Goal: Task Accomplishment & Management: Use online tool/utility

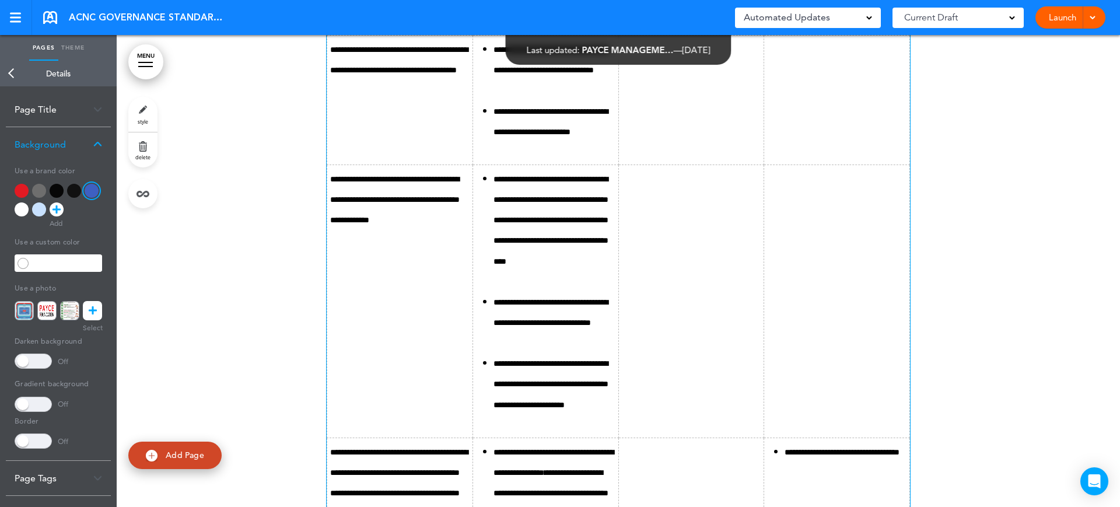
scroll to position [9373, 0]
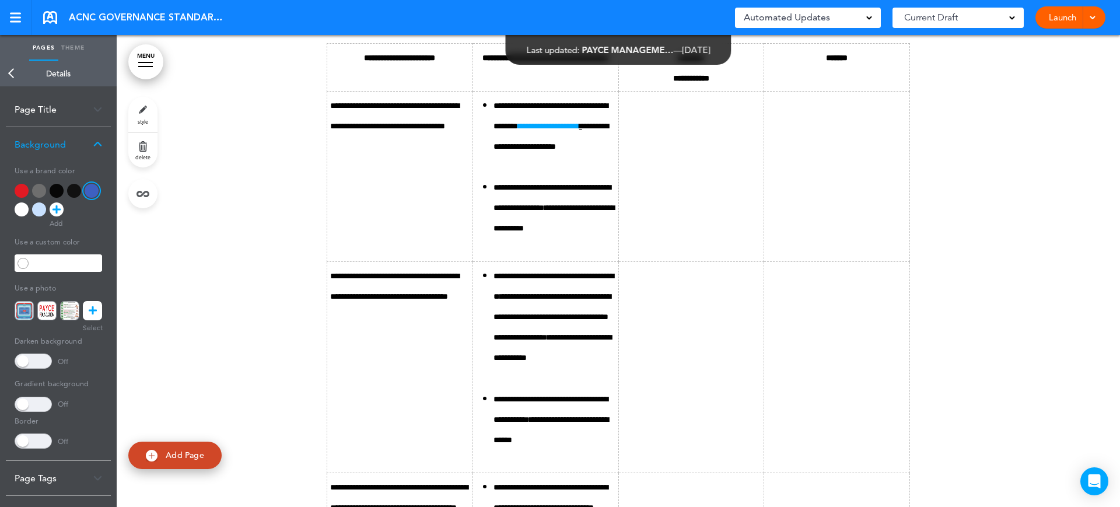
click at [11, 76] on link "Back" at bounding box center [11, 74] width 23 height 26
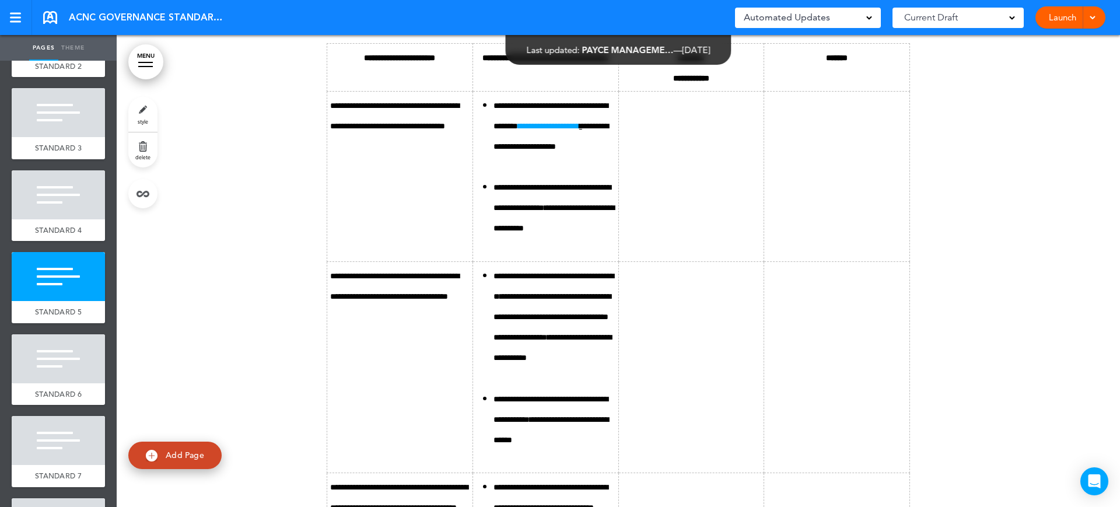
scroll to position [146, 0]
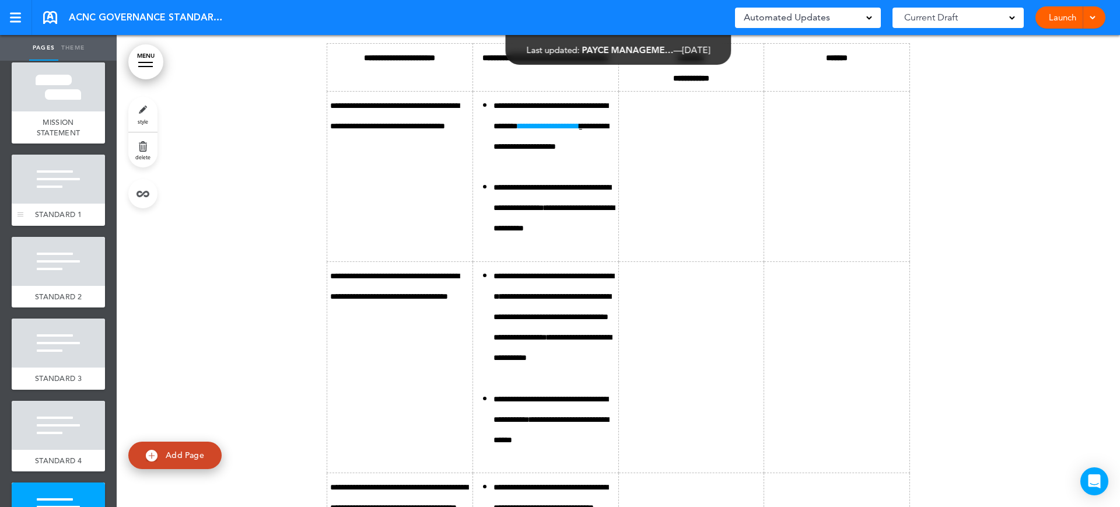
click at [41, 186] on div at bounding box center [58, 179] width 93 height 49
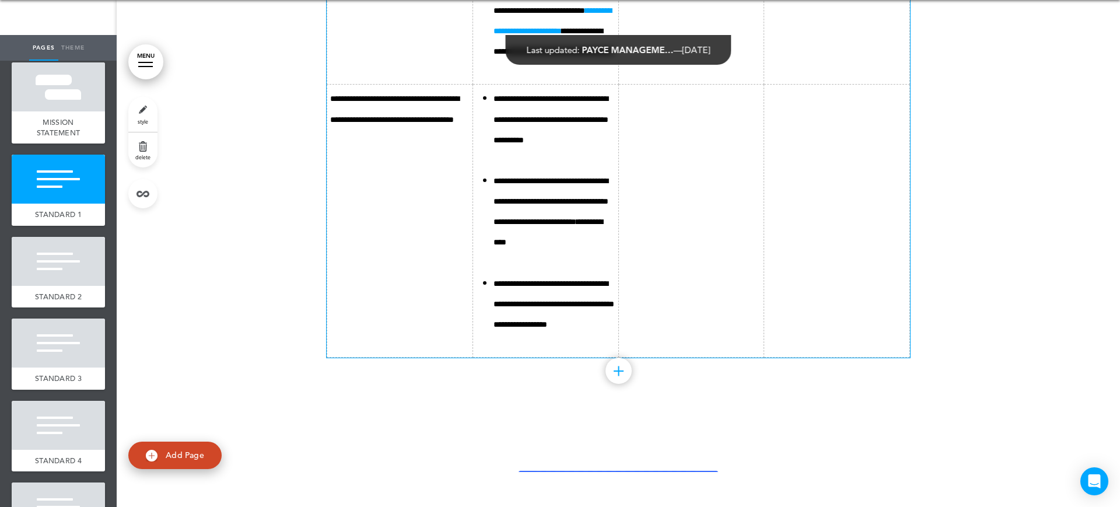
scroll to position [4054, 0]
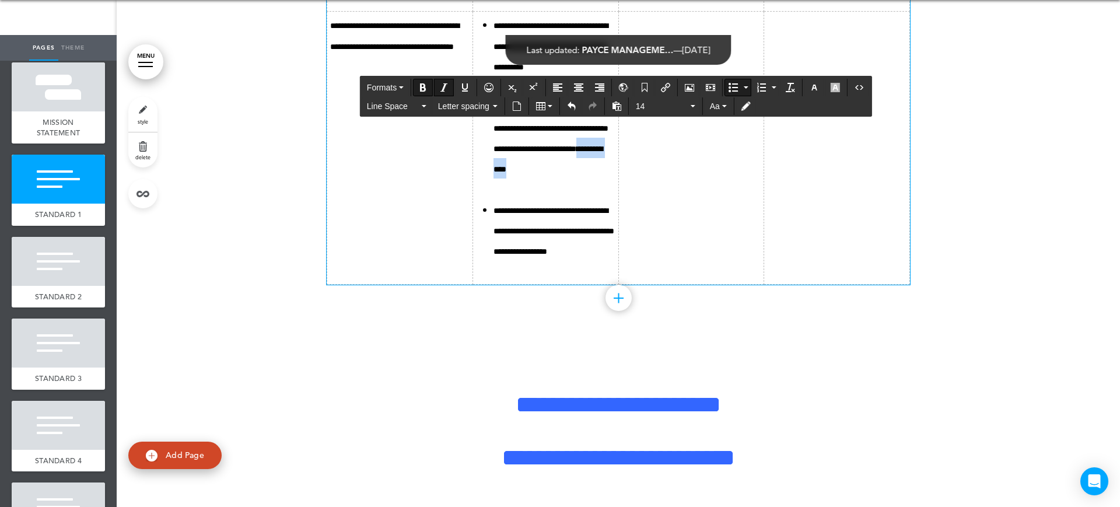
drag, startPoint x: 592, startPoint y: 350, endPoint x: 543, endPoint y: 355, distance: 49.3
click at [543, 173] on b "**********" at bounding box center [547, 159] width 109 height 29
click at [675, 89] on button "Insert/edit airmason link" at bounding box center [665, 87] width 19 height 16
type input "**********"
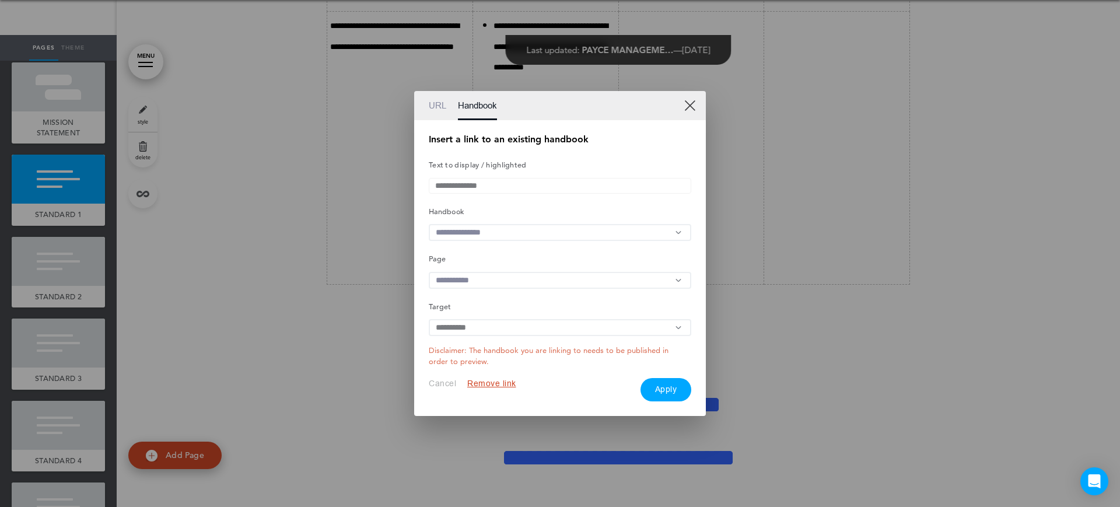
click at [493, 233] on input "text" at bounding box center [560, 232] width 262 height 17
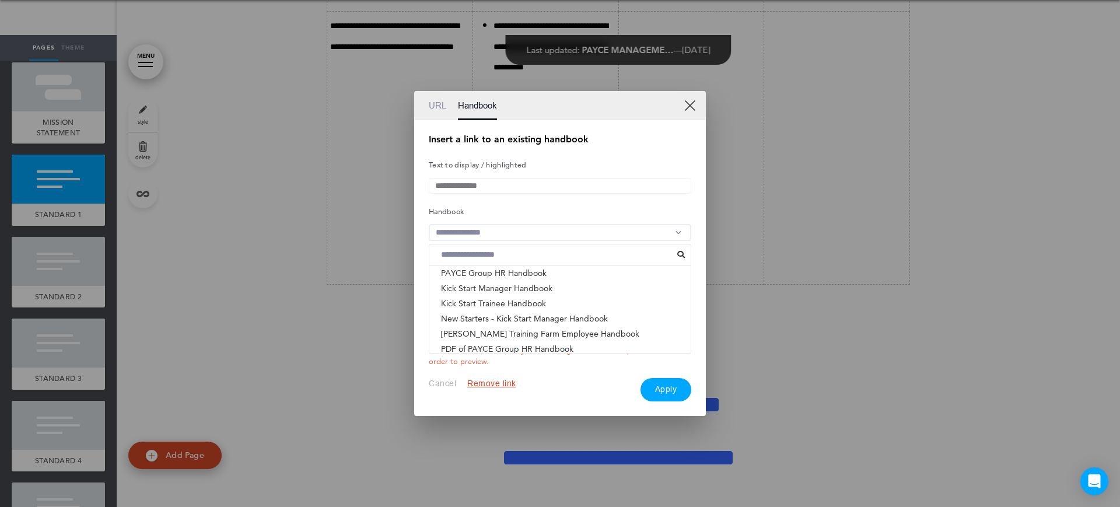
click at [499, 356] on li "ACNC GOVERNANCE STANDARDS - PAYCE FOUNDATION & PHI..." at bounding box center [559, 363] width 261 height 15
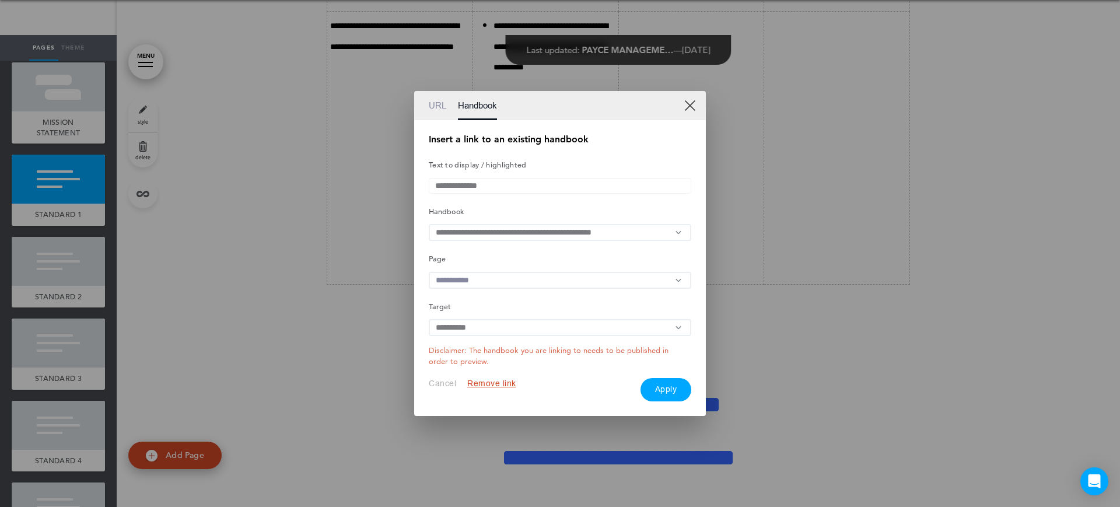
click at [471, 282] on input "text" at bounding box center [560, 280] width 262 height 17
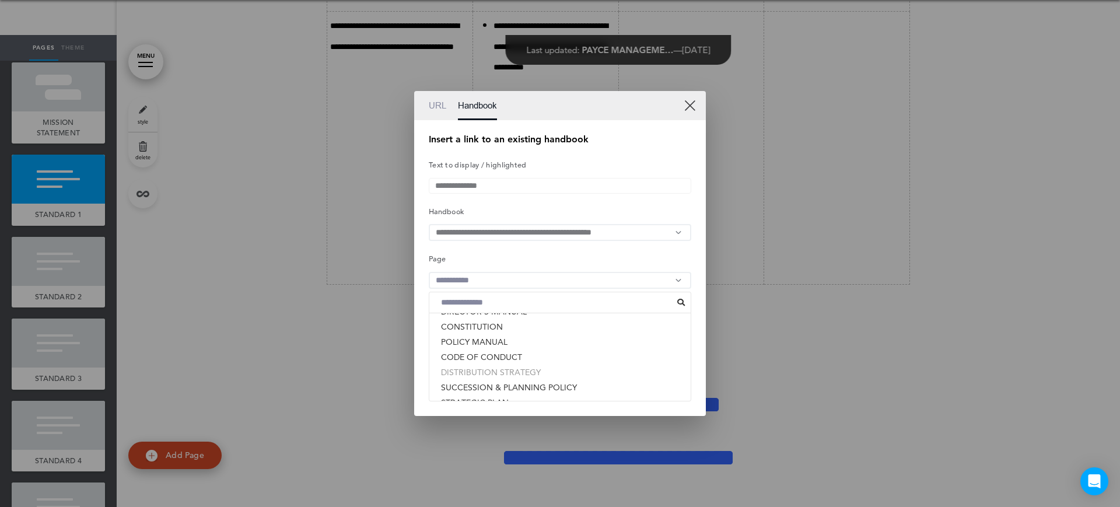
scroll to position [249, 0]
click at [464, 335] on li "STRATEGIC PLAN" at bounding box center [559, 329] width 261 height 15
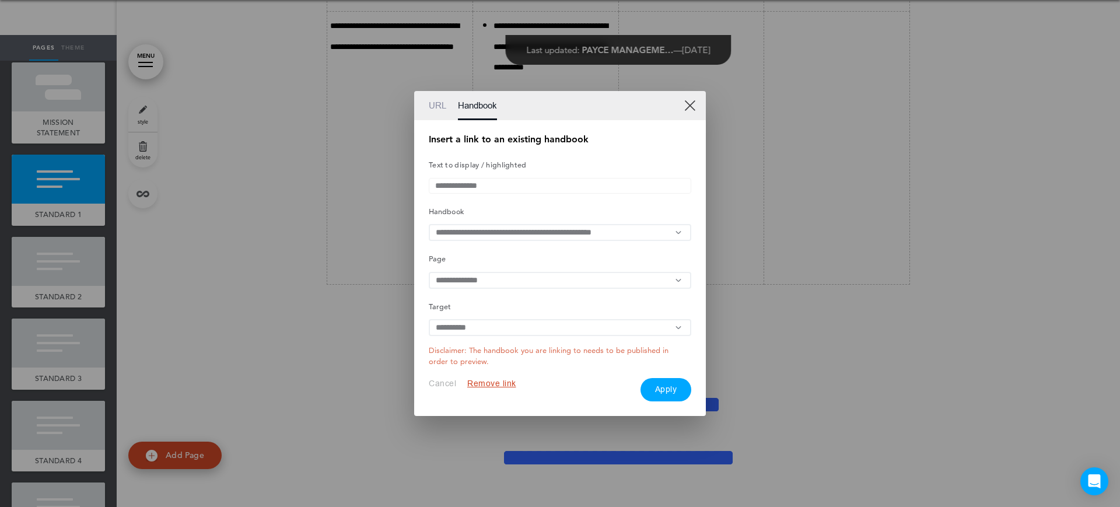
click at [667, 391] on button "Apply" at bounding box center [665, 389] width 51 height 23
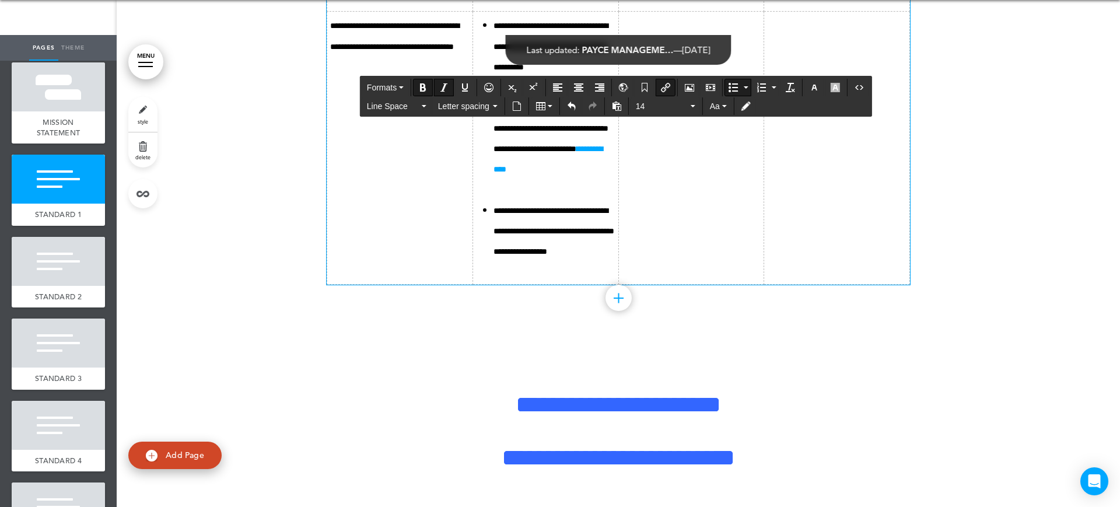
scroll to position [4127, 0]
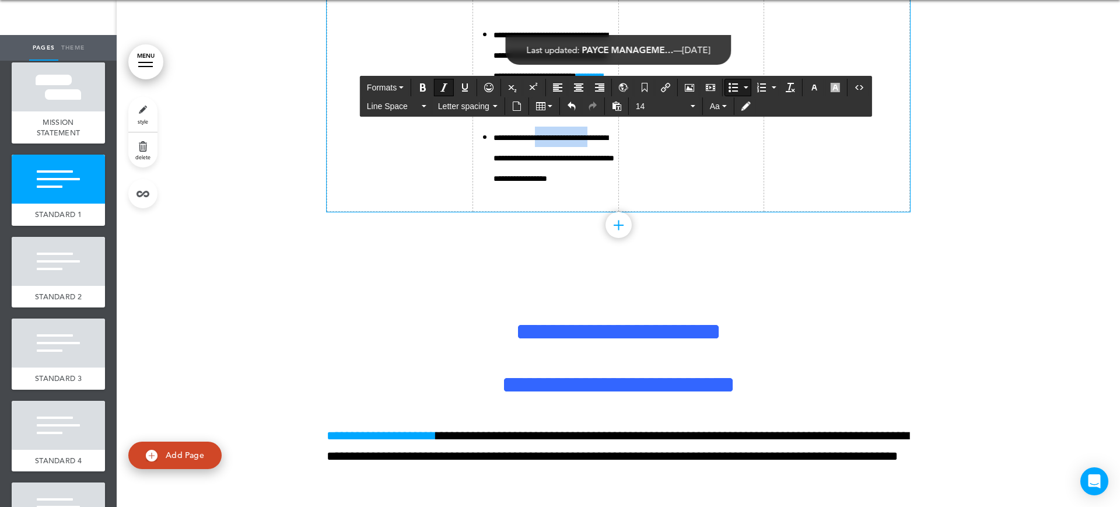
drag, startPoint x: 537, startPoint y: 322, endPoint x: 609, endPoint y: 322, distance: 72.3
click at [609, 212] on td "**********" at bounding box center [545, 75] width 146 height 273
click at [673, 92] on button "Insert/edit airmason link" at bounding box center [665, 87] width 19 height 16
type input "**********"
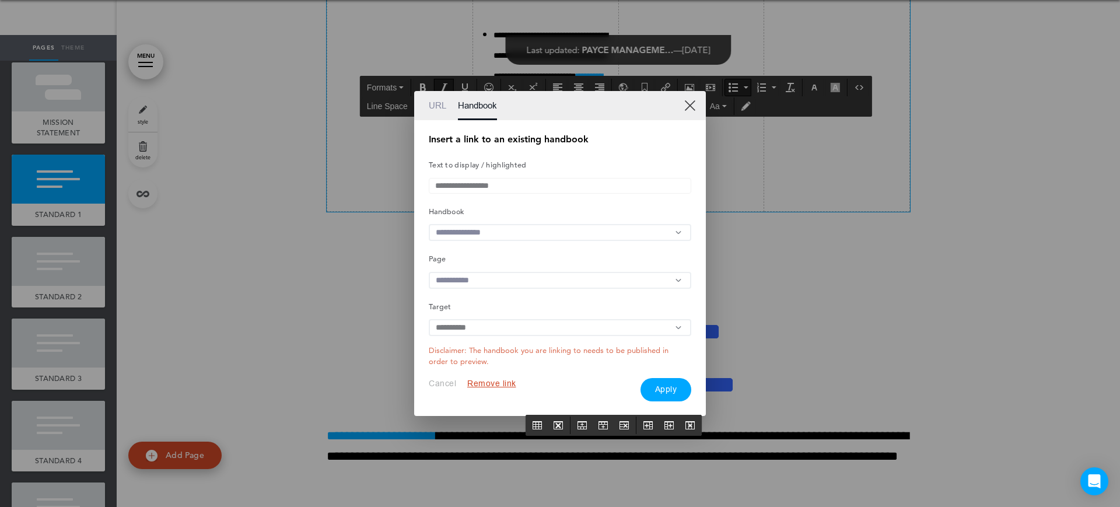
click at [476, 231] on input "text" at bounding box center [560, 232] width 262 height 17
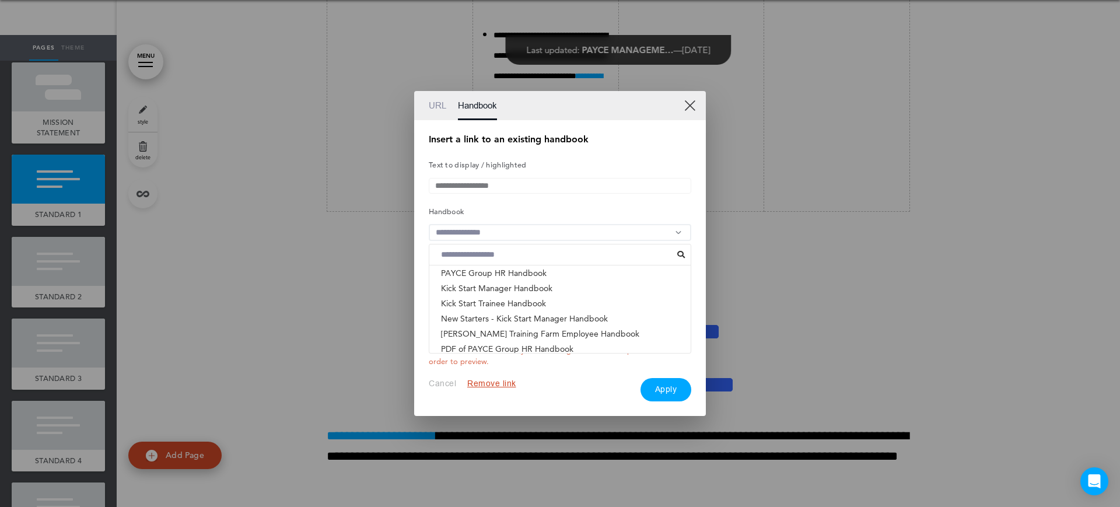
click at [477, 356] on li "ACNC GOVERNANCE STANDARDS - PAYCE FOUNDATION & PHI..." at bounding box center [559, 363] width 261 height 15
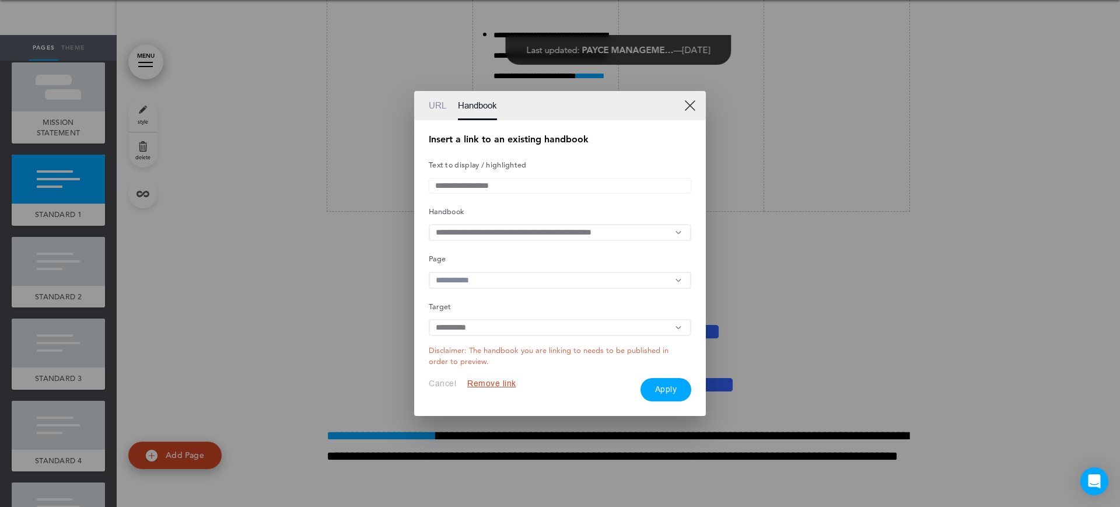
click at [493, 289] on input "text" at bounding box center [560, 280] width 262 height 17
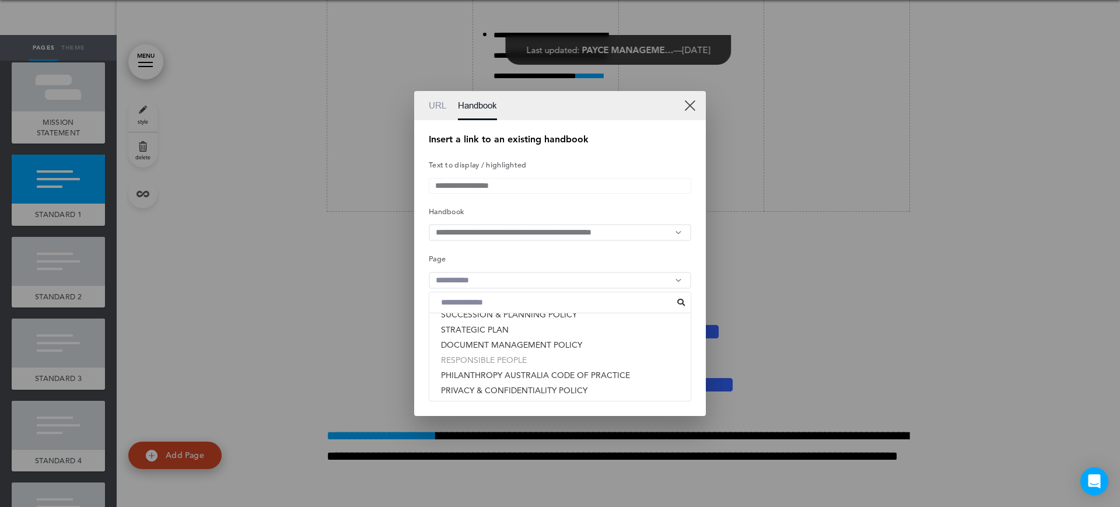
drag, startPoint x: 492, startPoint y: 362, endPoint x: 524, endPoint y: 359, distance: 32.8
click at [493, 362] on li "RESPONSIBLE PEOPLE" at bounding box center [559, 359] width 261 height 15
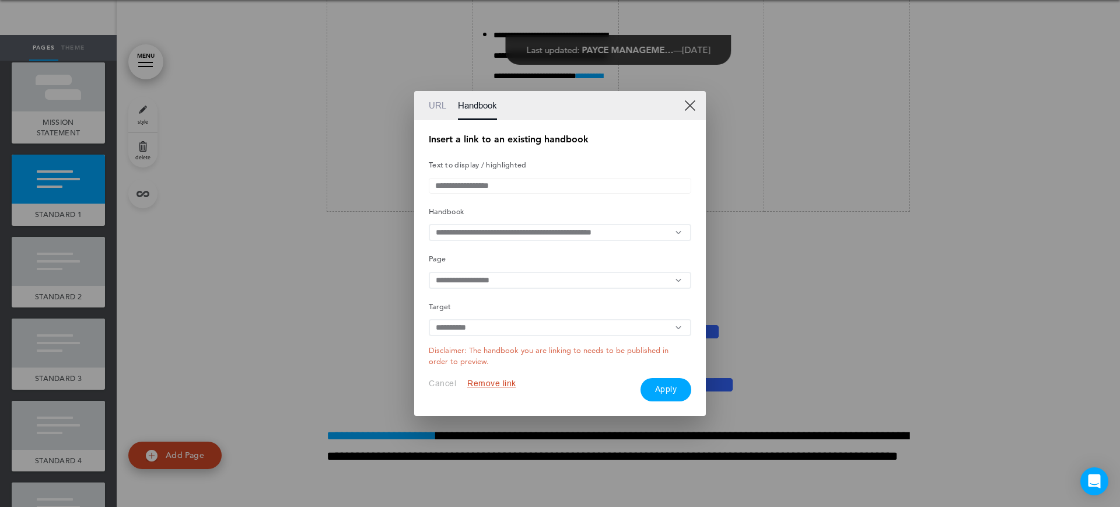
click at [666, 397] on button "Apply" at bounding box center [665, 389] width 51 height 23
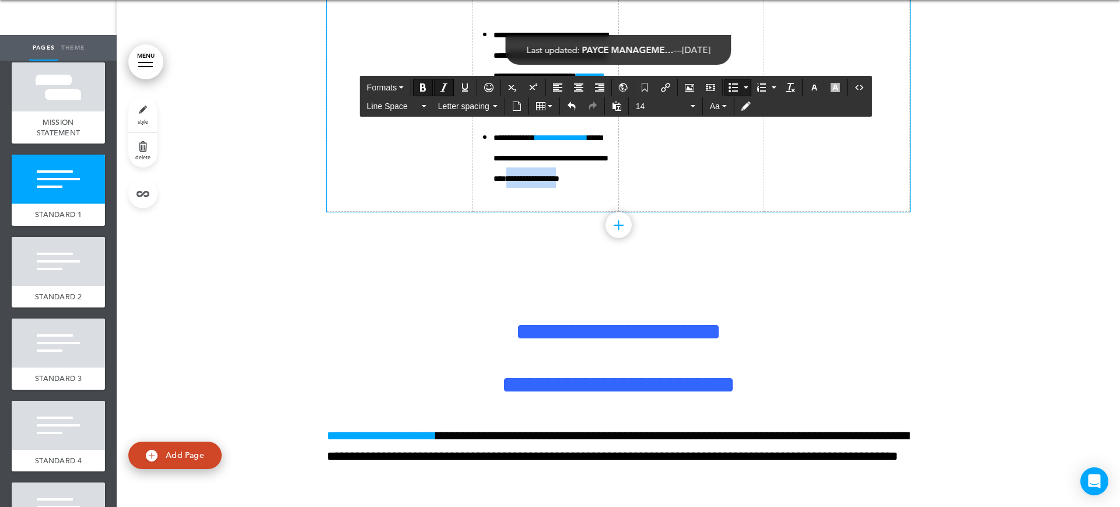
drag, startPoint x: 546, startPoint y: 359, endPoint x: 515, endPoint y: 378, distance: 36.1
click at [515, 183] on b "**********" at bounding box center [532, 178] width 53 height 8
click at [669, 93] on button "Insert/edit airmason link" at bounding box center [665, 87] width 19 height 16
type input "**********"
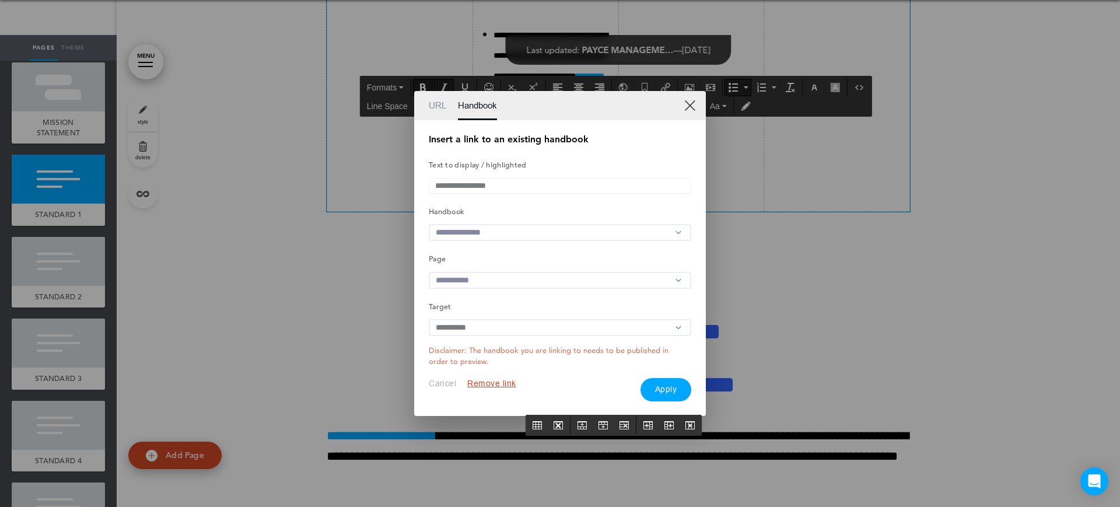
click at [505, 230] on input "text" at bounding box center [560, 232] width 262 height 17
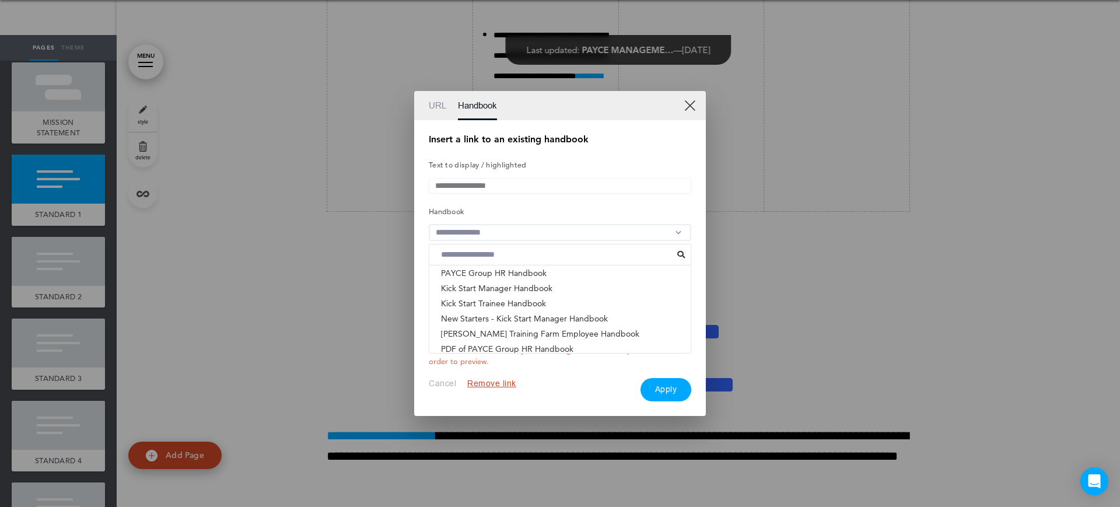
click at [486, 356] on li "ACNC GOVERNANCE STANDARDS - PAYCE FOUNDATION & PHI..." at bounding box center [559, 363] width 261 height 15
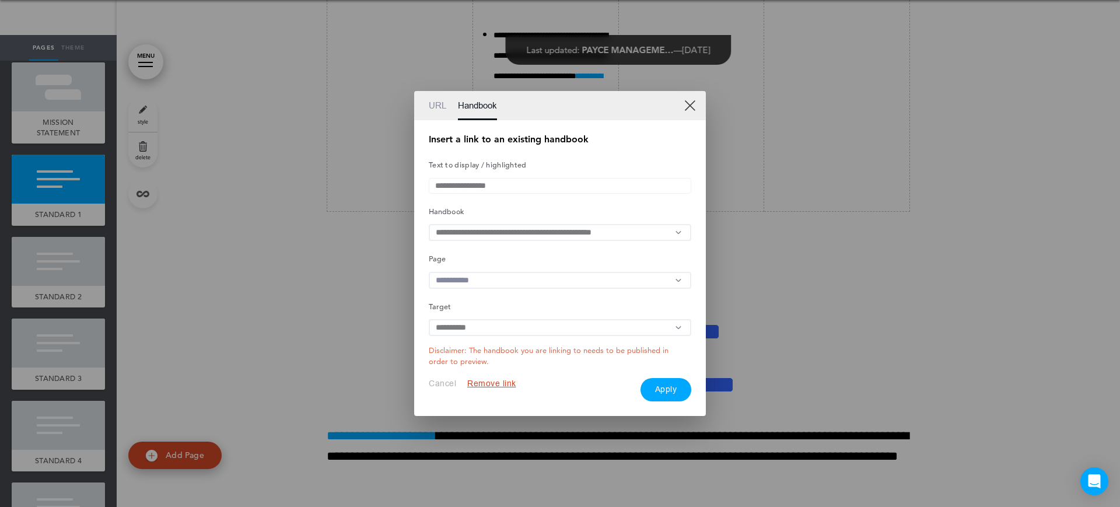
click at [485, 279] on input "text" at bounding box center [560, 280] width 262 height 17
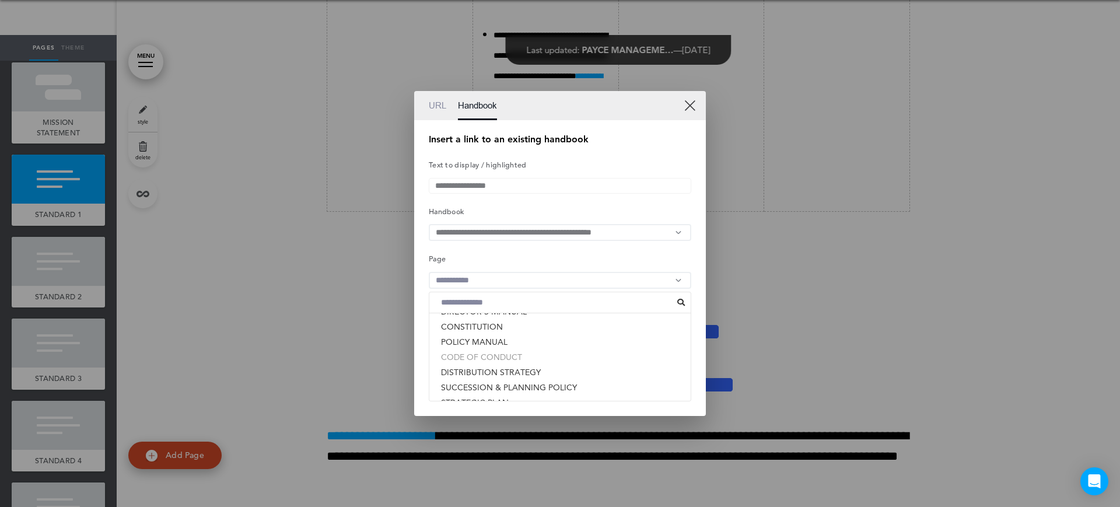
scroll to position [103, 0]
click at [523, 382] on li "DIRECTOR'S MANUAL" at bounding box center [559, 384] width 261 height 15
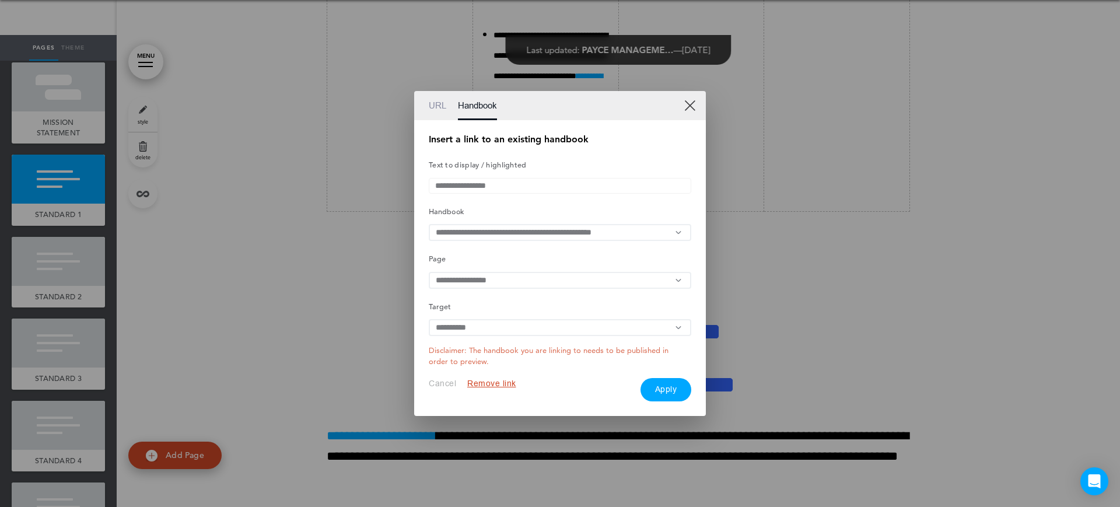
click at [662, 387] on button "Apply" at bounding box center [665, 389] width 51 height 23
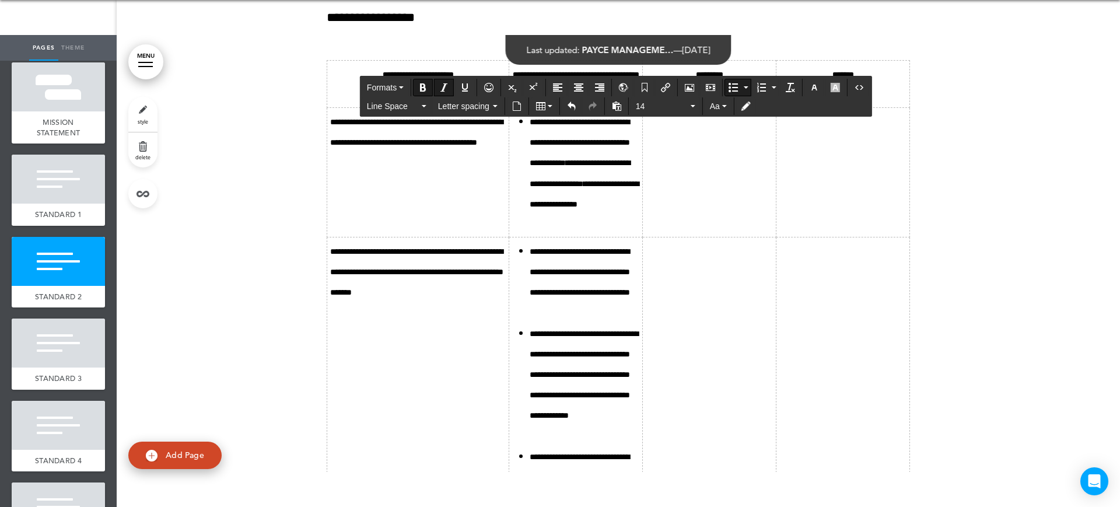
scroll to position [4710, 0]
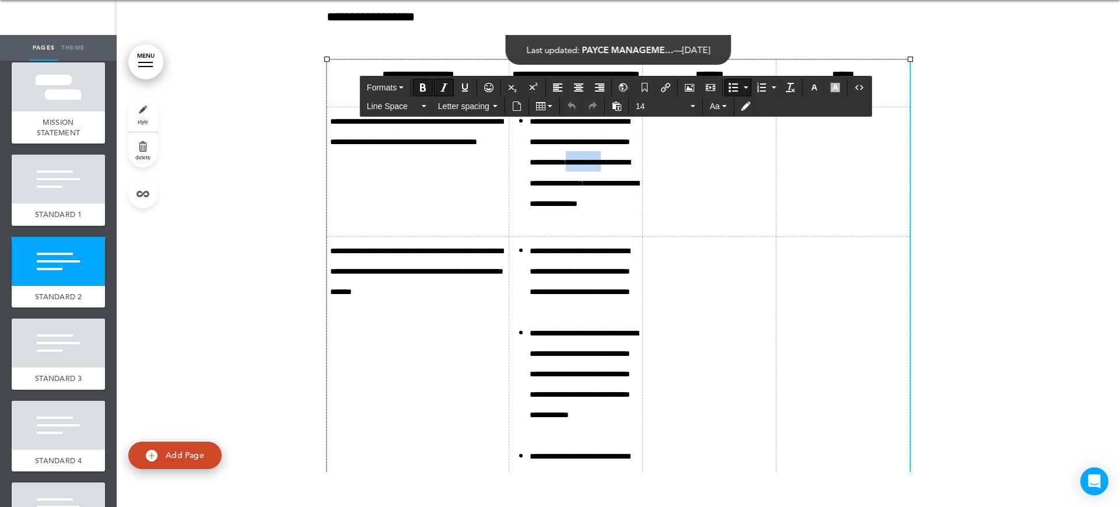
drag, startPoint x: 577, startPoint y: 362, endPoint x: 535, endPoint y: 365, distance: 42.1
click at [535, 213] on li "**********" at bounding box center [584, 161] width 110 height 103
click at [662, 85] on icon "Insert/edit airmason link" at bounding box center [665, 87] width 9 height 9
type input "**********"
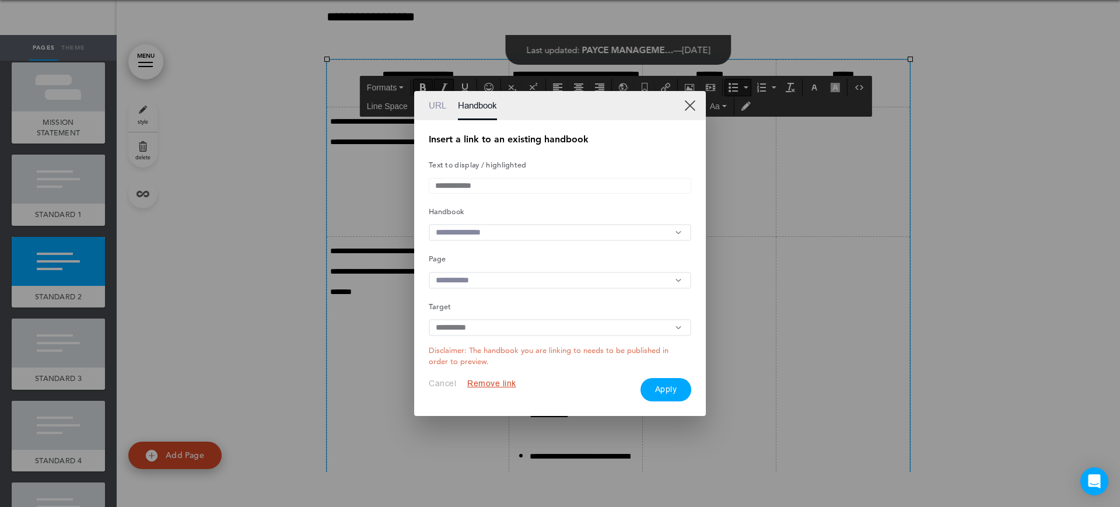
click at [480, 234] on input "text" at bounding box center [560, 232] width 262 height 17
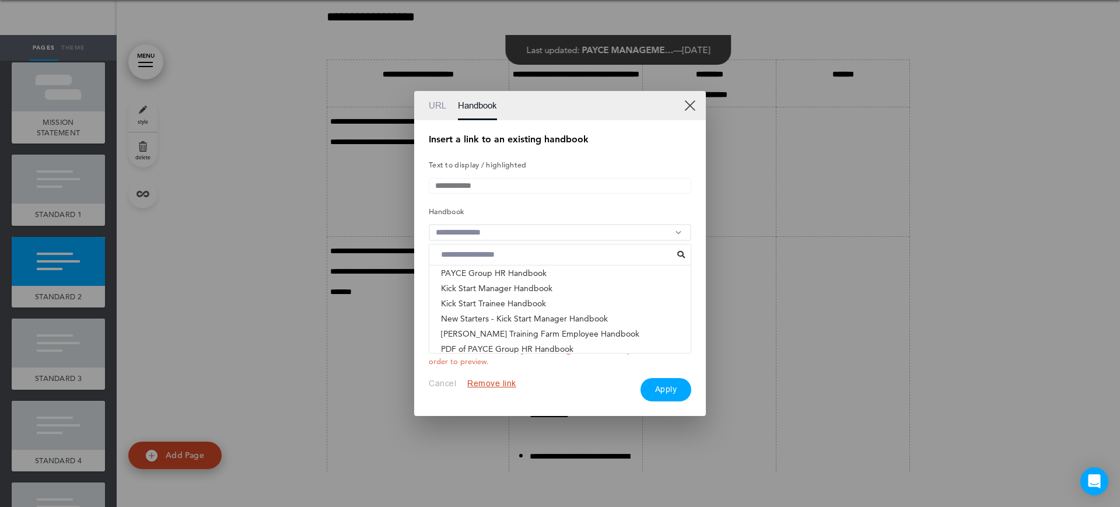
click at [523, 356] on li "ACNC GOVERNANCE STANDARDS - PAYCE FOUNDATION & PHI..." at bounding box center [559, 363] width 261 height 15
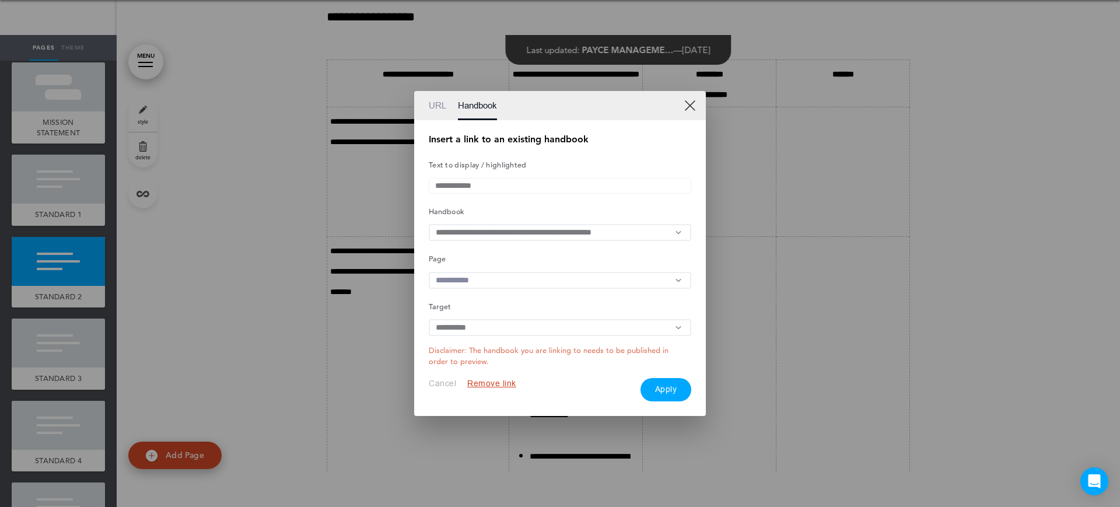
click at [493, 283] on input "text" at bounding box center [560, 280] width 262 height 17
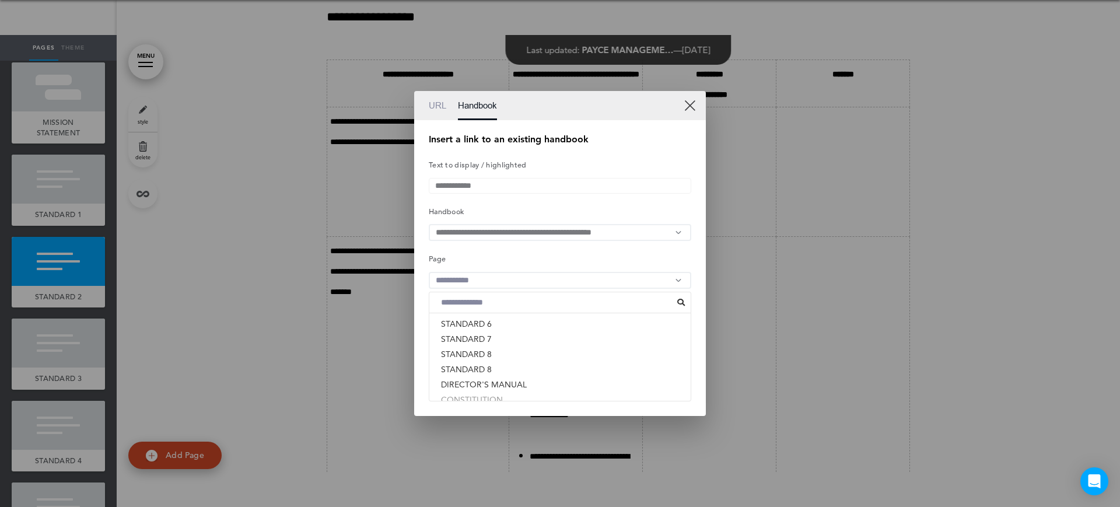
click at [487, 399] on li "CONSTITUTION" at bounding box center [559, 399] width 261 height 15
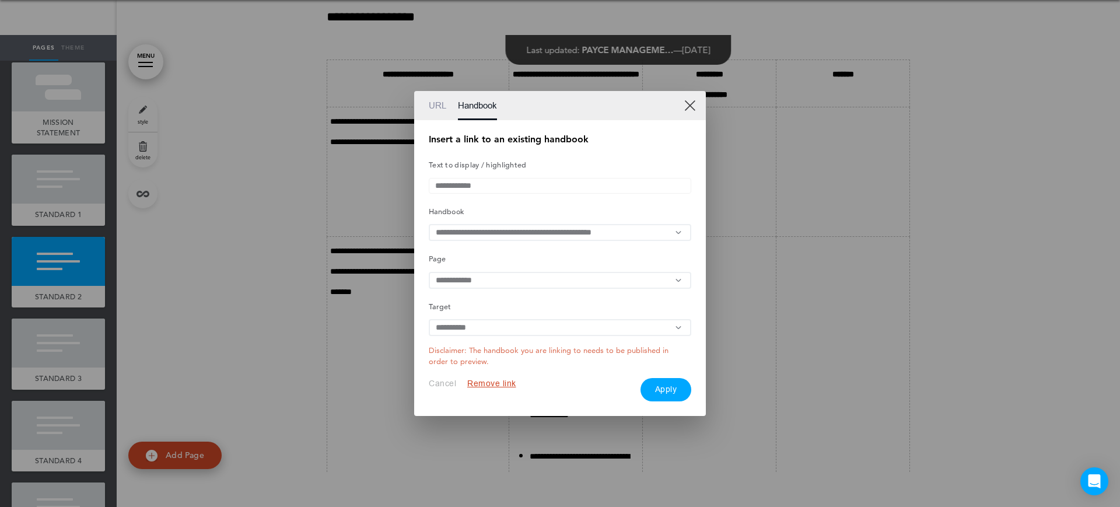
click at [659, 399] on button "Apply" at bounding box center [665, 389] width 51 height 23
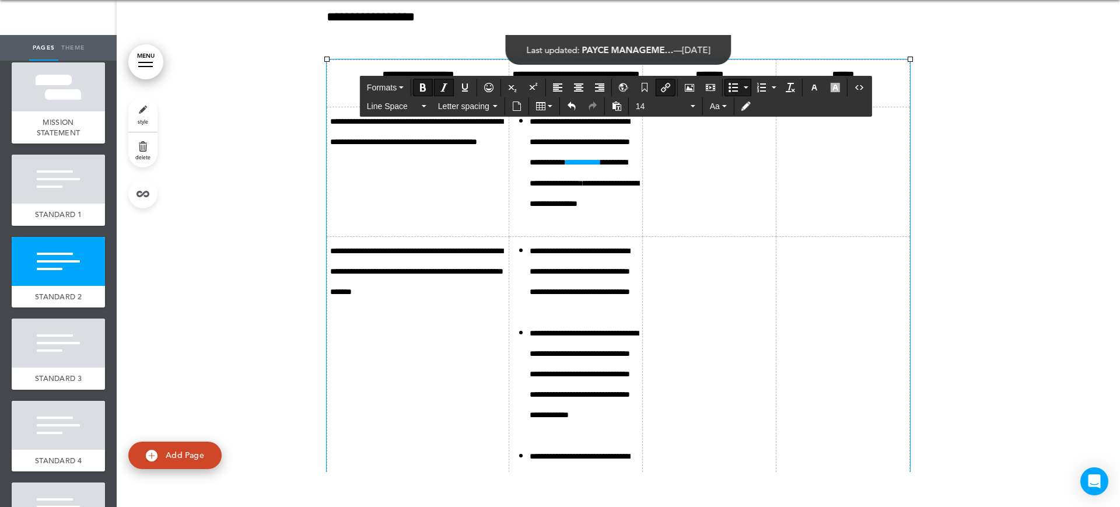
click at [532, 213] on li "**********" at bounding box center [584, 161] width 110 height 103
drag, startPoint x: 593, startPoint y: 385, endPoint x: 574, endPoint y: 385, distance: 19.2
click at [574, 213] on li "**********" at bounding box center [584, 161] width 110 height 103
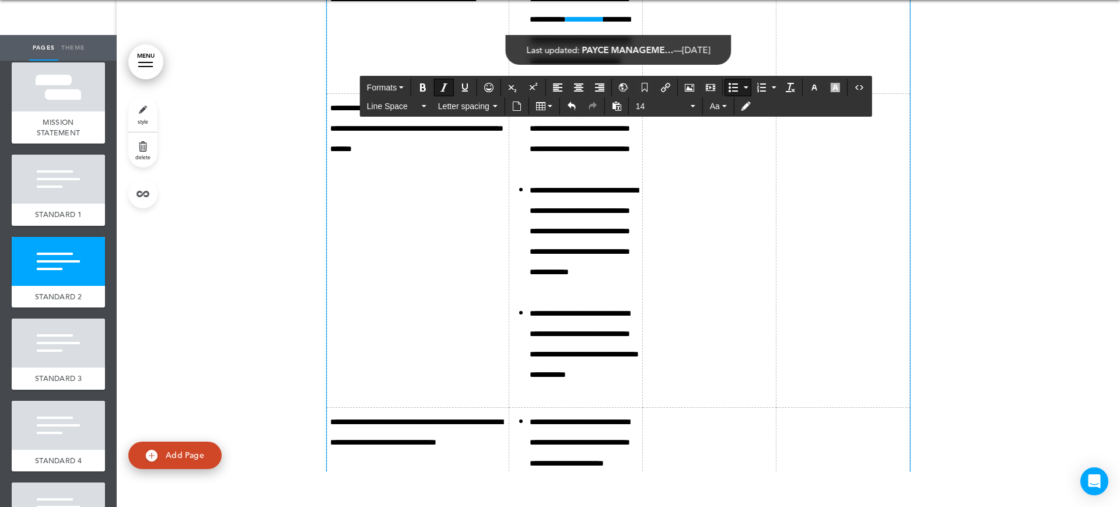
scroll to position [4855, 0]
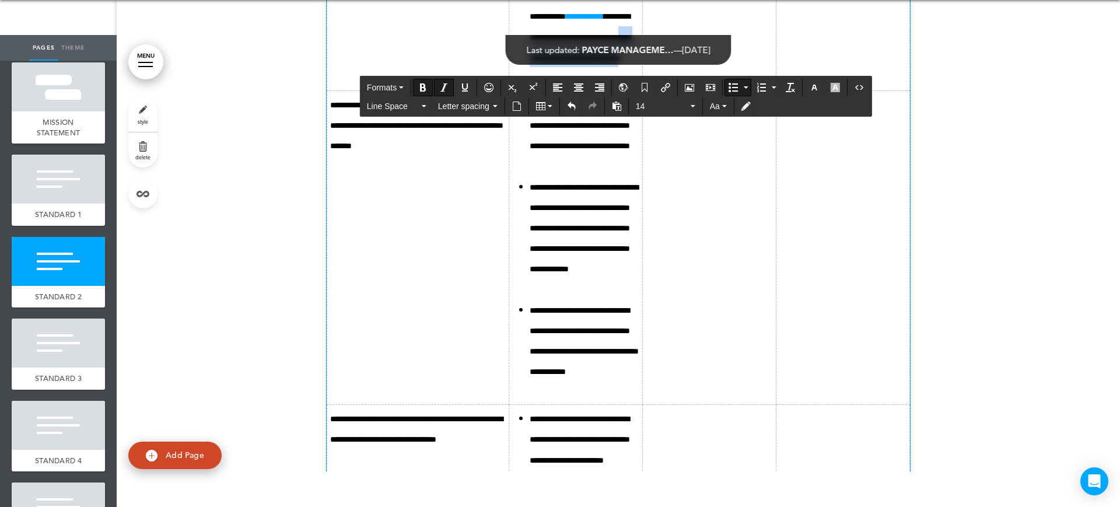
drag, startPoint x: 607, startPoint y: 283, endPoint x: 555, endPoint y: 259, distance: 56.9
click at [555, 62] on b "**********" at bounding box center [579, 47] width 100 height 29
click at [512, 354] on ul "**********" at bounding box center [575, 237] width 127 height 287
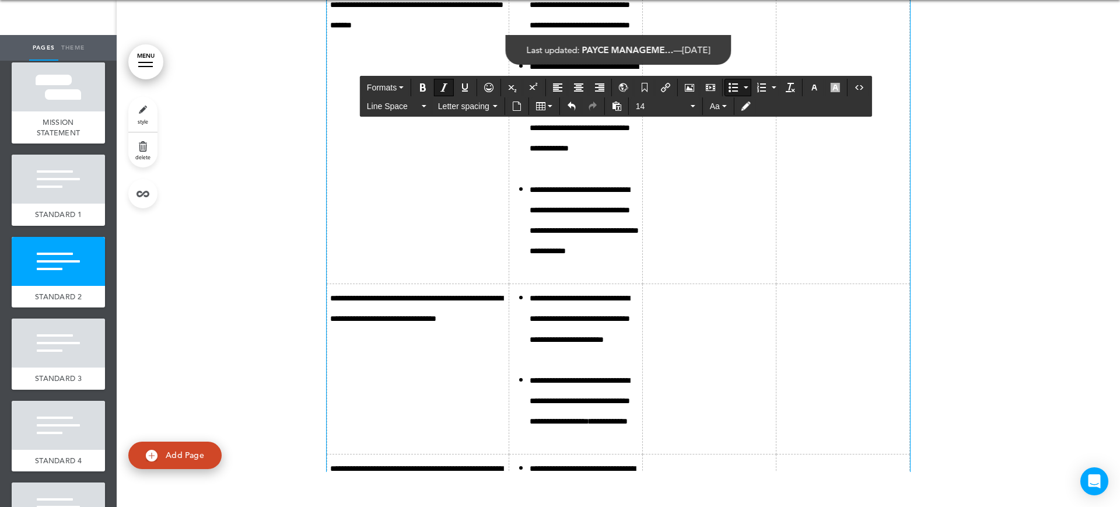
scroll to position [5001, 0]
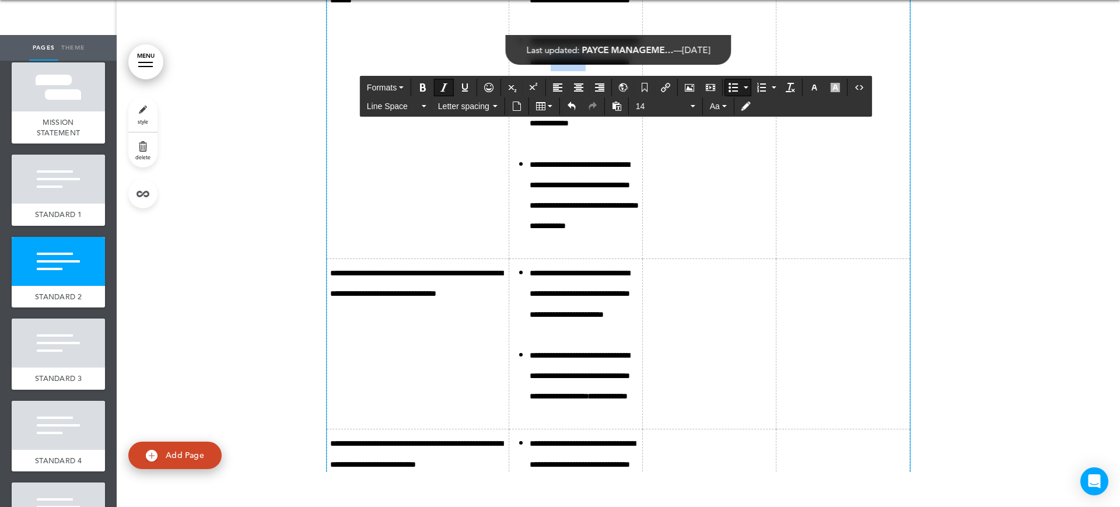
drag, startPoint x: 584, startPoint y: 304, endPoint x: 534, endPoint y: 305, distance: 50.1
click at [534, 128] on icon "**********" at bounding box center [583, 82] width 108 height 90
click at [666, 85] on icon "Insert/edit airmason link" at bounding box center [665, 87] width 9 height 9
type input "**********"
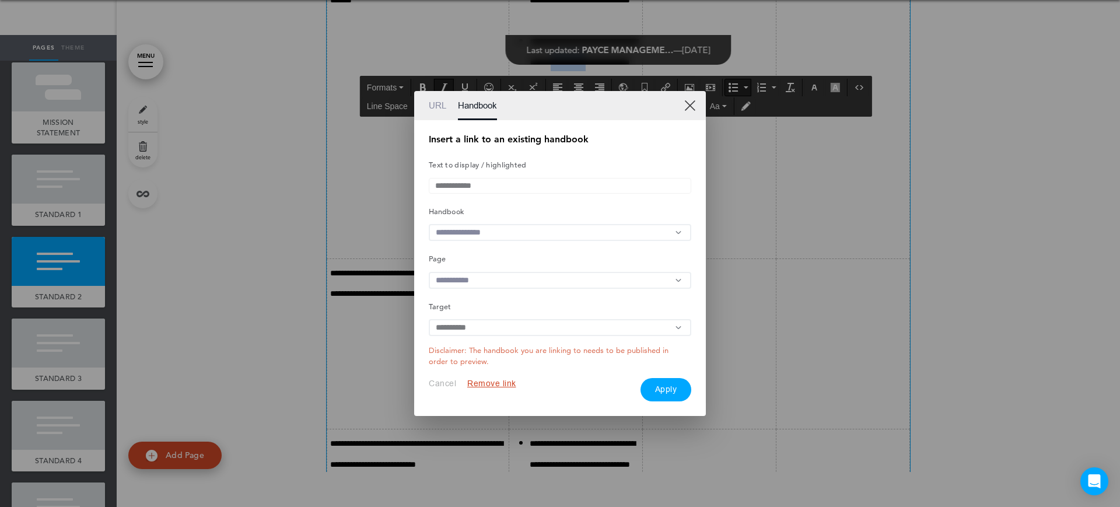
click at [435, 94] on link "URL" at bounding box center [437, 105] width 17 height 29
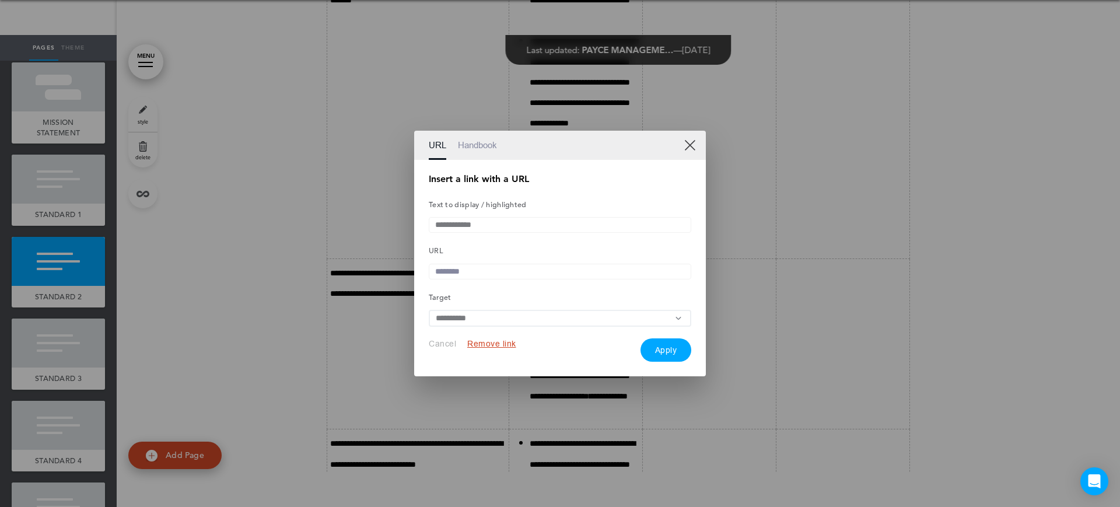
click at [457, 275] on input "text" at bounding box center [560, 272] width 262 height 16
paste input "**********"
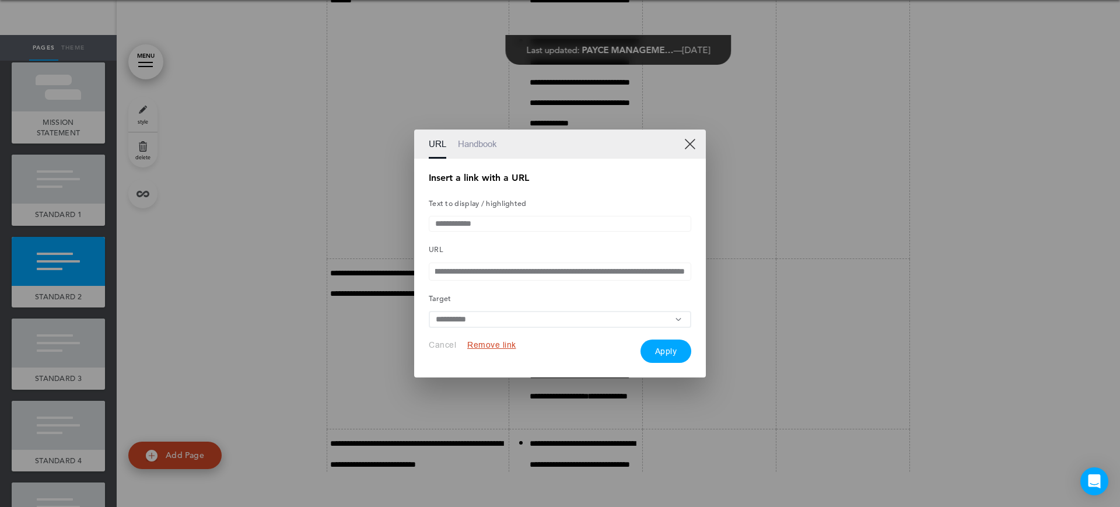
type input "**********"
click at [672, 352] on button "Apply" at bounding box center [665, 350] width 51 height 23
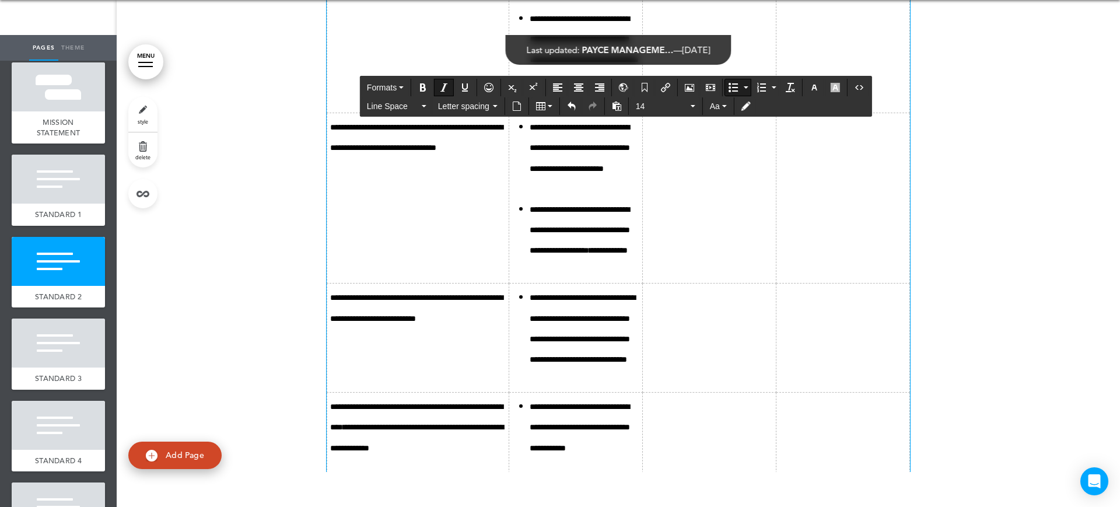
scroll to position [5220, 0]
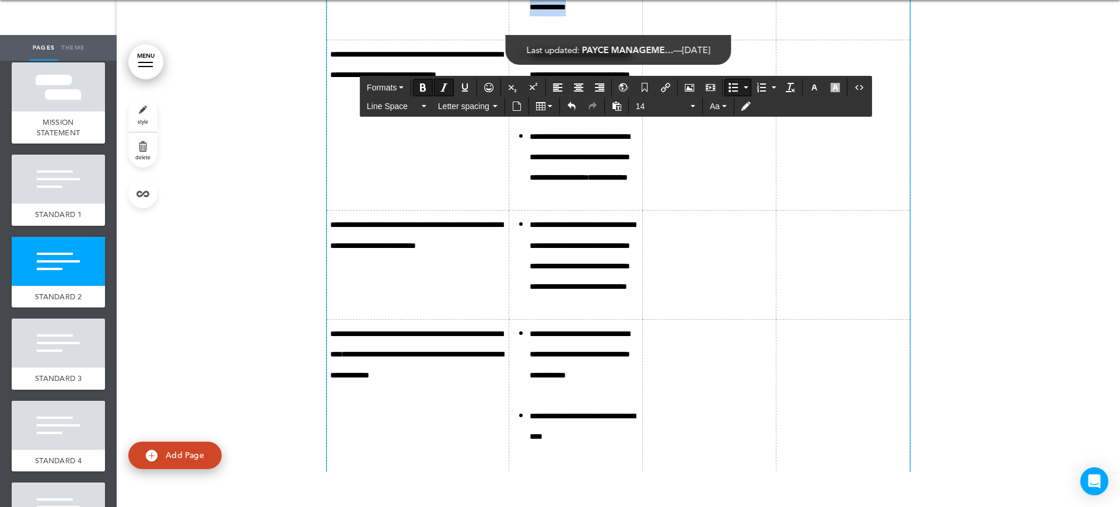
drag, startPoint x: 591, startPoint y: 272, endPoint x: 548, endPoint y: 277, distance: 42.9
click at [669, 89] on icon "Insert/edit airmason link" at bounding box center [665, 87] width 9 height 9
type input "**********"
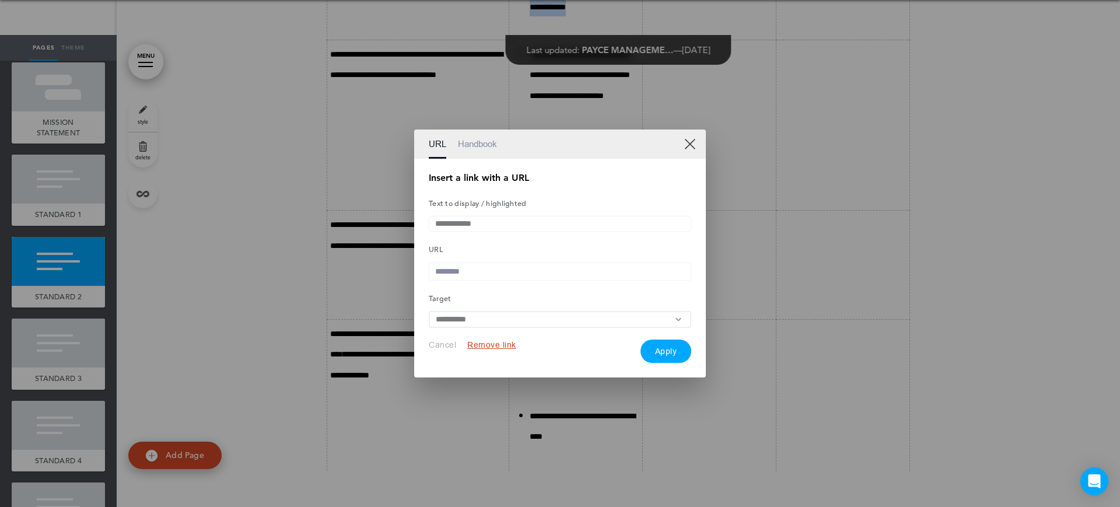
click at [476, 134] on link "Handbook" at bounding box center [477, 143] width 39 height 29
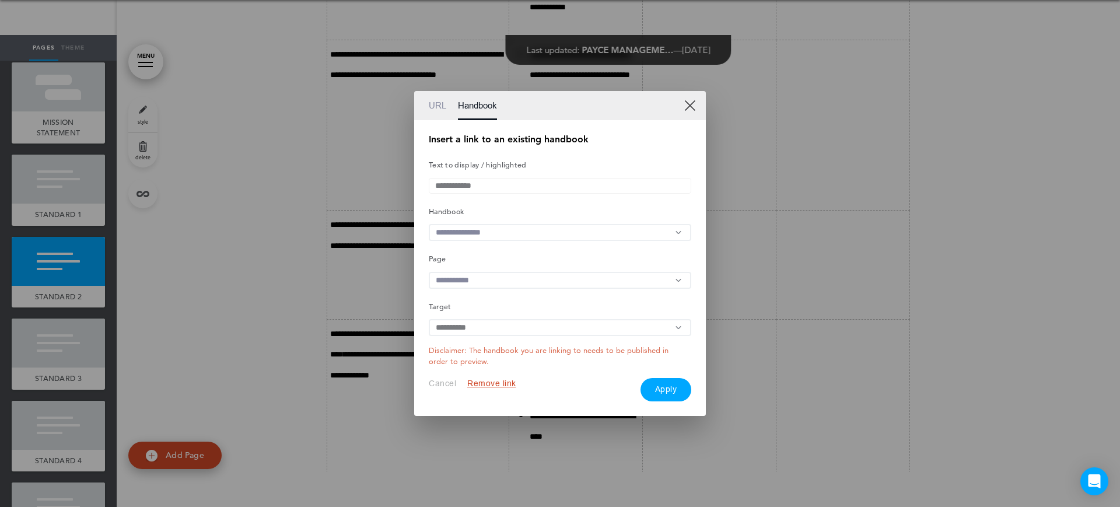
click at [464, 231] on input "text" at bounding box center [560, 232] width 262 height 17
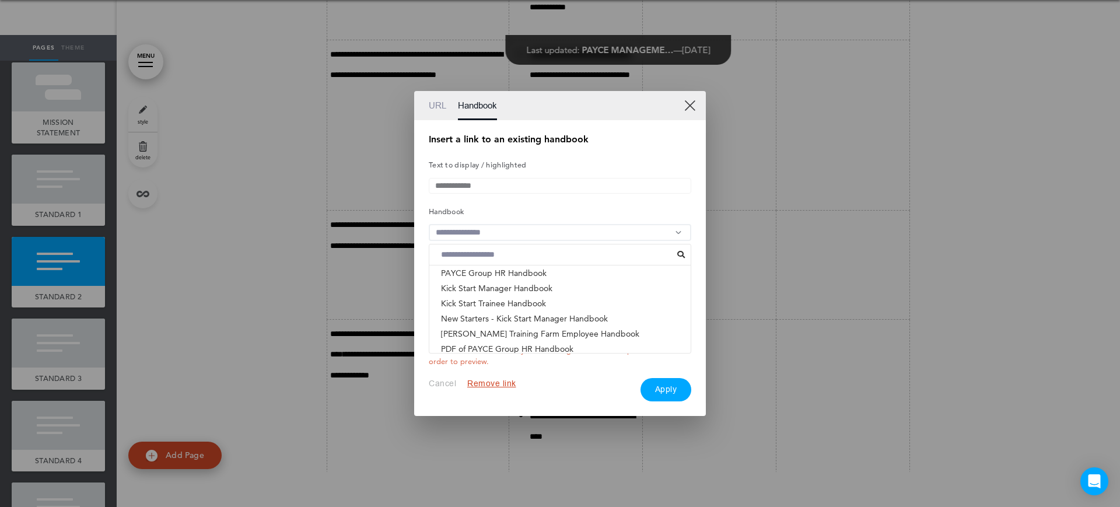
click at [492, 356] on li "ACNC GOVERNANCE STANDARDS - PAYCE FOUNDATION & PHI..." at bounding box center [559, 363] width 261 height 15
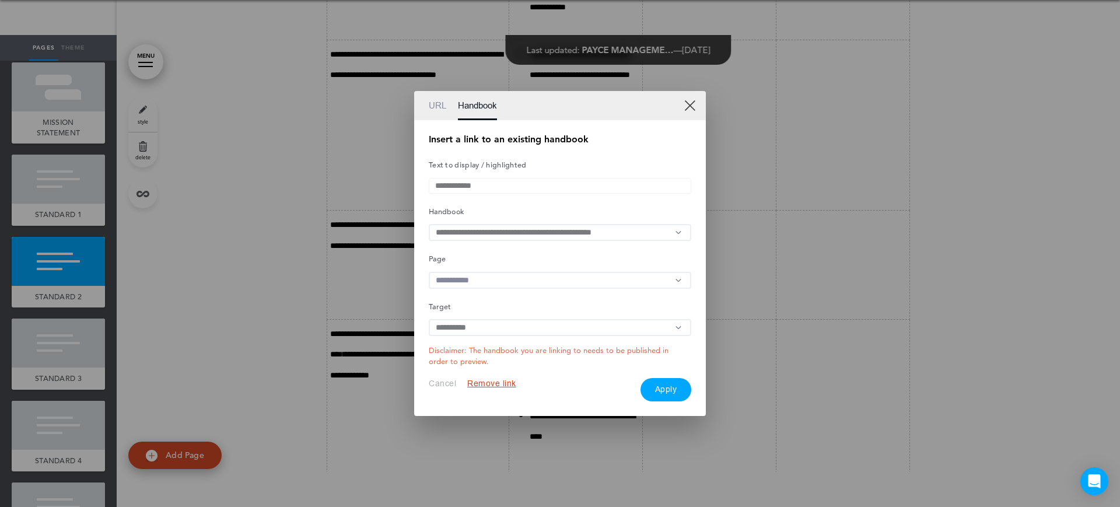
click at [511, 270] on div "**********" at bounding box center [560, 268] width 262 height 266
click at [516, 282] on input "text" at bounding box center [560, 280] width 262 height 17
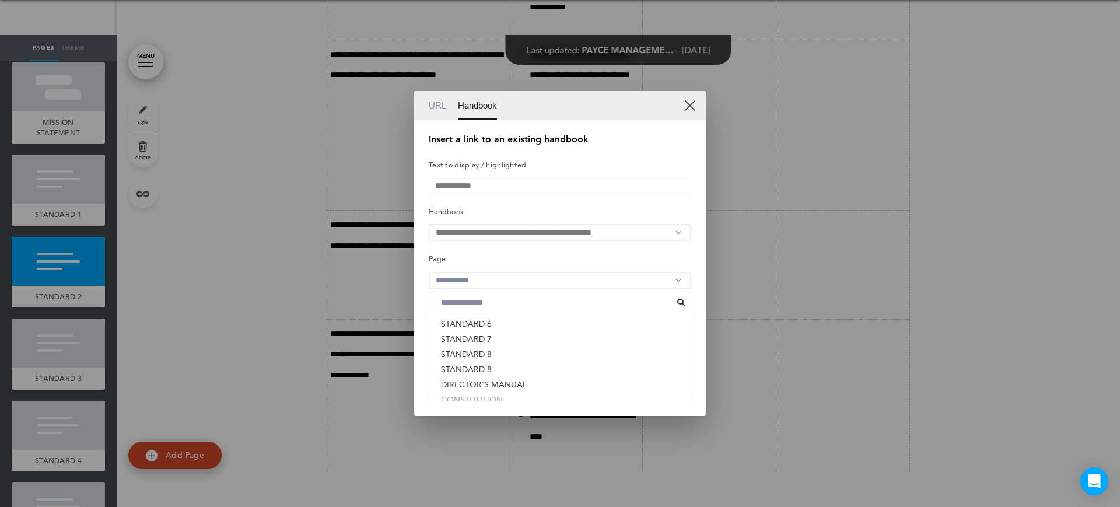
click at [492, 401] on li "CONSTITUTION" at bounding box center [559, 399] width 261 height 15
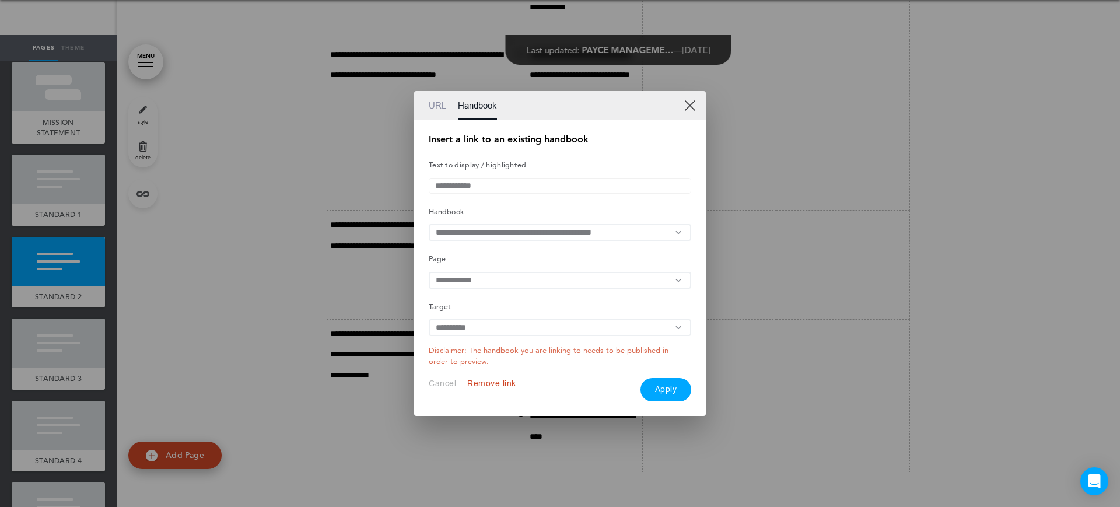
click at [665, 393] on button "Apply" at bounding box center [665, 389] width 51 height 23
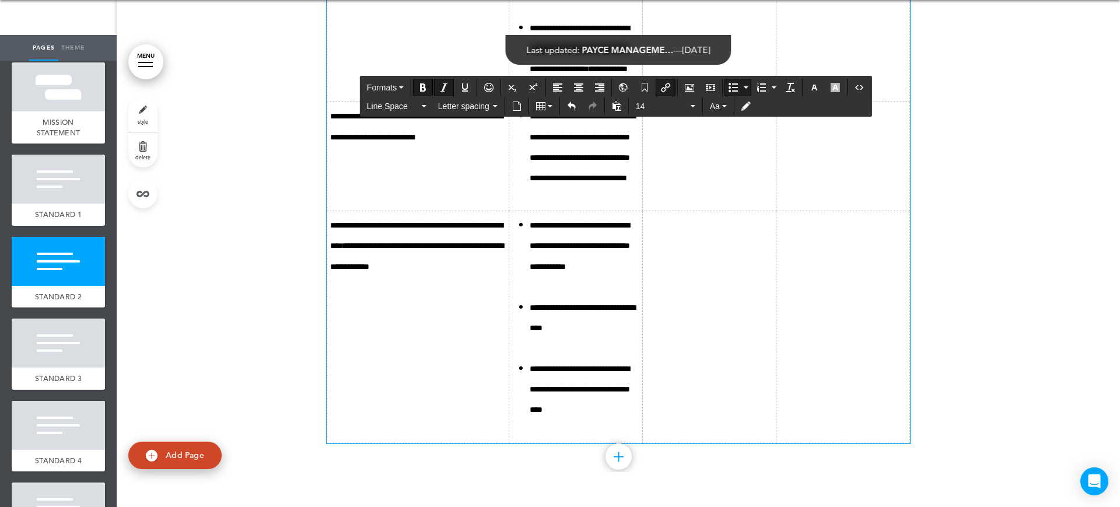
scroll to position [5366, 0]
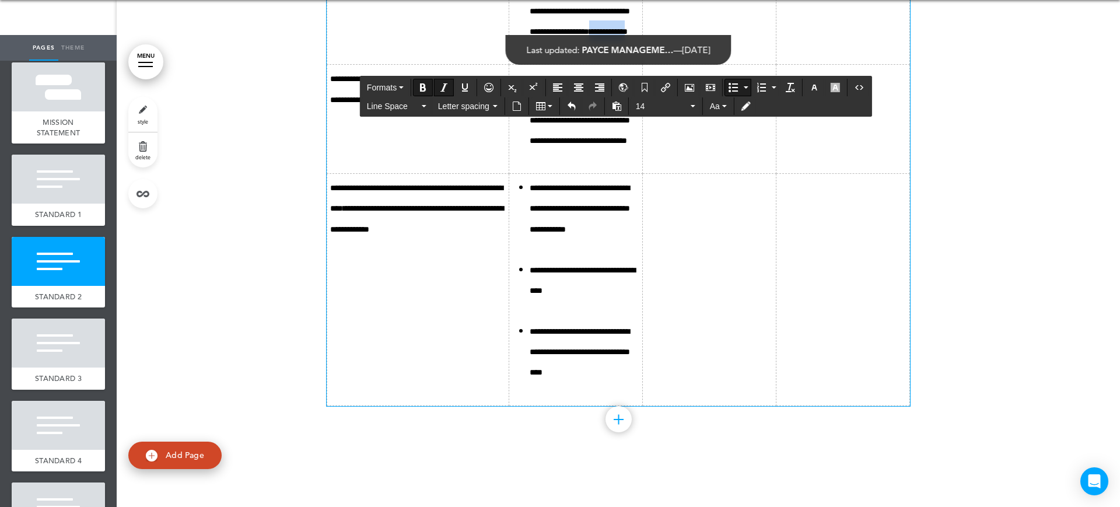
drag, startPoint x: 533, startPoint y: 338, endPoint x: 486, endPoint y: 344, distance: 47.1
click at [662, 90] on icon "Insert/edit airmason link" at bounding box center [665, 87] width 9 height 9
type input "**********"
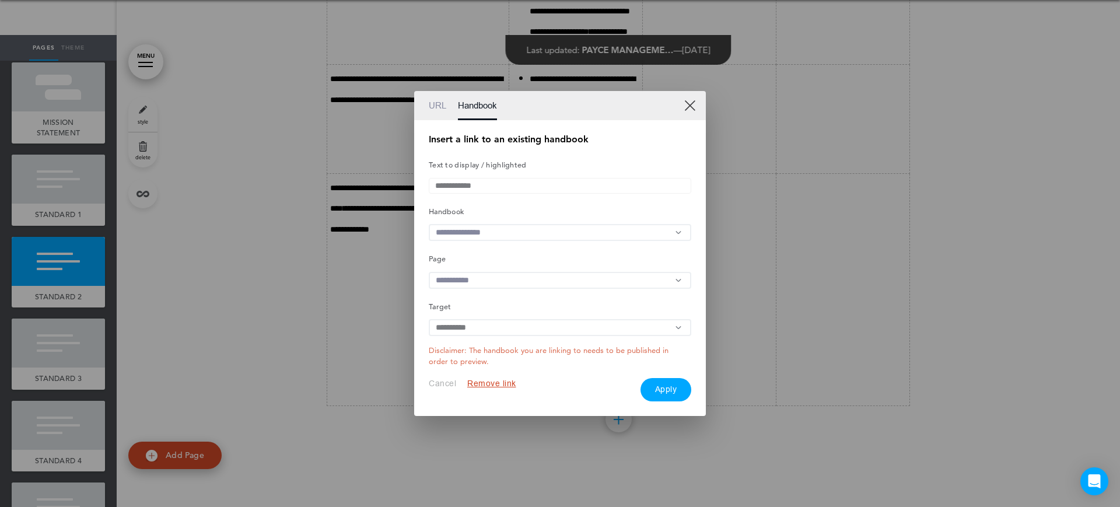
click at [499, 231] on input "text" at bounding box center [560, 232] width 262 height 17
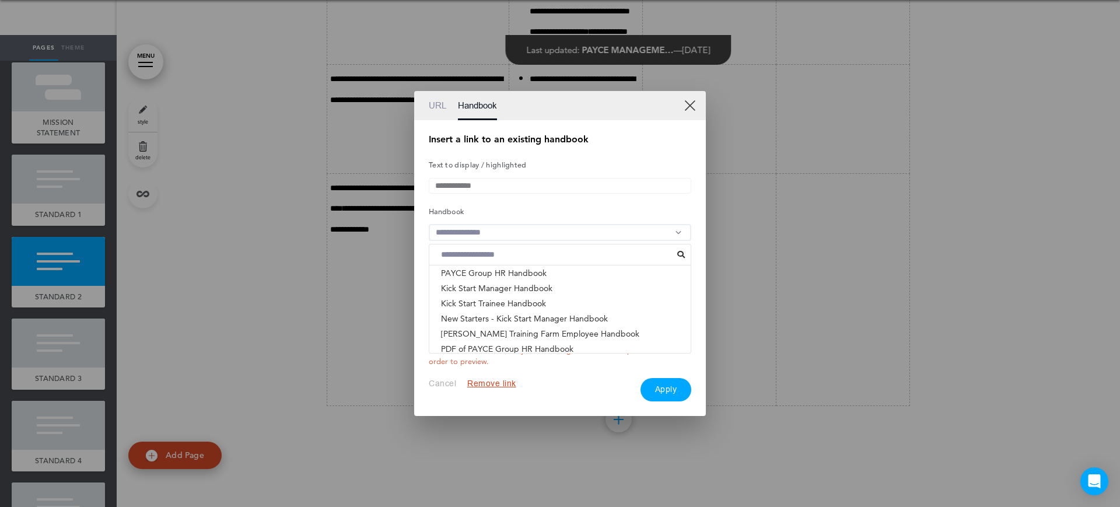
click at [500, 356] on li "ACNC GOVERNANCE STANDARDS - PAYCE FOUNDATION & PHI..." at bounding box center [559, 363] width 261 height 15
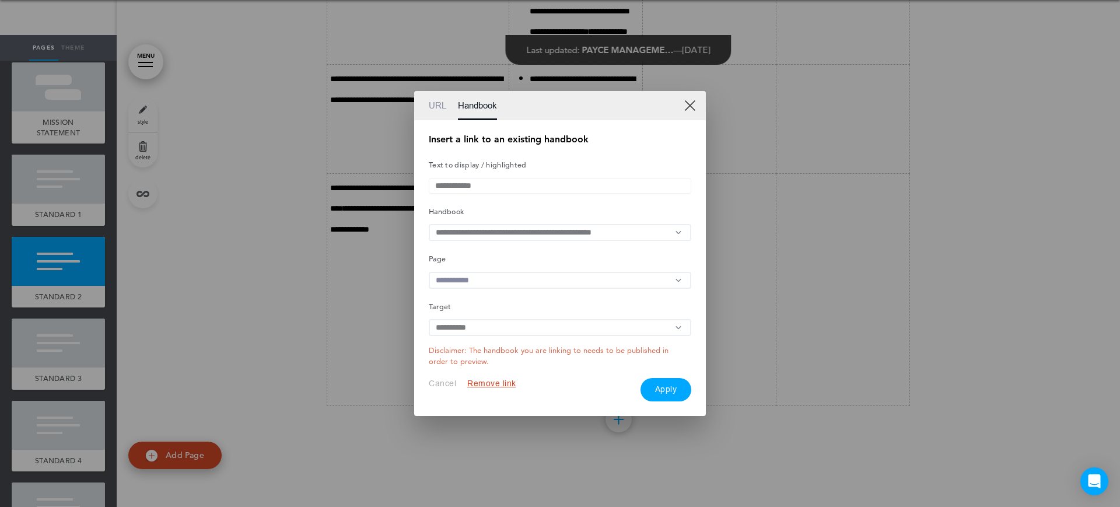
click at [496, 281] on input "text" at bounding box center [560, 280] width 262 height 17
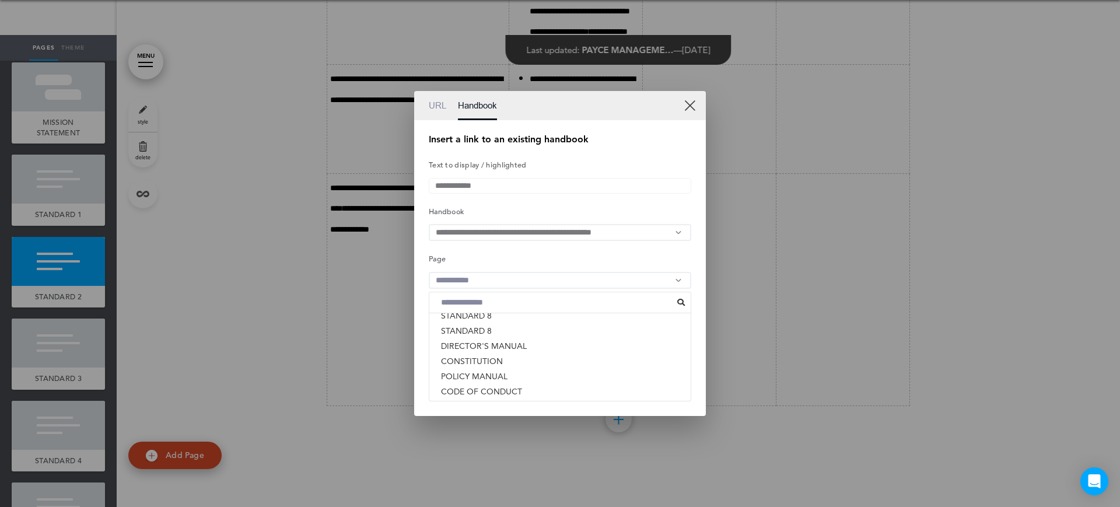
scroll to position [176, 0]
click at [490, 333] on li "CONSTITUTION" at bounding box center [559, 326] width 261 height 15
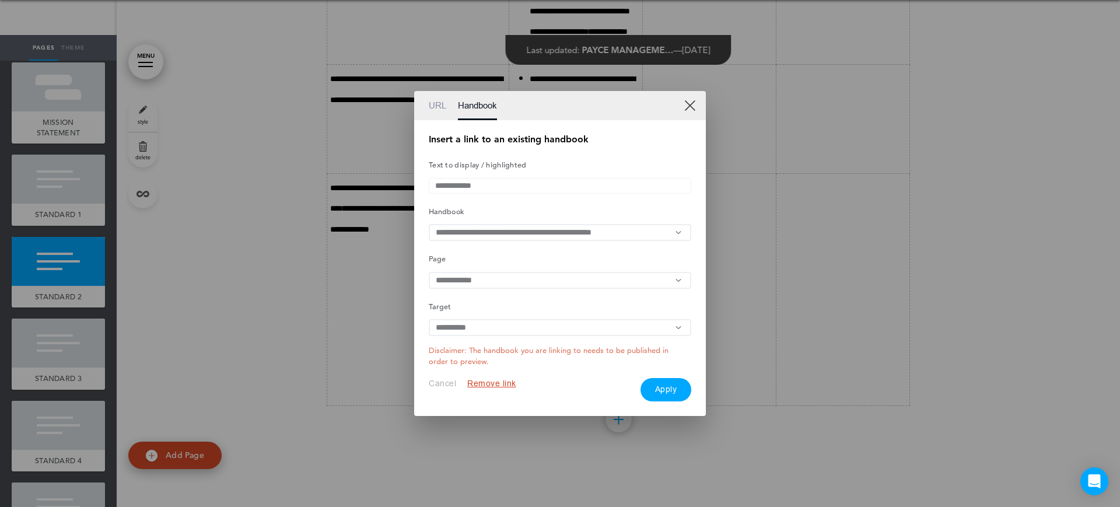
click at [669, 396] on button "Apply" at bounding box center [665, 389] width 51 height 23
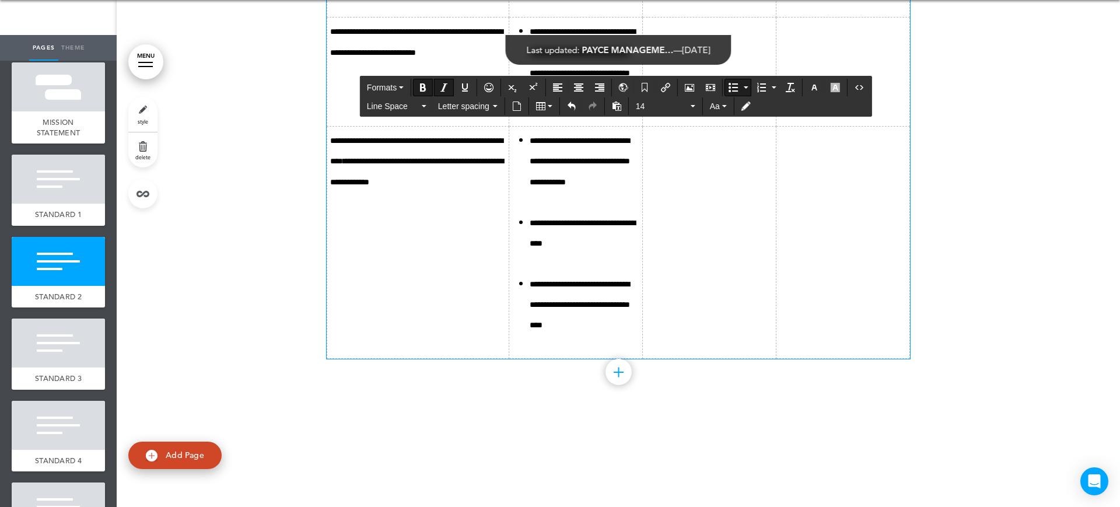
scroll to position [5438, 0]
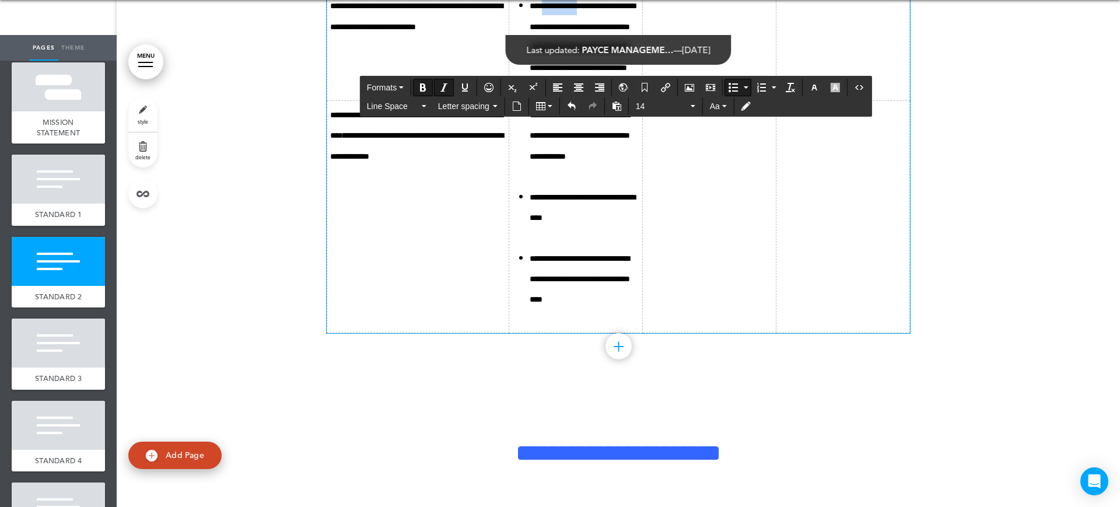
drag, startPoint x: 548, startPoint y: 310, endPoint x: 505, endPoint y: 310, distance: 42.6
click at [542, 10] on b "**********" at bounding box center [559, 6] width 35 height 8
click at [670, 88] on icon "Insert/edit airmason link" at bounding box center [665, 87] width 9 height 9
type input "**********"
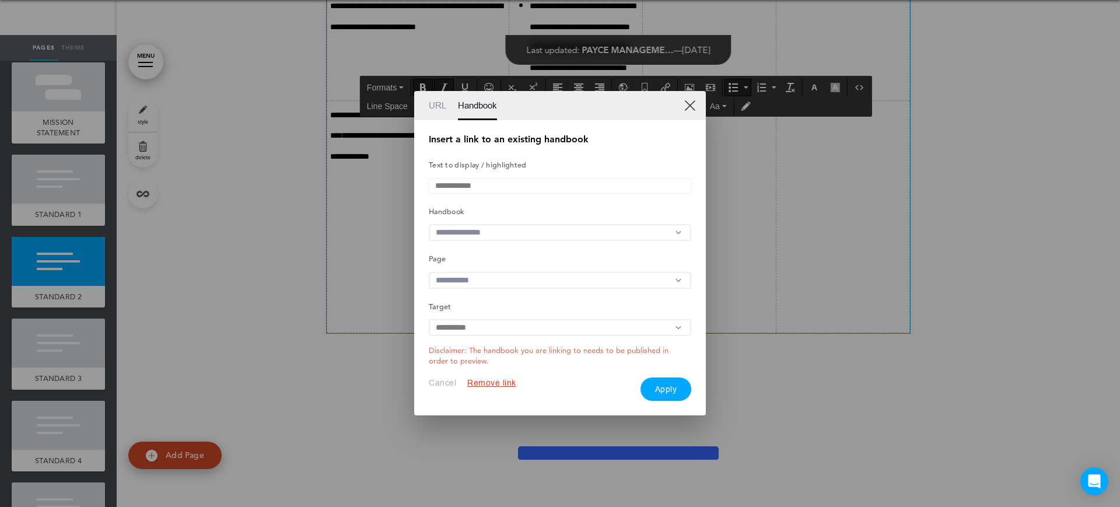
click at [529, 232] on input "text" at bounding box center [560, 232] width 262 height 17
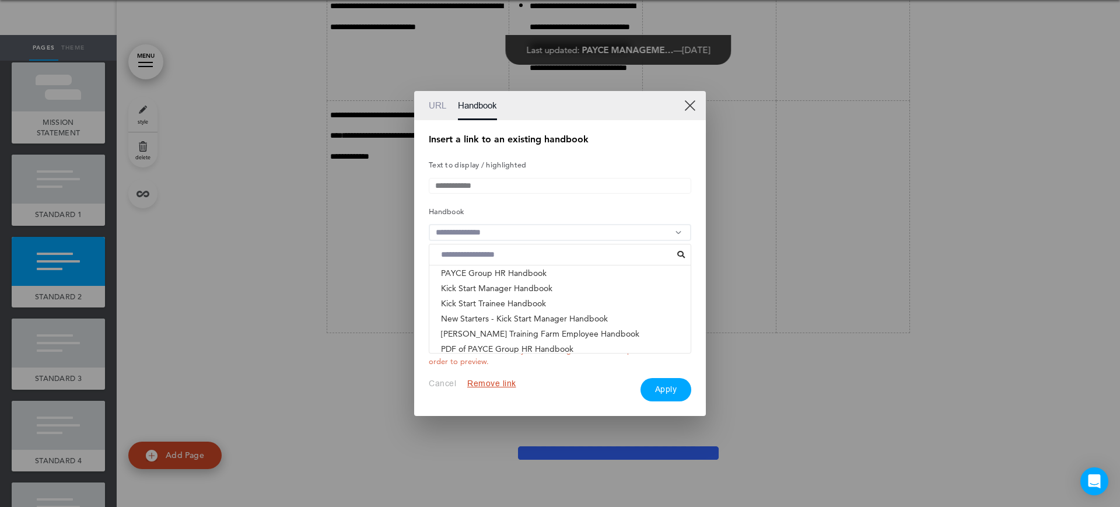
click at [489, 356] on li "ACNC GOVERNANCE STANDARDS - PAYCE FOUNDATION & PHI..." at bounding box center [559, 363] width 261 height 15
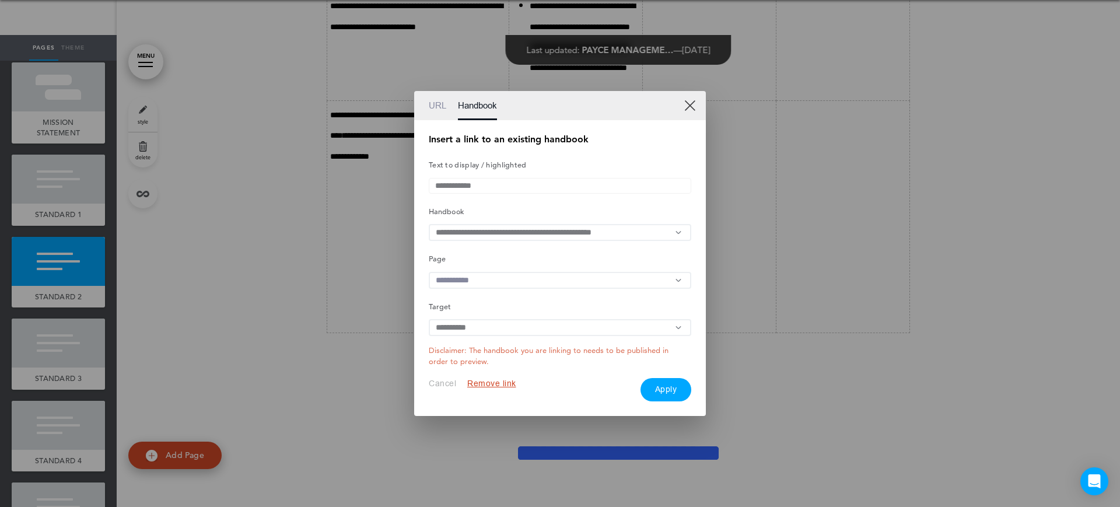
click at [510, 272] on input "text" at bounding box center [560, 280] width 262 height 17
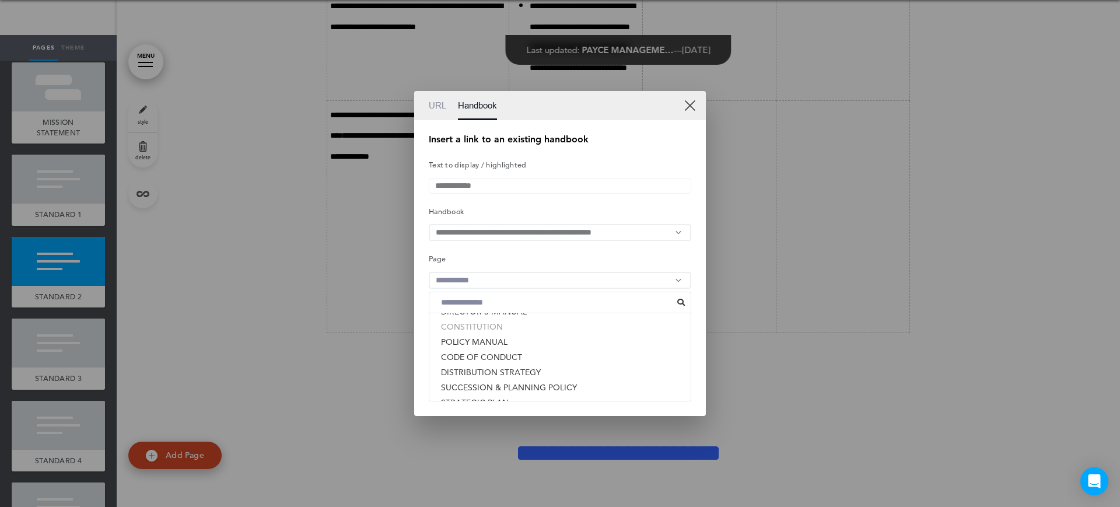
click at [480, 331] on li "CONSTITUTION" at bounding box center [559, 326] width 261 height 15
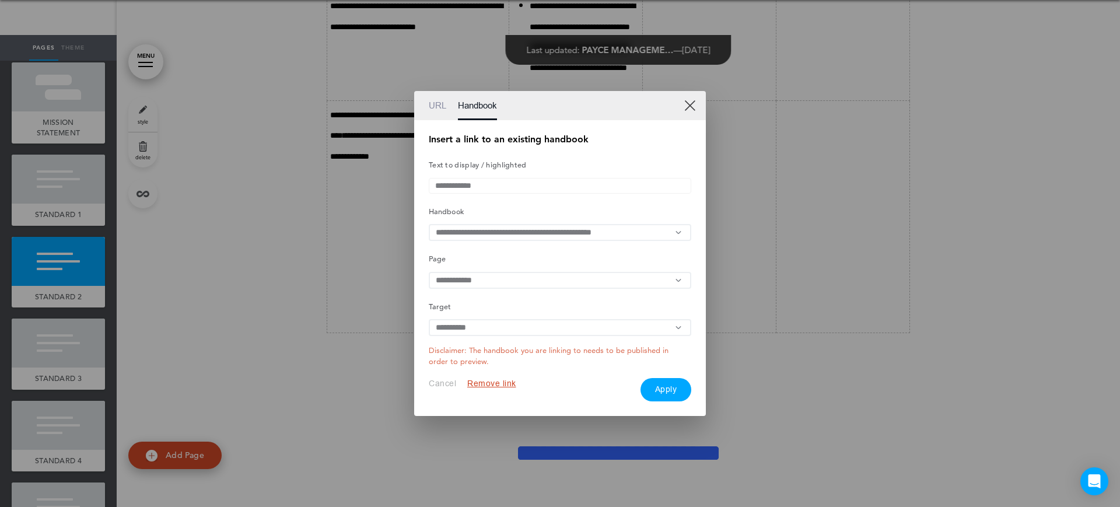
click at [664, 399] on button "Apply" at bounding box center [665, 389] width 51 height 23
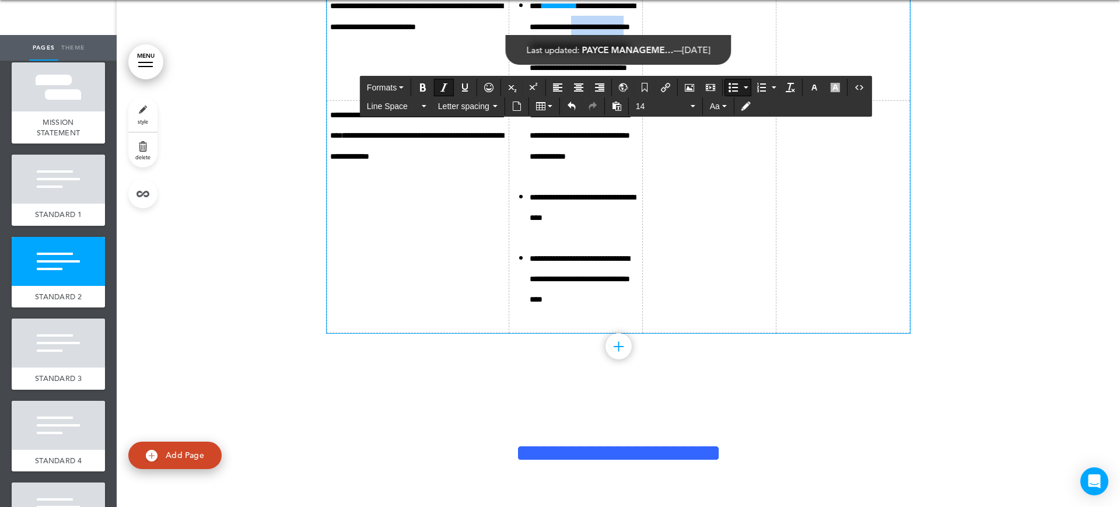
drag, startPoint x: 560, startPoint y: 353, endPoint x: 490, endPoint y: 360, distance: 70.3
click at [529, 77] on li "**********" at bounding box center [584, 36] width 110 height 82
click at [667, 89] on icon "Insert/edit airmason link" at bounding box center [665, 87] width 9 height 9
type input "**********"
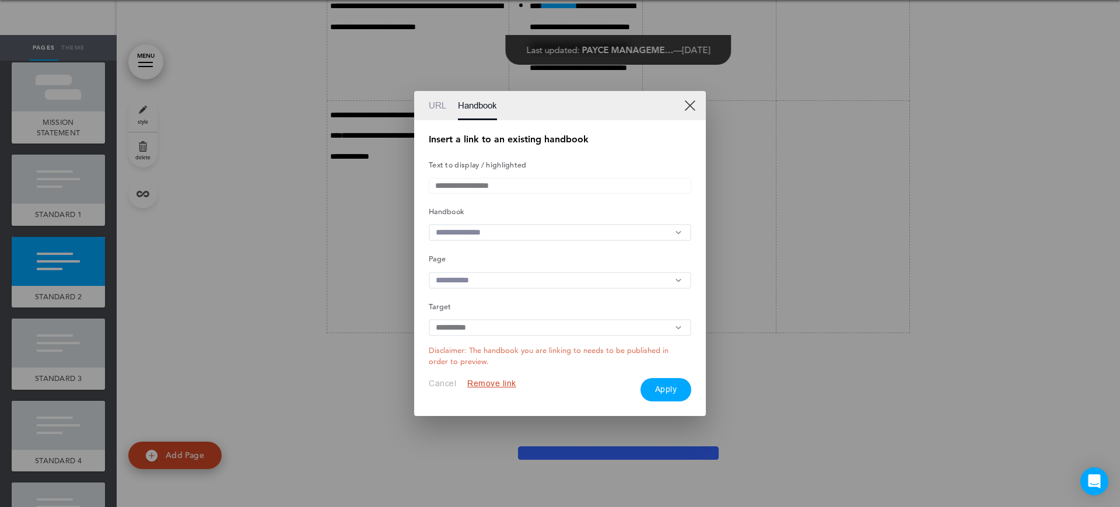
click at [521, 233] on input "text" at bounding box center [560, 232] width 262 height 17
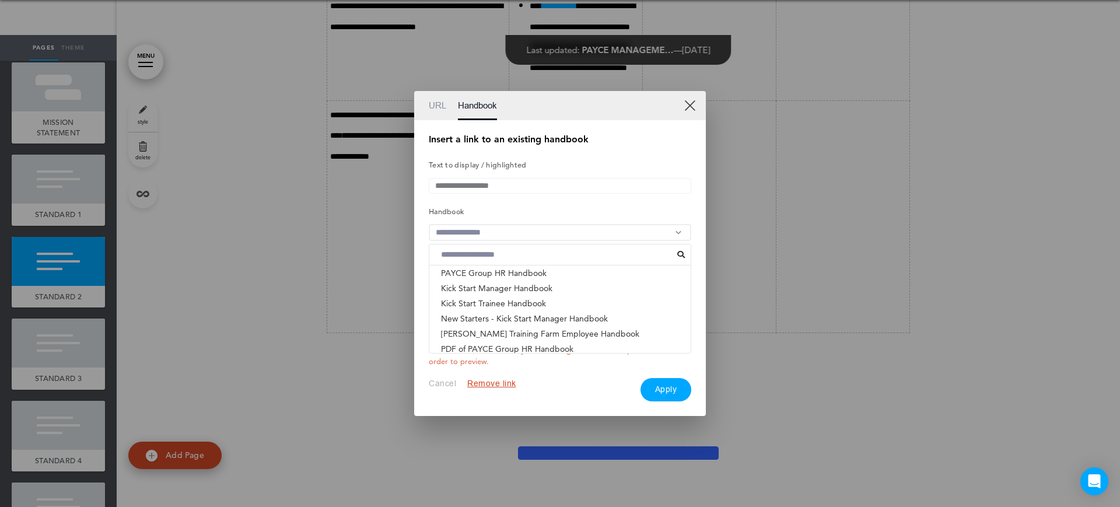
click at [515, 356] on li "ACNC GOVERNANCE STANDARDS - PAYCE FOUNDATION & PHI..." at bounding box center [559, 363] width 261 height 15
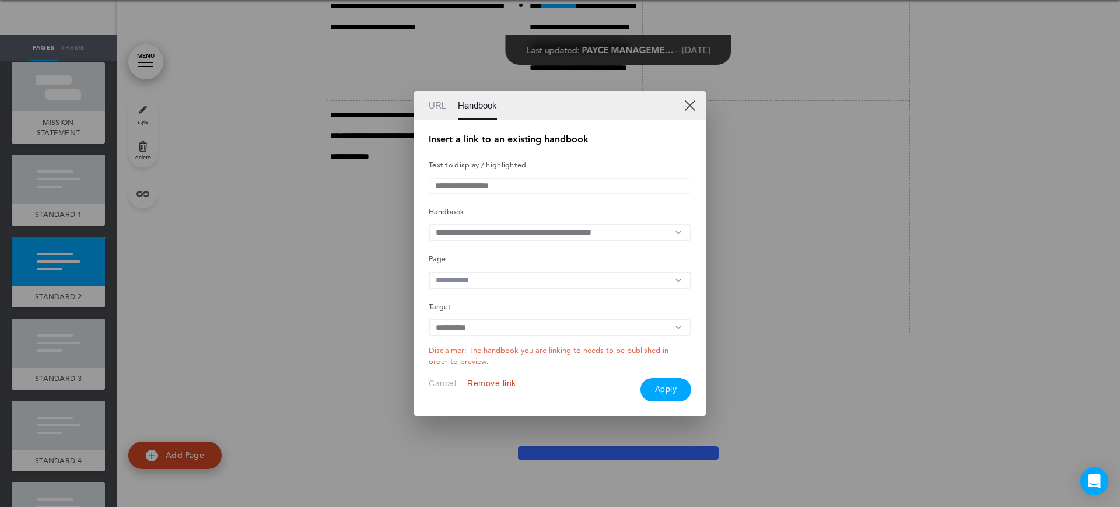
click at [501, 282] on input "text" at bounding box center [560, 280] width 262 height 17
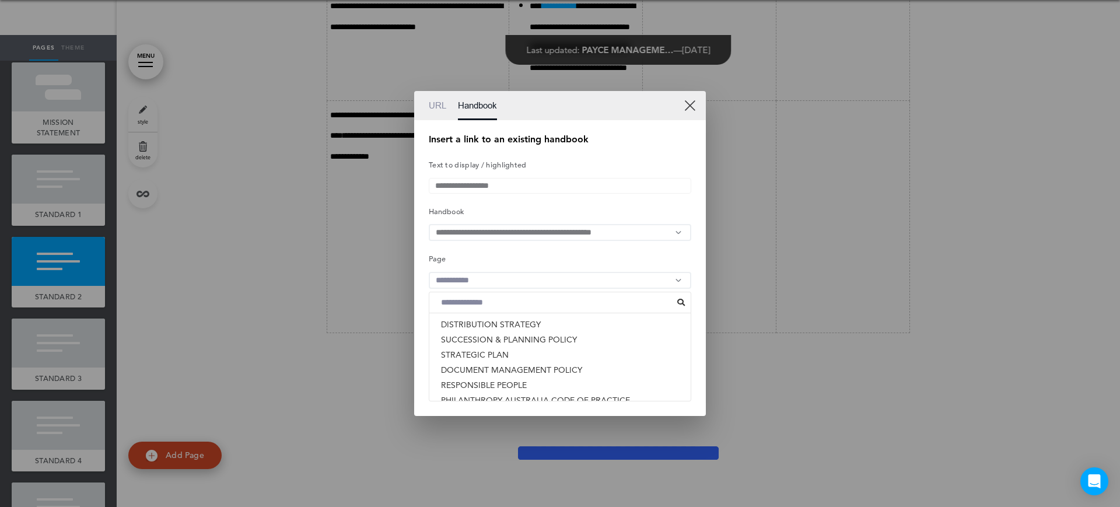
scroll to position [249, 0]
click at [500, 362] on li "RESPONSIBLE PEOPLE" at bounding box center [559, 359] width 261 height 15
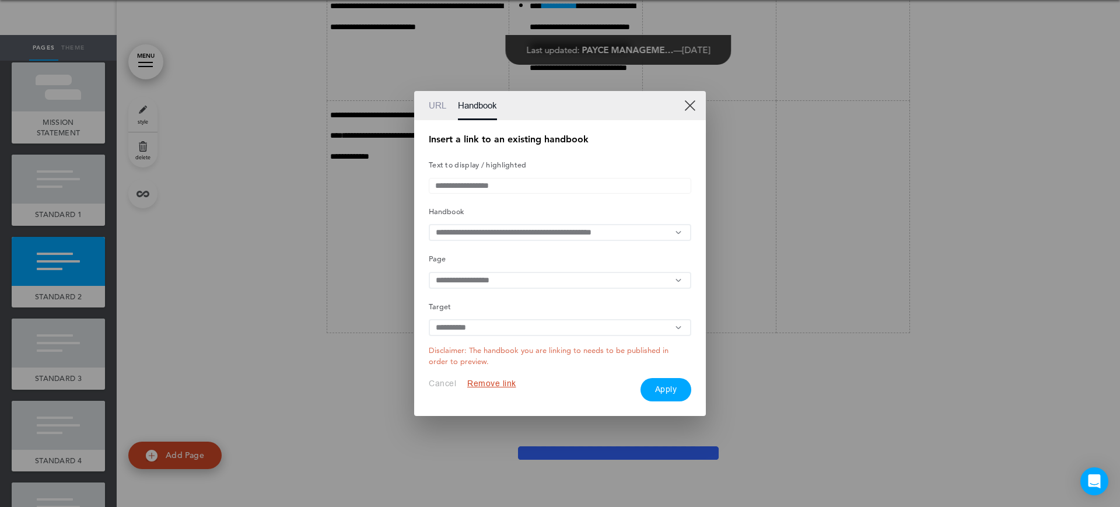
click at [664, 397] on button "Apply" at bounding box center [665, 389] width 51 height 23
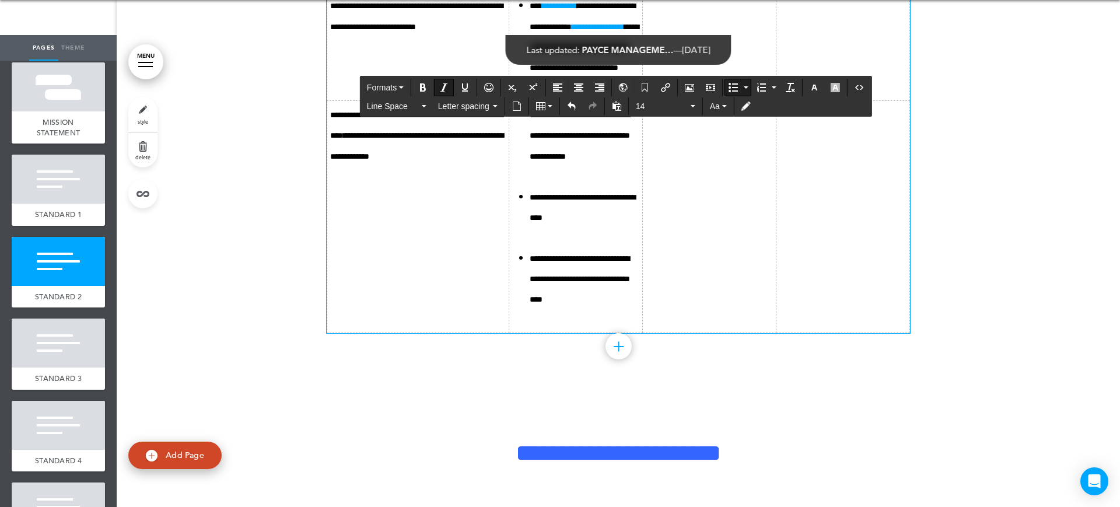
click at [584, 101] on td "**********" at bounding box center [576, 46] width 134 height 109
drag, startPoint x: 604, startPoint y: 392, endPoint x: 562, endPoint y: 392, distance: 42.6
click at [562, 72] on icon "**********" at bounding box center [583, 37] width 109 height 70
click at [509, 101] on td "**********" at bounding box center [576, 46] width 134 height 109
drag, startPoint x: 605, startPoint y: 394, endPoint x: 547, endPoint y: 397, distance: 58.4
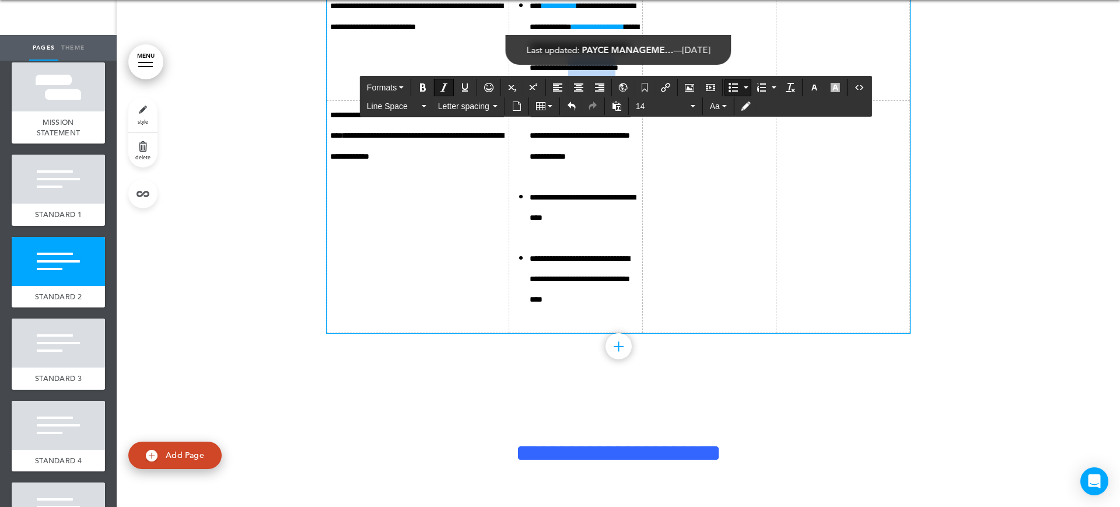
click at [547, 72] on icon "**********" at bounding box center [583, 37] width 109 height 70
click at [654, 101] on td at bounding box center [710, 46] width 134 height 109
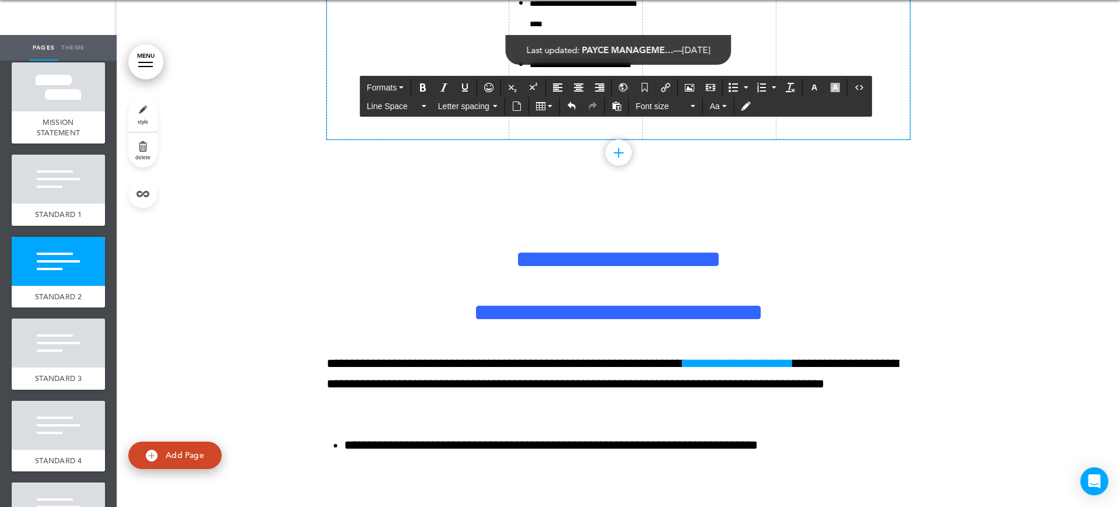
scroll to position [5657, 0]
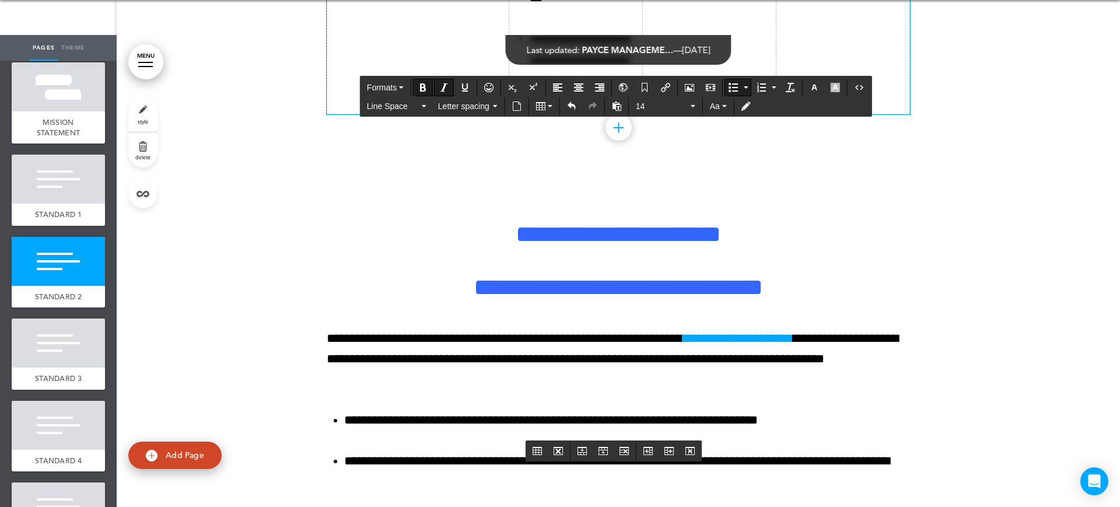
drag, startPoint x: 599, startPoint y: 303, endPoint x: 527, endPoint y: 307, distance: 72.4
click at [662, 90] on icon "Insert/edit airmason link" at bounding box center [665, 87] width 9 height 9
type input "**********"
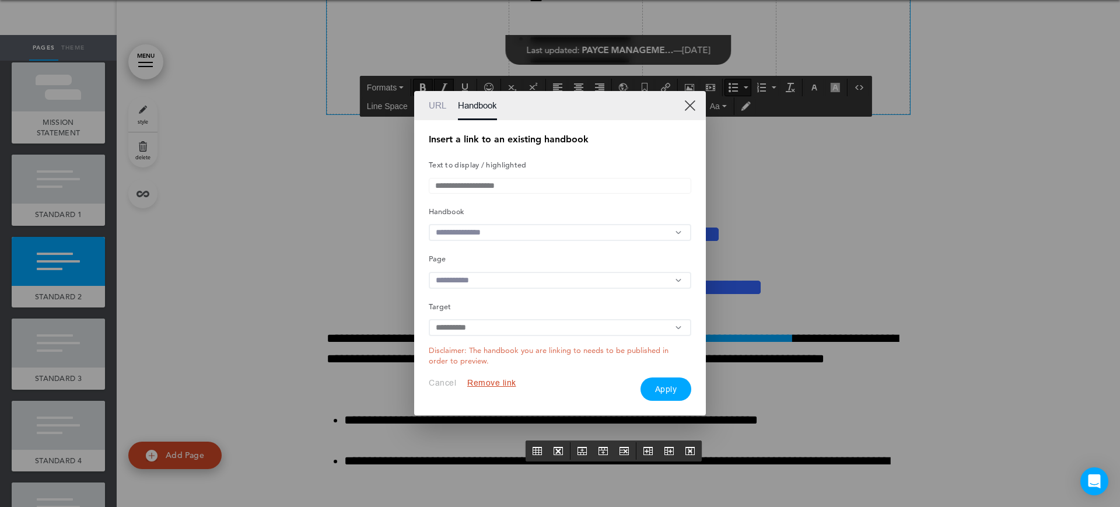
click at [471, 244] on div "**********" at bounding box center [560, 268] width 262 height 266
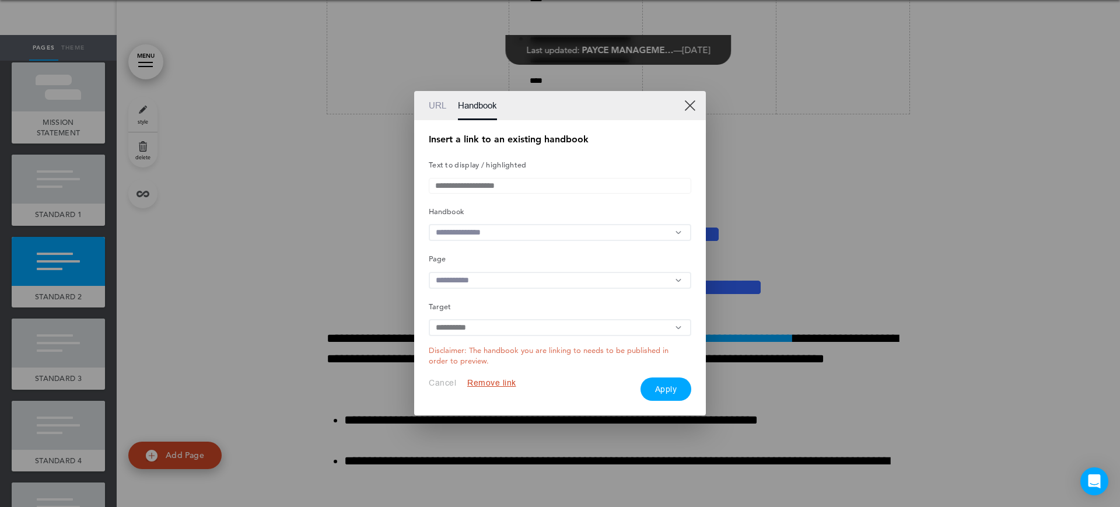
click at [474, 236] on input "text" at bounding box center [560, 232] width 262 height 17
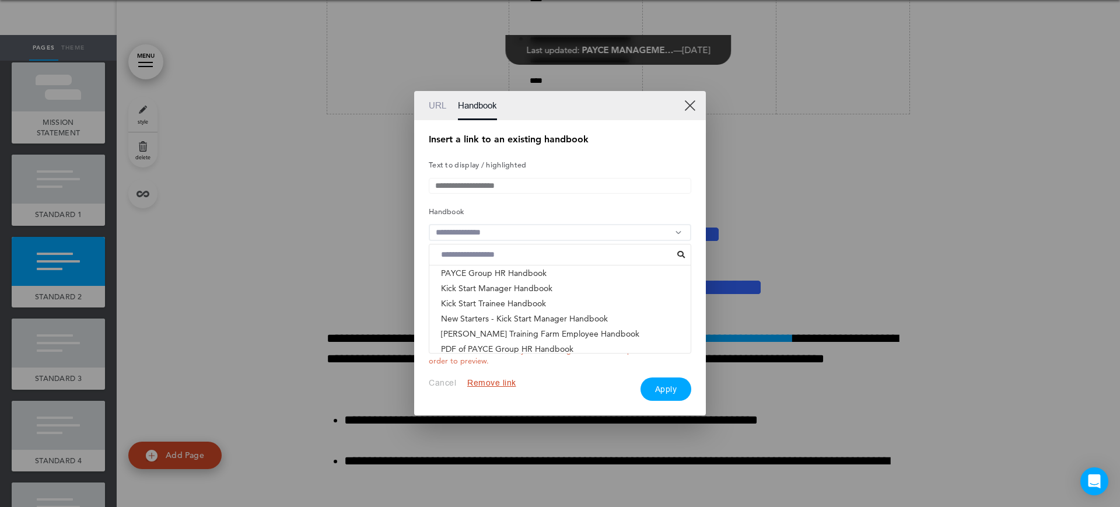
click at [490, 356] on li "ACNC GOVERNANCE STANDARDS - PAYCE FOUNDATION & PHI..." at bounding box center [559, 363] width 261 height 15
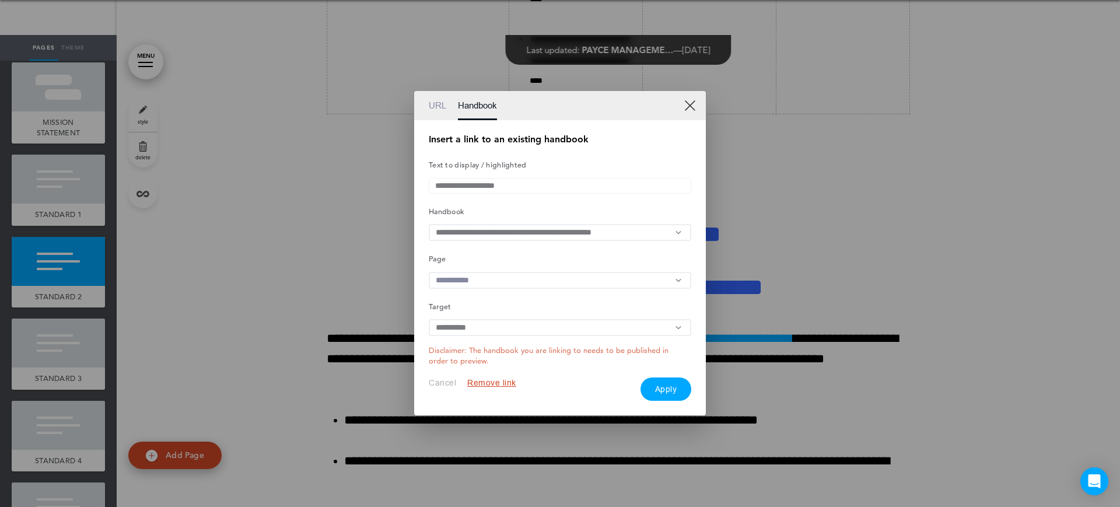
click at [514, 280] on input "text" at bounding box center [560, 280] width 262 height 17
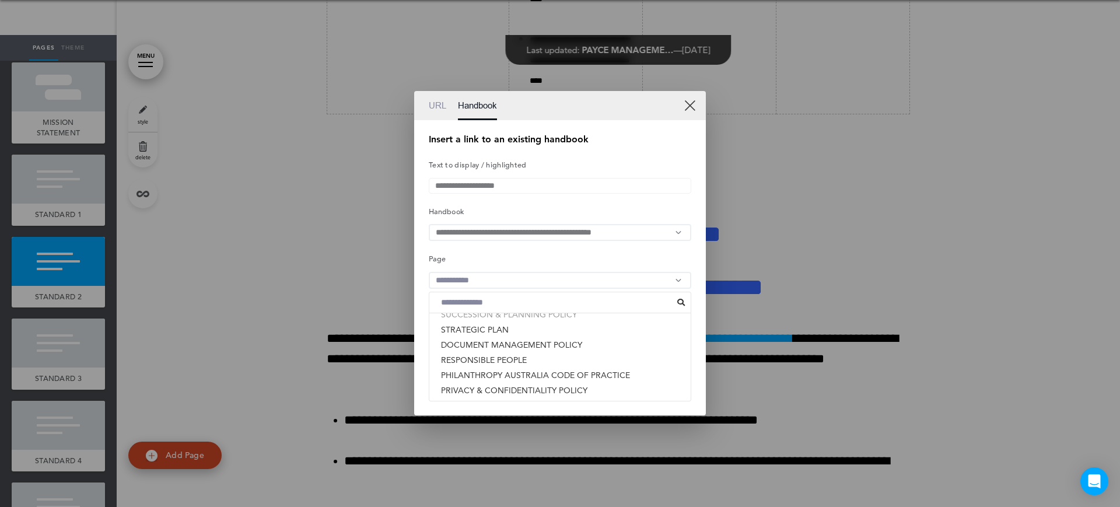
scroll to position [322, 0]
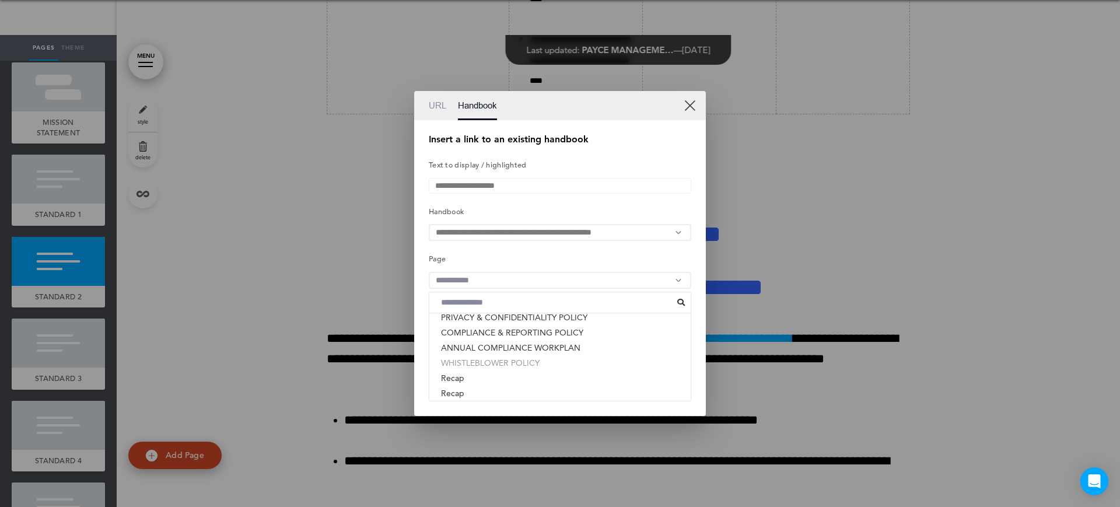
click at [511, 364] on li "WHISTLEBLOWER POLICY" at bounding box center [559, 362] width 261 height 15
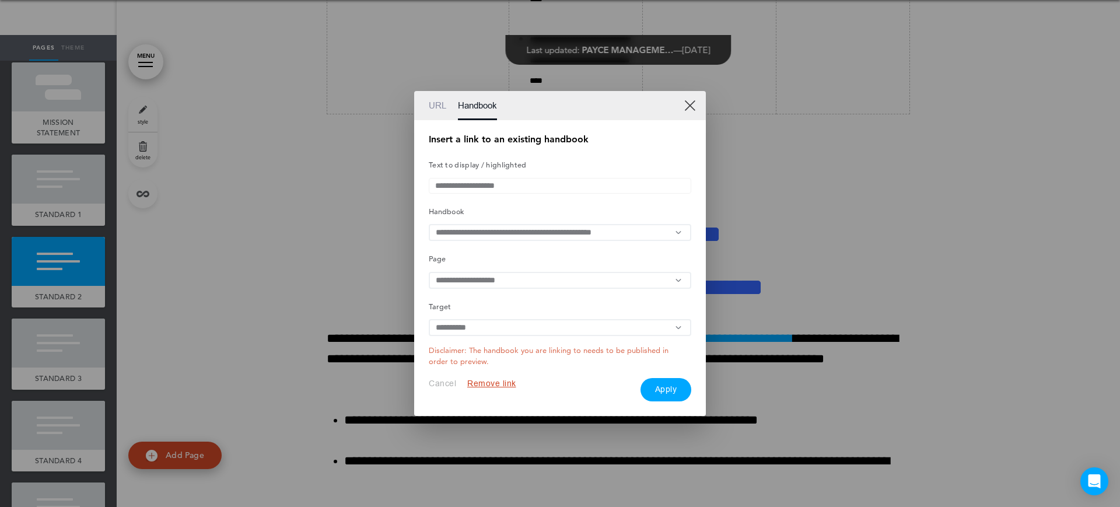
click at [663, 391] on button "Apply" at bounding box center [665, 389] width 51 height 23
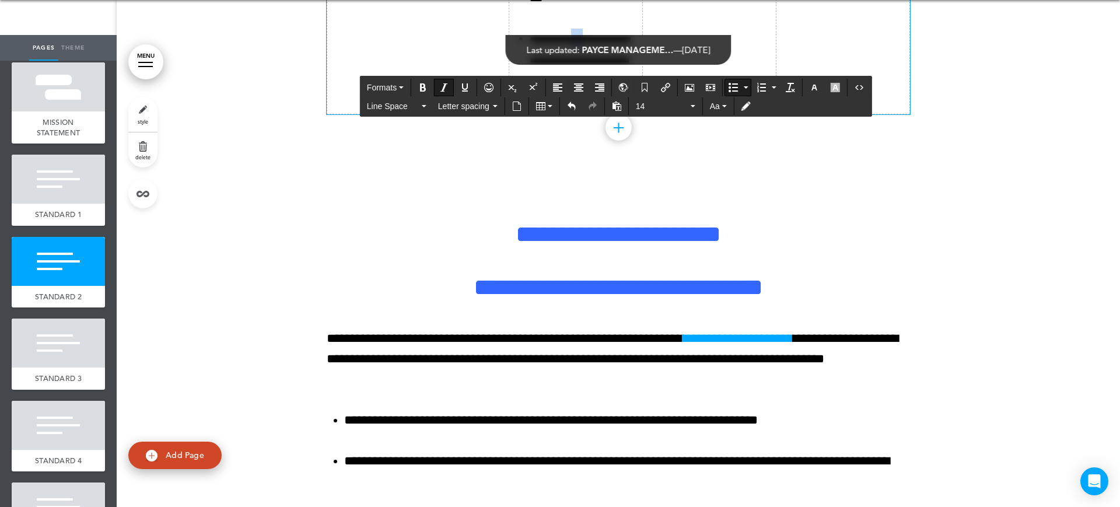
drag, startPoint x: 554, startPoint y: 366, endPoint x: 539, endPoint y: 367, distance: 14.6
click at [539, 85] on icon "**********" at bounding box center [579, 60] width 100 height 49
click at [546, 90] on li "**********" at bounding box center [584, 60] width 110 height 62
drag, startPoint x: 594, startPoint y: 364, endPoint x: 583, endPoint y: 357, distance: 12.8
click at [583, 90] on li "**********" at bounding box center [584, 60] width 110 height 62
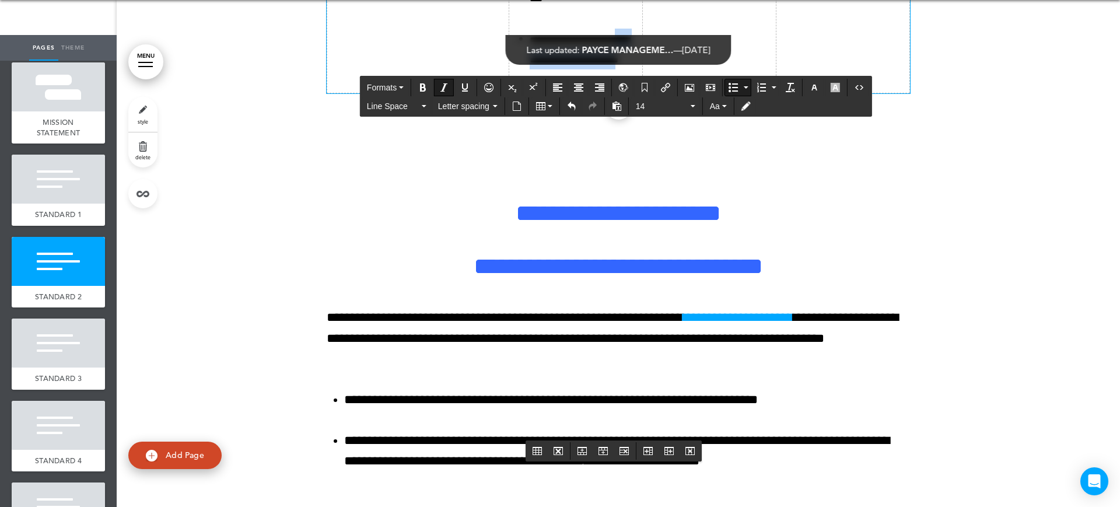
drag, startPoint x: 528, startPoint y: 408, endPoint x: 490, endPoint y: 390, distance: 41.7
click at [529, 64] on icon "**********" at bounding box center [579, 50] width 100 height 29
click at [669, 87] on icon "Insert/edit airmason link" at bounding box center [665, 87] width 9 height 9
type input "**********"
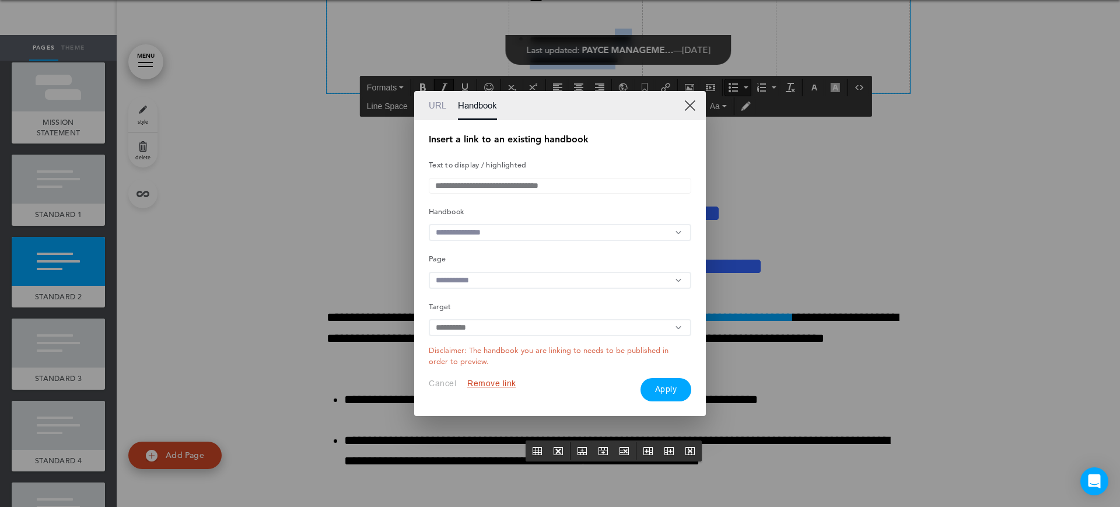
click at [694, 105] on link "XX" at bounding box center [689, 105] width 11 height 11
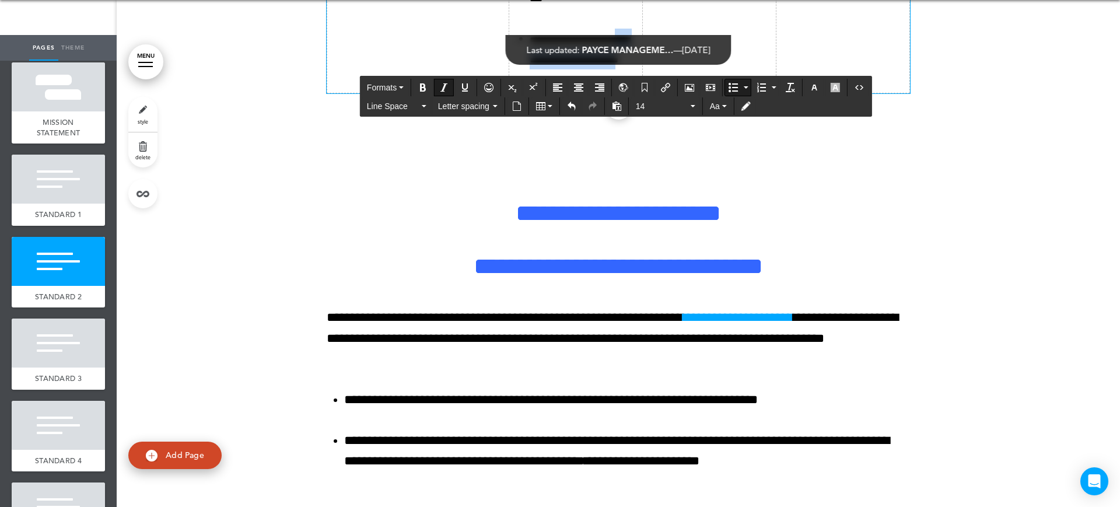
click at [529, 69] on li "**********" at bounding box center [584, 49] width 110 height 41
drag, startPoint x: 527, startPoint y: 405, endPoint x: 485, endPoint y: 387, distance: 46.2
click at [518, 103] on icon "Insert document" at bounding box center [516, 105] width 9 height 9
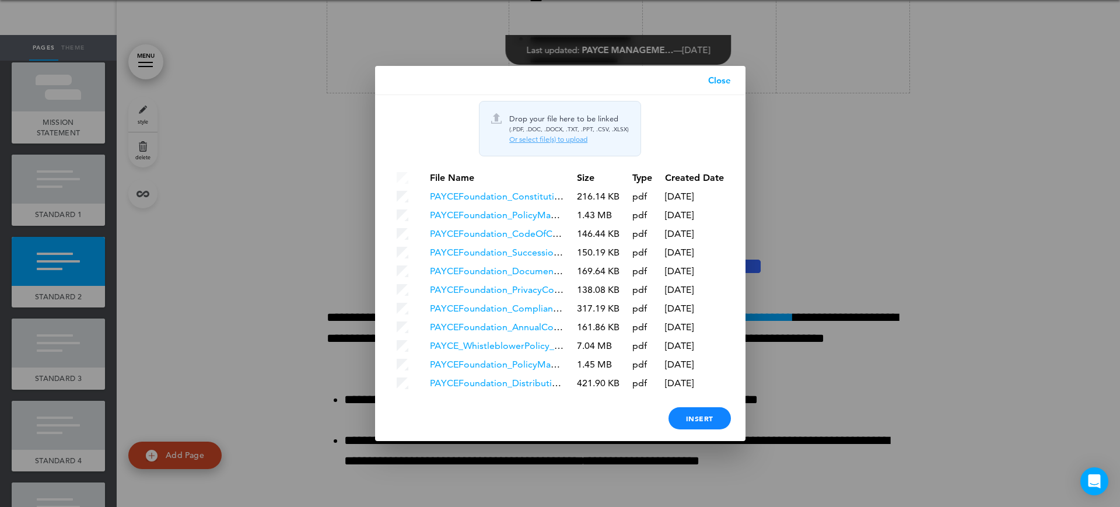
click at [563, 135] on div "Or select file(s) to upload" at bounding box center [569, 139] width 120 height 9
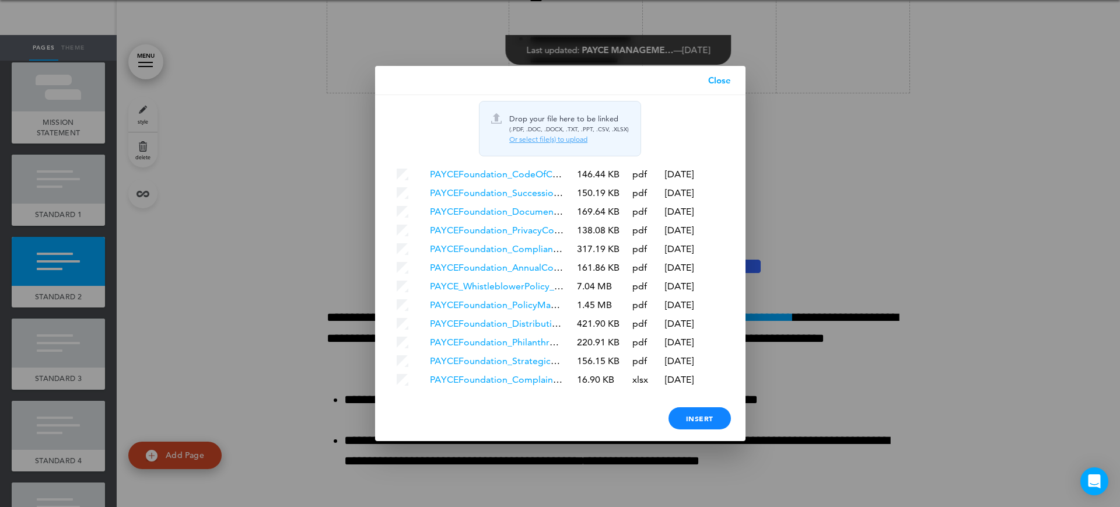
click at [697, 421] on div "Insert" at bounding box center [699, 418] width 62 height 22
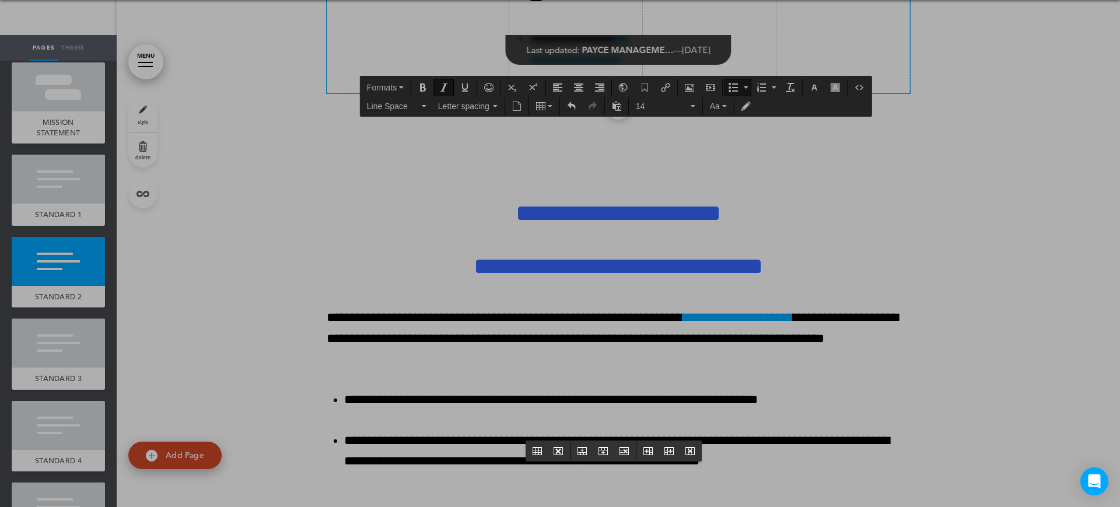
scroll to position [0, 0]
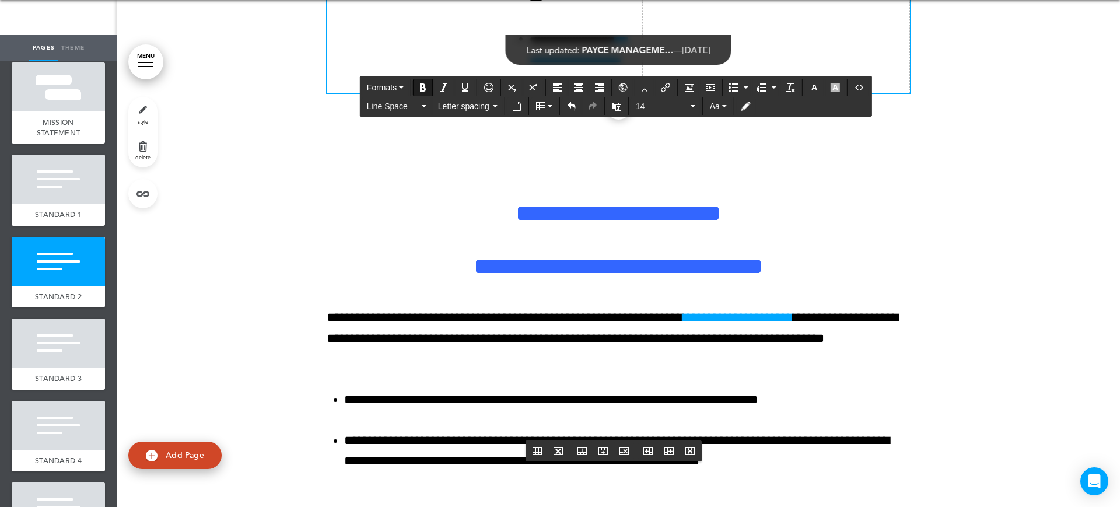
drag, startPoint x: 328, startPoint y: 282, endPoint x: 333, endPoint y: 226, distance: 56.2
drag, startPoint x: 586, startPoint y: 262, endPoint x: 602, endPoint y: 260, distance: 16.4
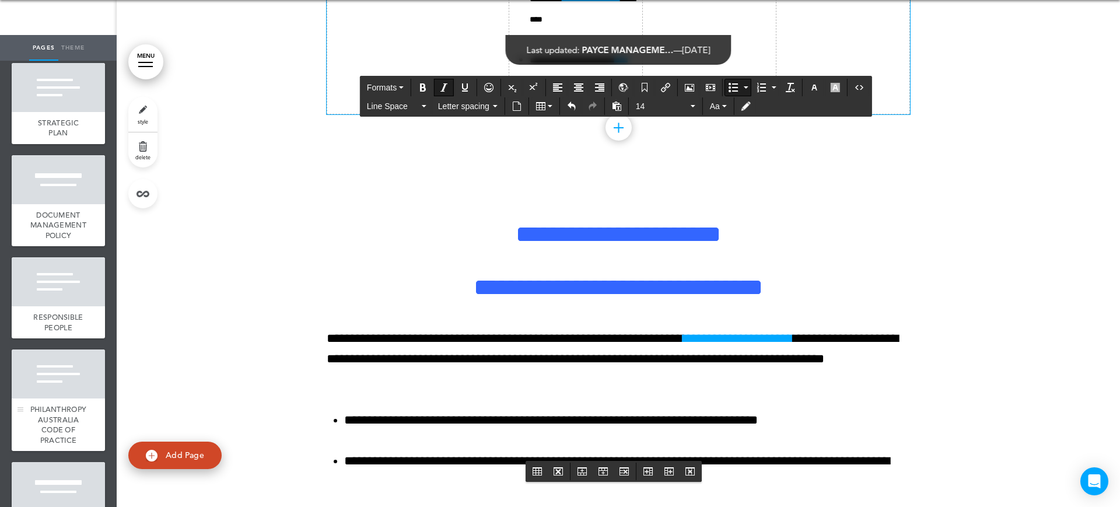
scroll to position [1604, 0]
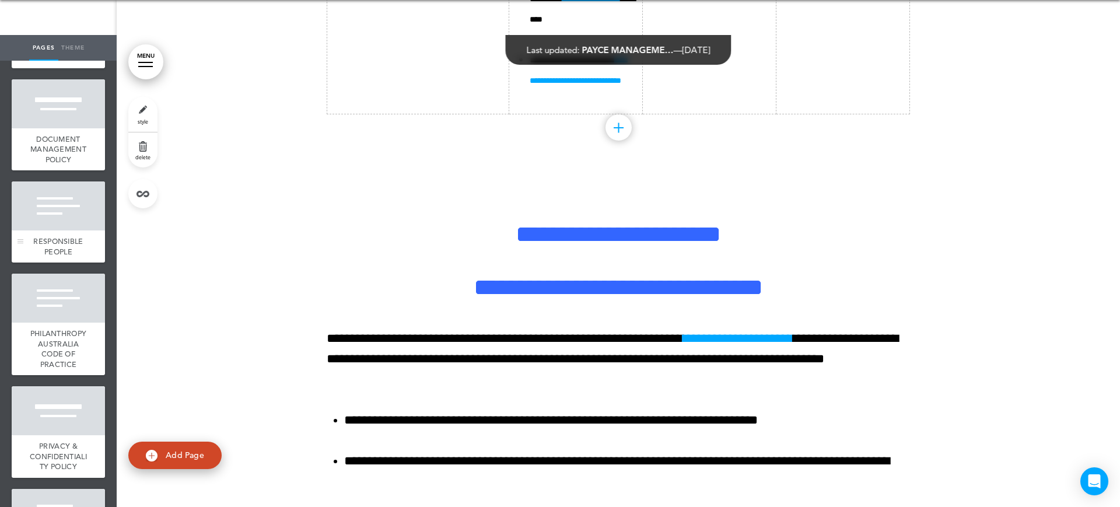
click at [59, 257] on span "RESPONSIBLE PEOPLE" at bounding box center [58, 246] width 50 height 20
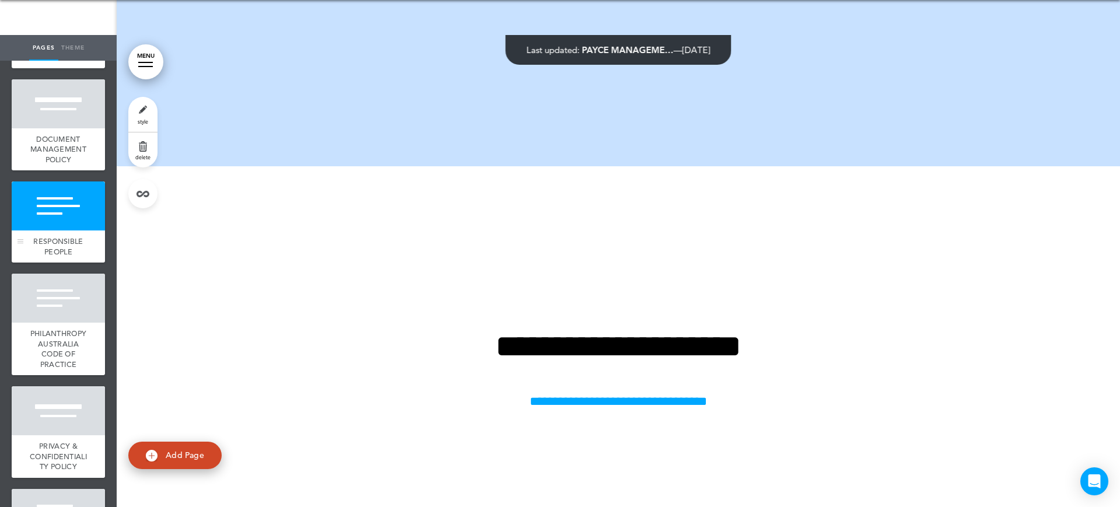
scroll to position [20194, 0]
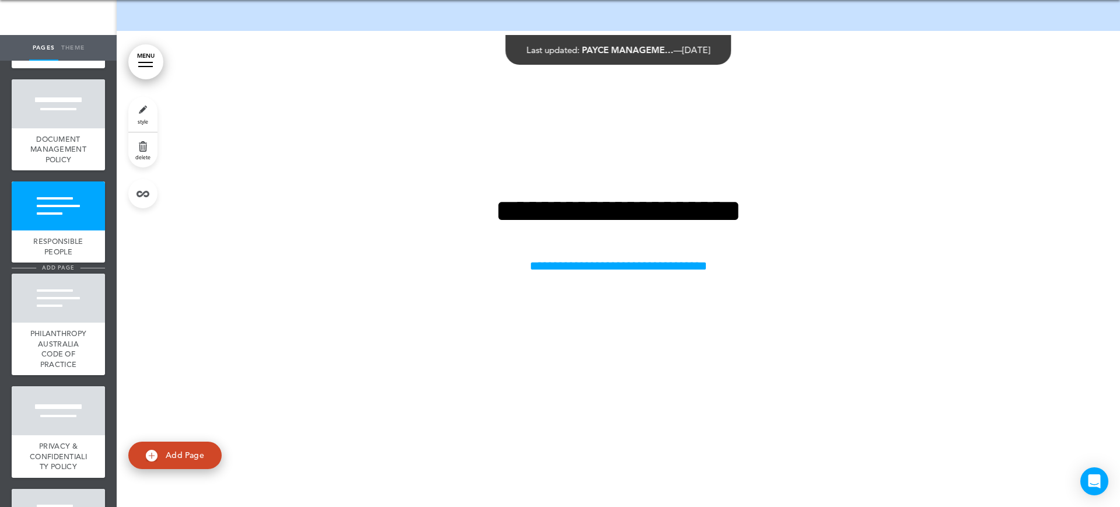
click at [44, 271] on span "add page" at bounding box center [58, 268] width 44 height 8
type input "********"
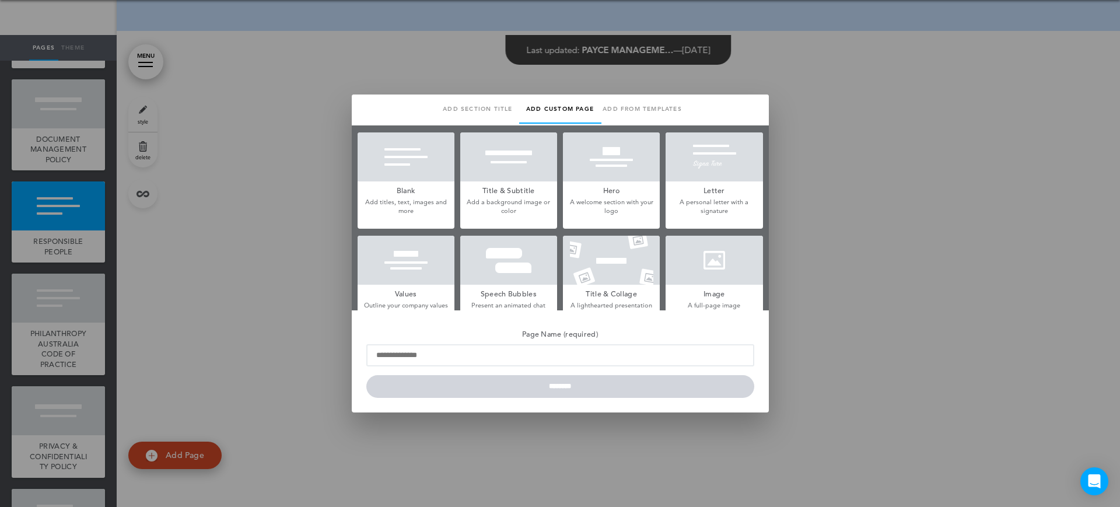
click at [413, 181] on h5 "Blank" at bounding box center [405, 189] width 97 height 16
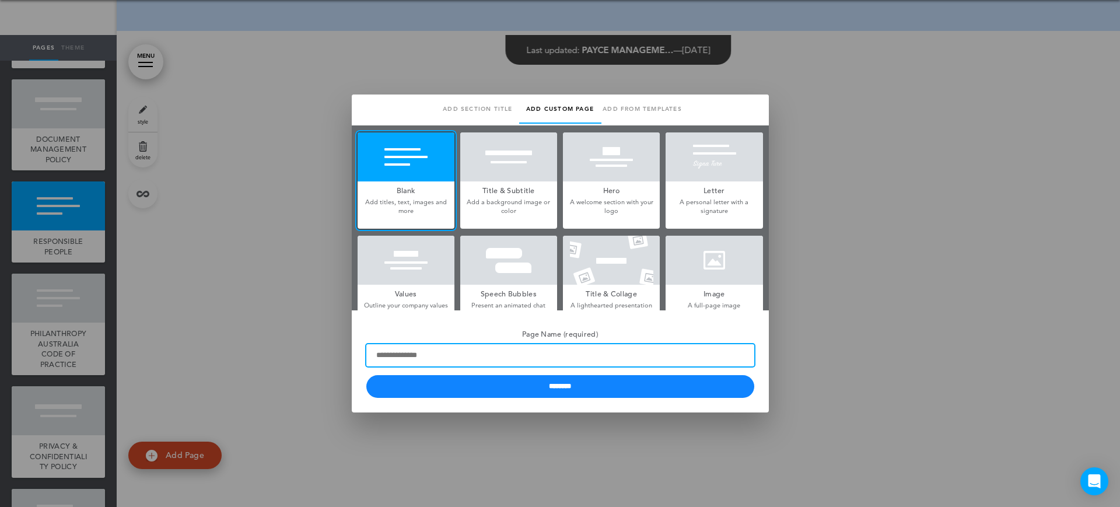
click at [511, 355] on input "Page Name (required)" at bounding box center [560, 355] width 388 height 22
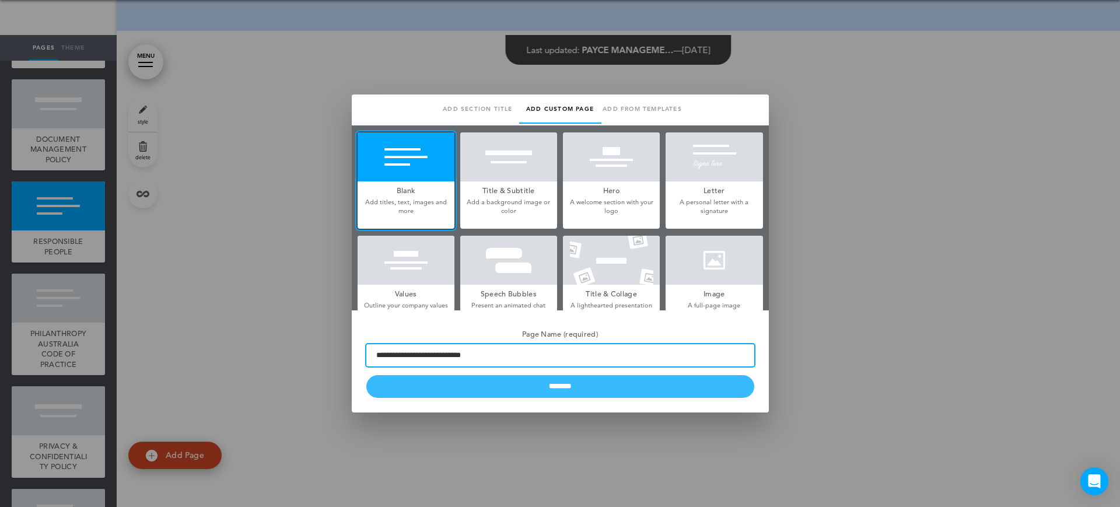
type input "**********"
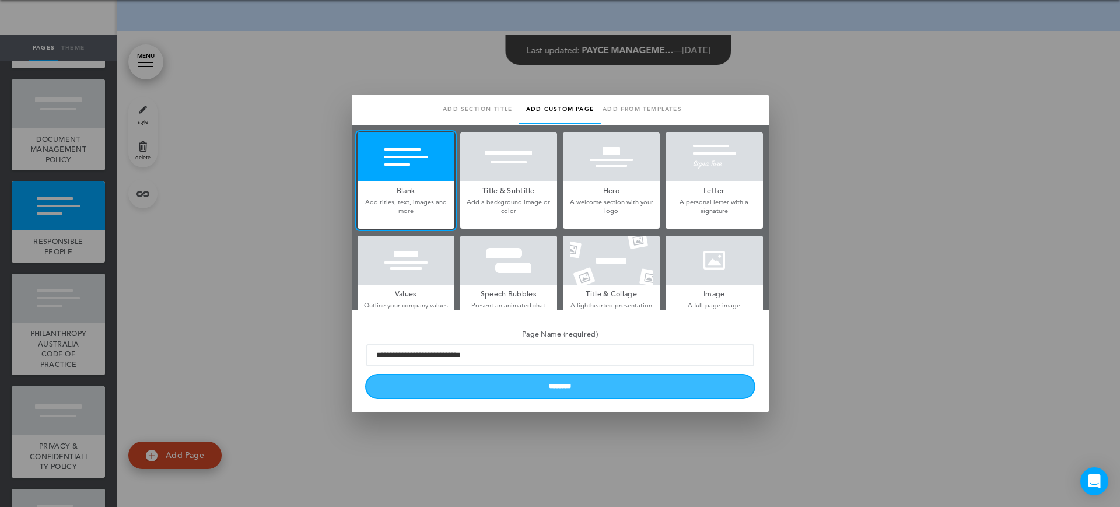
click at [597, 388] on input "********" at bounding box center [560, 386] width 388 height 23
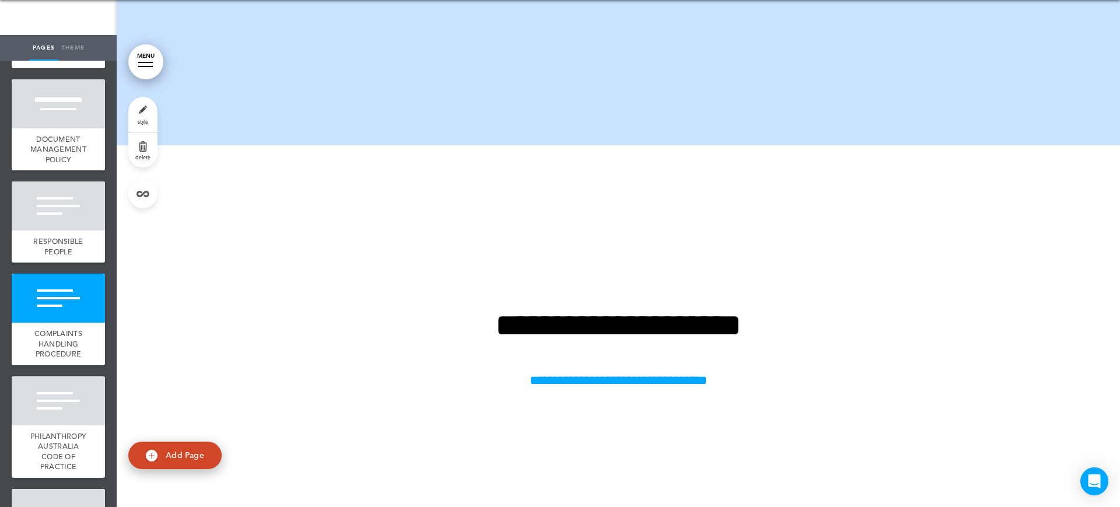
scroll to position [20340, 0]
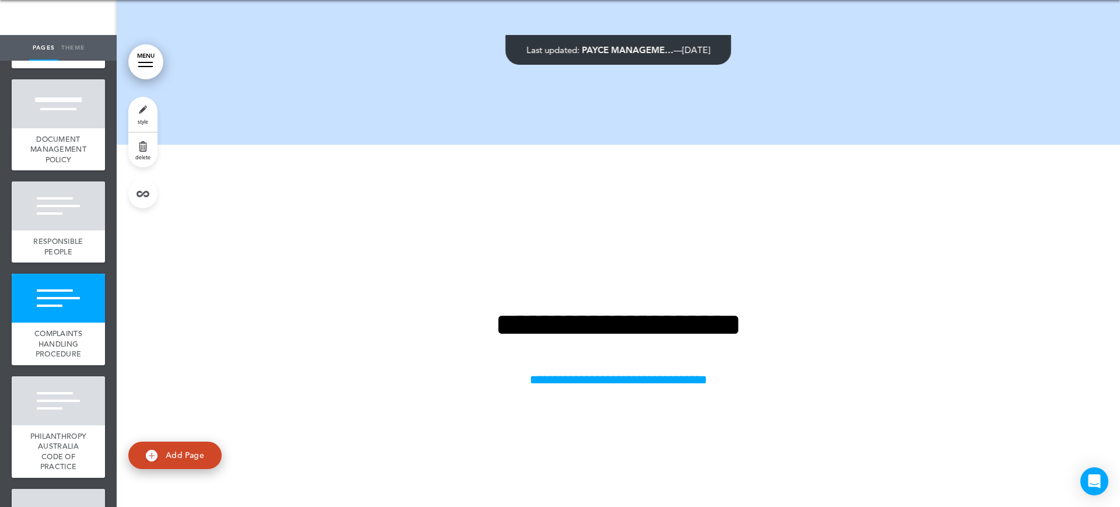
click at [138, 127] on link "style" at bounding box center [142, 114] width 29 height 35
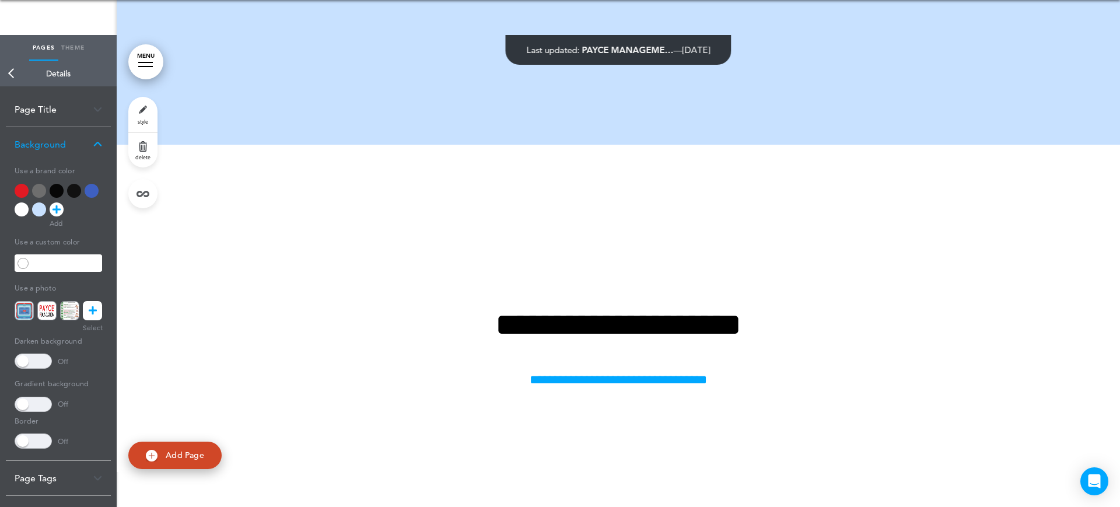
click at [36, 212] on div at bounding box center [39, 209] width 14 height 14
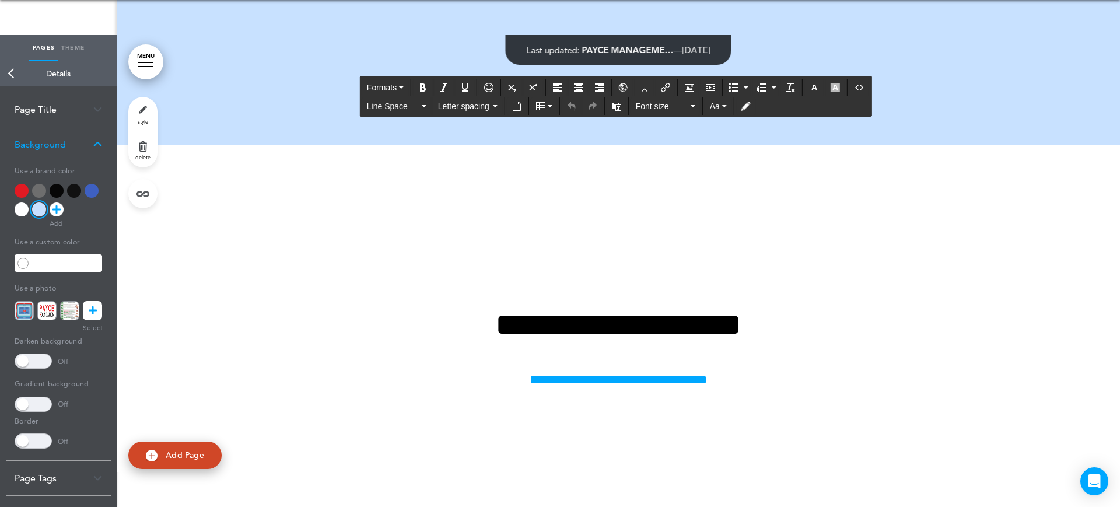
drag, startPoint x: 769, startPoint y: 131, endPoint x: 525, endPoint y: 122, distance: 243.9
drag, startPoint x: 501, startPoint y: 121, endPoint x: 807, endPoint y: 120, distance: 305.5
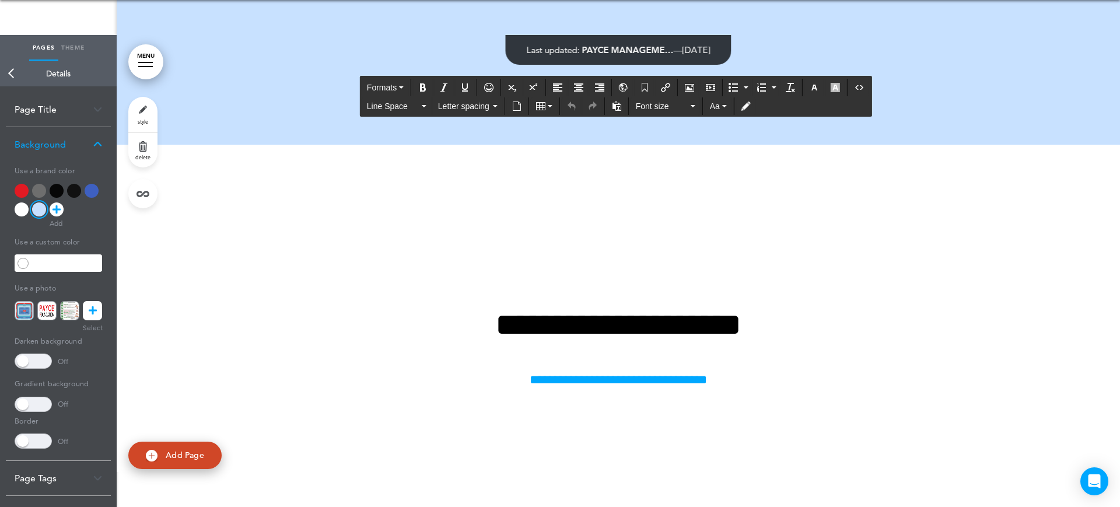
drag, startPoint x: 845, startPoint y: 308, endPoint x: 322, endPoint y: 173, distance: 539.7
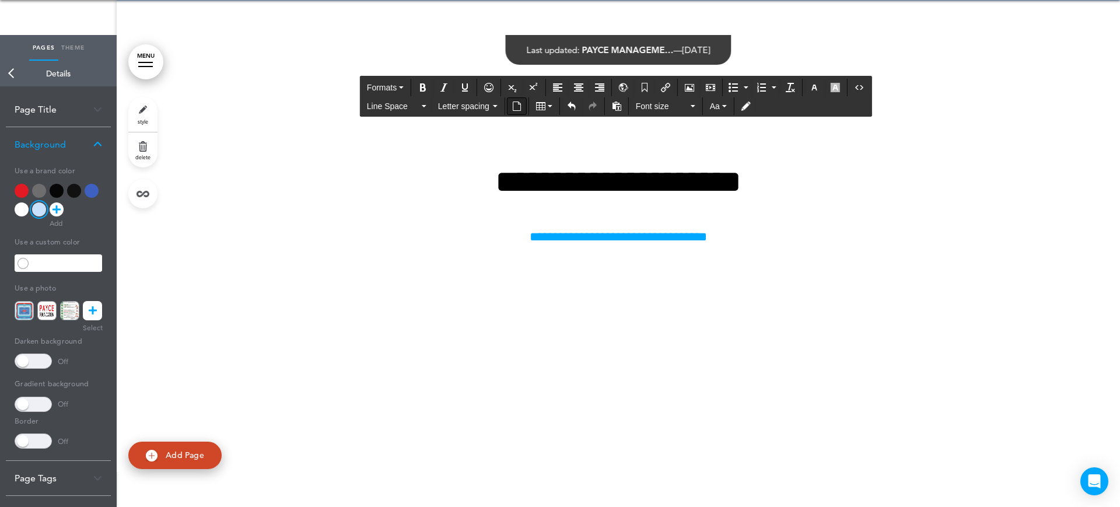
click at [518, 107] on icon "Insert document" at bounding box center [516, 105] width 9 height 9
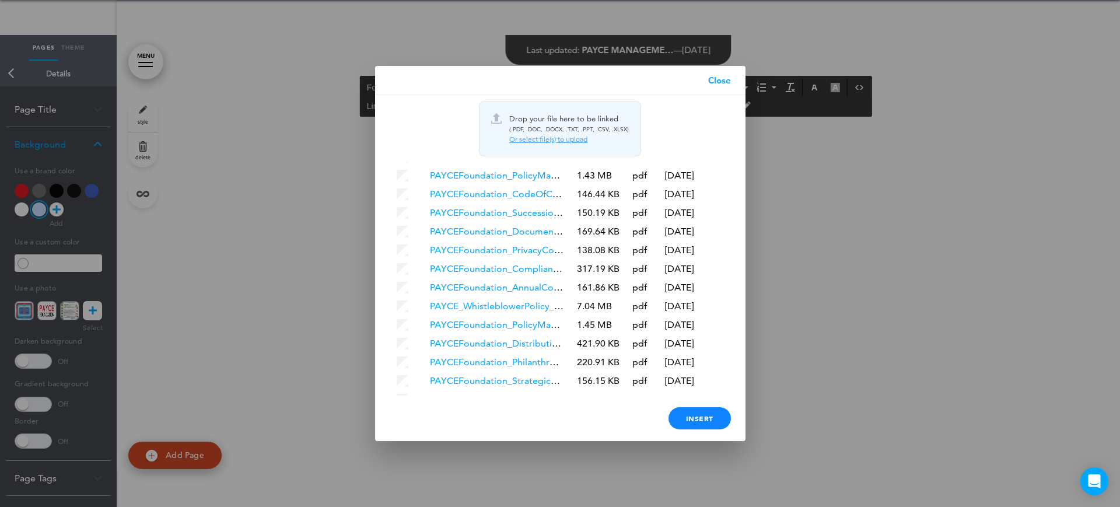
scroll to position [78, 0]
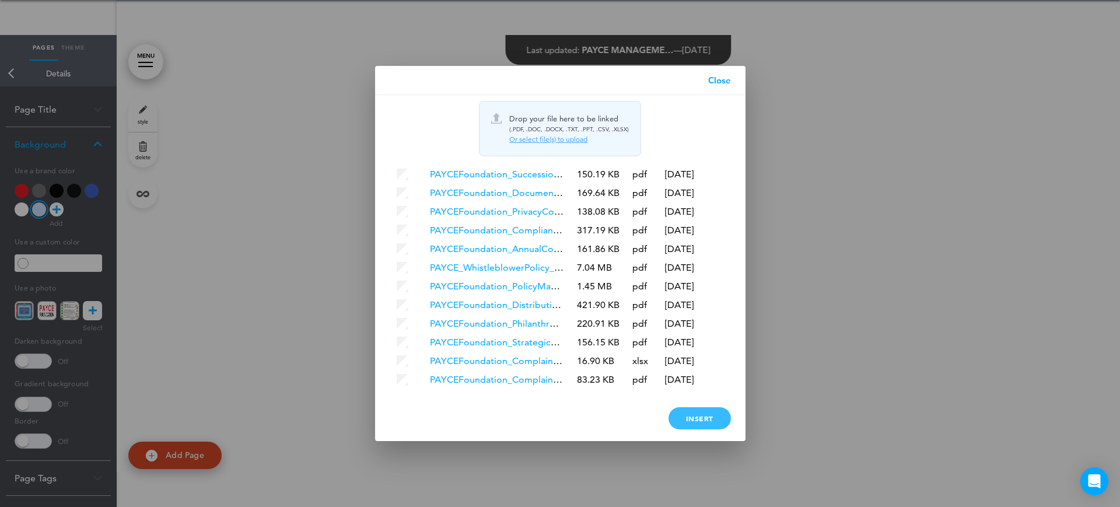
click at [700, 423] on div "Insert" at bounding box center [699, 418] width 62 height 22
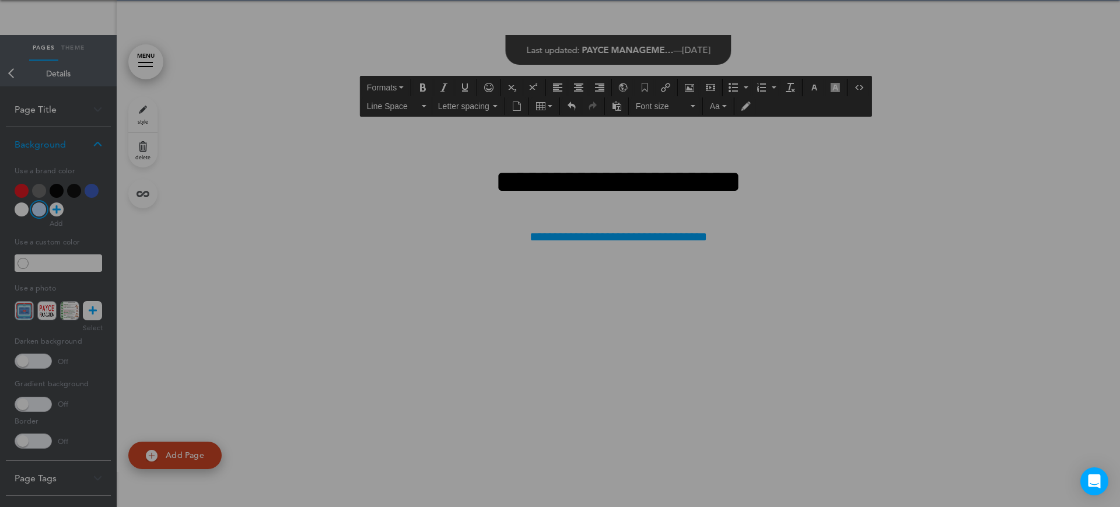
scroll to position [0, 0]
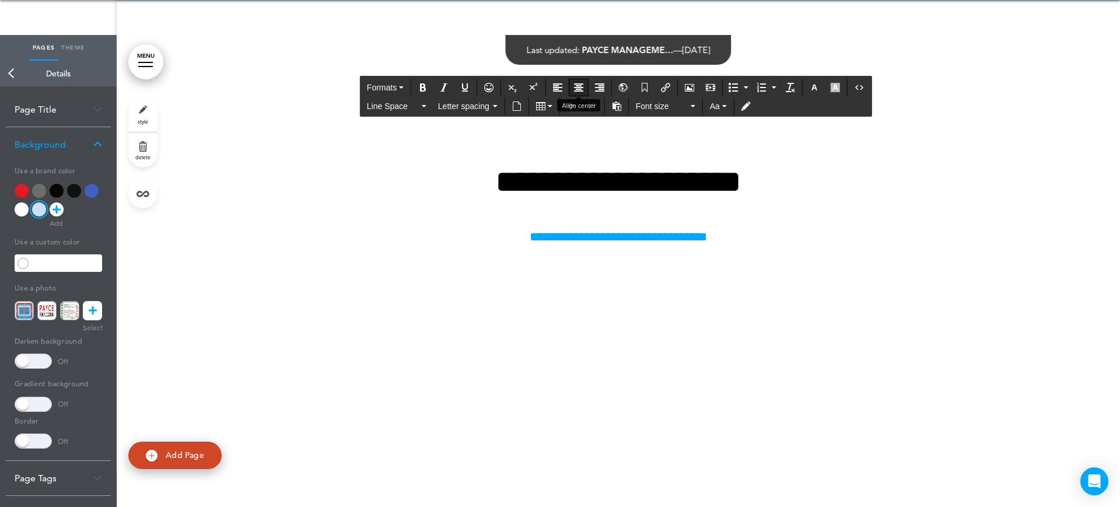
click at [581, 89] on icon "Align center" at bounding box center [578, 87] width 9 height 9
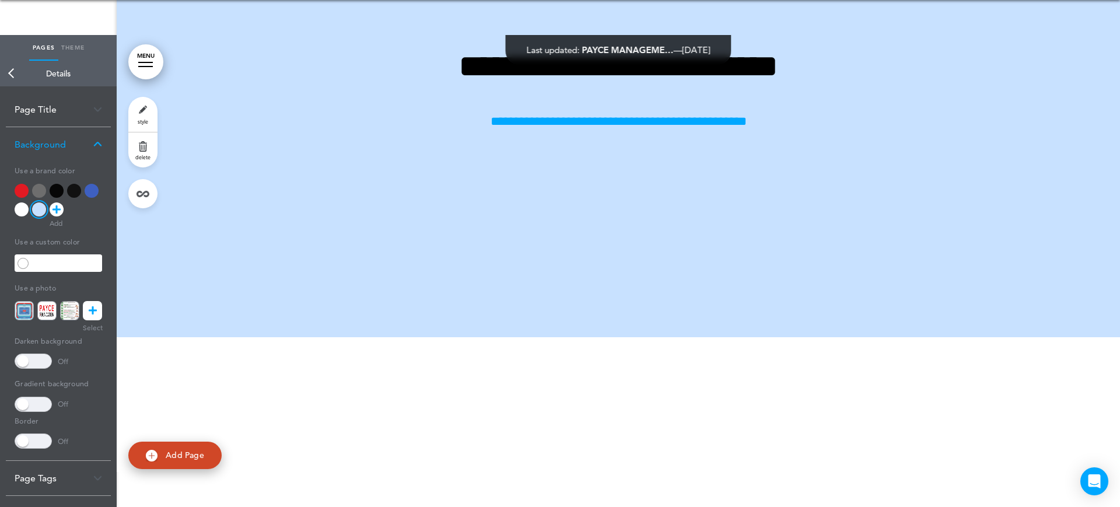
scroll to position [19976, 0]
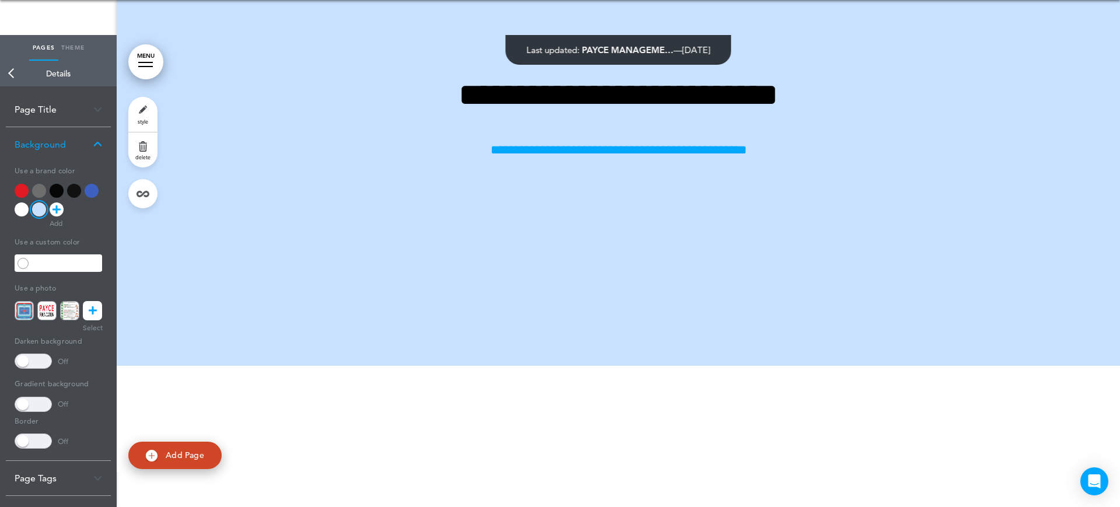
click at [15, 71] on link "Back" at bounding box center [11, 74] width 23 height 26
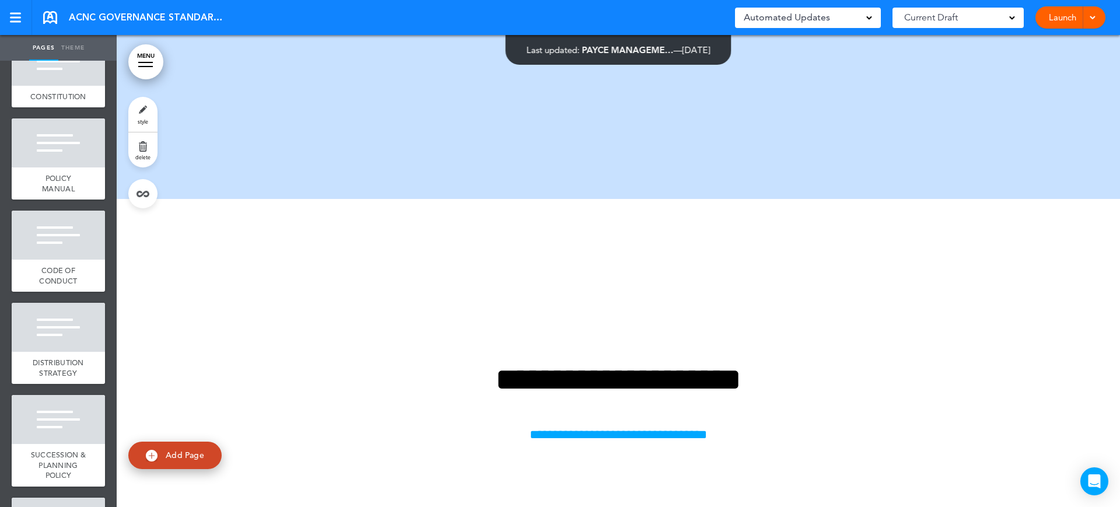
scroll to position [20194, 0]
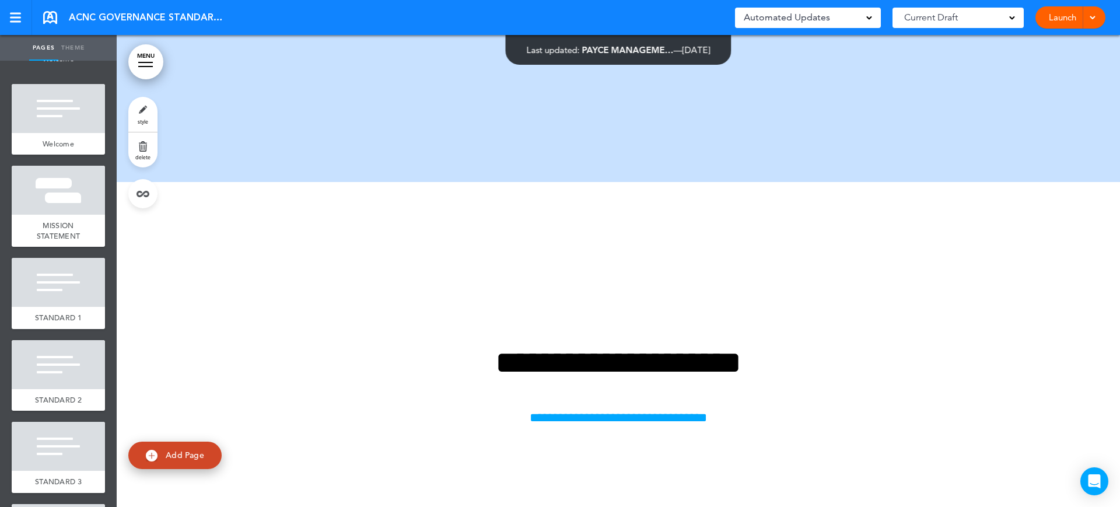
scroll to position [0, 0]
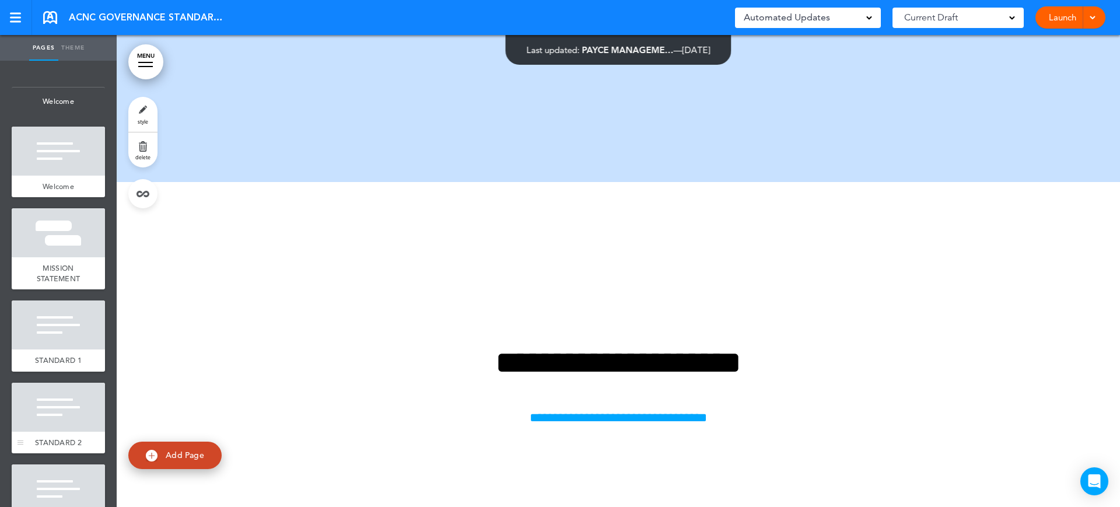
click at [57, 402] on div at bounding box center [58, 407] width 93 height 49
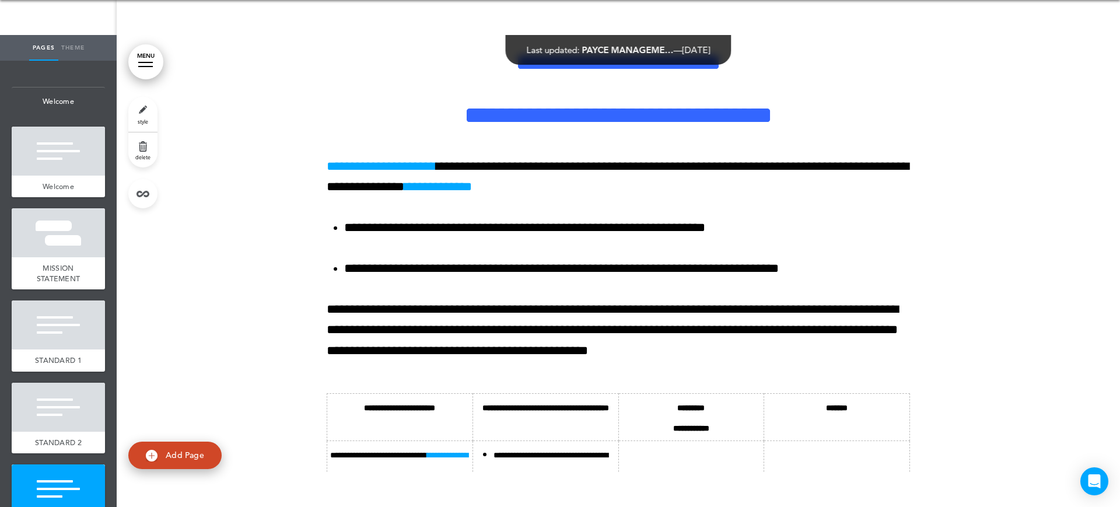
scroll to position [6865, 0]
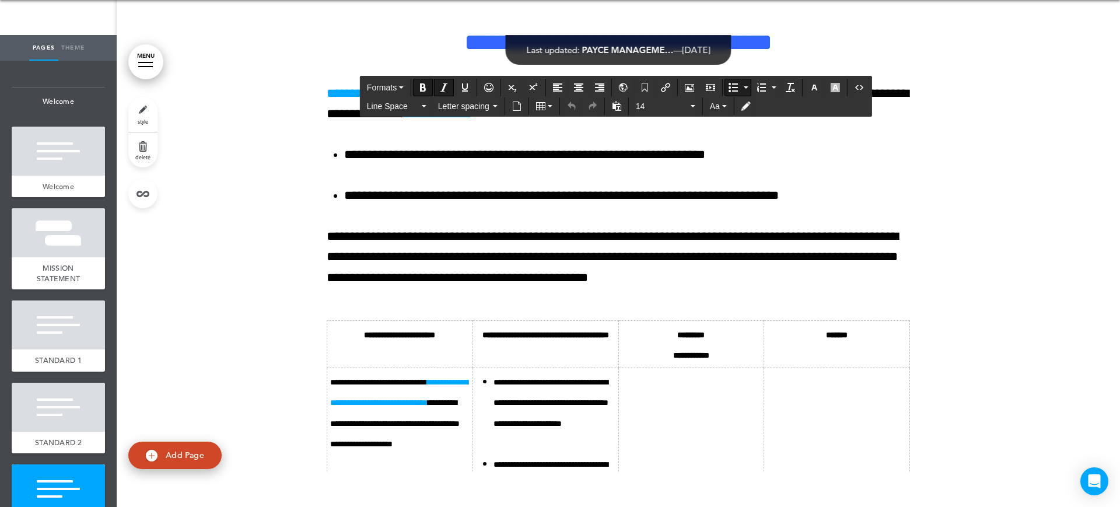
drag, startPoint x: 591, startPoint y: 366, endPoint x: 517, endPoint y: 367, distance: 74.1
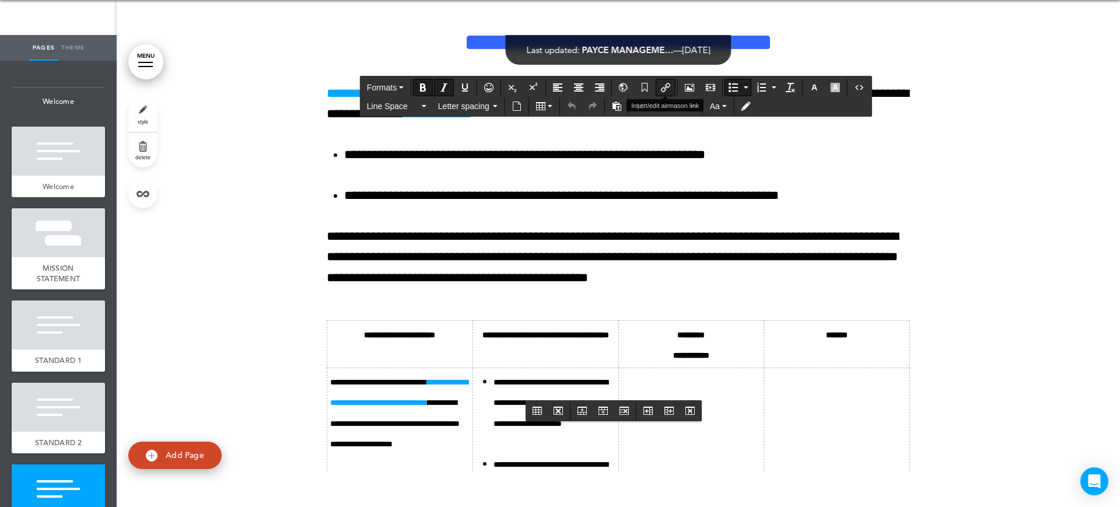
click at [663, 85] on icon "Insert/edit airmason link" at bounding box center [665, 87] width 9 height 9
type input "**********"
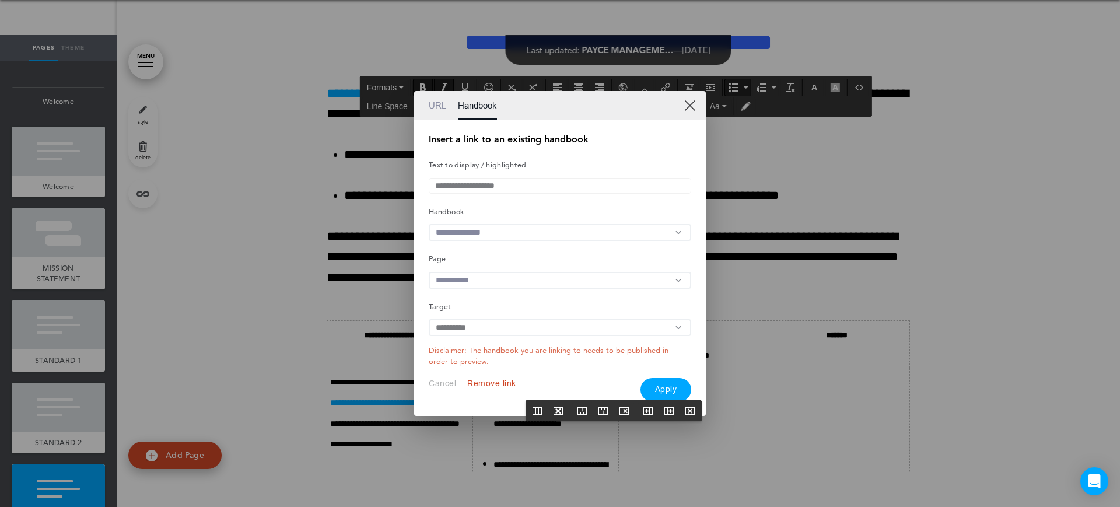
click at [511, 231] on input "text" at bounding box center [560, 232] width 262 height 17
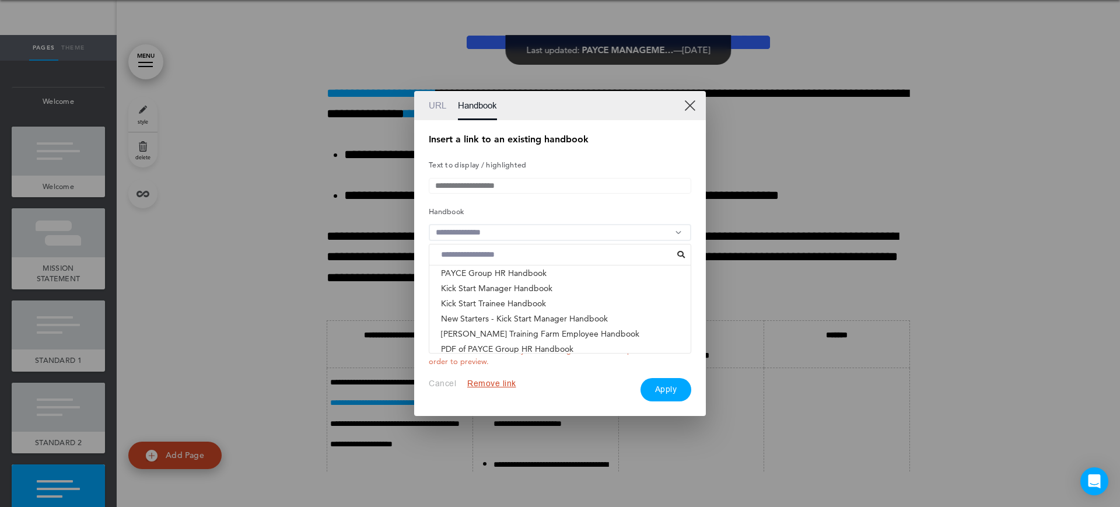
click at [514, 356] on li "ACNC GOVERNANCE STANDARDS - PAYCE FOUNDATION & PHI..." at bounding box center [559, 363] width 261 height 15
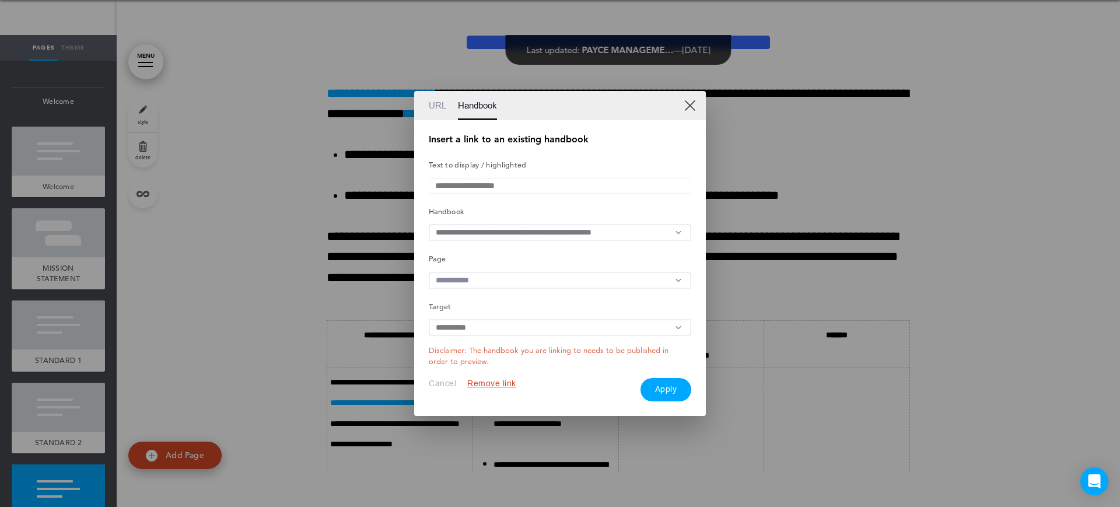
click at [484, 284] on input "text" at bounding box center [560, 280] width 262 height 17
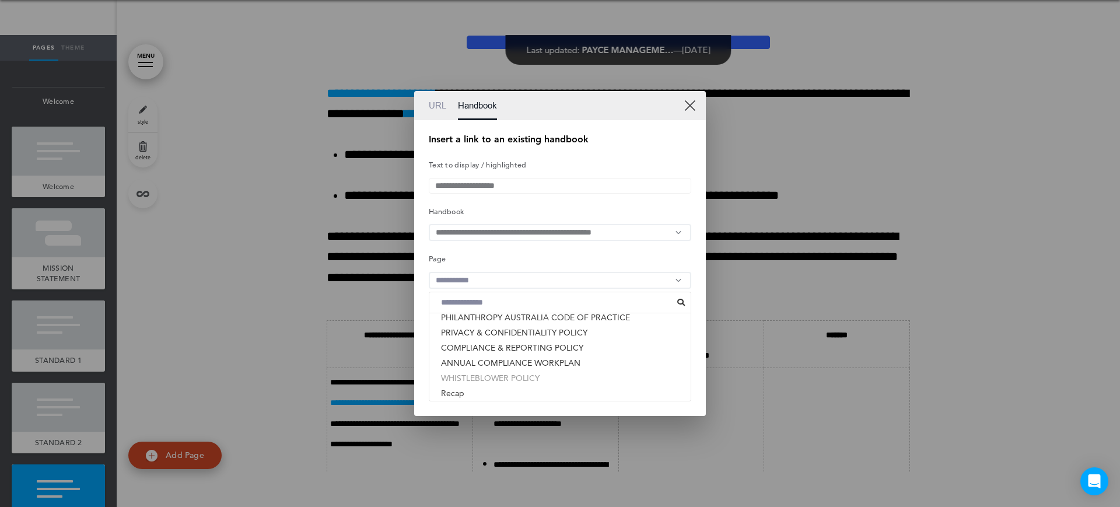
click at [507, 382] on li "WHISTLEBLOWER POLICY" at bounding box center [559, 377] width 261 height 15
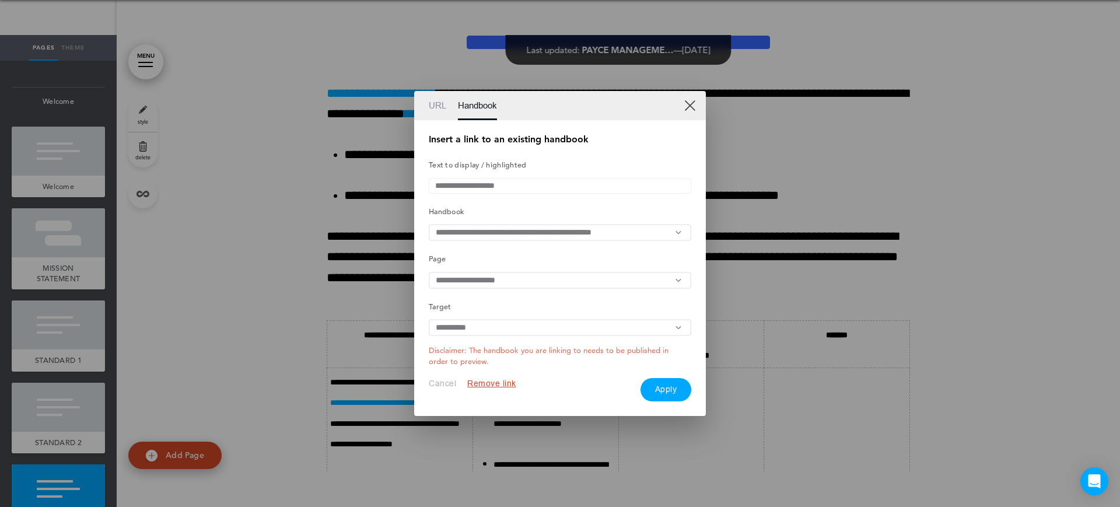
click at [666, 401] on button "Apply" at bounding box center [665, 389] width 51 height 23
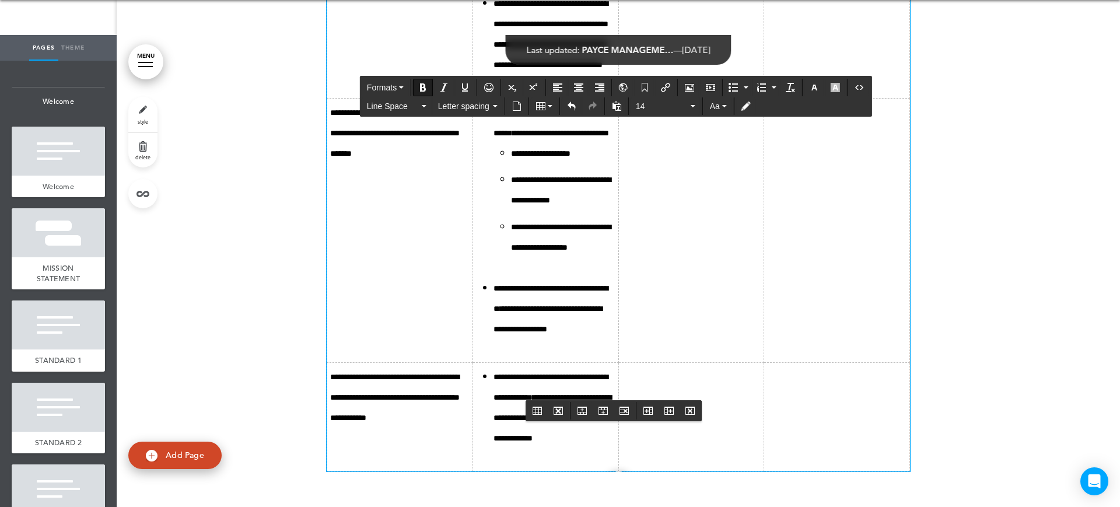
scroll to position [7521, 0]
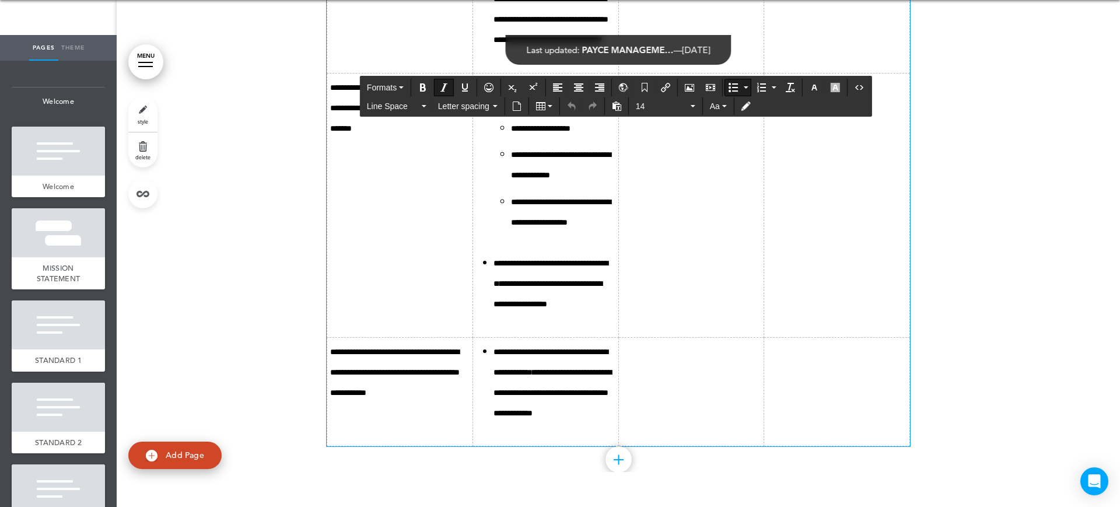
drag, startPoint x: 520, startPoint y: 295, endPoint x: 591, endPoint y: 296, distance: 71.7
click at [668, 86] on icon "Insert/edit airmason link" at bounding box center [665, 87] width 9 height 9
type input "**********"
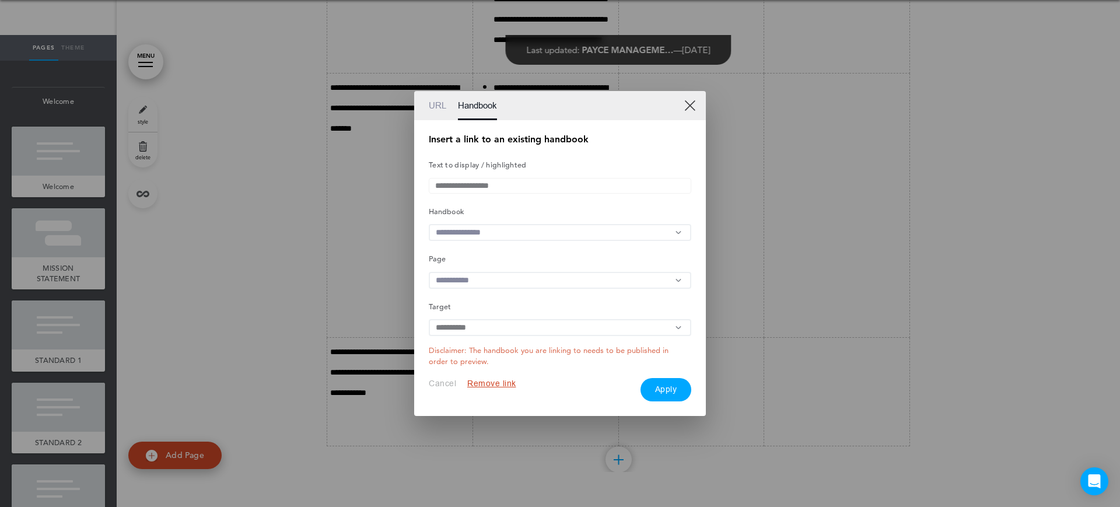
click at [462, 238] on input "text" at bounding box center [560, 232] width 262 height 17
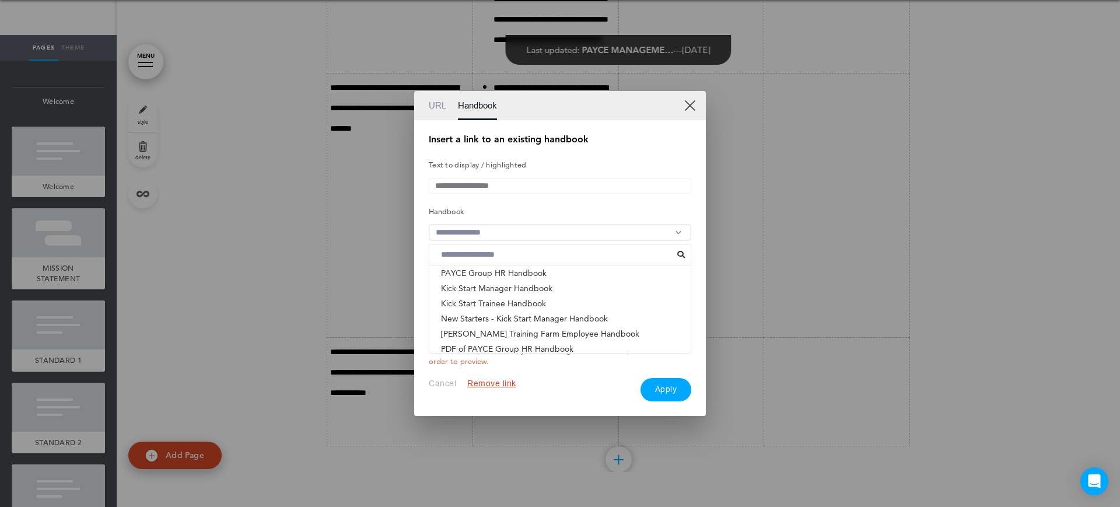
click at [492, 356] on li "ACNC GOVERNANCE STANDARDS - PAYCE FOUNDATION & PHI..." at bounding box center [559, 363] width 261 height 15
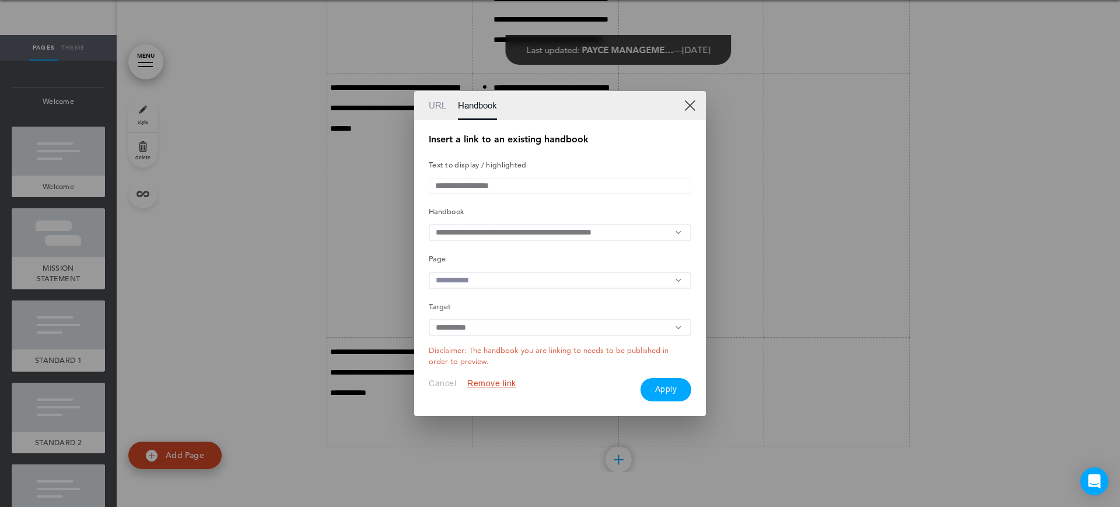
click at [485, 283] on input "text" at bounding box center [560, 280] width 262 height 17
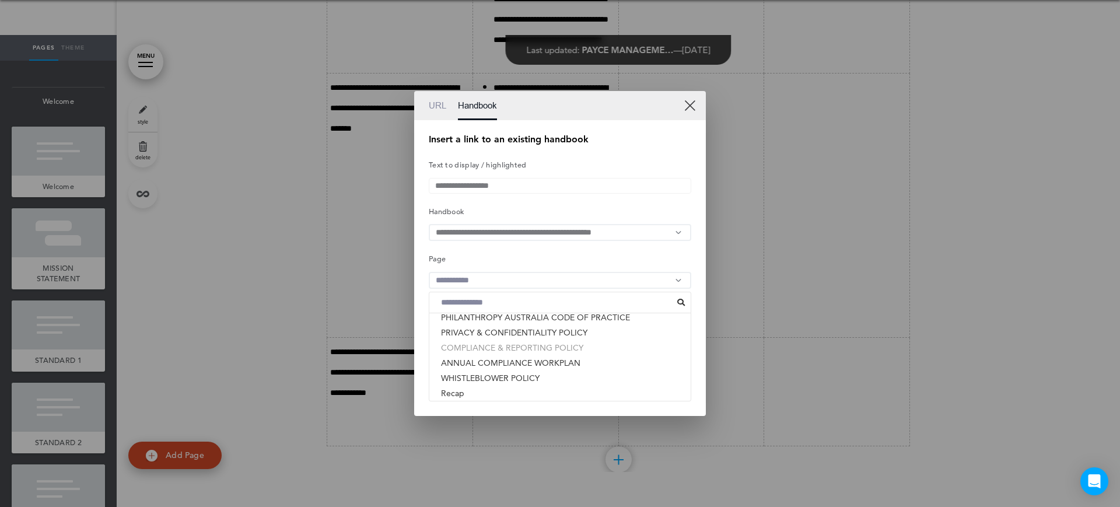
scroll to position [249, 0]
drag, startPoint x: 490, startPoint y: 360, endPoint x: 549, endPoint y: 360, distance: 58.9
click at [490, 360] on li "RESPONSIBLE PEOPLE" at bounding box center [559, 359] width 261 height 15
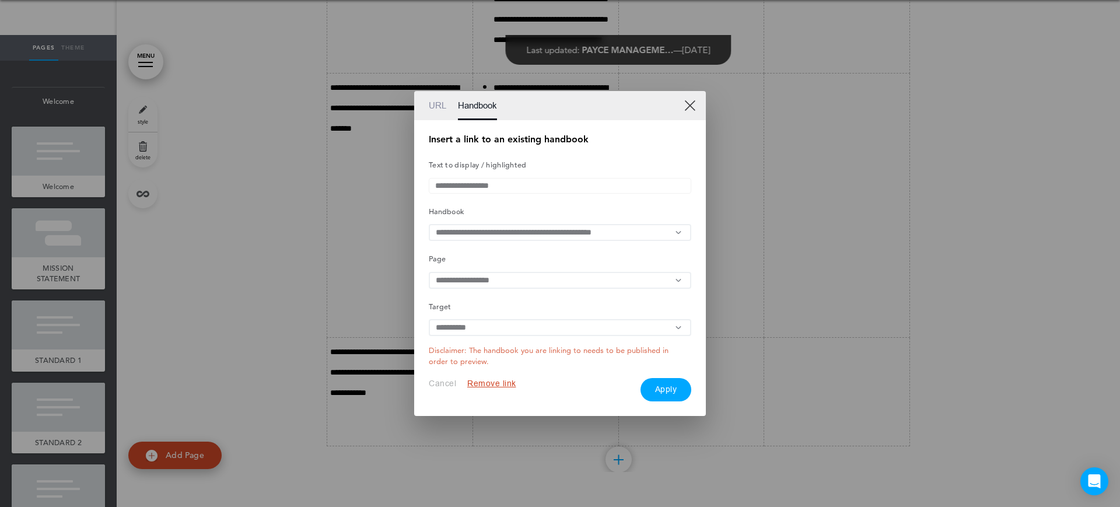
click at [674, 390] on button "Apply" at bounding box center [665, 389] width 51 height 23
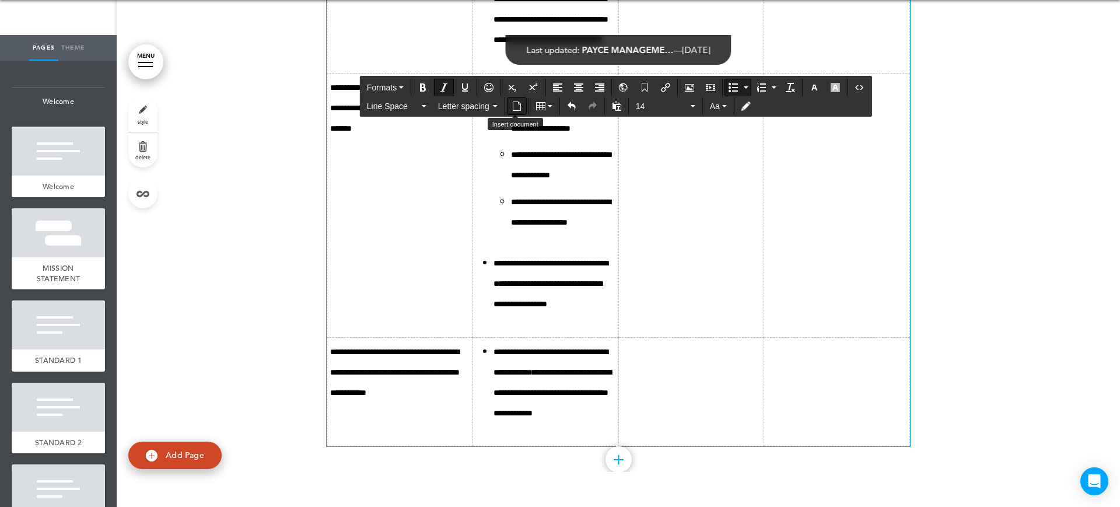
click at [511, 109] on button "Insert document" at bounding box center [516, 106] width 19 height 16
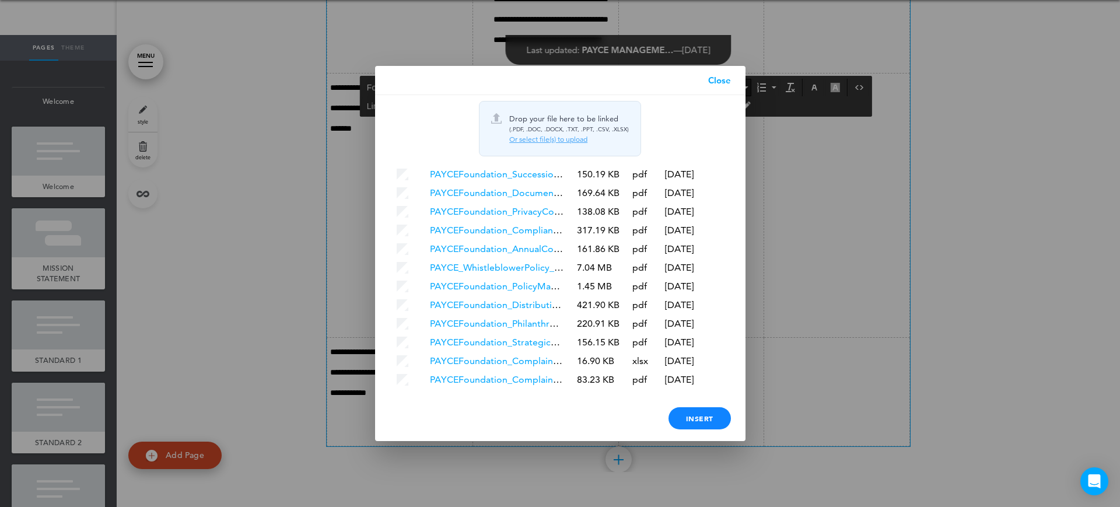
scroll to position [0, 0]
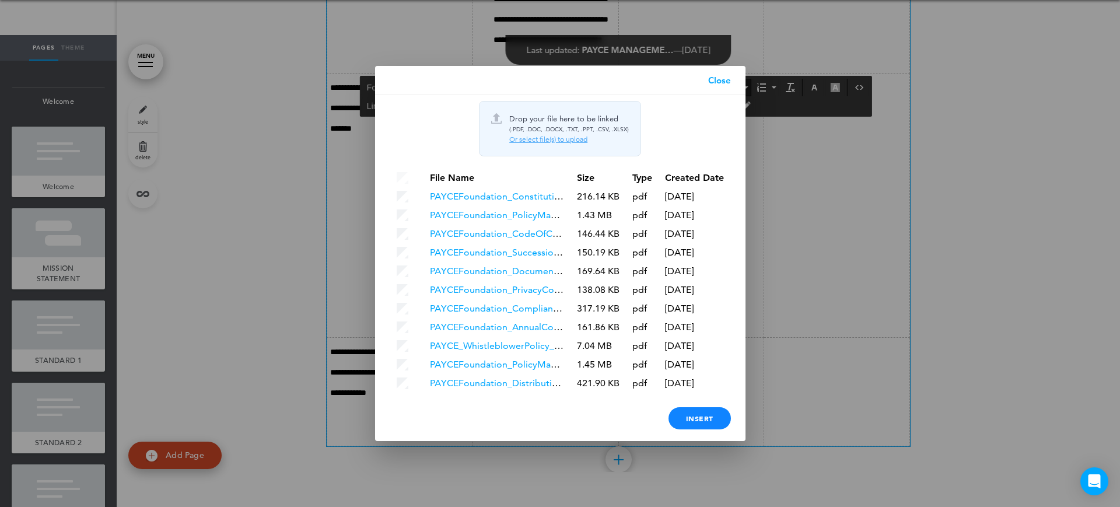
click at [732, 79] on link "Close" at bounding box center [719, 80] width 52 height 29
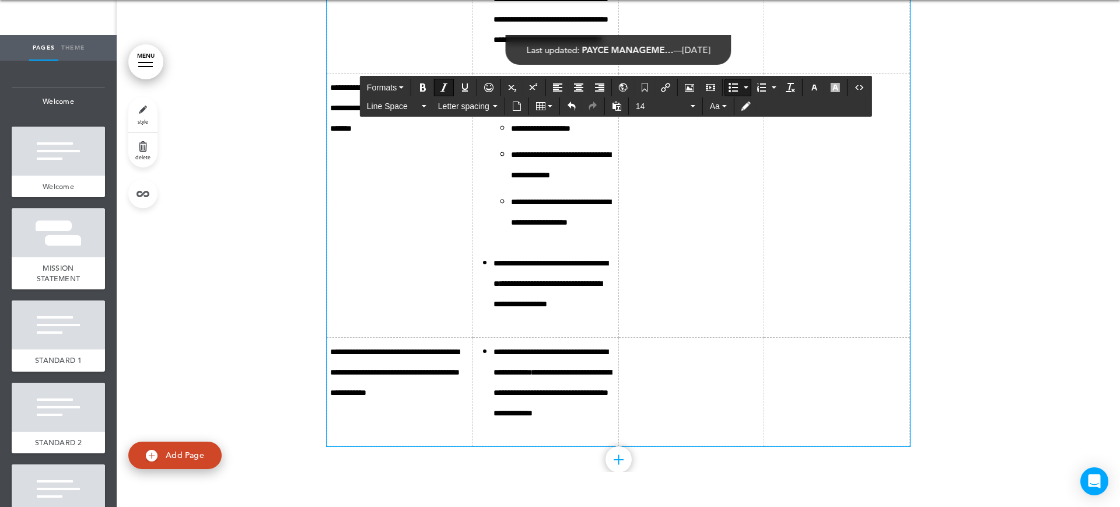
drag, startPoint x: 573, startPoint y: 290, endPoint x: 294, endPoint y: 78, distance: 350.3
drag, startPoint x: 557, startPoint y: 275, endPoint x: 606, endPoint y: 271, distance: 48.5
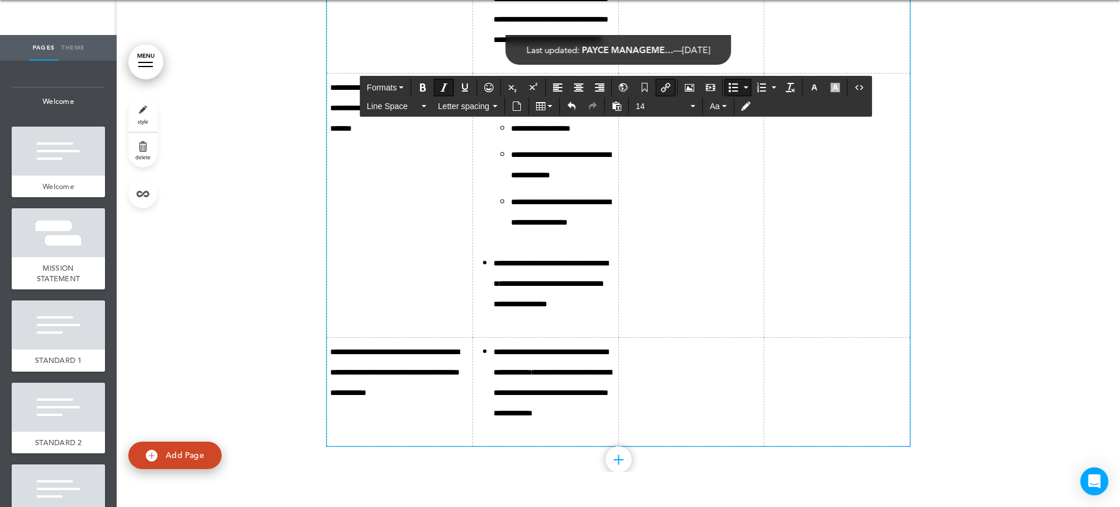
click at [664, 86] on icon "Insert/edit airmason link" at bounding box center [665, 87] width 9 height 9
type input "**********"
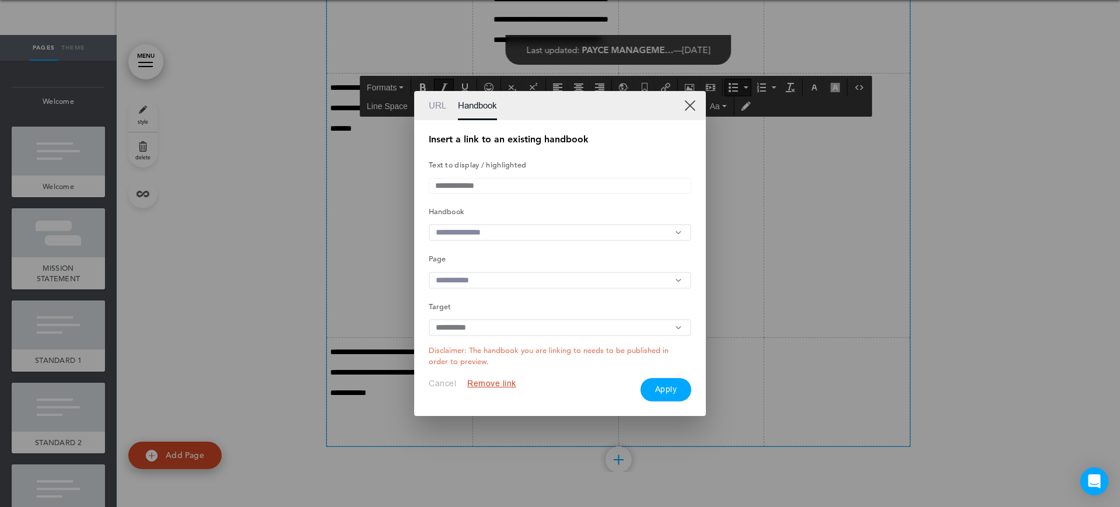
drag, startPoint x: 436, startPoint y: 103, endPoint x: 451, endPoint y: 104, distance: 15.2
click at [436, 103] on link "URL" at bounding box center [437, 105] width 17 height 29
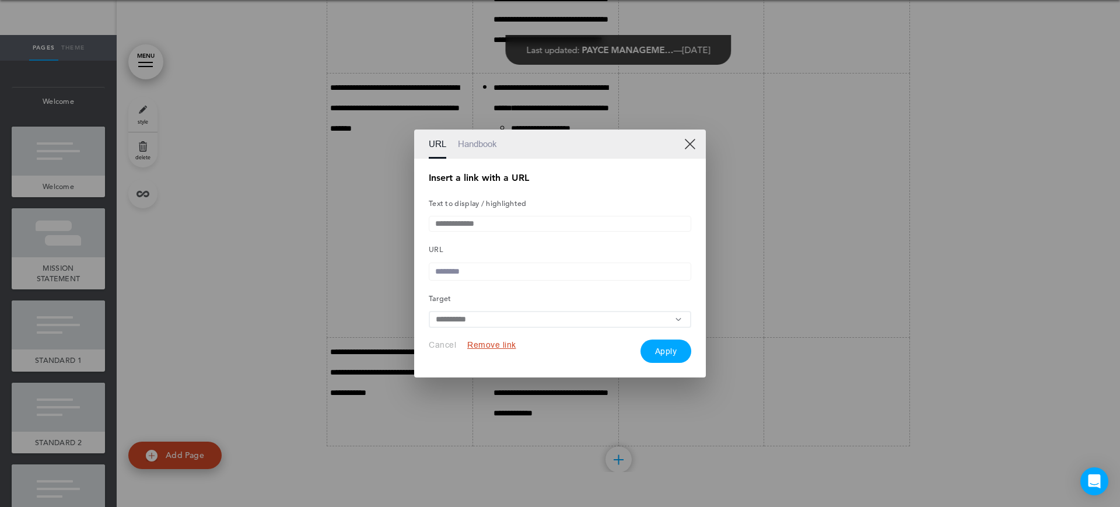
click at [468, 269] on input "text" at bounding box center [560, 271] width 262 height 18
paste input "**********"
type input "**********"
click at [676, 362] on button "Apply" at bounding box center [665, 350] width 51 height 23
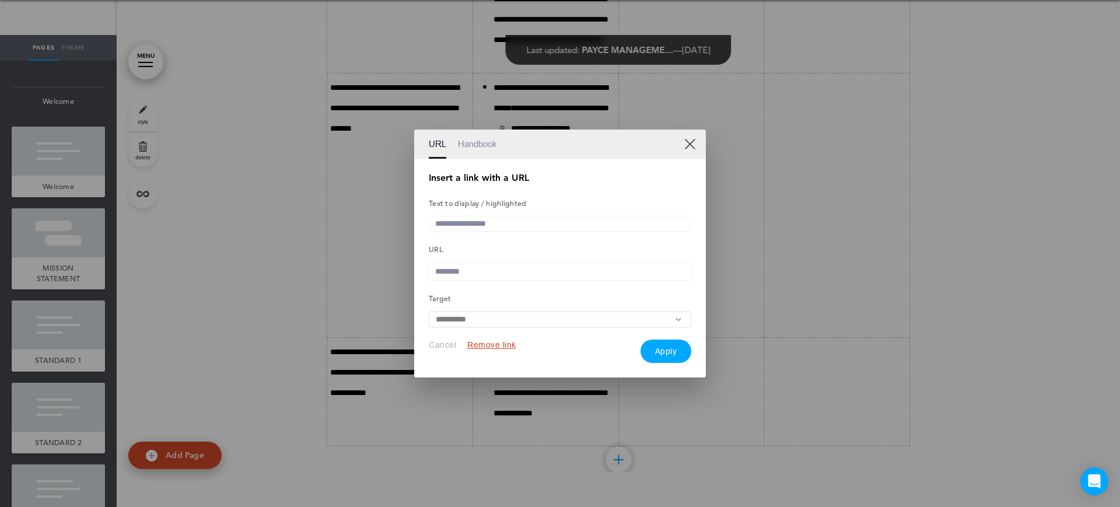
scroll to position [0, 0]
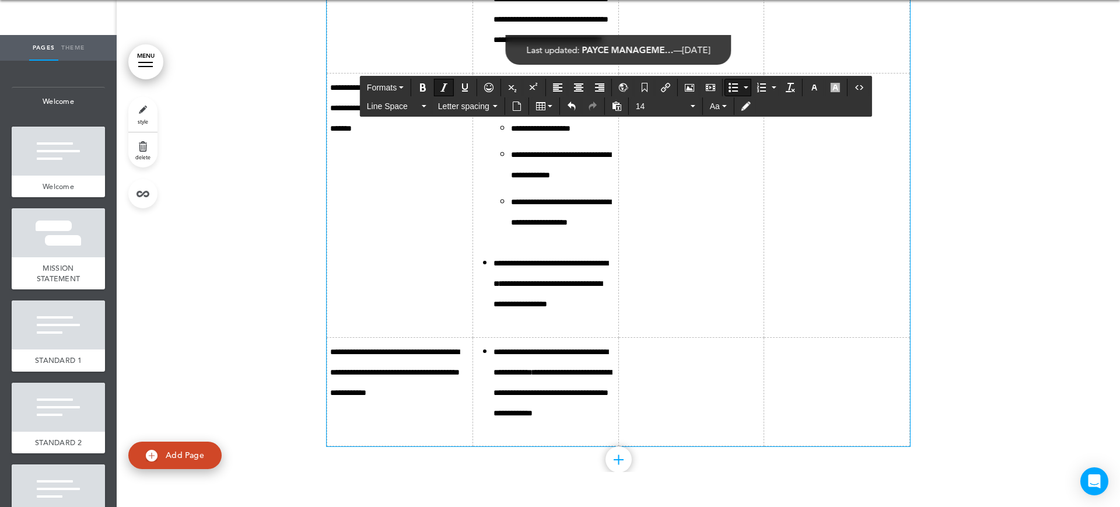
drag, startPoint x: 577, startPoint y: 361, endPoint x: 518, endPoint y: 374, distance: 60.8
click at [668, 87] on icon "Insert/edit airmason link" at bounding box center [665, 87] width 9 height 9
type input "**********"
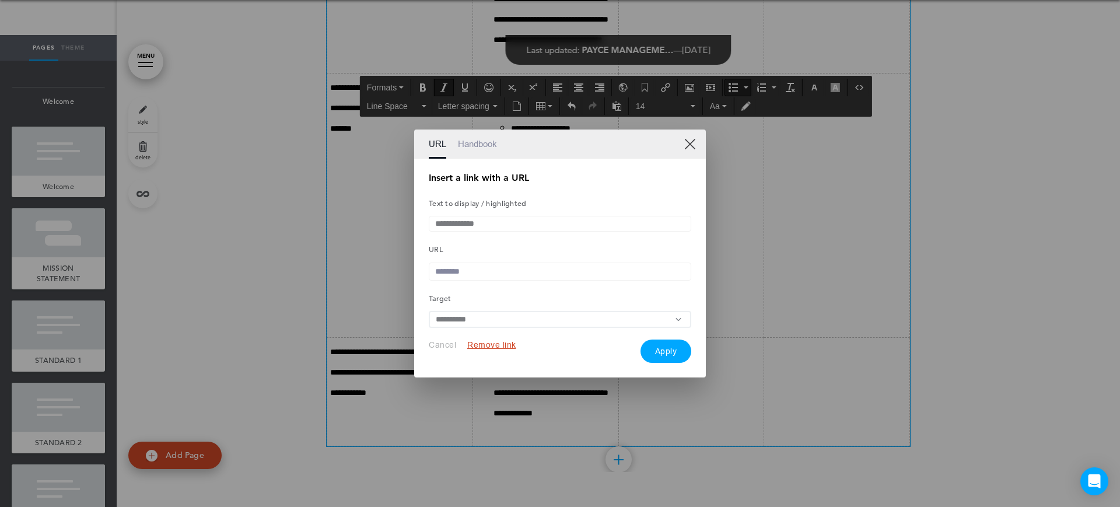
click at [475, 272] on input "text" at bounding box center [560, 271] width 262 height 18
paste input "**********"
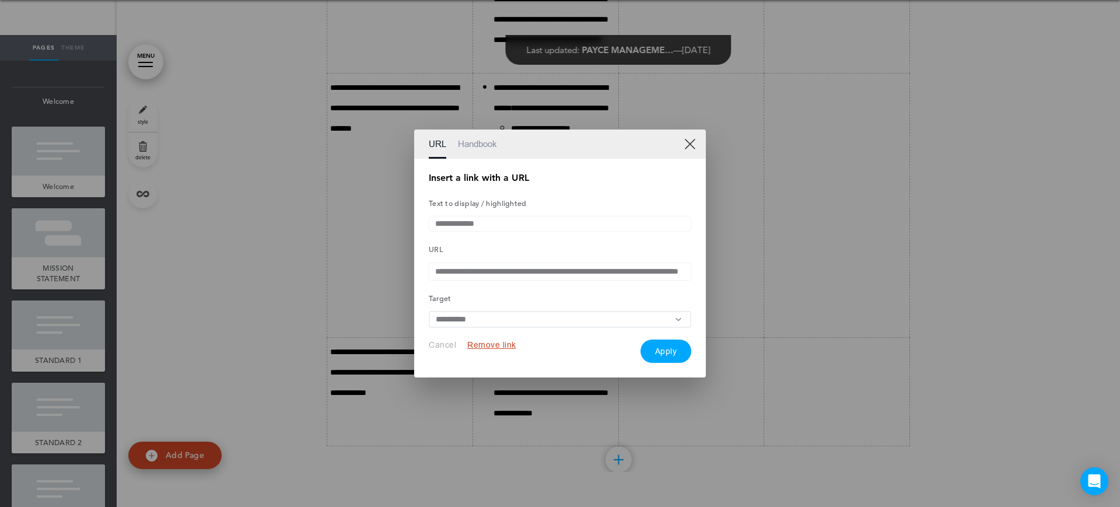
scroll to position [0, 56]
type input "**********"
click at [667, 340] on div "**********" at bounding box center [560, 268] width 262 height 190
click at [666, 350] on button "Apply" at bounding box center [665, 350] width 51 height 23
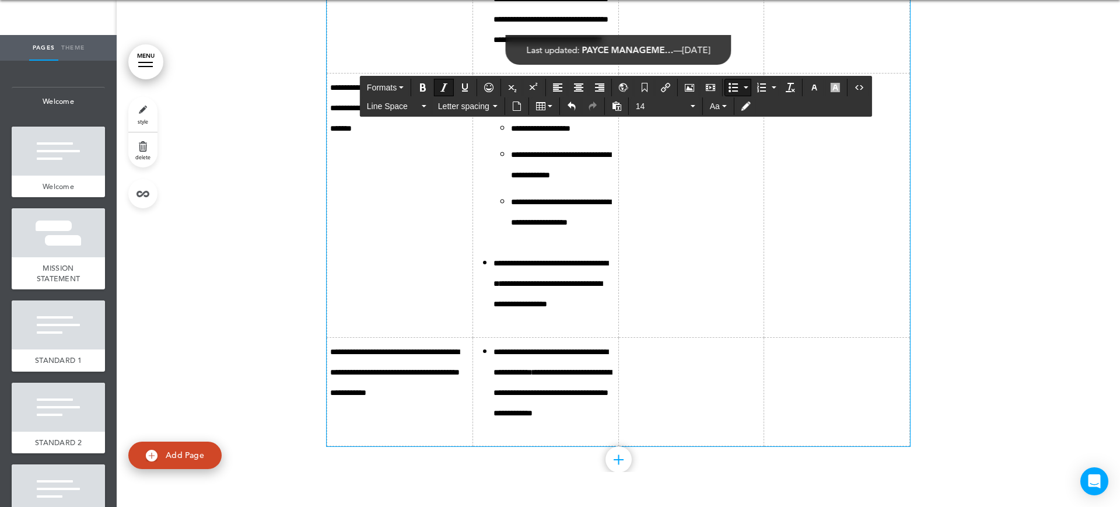
scroll to position [7594, 0]
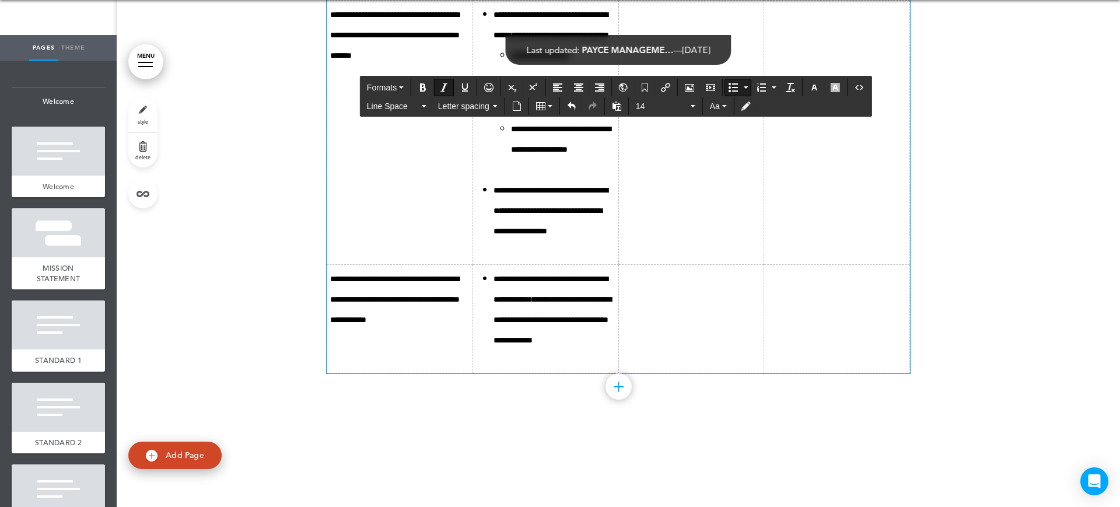
drag, startPoint x: 559, startPoint y: 307, endPoint x: 513, endPoint y: 329, distance: 50.6
click at [663, 84] on icon "Insert/edit airmason link" at bounding box center [665, 87] width 9 height 9
type input "**********"
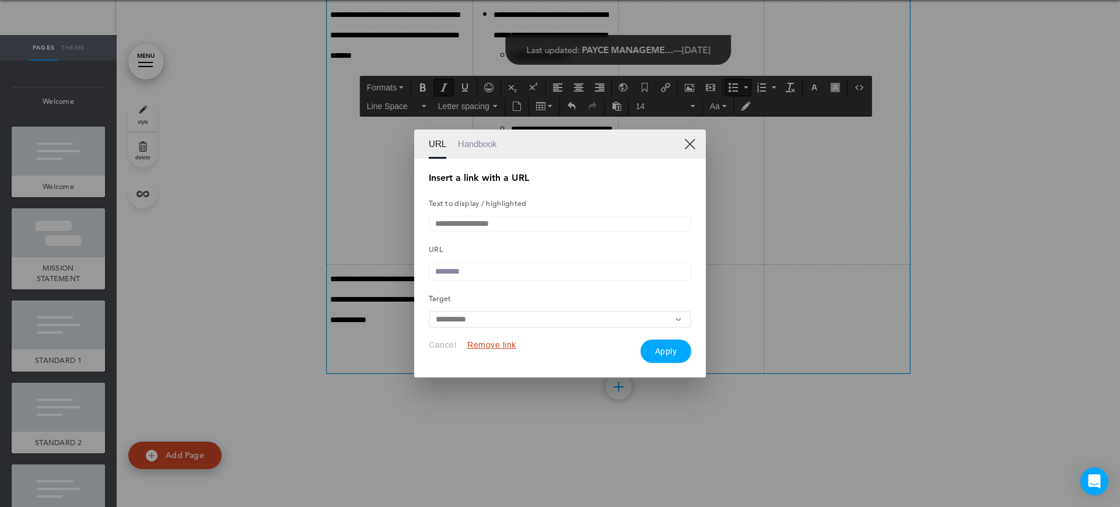
click at [483, 136] on link "Handbook" at bounding box center [477, 143] width 39 height 29
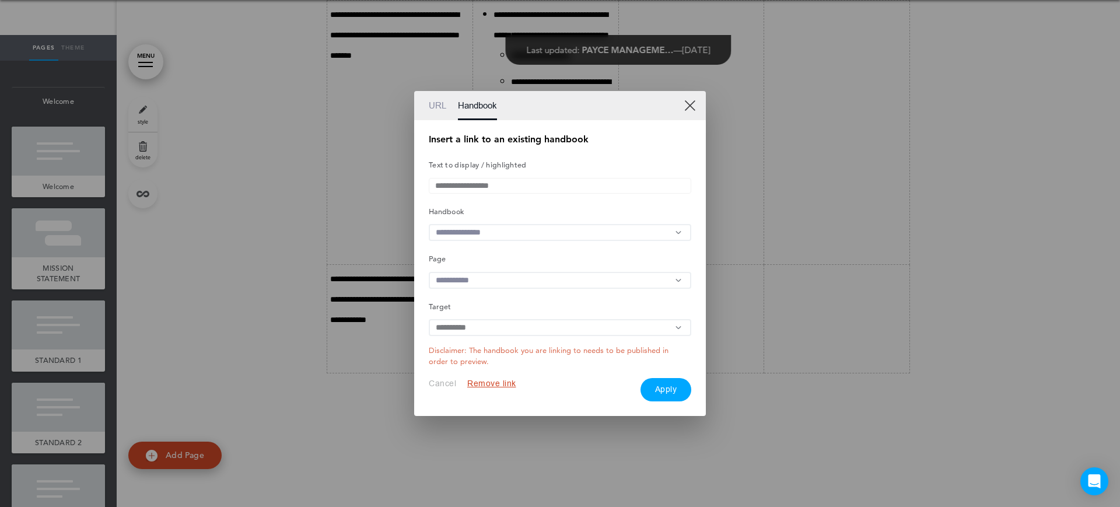
click at [461, 230] on input "text" at bounding box center [560, 232] width 262 height 17
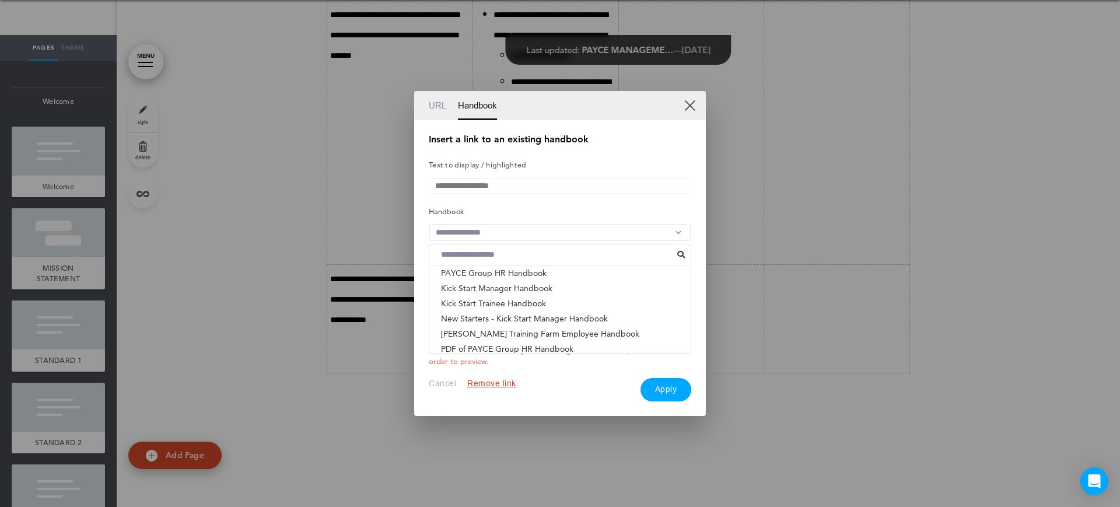
click at [548, 356] on li "ACNC GOVERNANCE STANDARDS - PAYCE FOUNDATION & PHI..." at bounding box center [559, 363] width 261 height 15
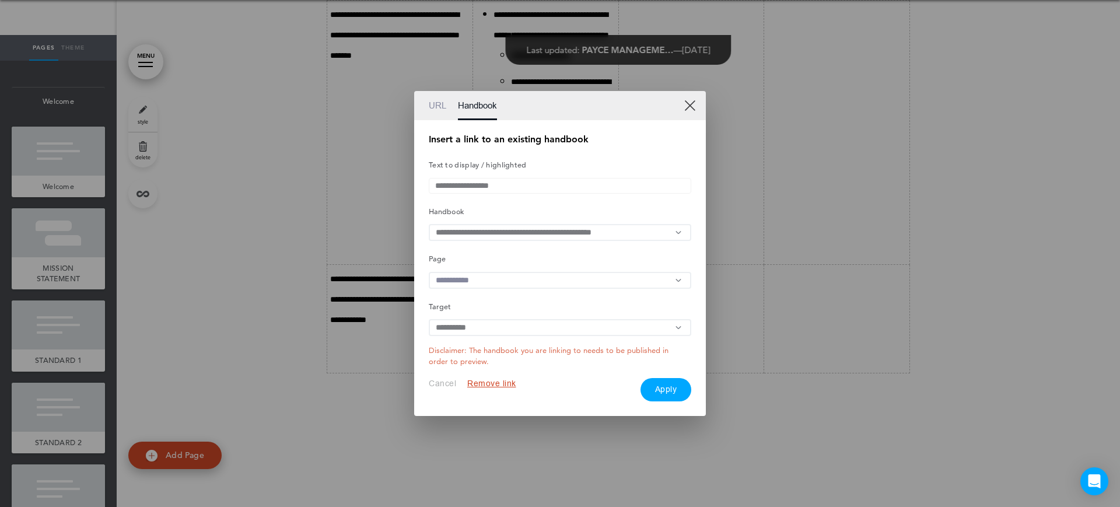
click at [483, 279] on input "text" at bounding box center [560, 280] width 262 height 17
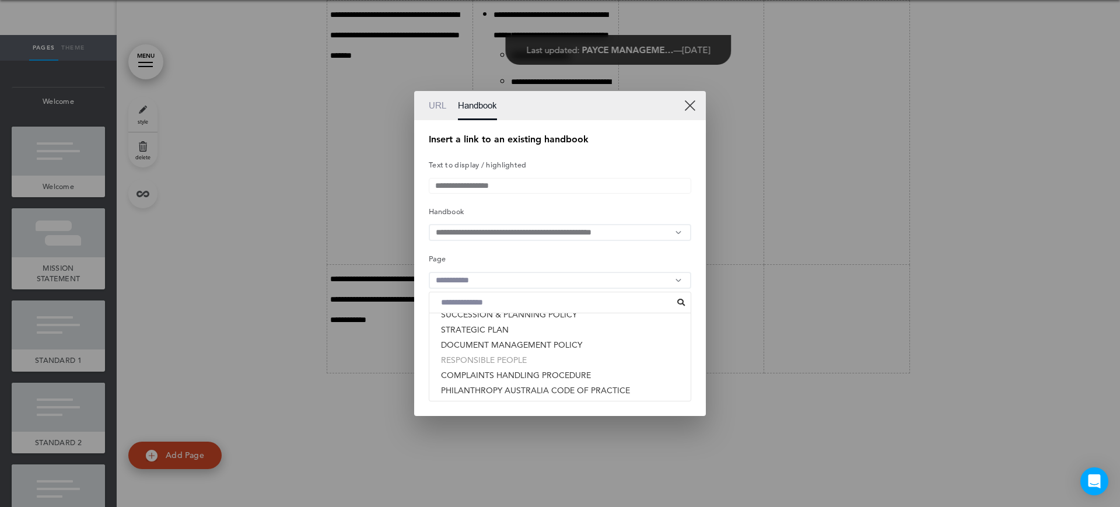
click at [495, 361] on li "RESPONSIBLE PEOPLE" at bounding box center [559, 359] width 261 height 15
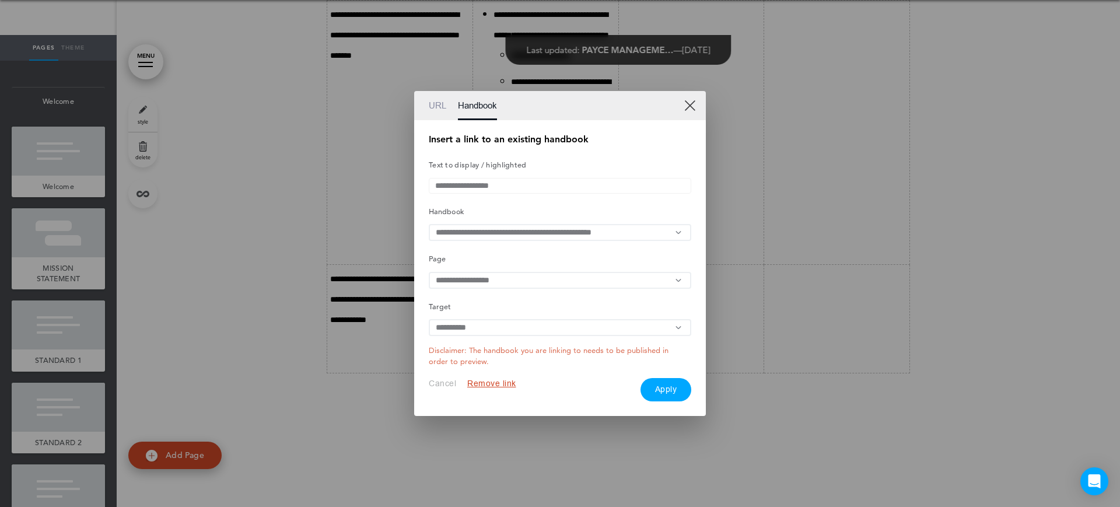
click at [673, 399] on button "Apply" at bounding box center [665, 389] width 51 height 23
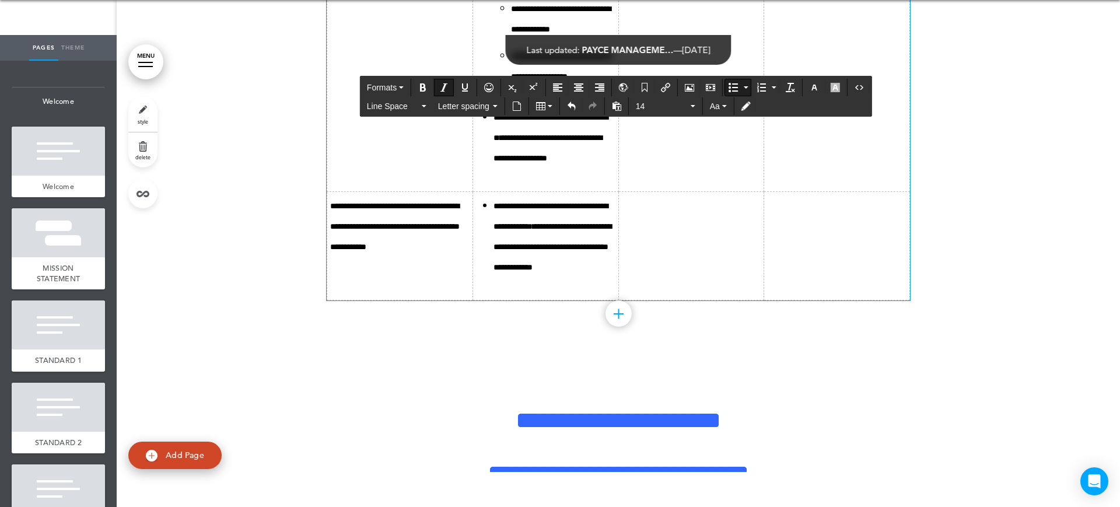
scroll to position [7739, 0]
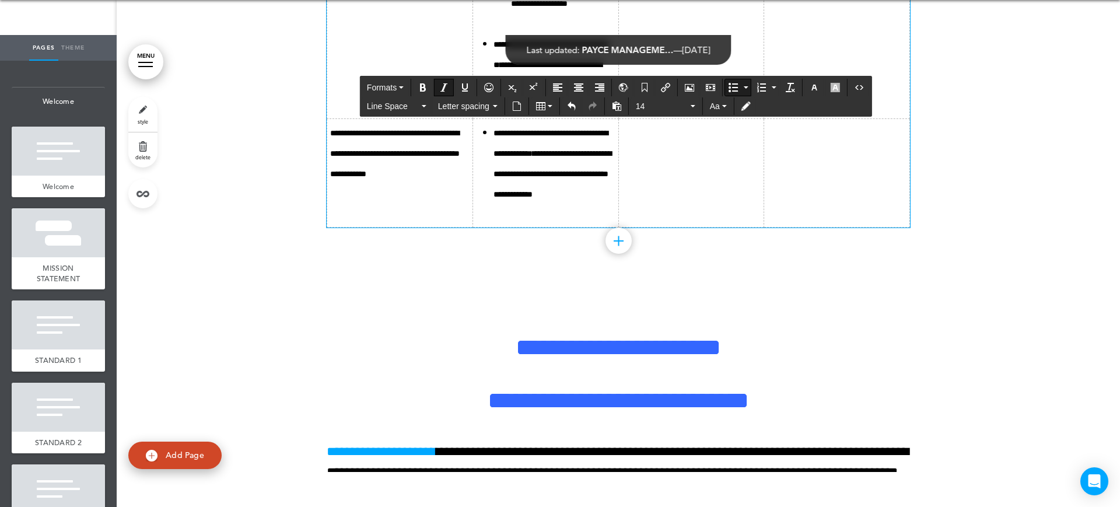
drag, startPoint x: 563, startPoint y: 270, endPoint x: 513, endPoint y: 285, distance: 52.4
click at [670, 88] on icon "Insert/edit airmason link" at bounding box center [665, 87] width 9 height 9
type input "**********"
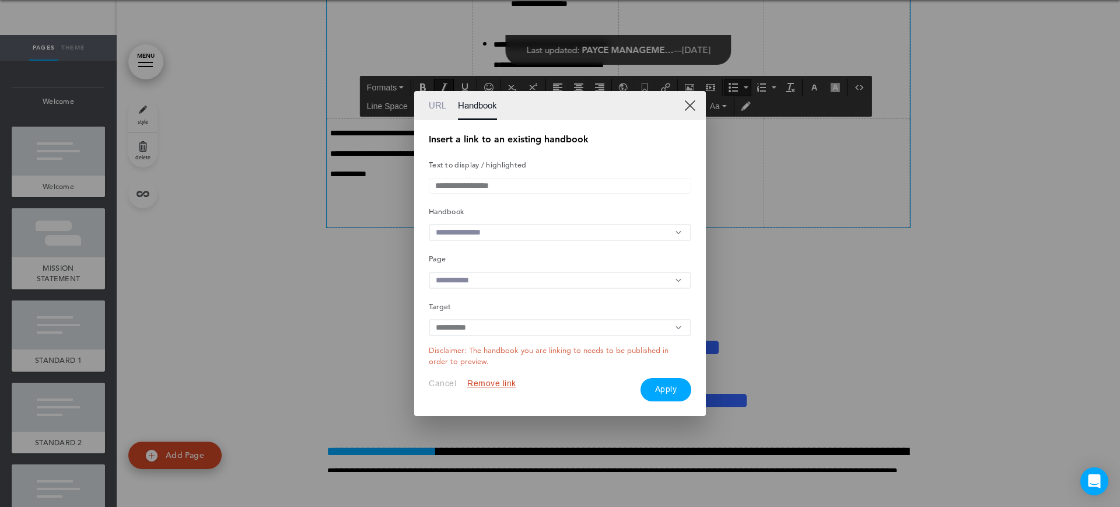
click at [486, 236] on input "text" at bounding box center [560, 232] width 262 height 17
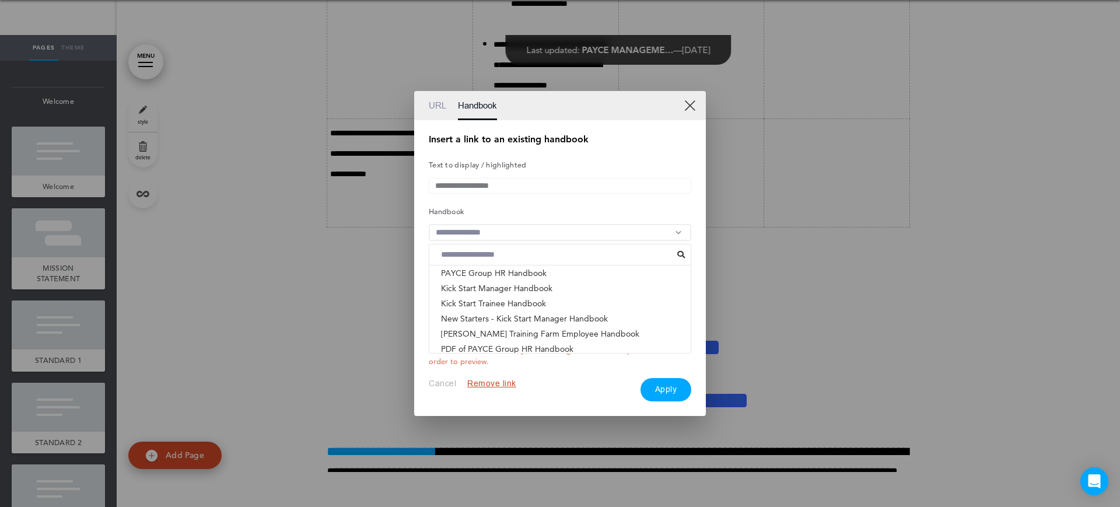
click at [520, 356] on li "ACNC GOVERNANCE STANDARDS - PAYCE FOUNDATION & PHI..." at bounding box center [559, 363] width 261 height 15
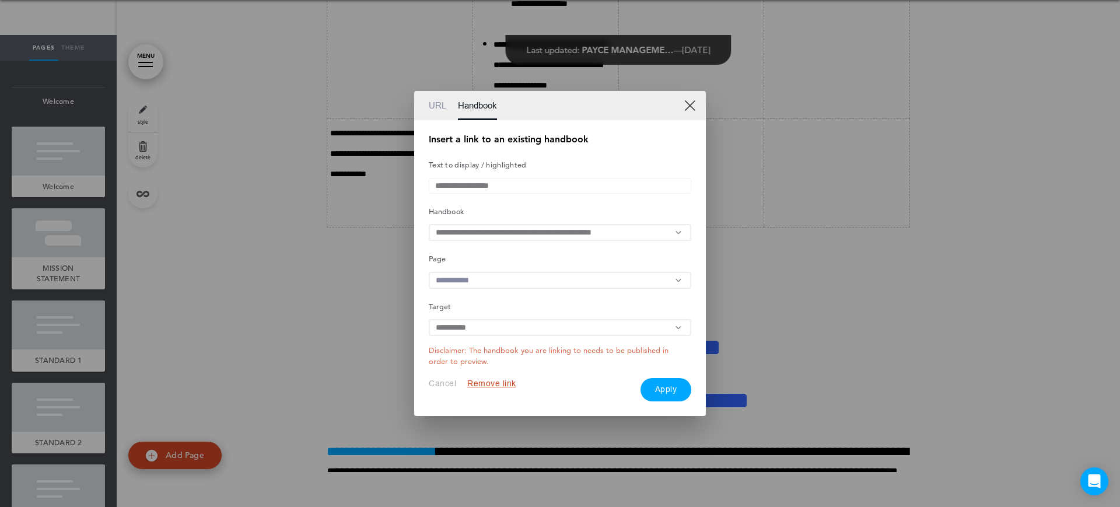
click at [476, 275] on input "text" at bounding box center [560, 280] width 262 height 17
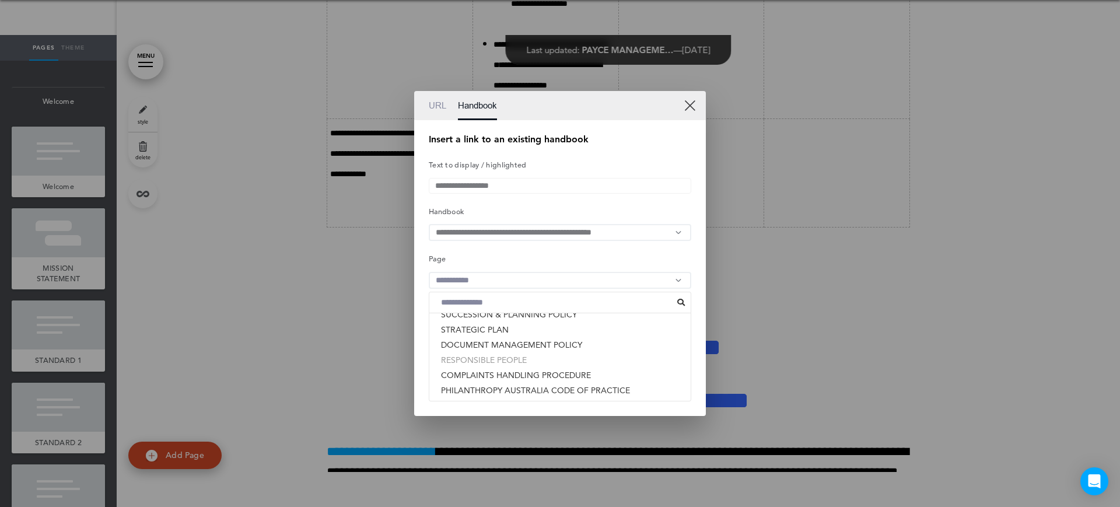
click at [502, 362] on li "RESPONSIBLE PEOPLE" at bounding box center [559, 359] width 261 height 15
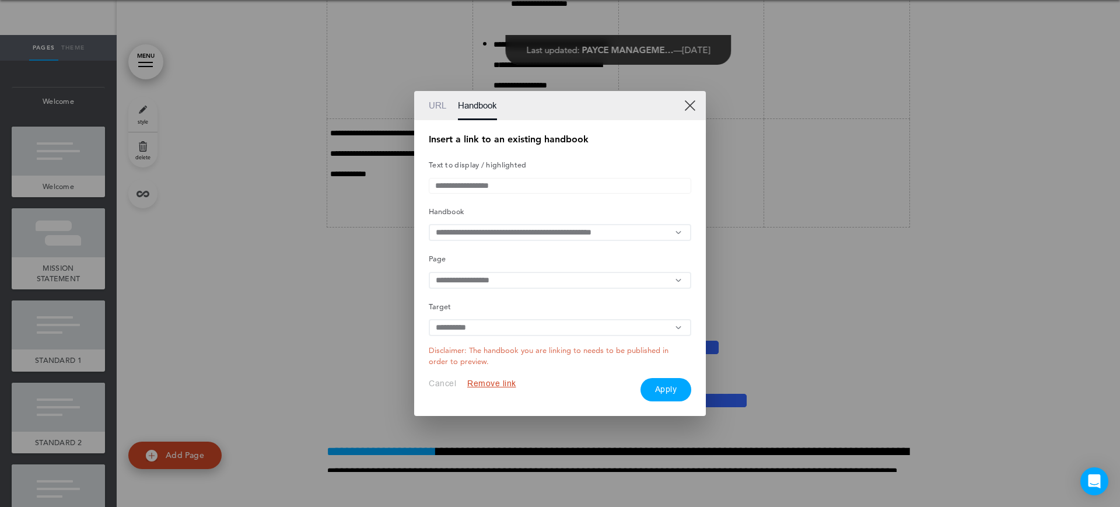
click at [657, 390] on button "Apply" at bounding box center [665, 389] width 51 height 23
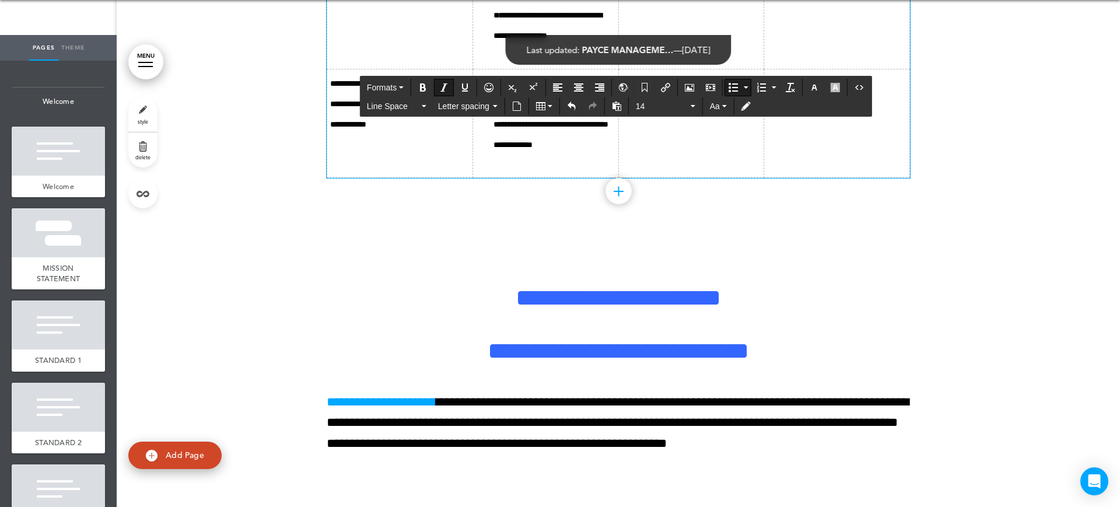
scroll to position [7812, 0]
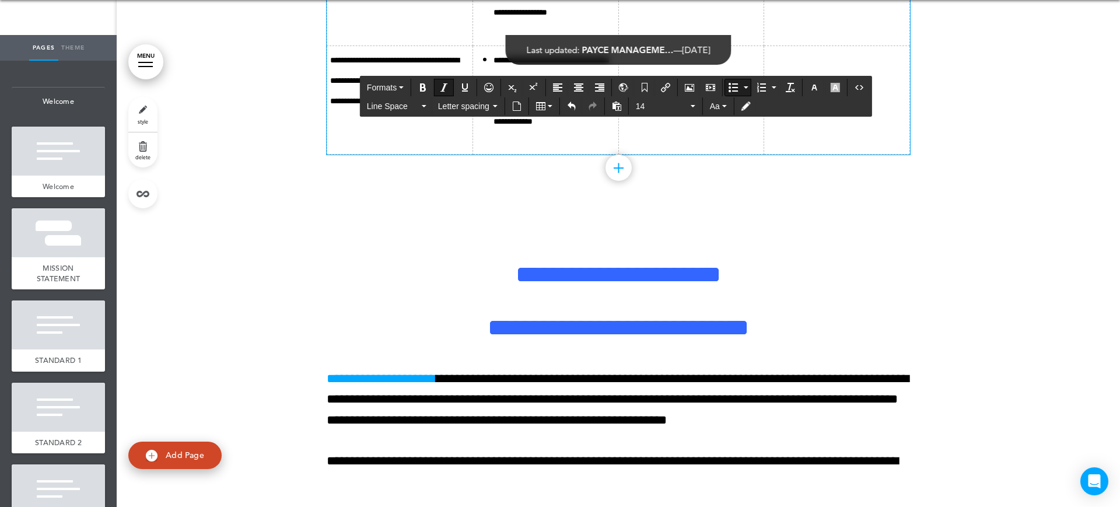
drag, startPoint x: 546, startPoint y: 301, endPoint x: 587, endPoint y: 318, distance: 44.2
click at [669, 86] on icon "Insert/edit airmason link" at bounding box center [665, 87] width 9 height 9
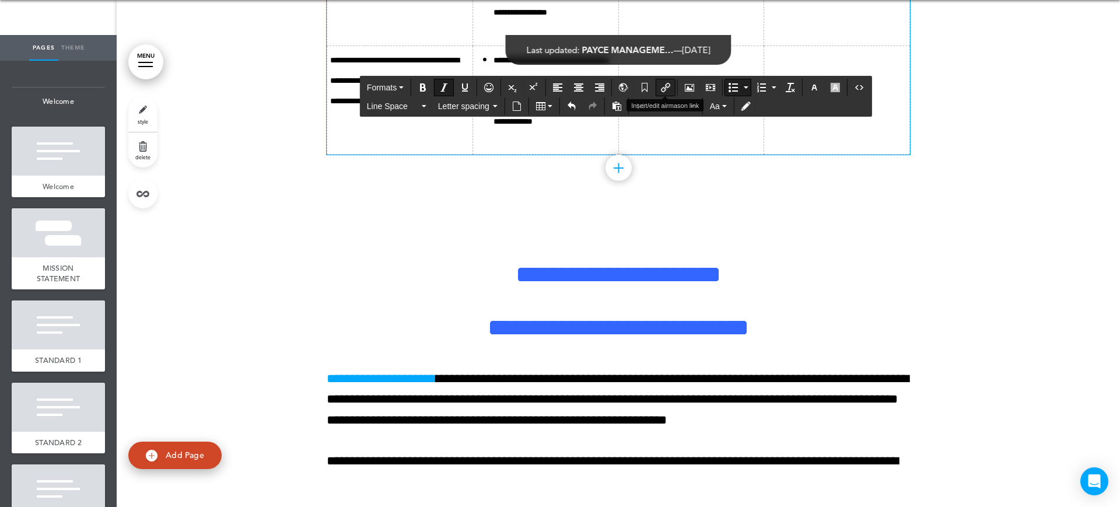
type input "**********"
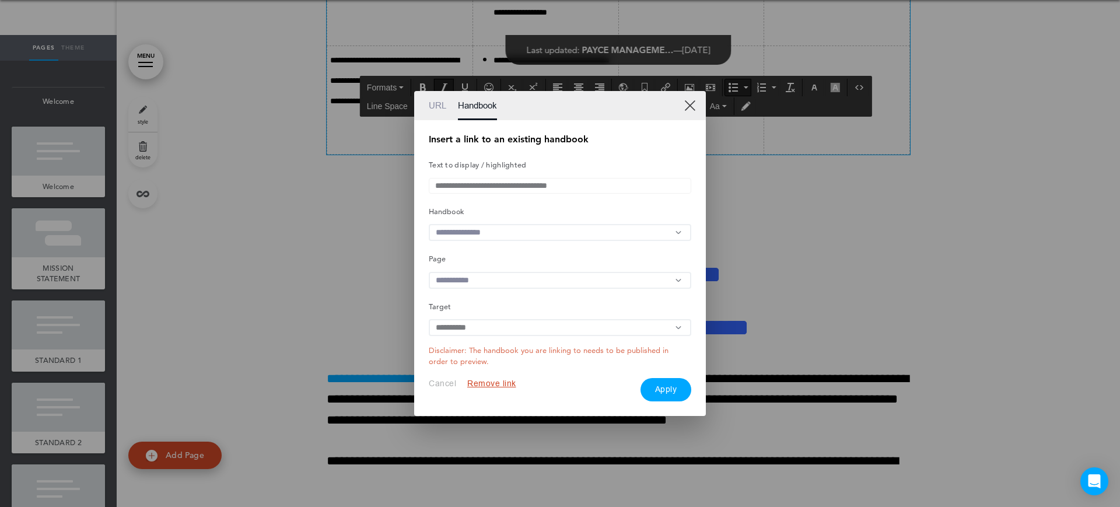
click at [428, 110] on div "URL Handbook" at bounding box center [560, 105] width 292 height 29
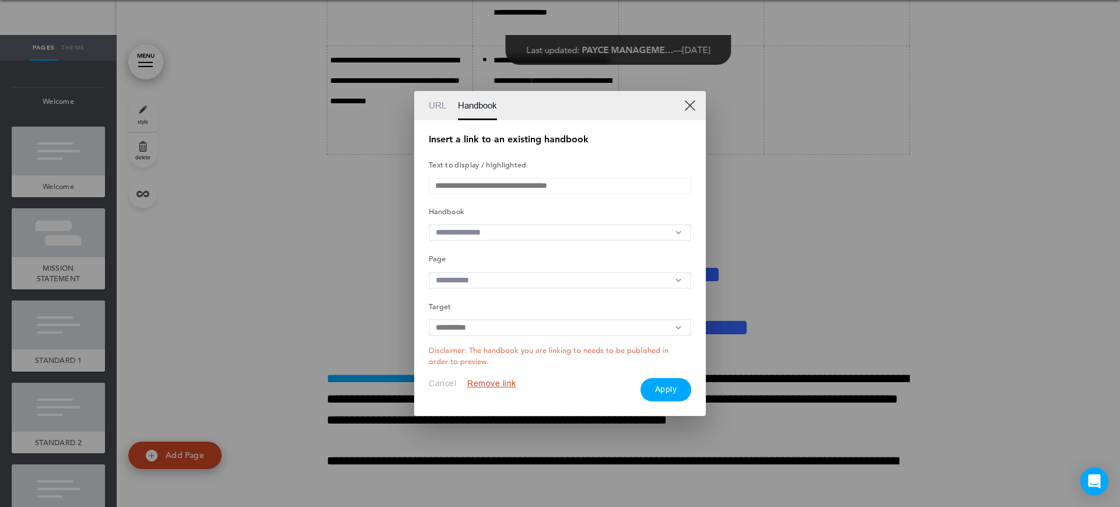
click at [443, 98] on link "URL" at bounding box center [437, 105] width 17 height 29
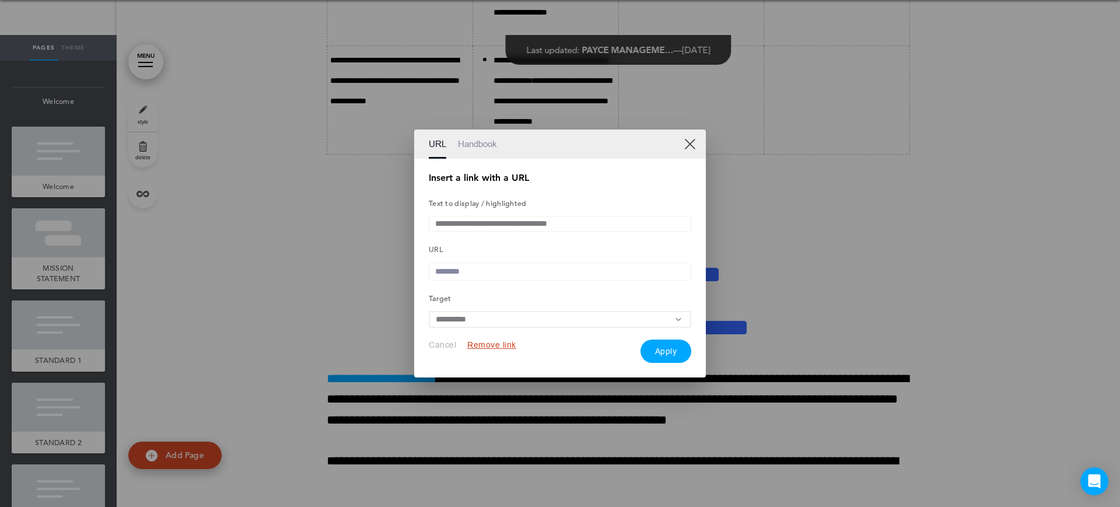
click at [486, 277] on input "text" at bounding box center [560, 271] width 262 height 18
paste input "**********"
type input "**********"
click at [675, 358] on button "Apply" at bounding box center [665, 350] width 51 height 23
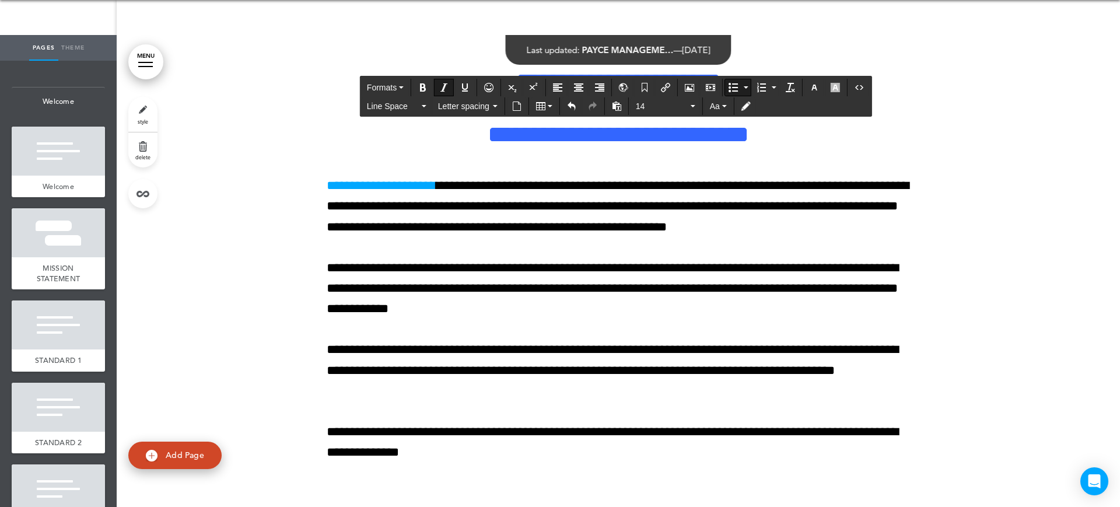
scroll to position [8031, 0]
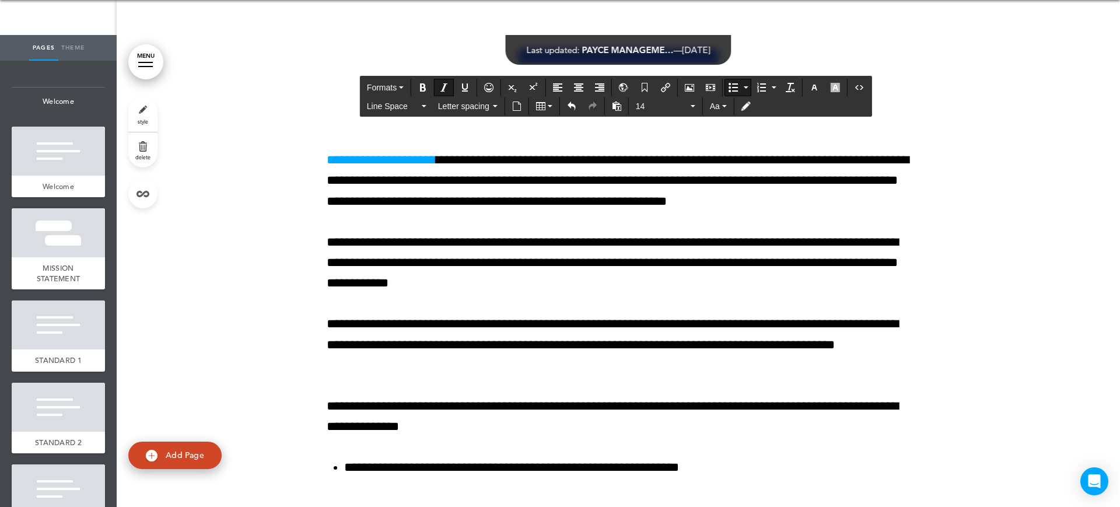
drag, startPoint x: 581, startPoint y: 188, endPoint x: 509, endPoint y: 189, distance: 71.7
click at [663, 86] on icon "Insert/edit airmason link" at bounding box center [665, 87] width 9 height 9
type input "**********"
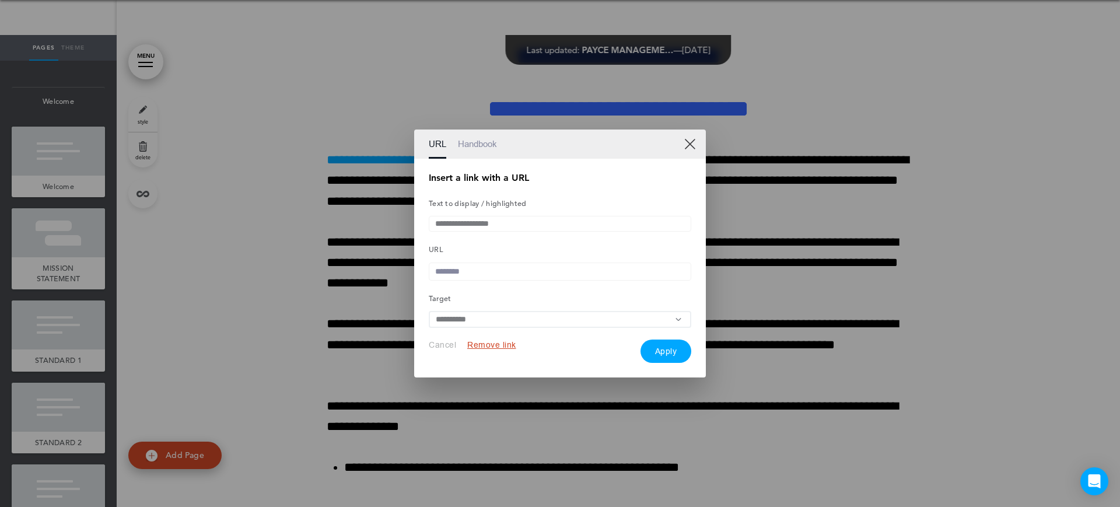
click at [478, 144] on link "Handbook" at bounding box center [477, 143] width 39 height 29
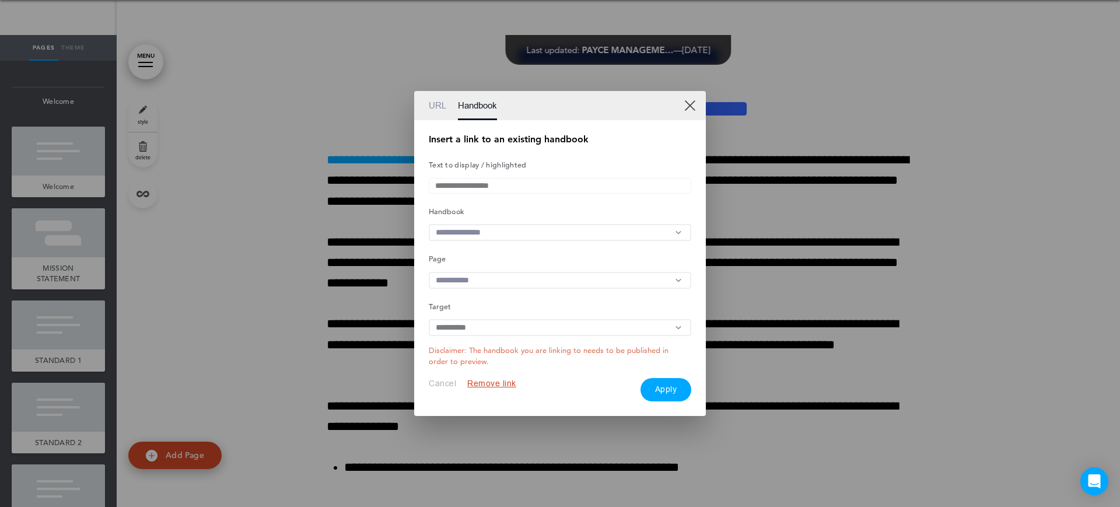
click at [489, 229] on input "text" at bounding box center [560, 232] width 262 height 17
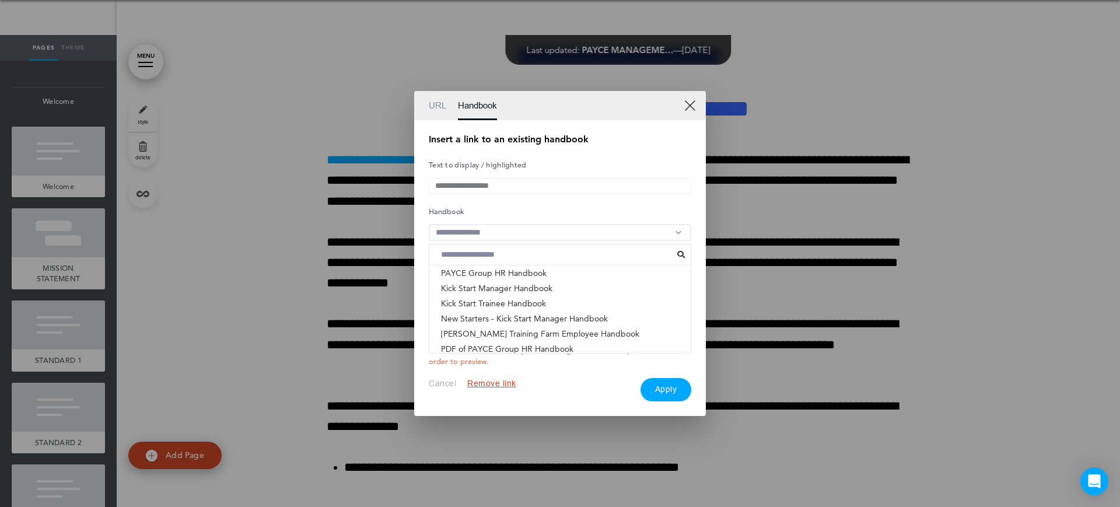
click at [504, 356] on li "ACNC GOVERNANCE STANDARDS - PAYCE FOUNDATION & PHI..." at bounding box center [559, 363] width 261 height 15
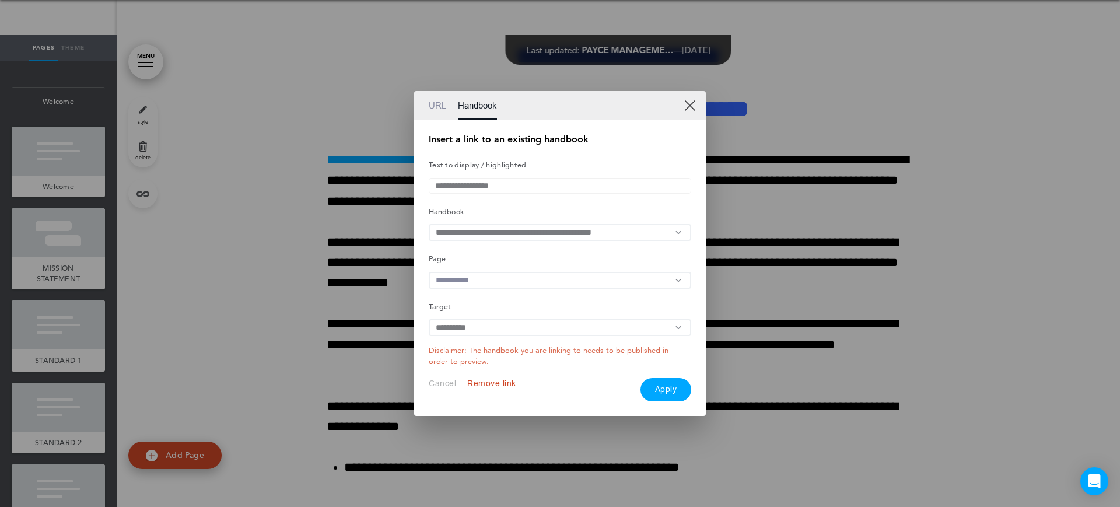
click at [496, 274] on input "text" at bounding box center [560, 280] width 262 height 17
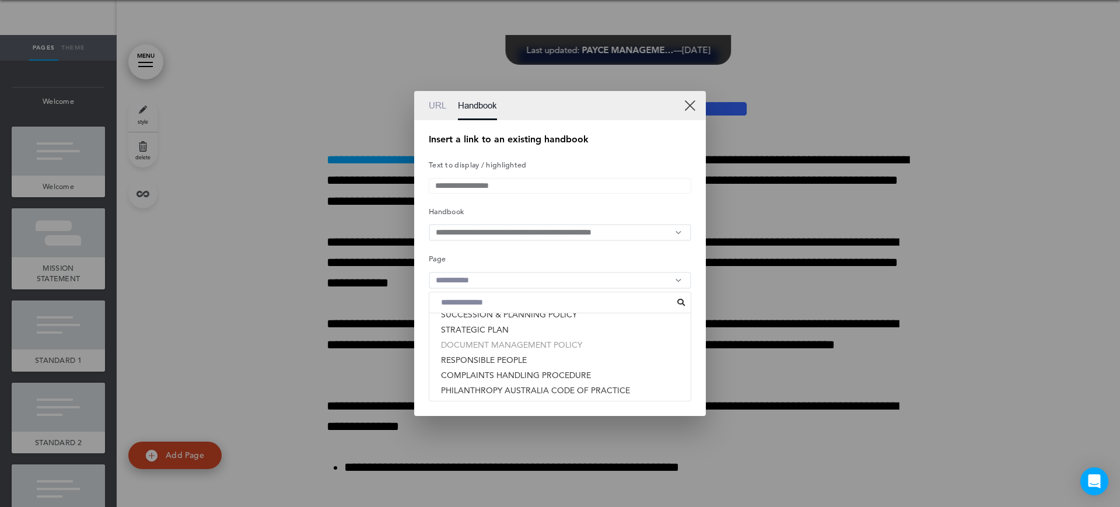
click at [503, 352] on li "DOCUMENT MANAGEMENT POLICY" at bounding box center [559, 344] width 261 height 15
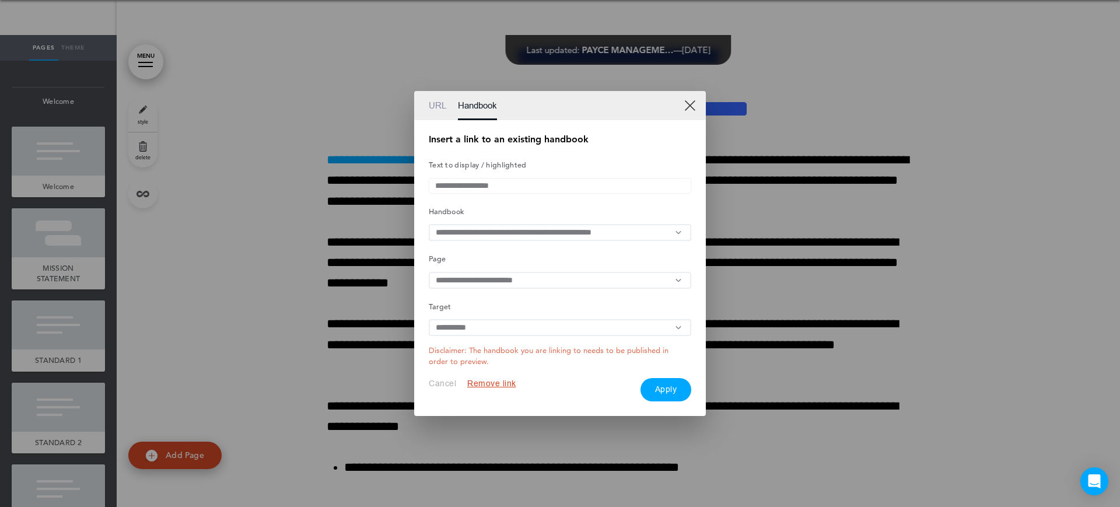
click at [509, 276] on input "text" at bounding box center [560, 280] width 262 height 17
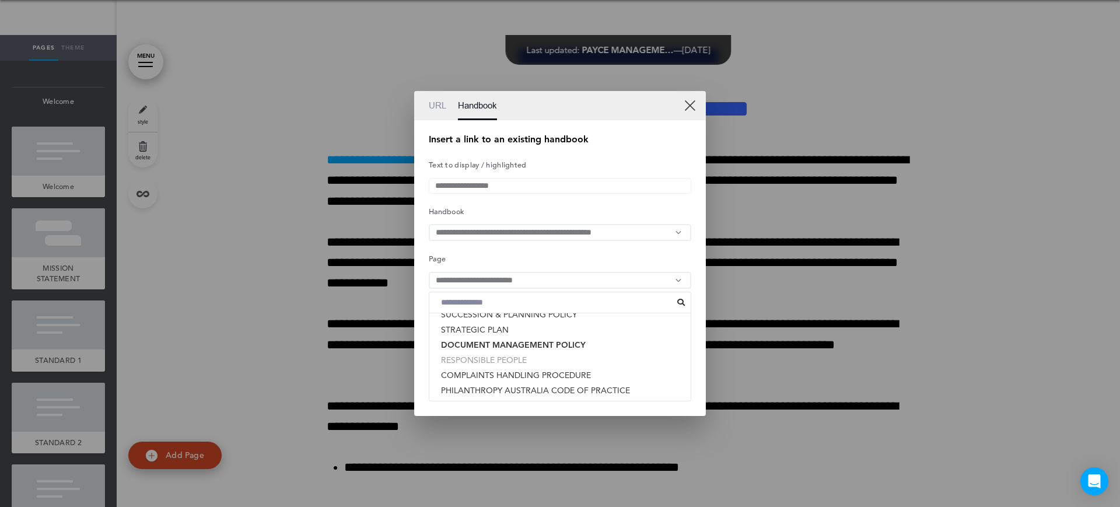
click at [510, 360] on li "RESPONSIBLE PEOPLE" at bounding box center [559, 359] width 261 height 15
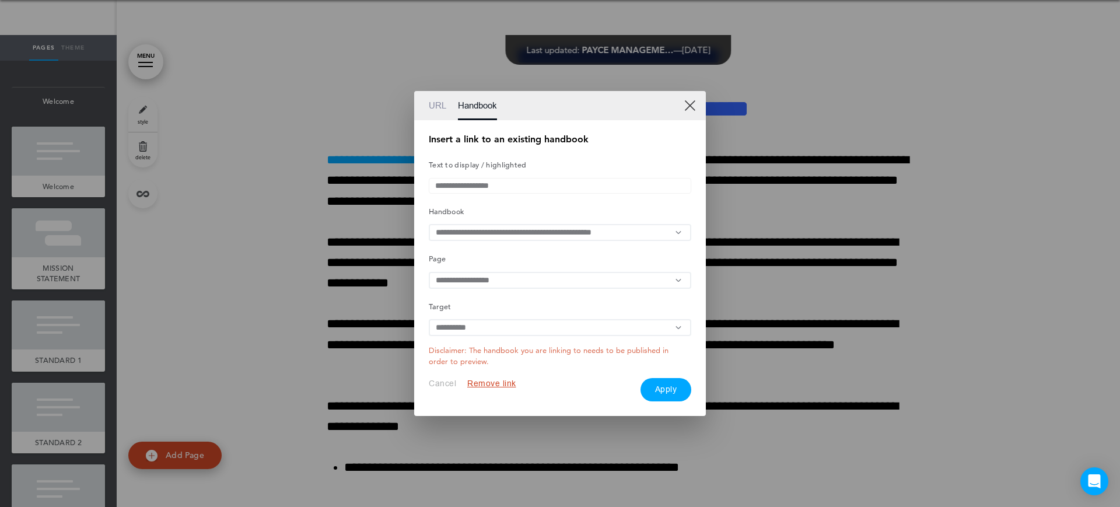
click at [672, 398] on button "Apply" at bounding box center [665, 389] width 51 height 23
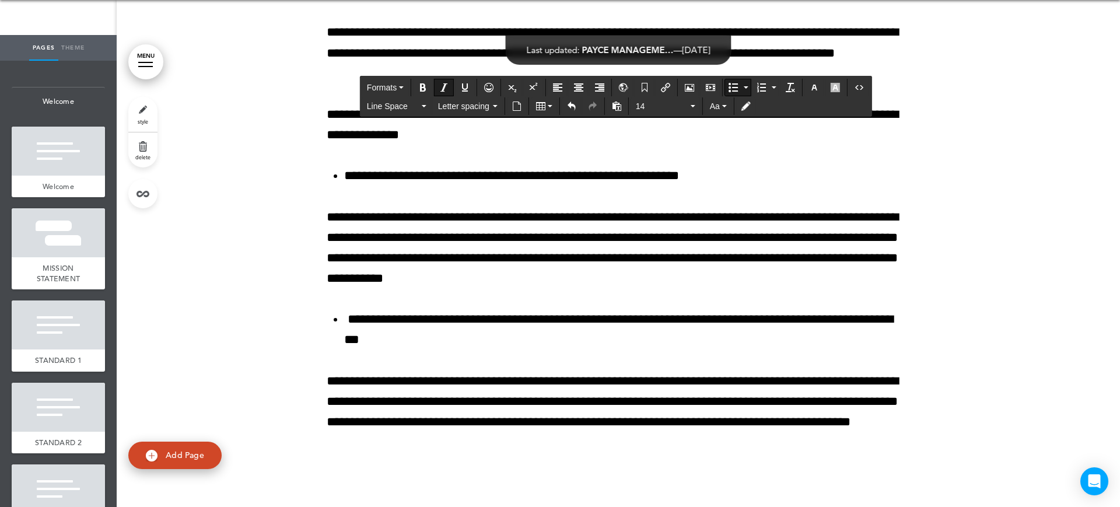
scroll to position [8250, 0]
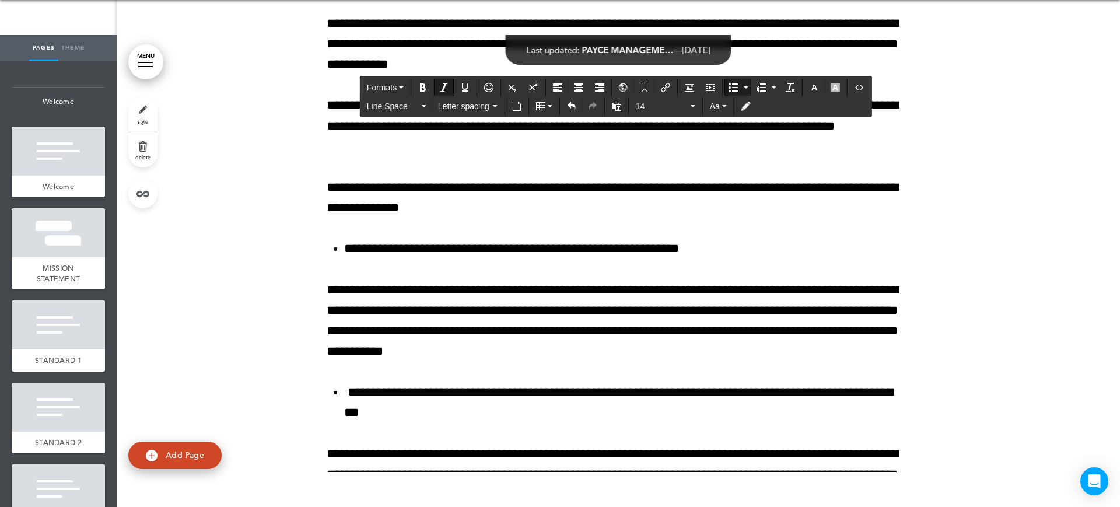
drag, startPoint x: 504, startPoint y: 210, endPoint x: 484, endPoint y: 210, distance: 20.4
drag, startPoint x: 583, startPoint y: 190, endPoint x: 560, endPoint y: 164, distance: 33.8
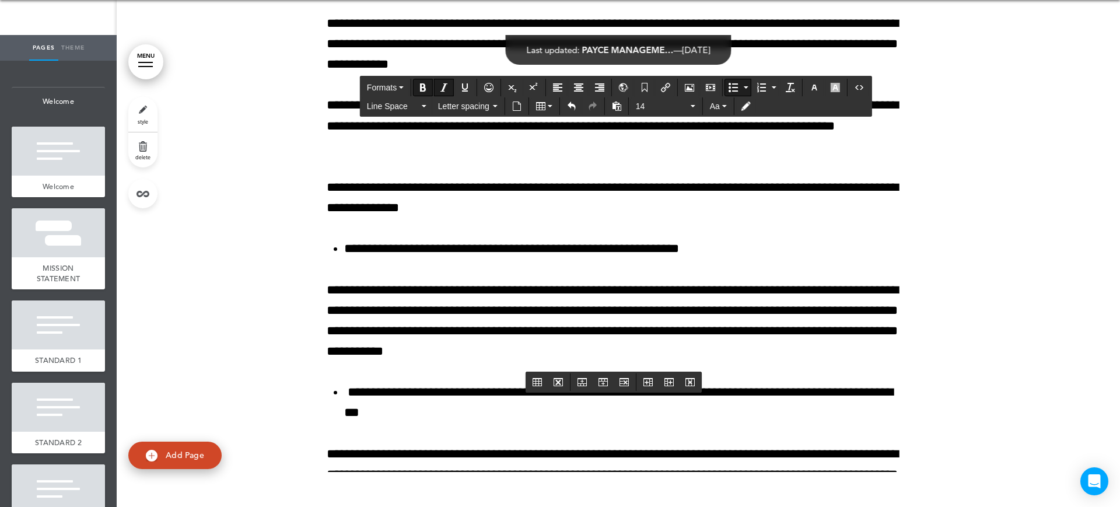
drag, startPoint x: 582, startPoint y: 190, endPoint x: 558, endPoint y: 169, distance: 32.2
click at [427, 89] on icon "Bold" at bounding box center [422, 87] width 9 height 9
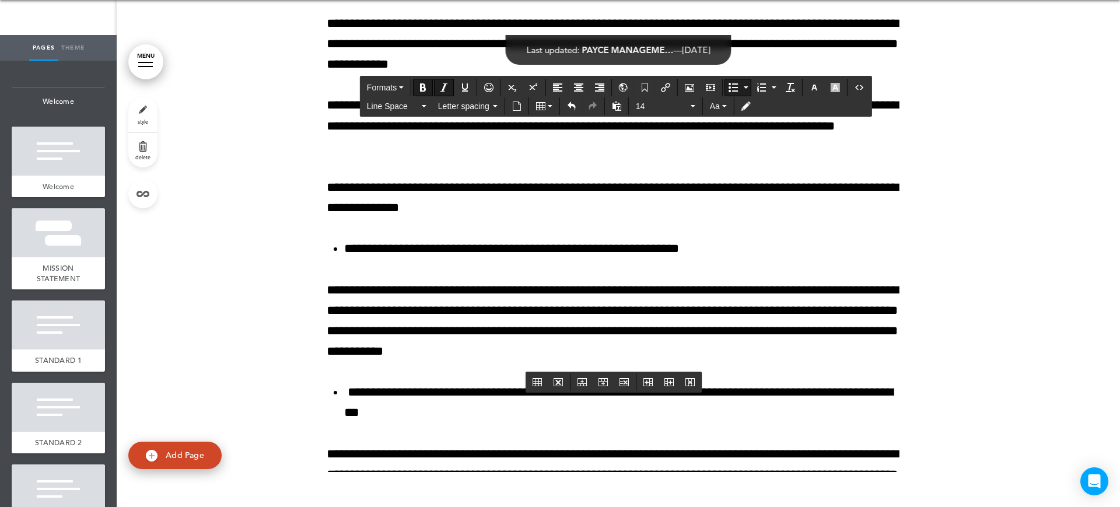
drag, startPoint x: 533, startPoint y: 294, endPoint x: 485, endPoint y: 297, distance: 48.5
click at [670, 92] on button "Insert/edit airmason link" at bounding box center [665, 87] width 19 height 16
type input "**********"
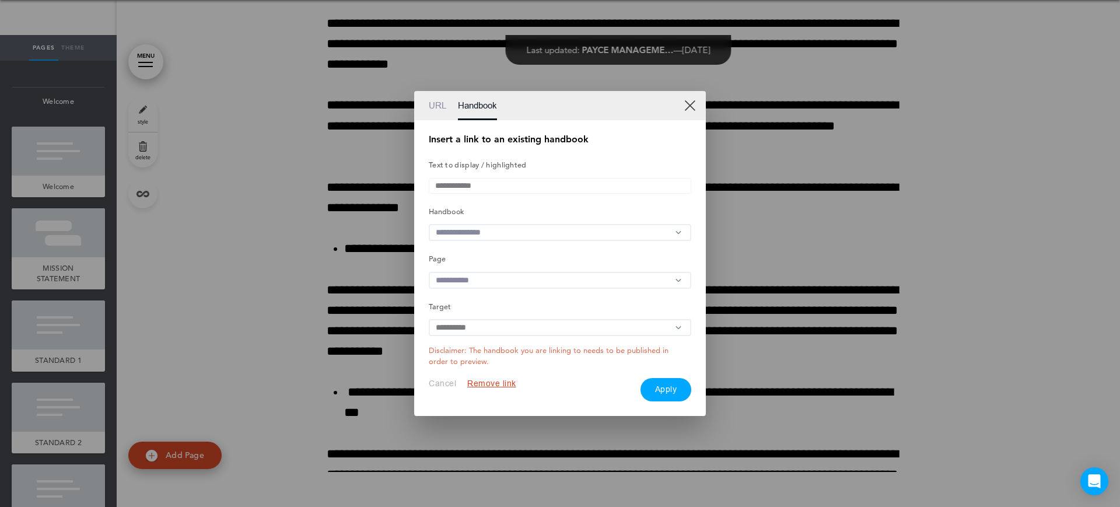
click at [438, 101] on link "URL" at bounding box center [437, 105] width 17 height 29
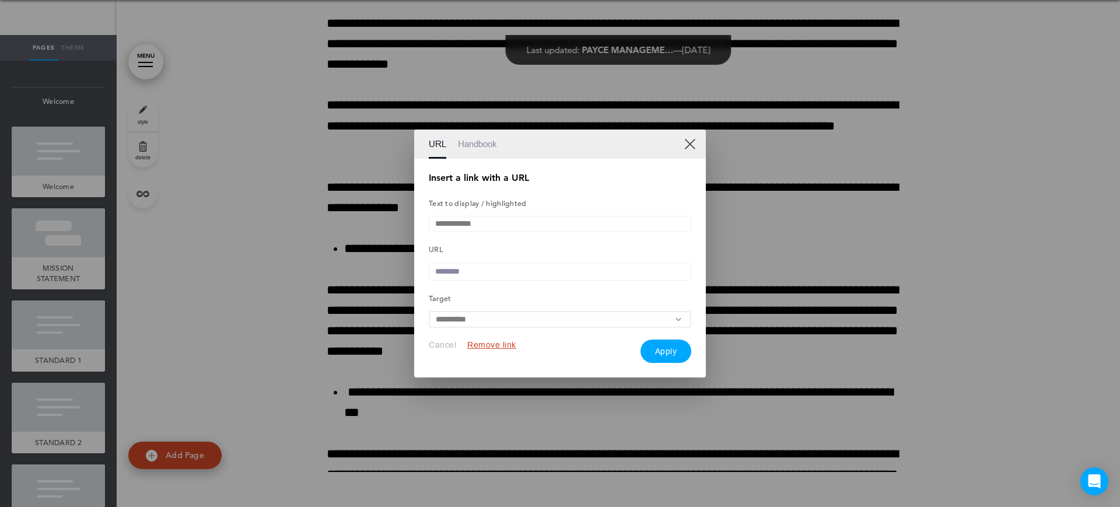
click at [485, 277] on input "text" at bounding box center [560, 271] width 262 height 18
click at [466, 144] on link "Handbook" at bounding box center [477, 143] width 39 height 29
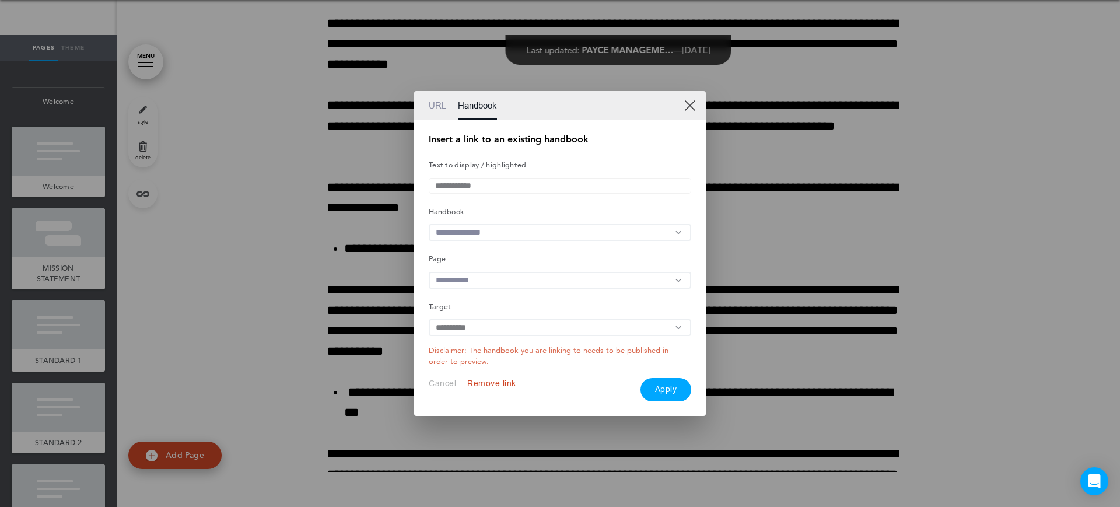
click at [487, 227] on input "text" at bounding box center [560, 232] width 262 height 17
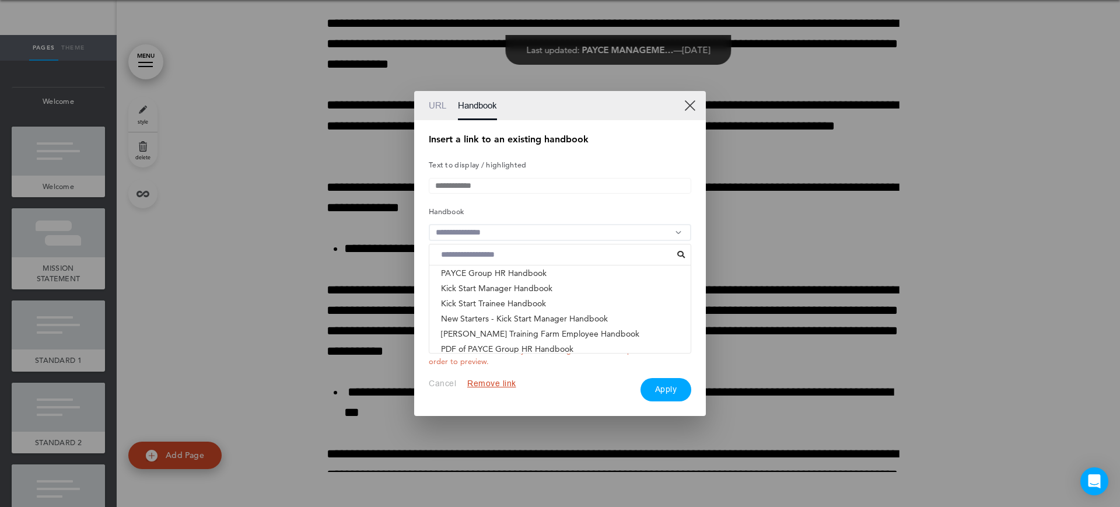
click at [506, 356] on li "ACNC GOVERNANCE STANDARDS - PAYCE FOUNDATION & PHI..." at bounding box center [559, 363] width 261 height 15
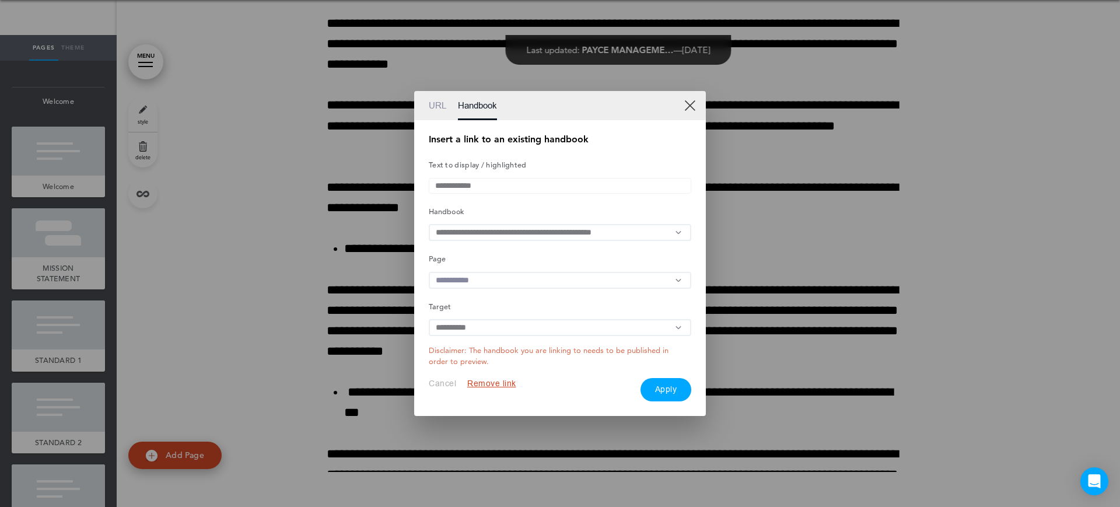
click at [494, 287] on input "text" at bounding box center [560, 280] width 262 height 17
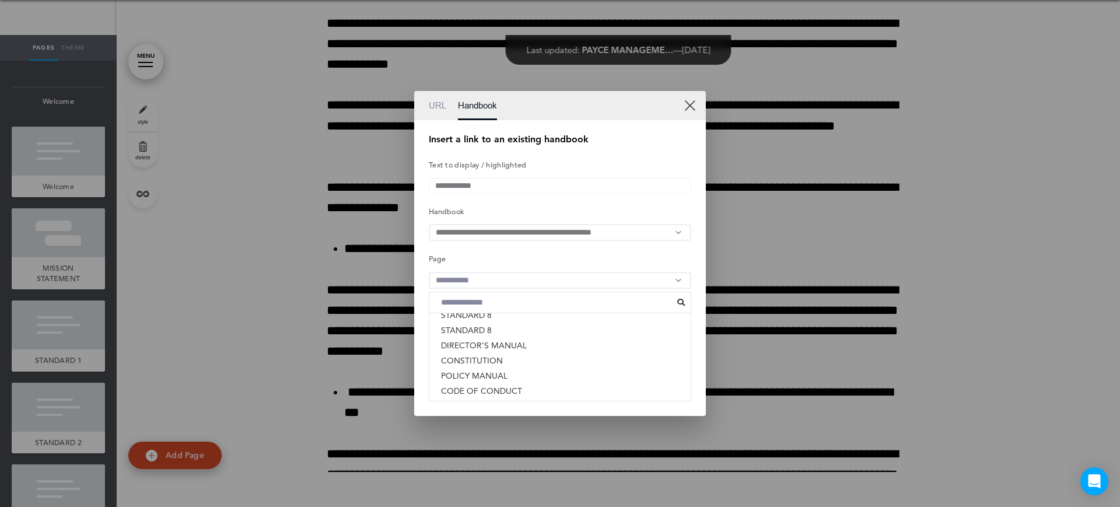
scroll to position [176, 0]
click at [482, 327] on li "CONSTITUTION" at bounding box center [559, 326] width 261 height 15
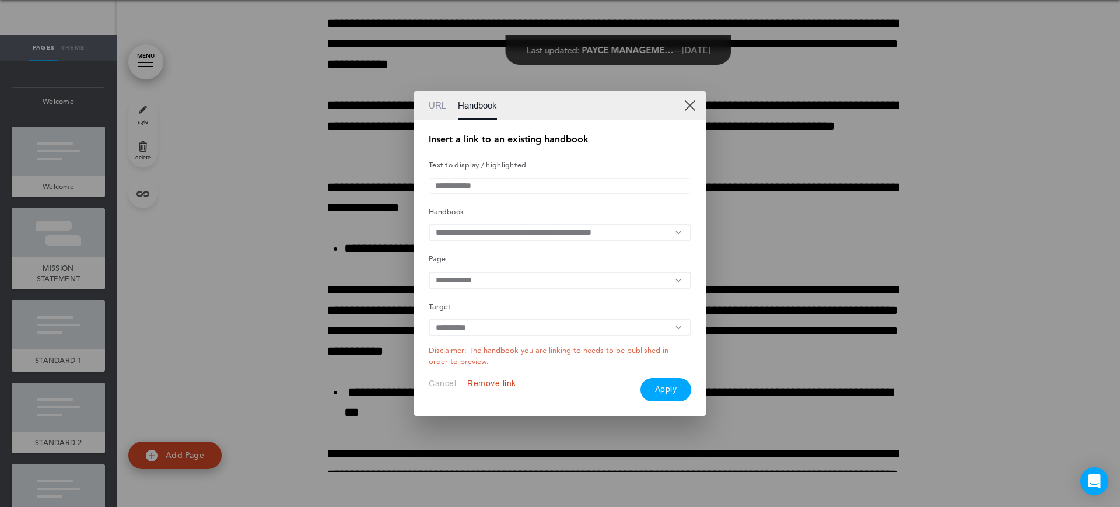
click at [669, 398] on button "Apply" at bounding box center [665, 389] width 51 height 23
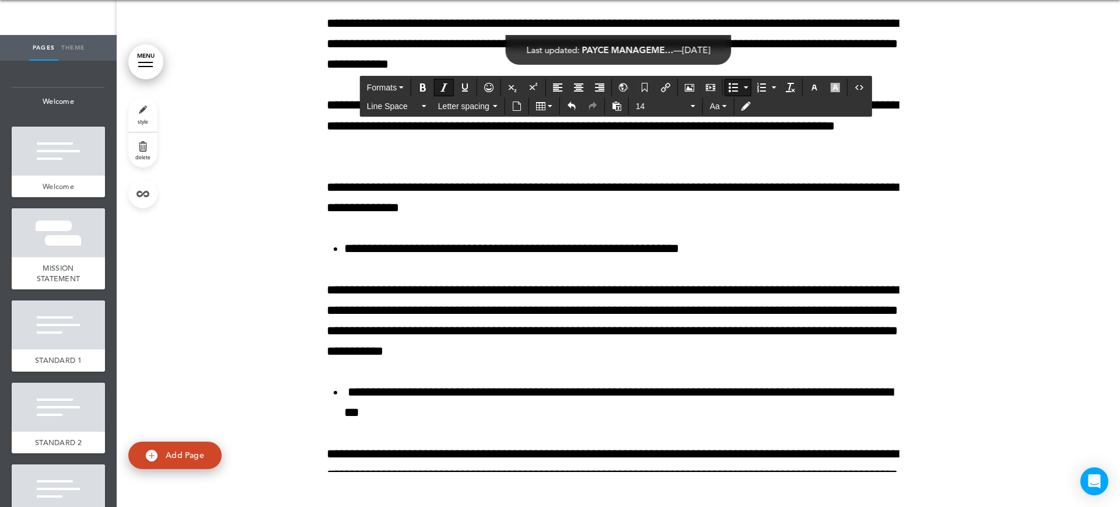
drag, startPoint x: 559, startPoint y: 321, endPoint x: 489, endPoint y: 321, distance: 69.4
click at [660, 89] on button "Insert/edit airmason link" at bounding box center [665, 87] width 19 height 16
type input "**********"
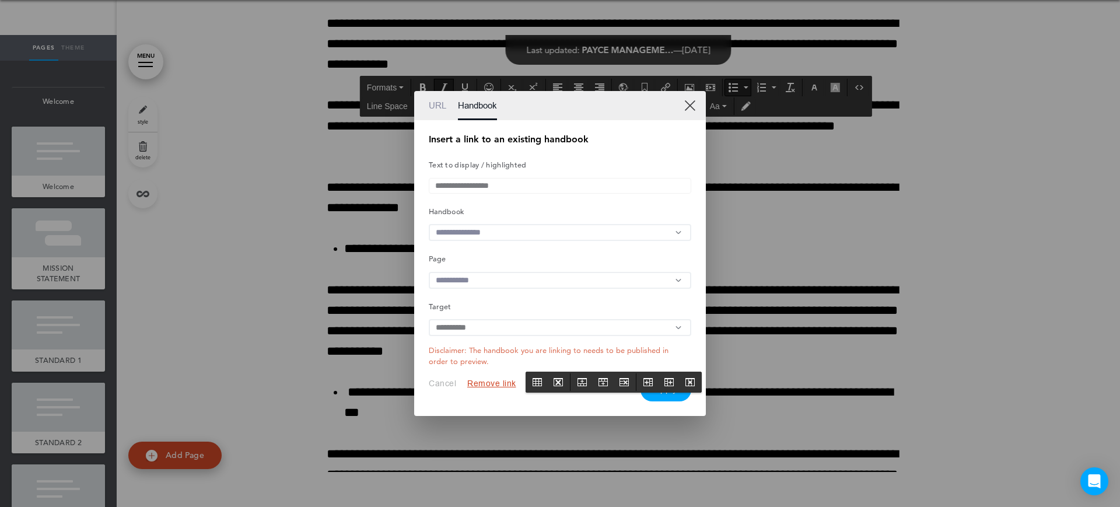
click at [482, 231] on input "text" at bounding box center [560, 232] width 262 height 17
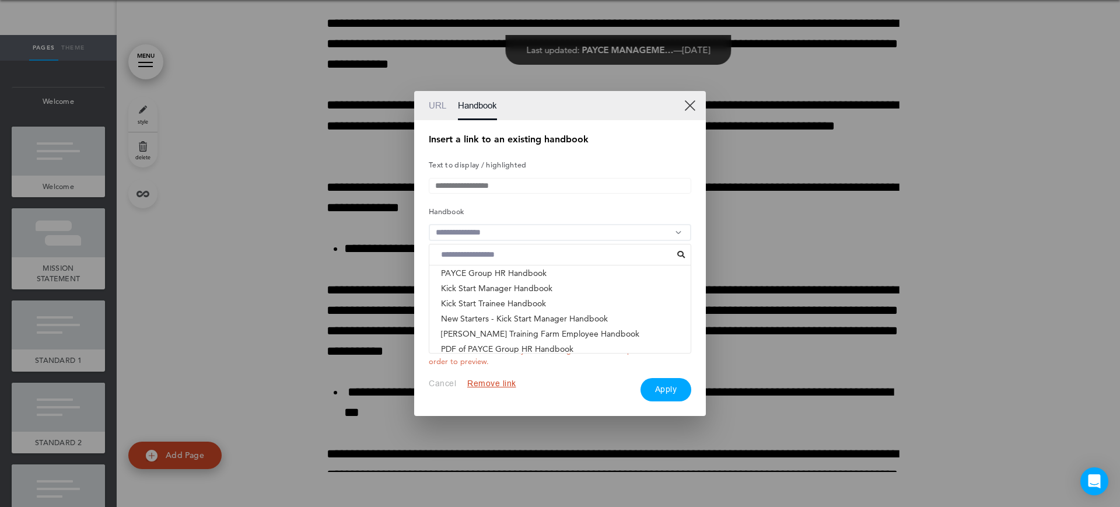
click at [519, 356] on li "ACNC GOVERNANCE STANDARDS - PAYCE FOUNDATION & PHI..." at bounding box center [559, 363] width 261 height 15
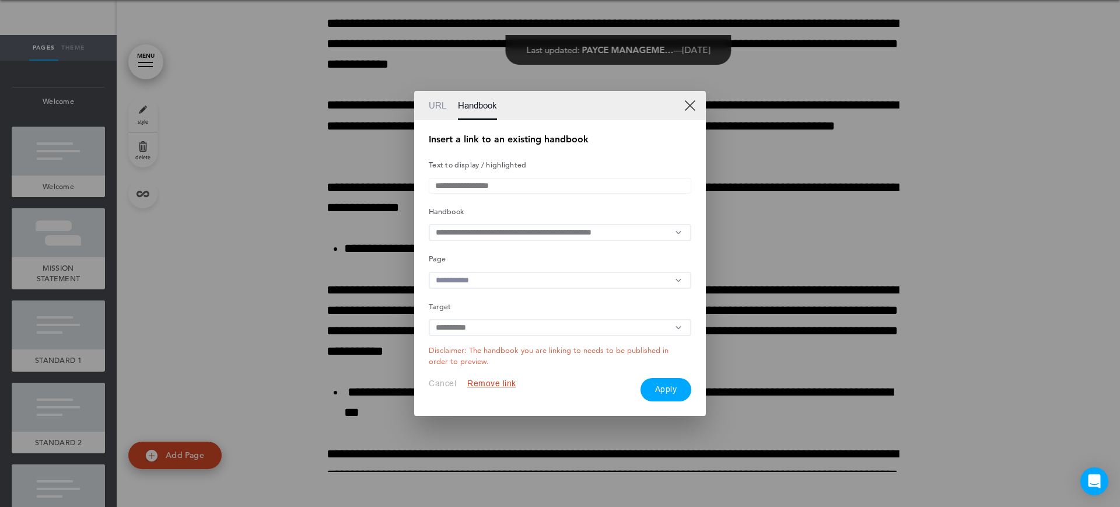
click at [506, 273] on input "text" at bounding box center [560, 280] width 262 height 17
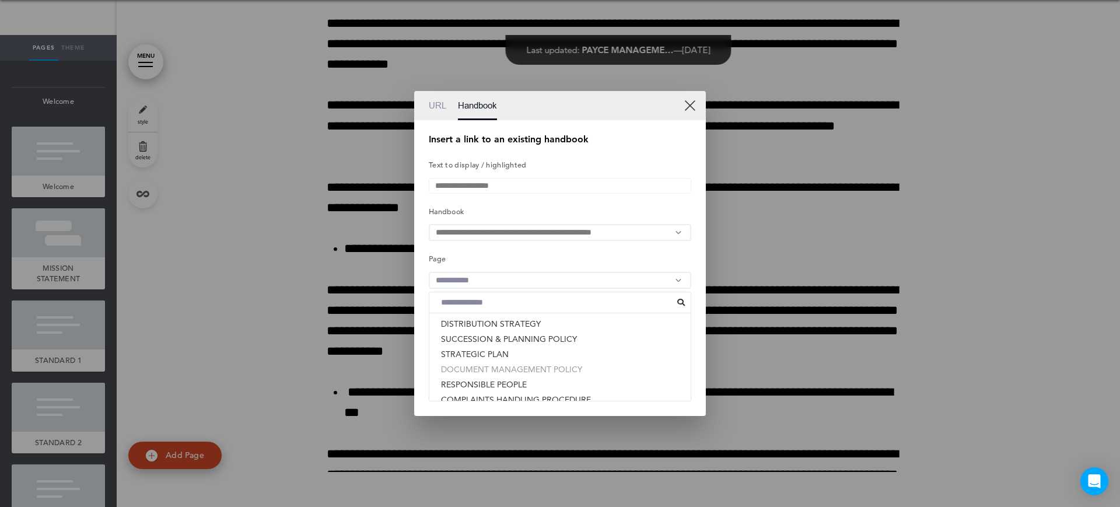
scroll to position [249, 0]
click at [527, 359] on li "RESPONSIBLE PEOPLE" at bounding box center [559, 359] width 261 height 15
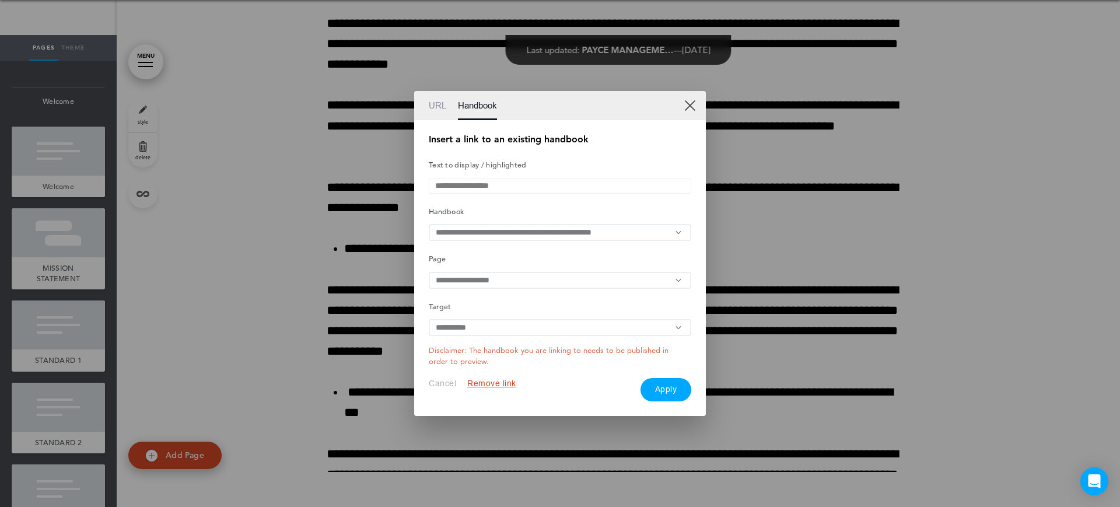
click at [676, 387] on button "Apply" at bounding box center [665, 389] width 51 height 23
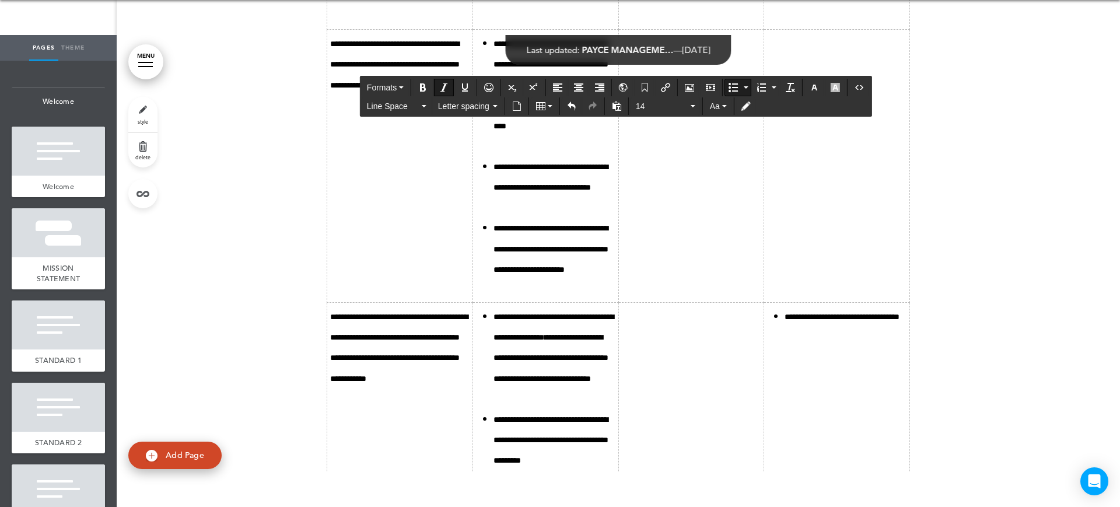
scroll to position [9853, 0]
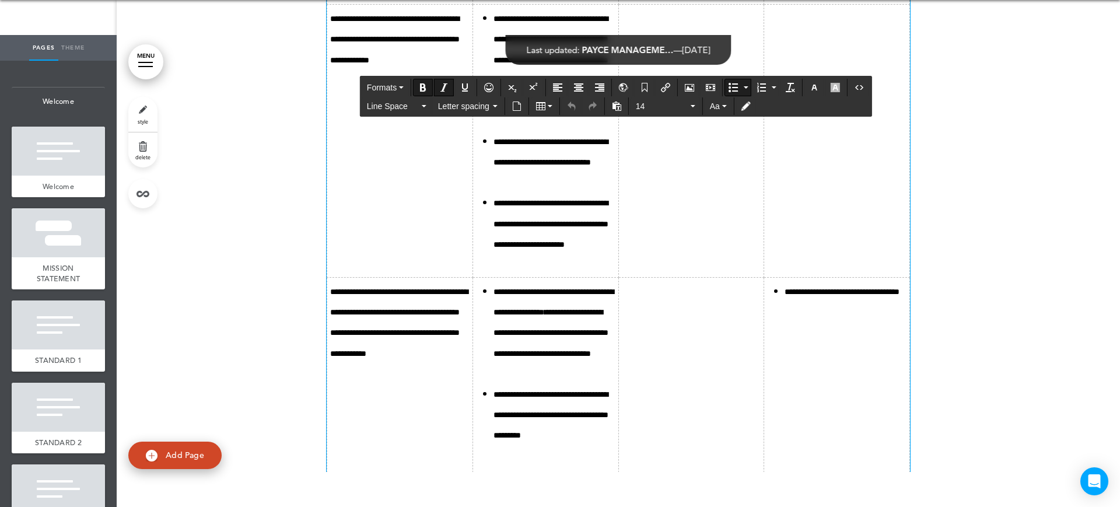
drag, startPoint x: 604, startPoint y: 285, endPoint x: 542, endPoint y: 285, distance: 61.2
drag, startPoint x: 536, startPoint y: 286, endPoint x: 552, endPoint y: 266, distance: 25.3
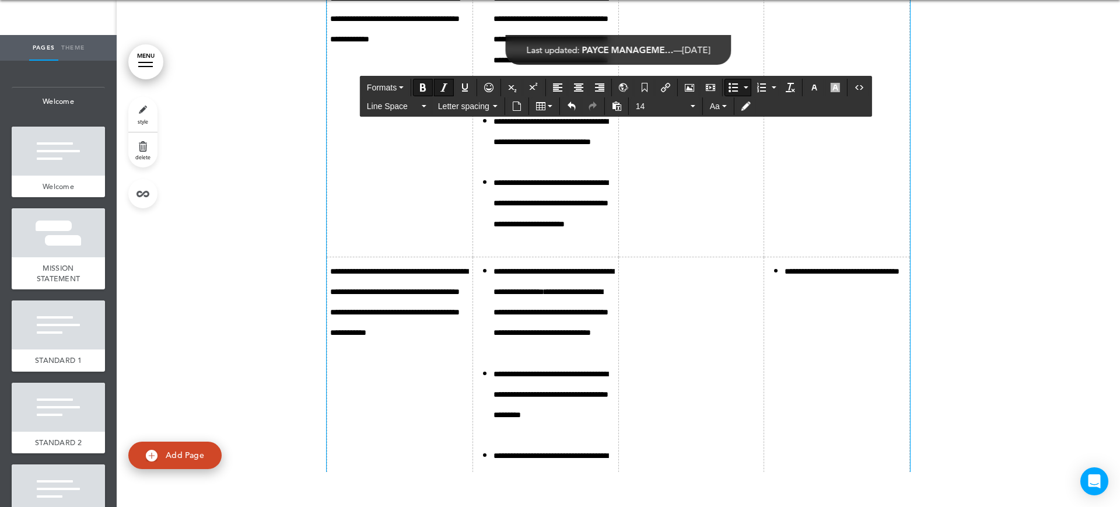
drag, startPoint x: 543, startPoint y: 288, endPoint x: 551, endPoint y: 261, distance: 27.9
click at [664, 86] on icon "Insert/edit airmason link" at bounding box center [665, 87] width 9 height 9
type input "**********"
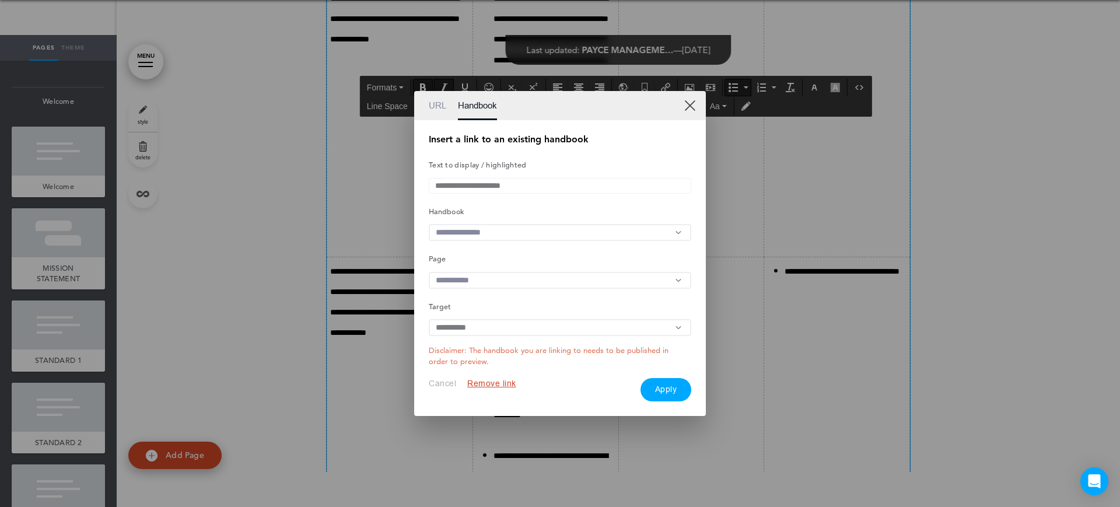
click at [459, 233] on input "text" at bounding box center [560, 232] width 262 height 17
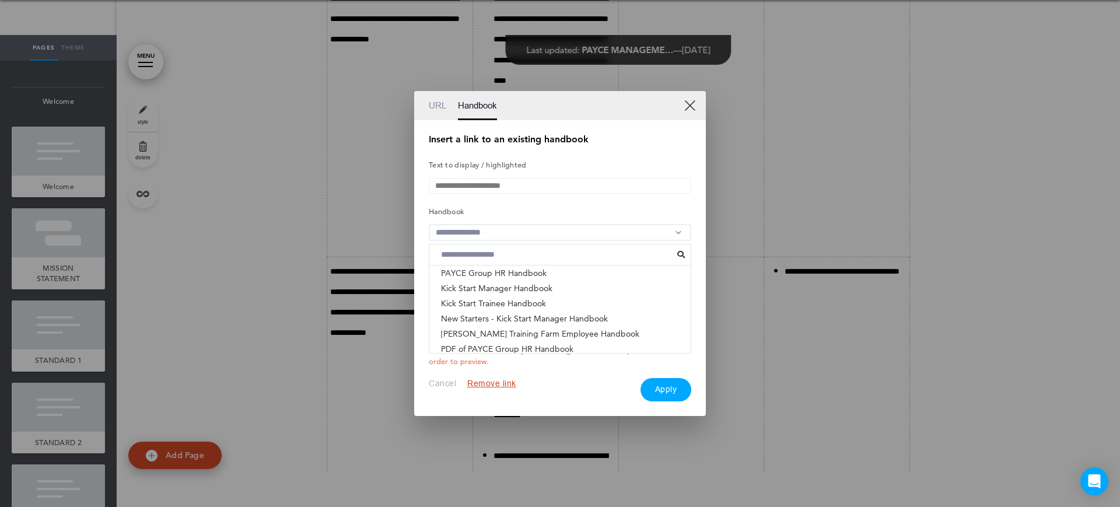
click at [506, 356] on li "ACNC GOVERNANCE STANDARDS - PAYCE FOUNDATION & PHI..." at bounding box center [559, 363] width 261 height 15
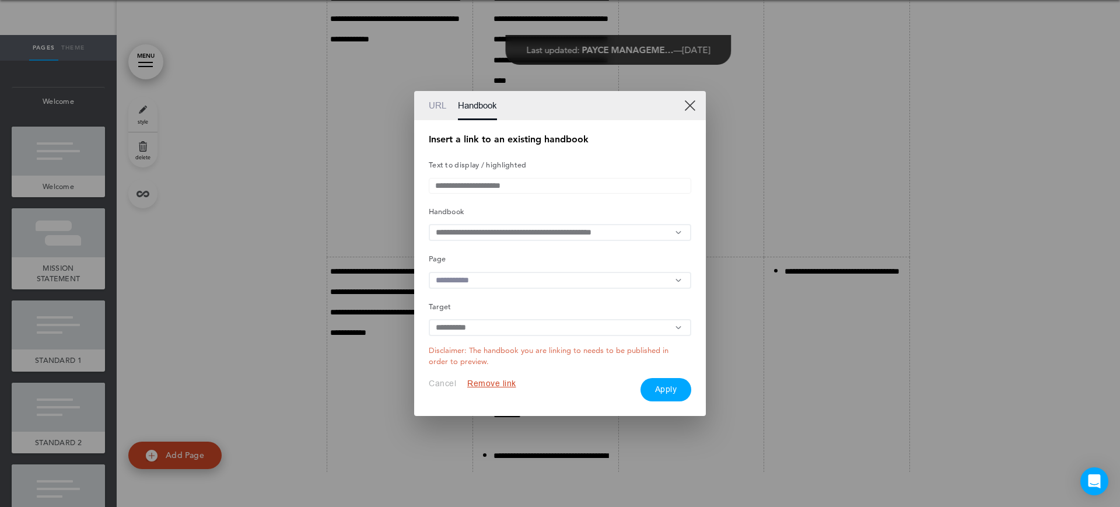
click at [506, 278] on input "text" at bounding box center [560, 280] width 262 height 17
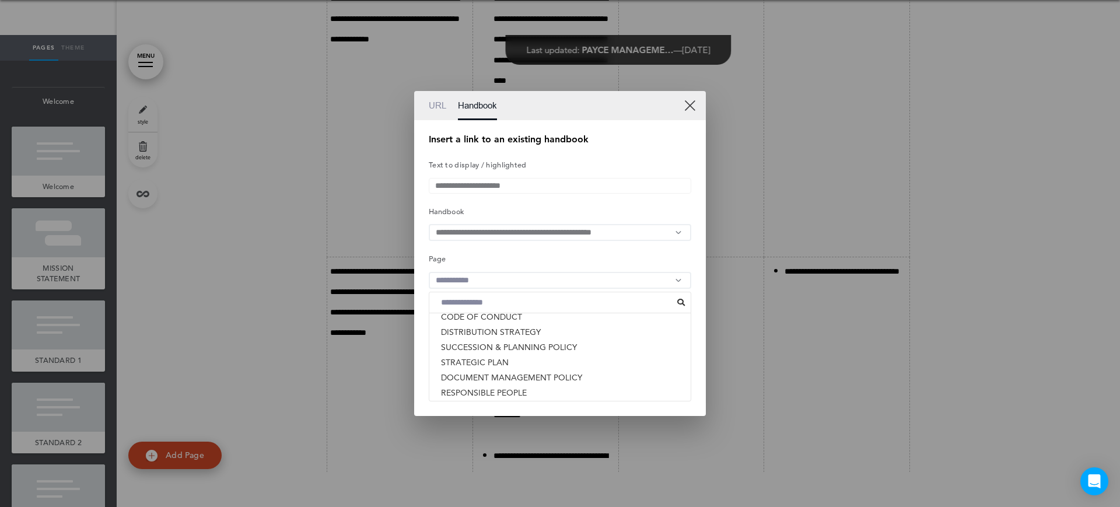
scroll to position [191, 0]
click at [495, 341] on li "CODE OF CONDUCT" at bounding box center [559, 341] width 261 height 15
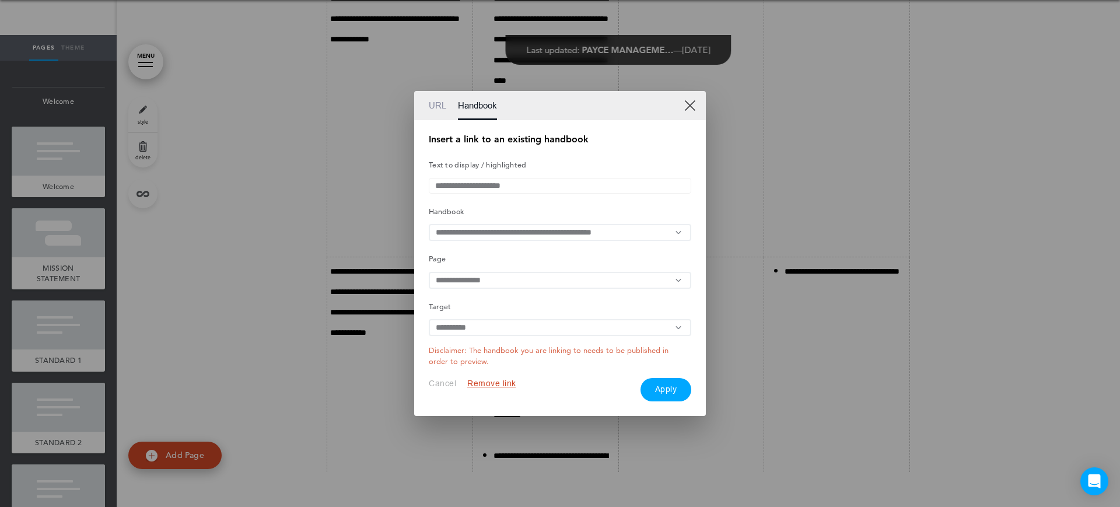
click at [653, 391] on button "Apply" at bounding box center [665, 389] width 51 height 23
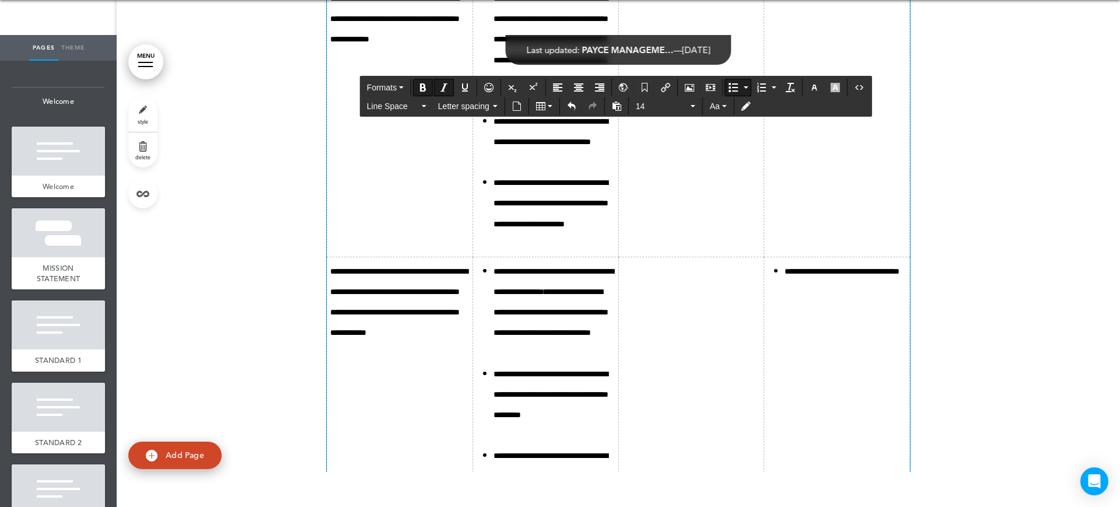
drag, startPoint x: 545, startPoint y: 288, endPoint x: 524, endPoint y: 288, distance: 21.0
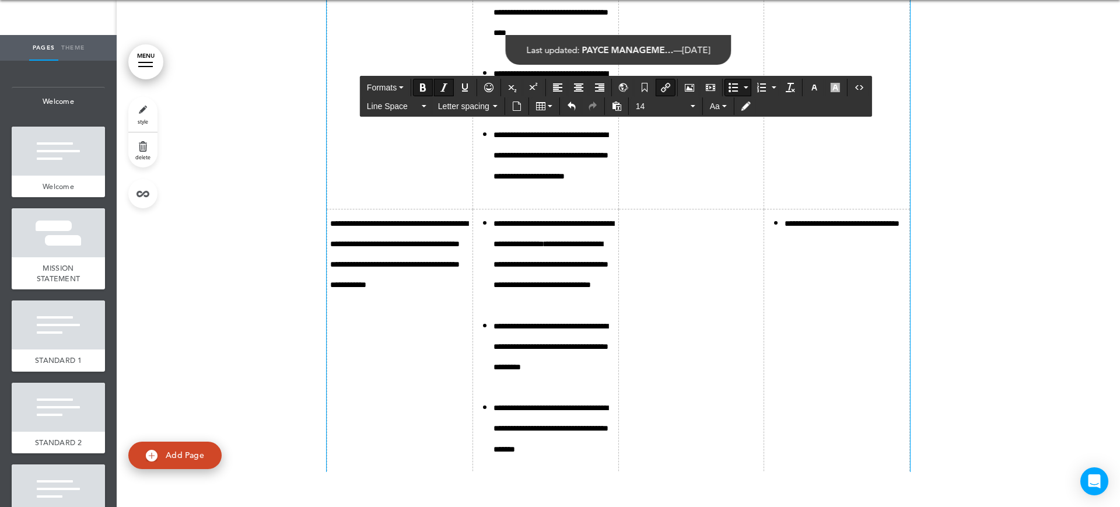
scroll to position [9926, 0]
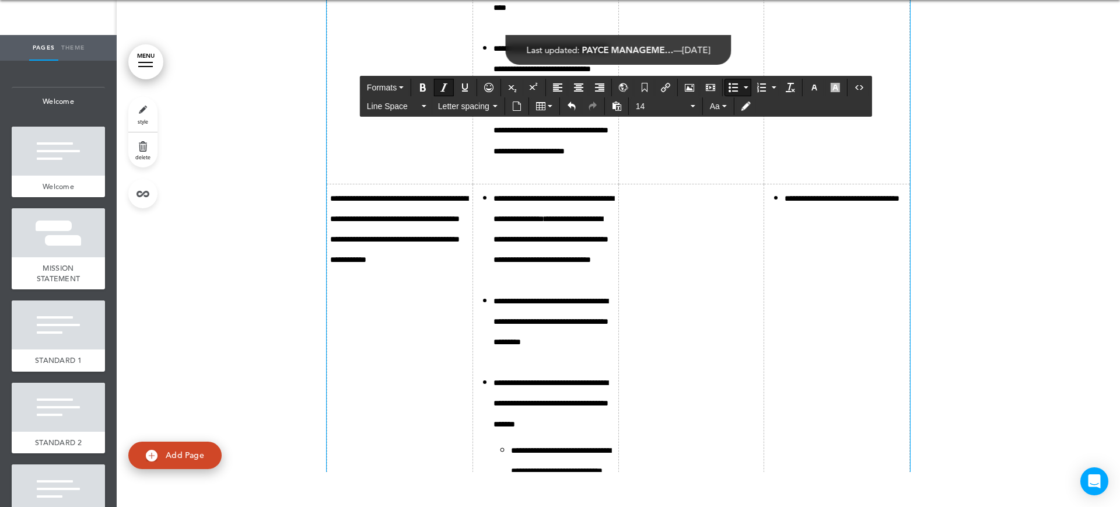
drag, startPoint x: 598, startPoint y: 300, endPoint x: 545, endPoint y: 306, distance: 52.7
drag, startPoint x: 571, startPoint y: 321, endPoint x: 501, endPoint y: 320, distance: 70.0
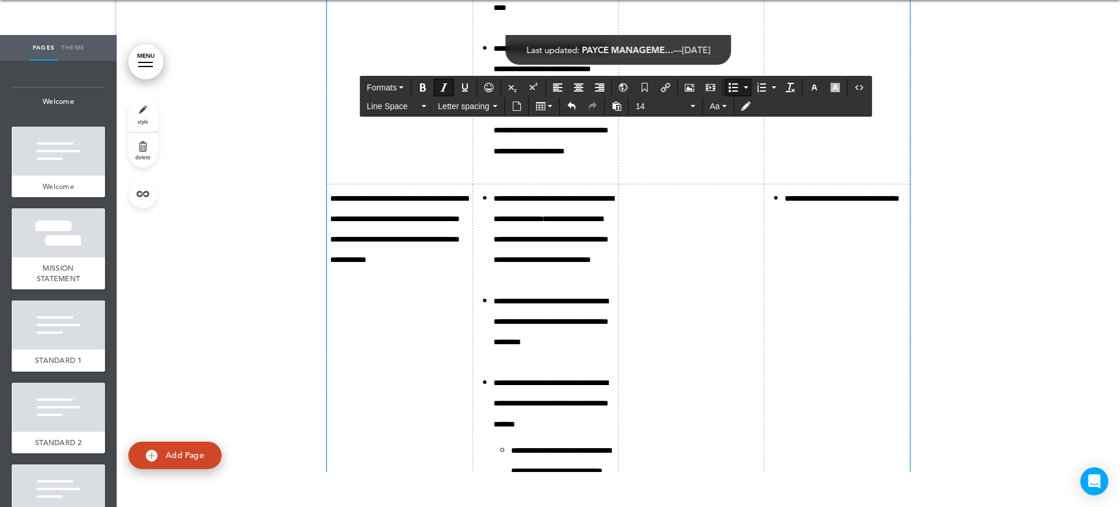
click at [667, 88] on icon "Insert/edit airmason link" at bounding box center [665, 87] width 9 height 9
type input "**********"
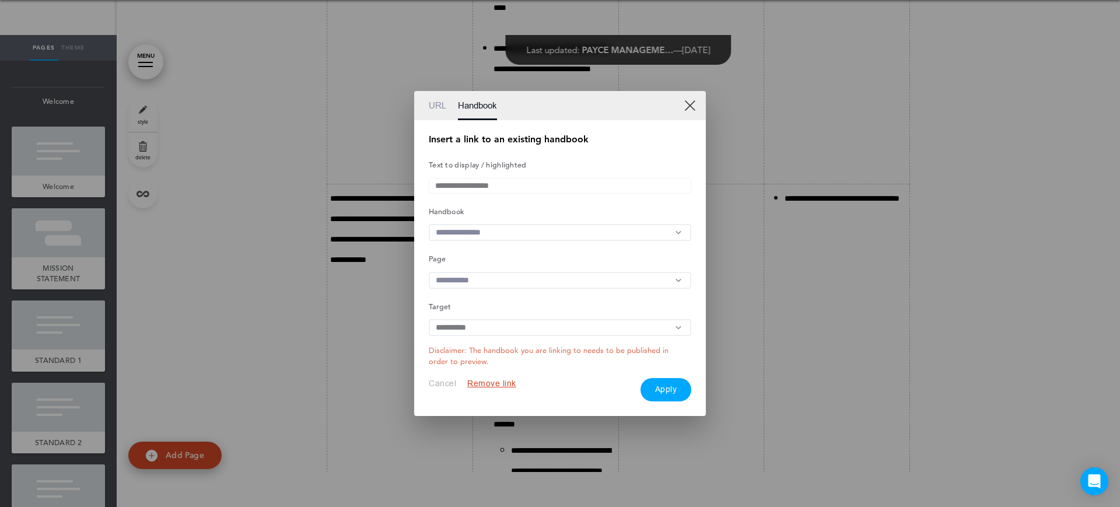
click at [522, 238] on input "text" at bounding box center [560, 232] width 262 height 17
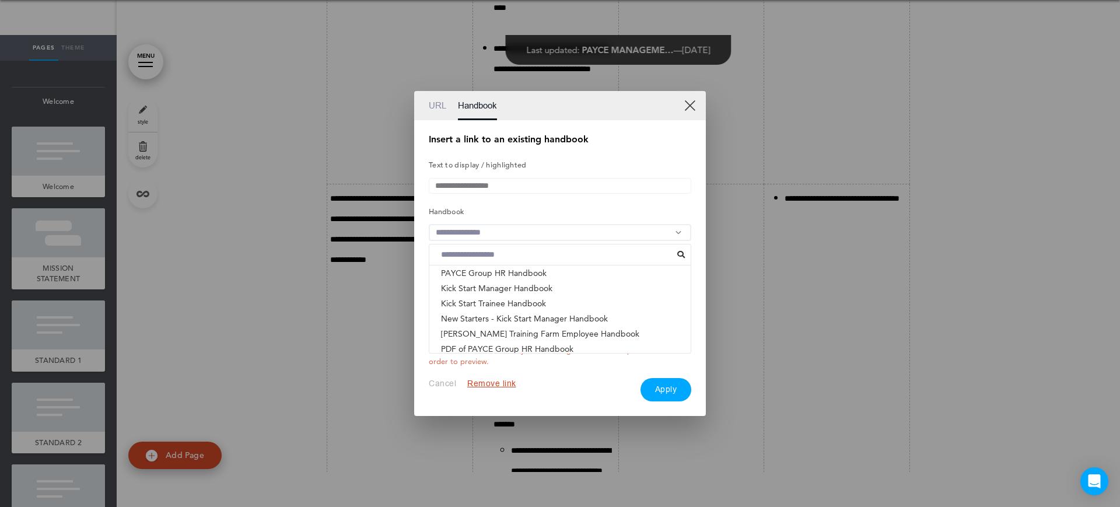
click at [516, 356] on li "ACNC GOVERNANCE STANDARDS - PAYCE FOUNDATION & PHI..." at bounding box center [559, 363] width 261 height 15
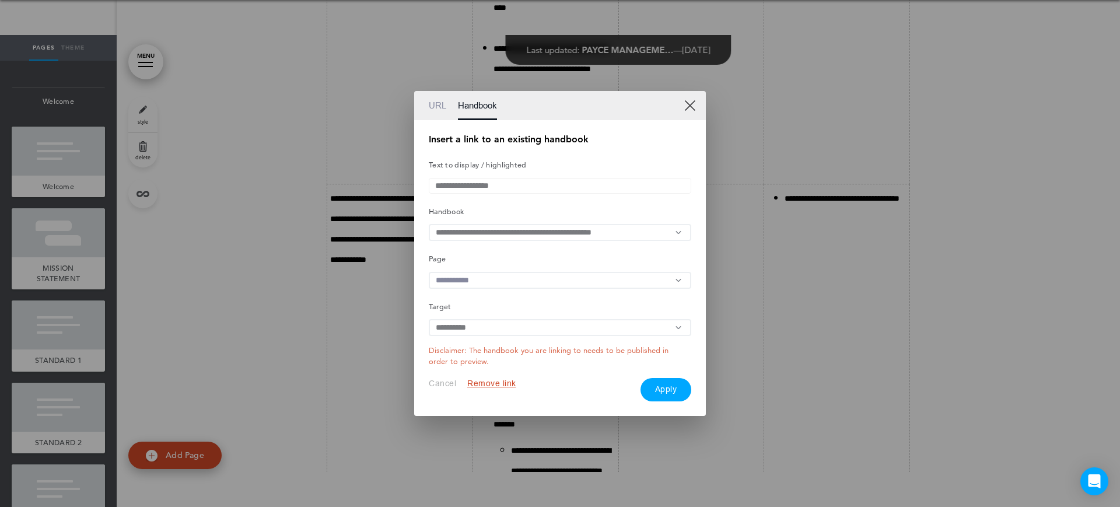
drag, startPoint x: 496, startPoint y: 281, endPoint x: 497, endPoint y: 289, distance: 8.2
click at [496, 282] on input "text" at bounding box center [560, 280] width 262 height 17
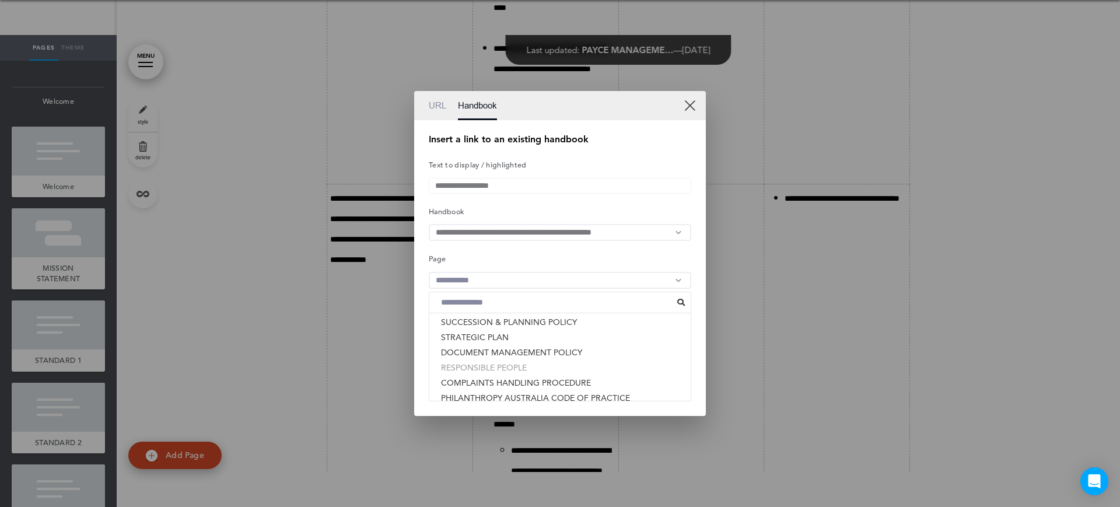
scroll to position [264, 0]
click at [501, 345] on li "RESPONSIBLE PEOPLE" at bounding box center [559, 344] width 261 height 15
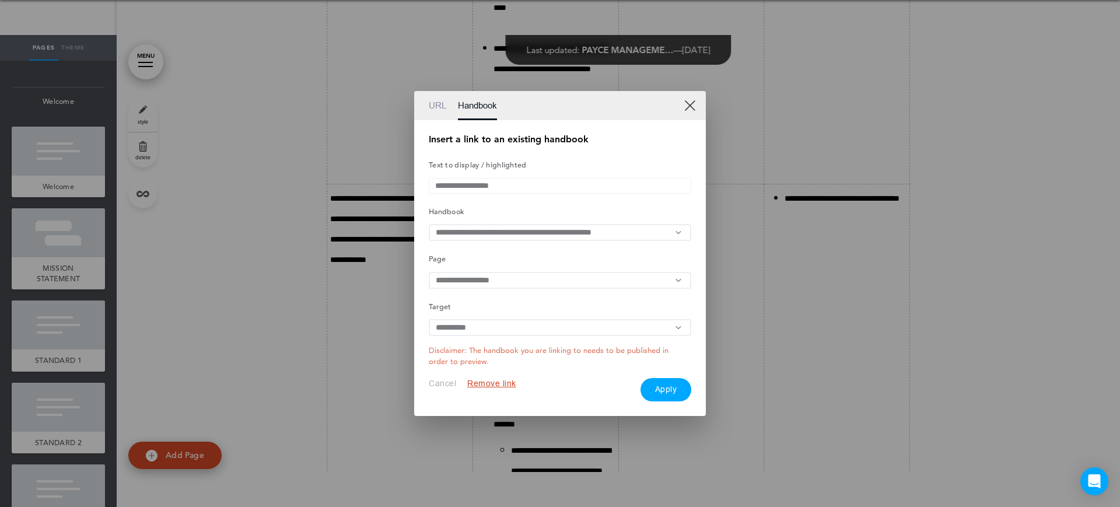
click at [666, 393] on button "Apply" at bounding box center [665, 389] width 51 height 23
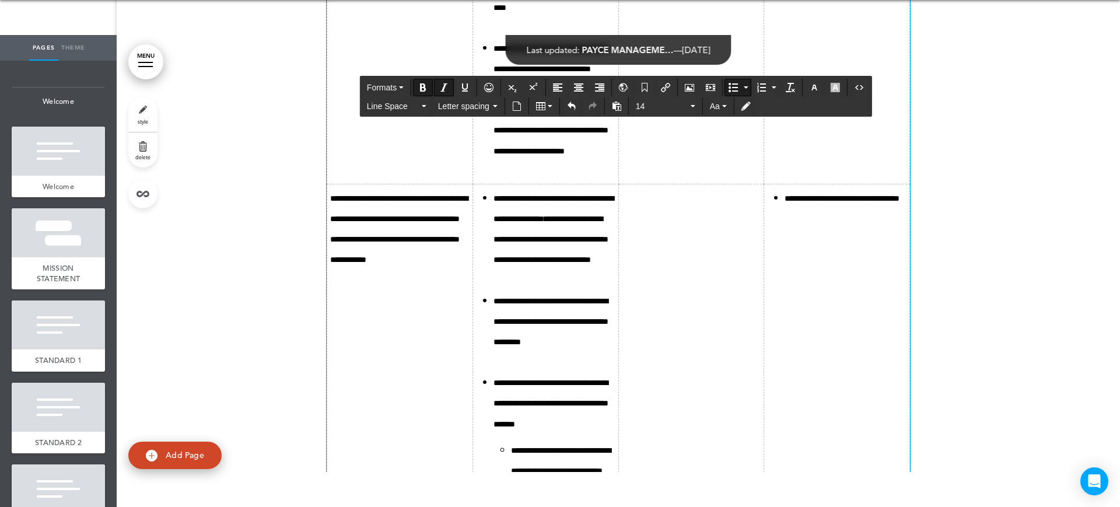
drag, startPoint x: 597, startPoint y: 362, endPoint x: 550, endPoint y: 364, distance: 46.7
click at [666, 91] on icon "Insert/edit airmason link" at bounding box center [665, 87] width 9 height 9
type input "**********"
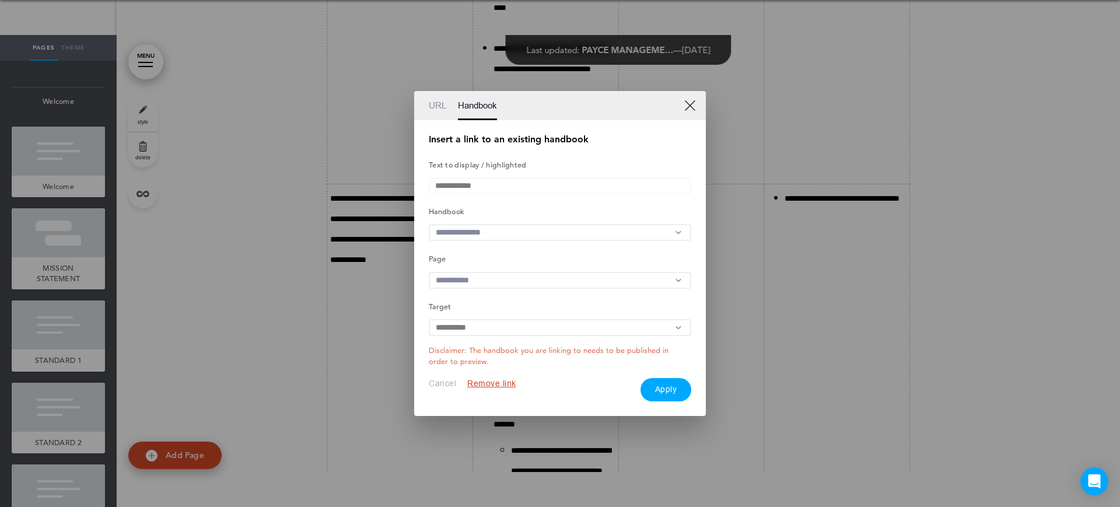
click at [517, 237] on input "text" at bounding box center [560, 232] width 262 height 17
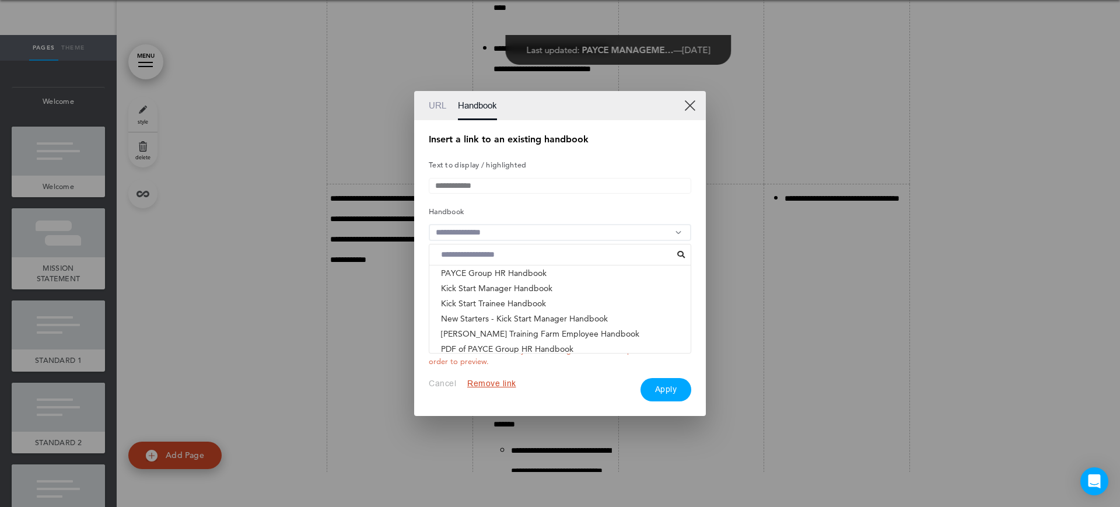
click at [495, 356] on li "ACNC GOVERNANCE STANDARDS - PAYCE FOUNDATION & PHI..." at bounding box center [559, 363] width 261 height 15
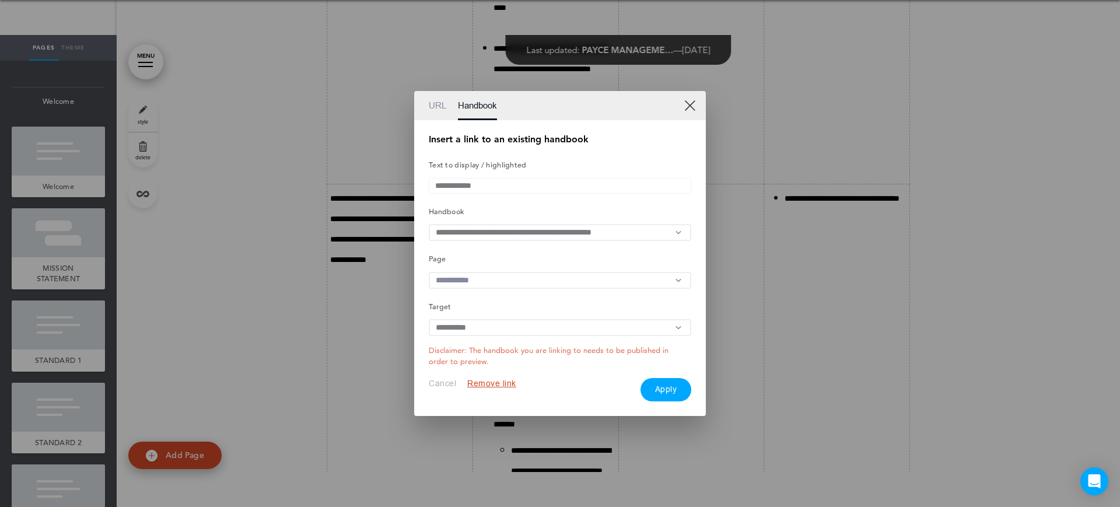
click at [496, 280] on input "text" at bounding box center [560, 280] width 262 height 17
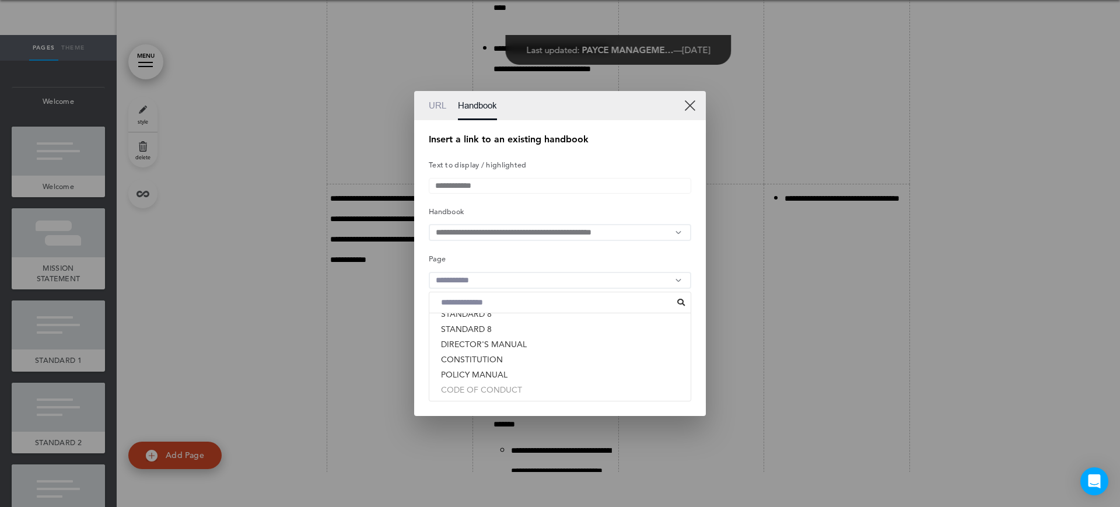
scroll to position [118, 0]
click at [493, 385] on li "CONSTITUTION" at bounding box center [559, 384] width 261 height 15
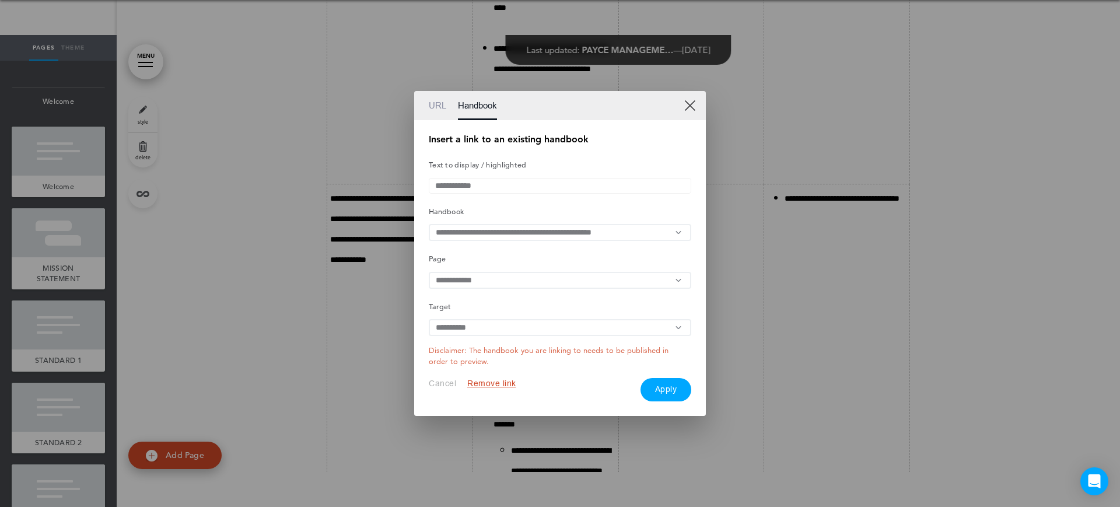
click at [673, 393] on button "Apply" at bounding box center [665, 389] width 51 height 23
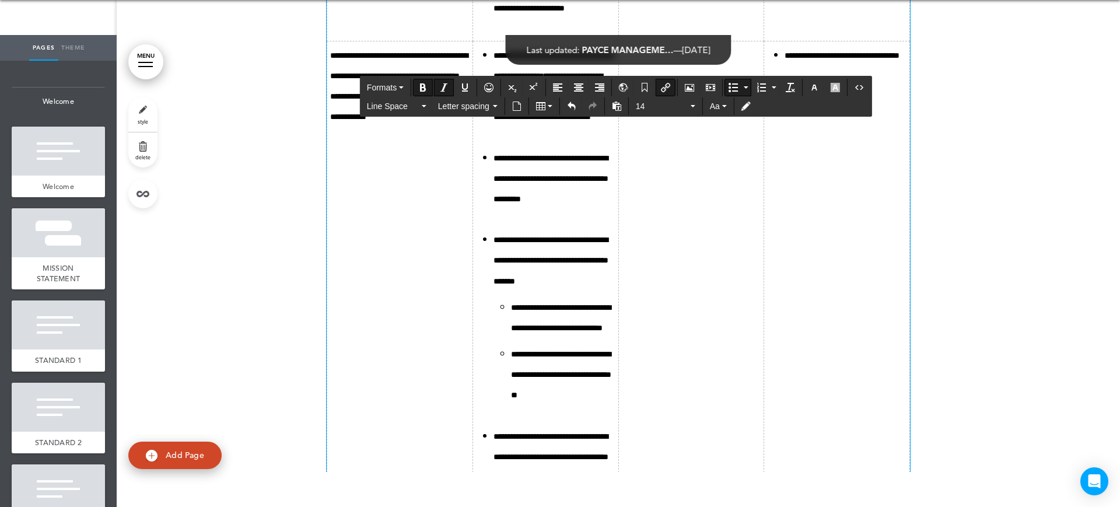
scroll to position [10072, 0]
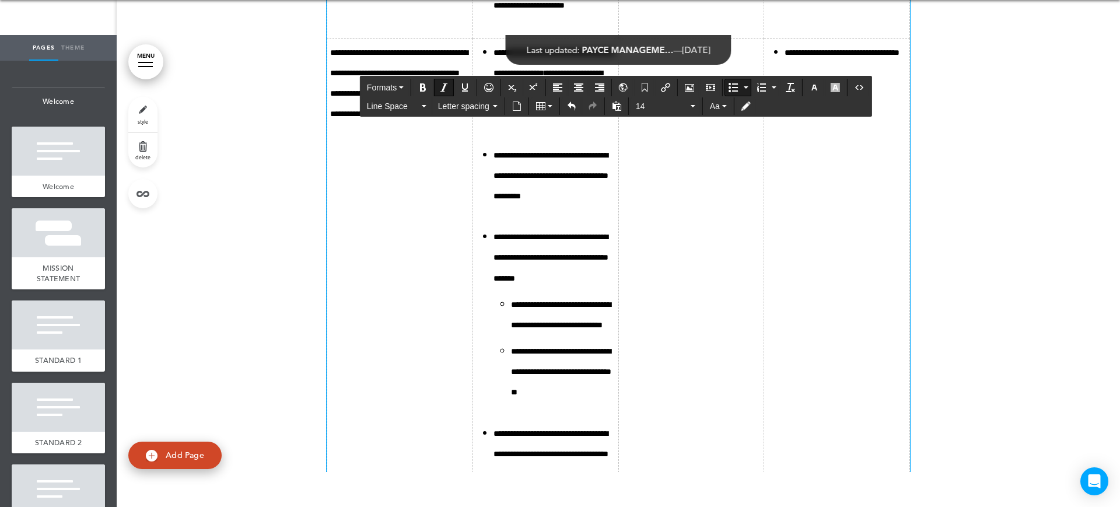
drag, startPoint x: 534, startPoint y: 236, endPoint x: 615, endPoint y: 229, distance: 80.7
drag, startPoint x: 574, startPoint y: 276, endPoint x: 505, endPoint y: 276, distance: 68.8
click at [668, 89] on icon "Insert/edit airmason link" at bounding box center [665, 87] width 9 height 9
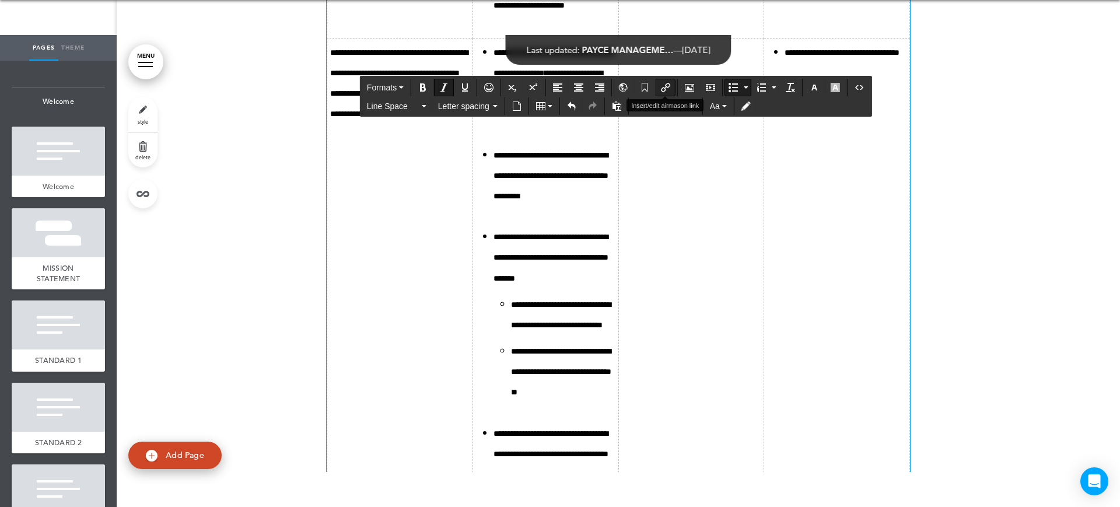
type input "**********"
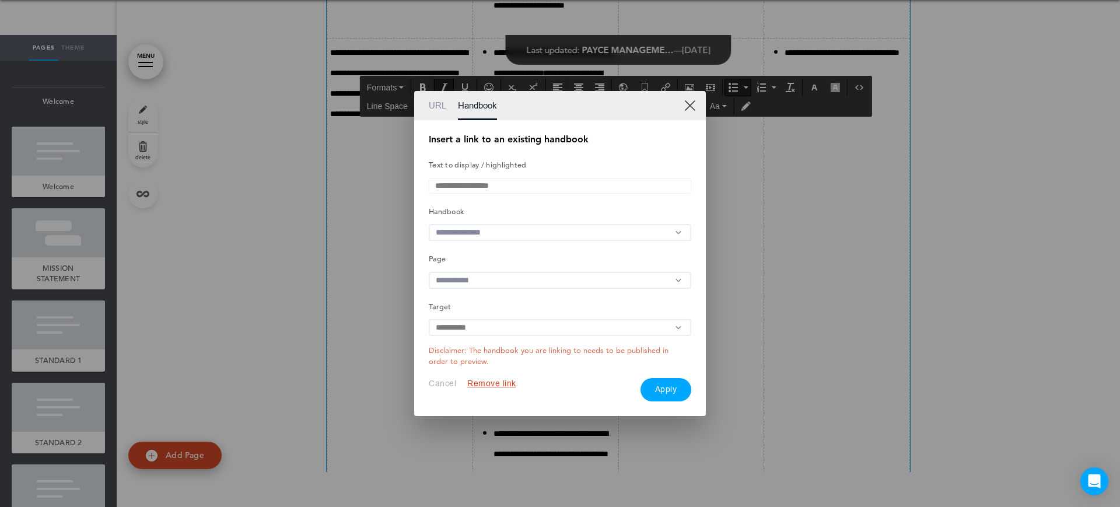
click at [487, 228] on input "text" at bounding box center [560, 232] width 262 height 17
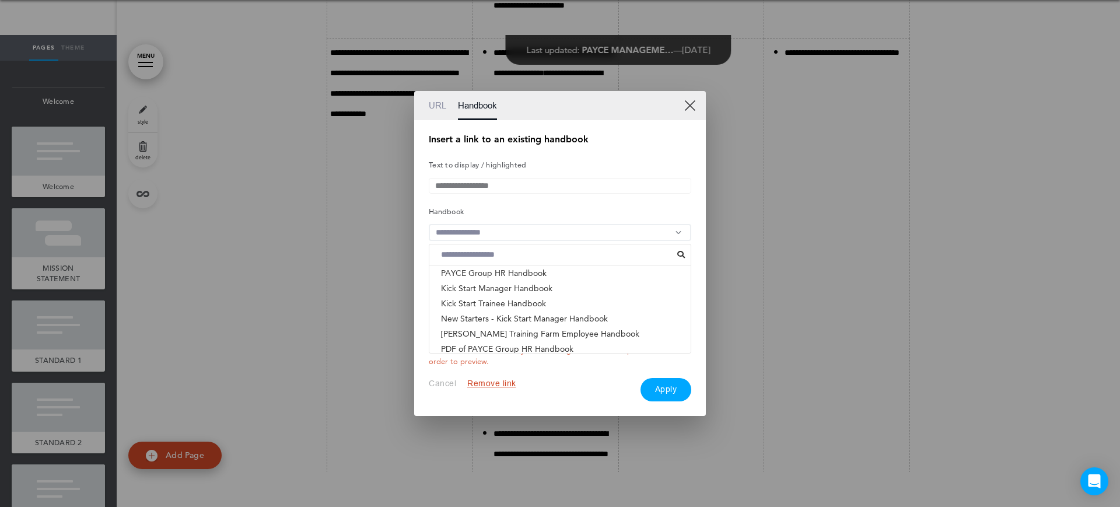
click at [486, 356] on li "ACNC GOVERNANCE STANDARDS - PAYCE FOUNDATION & PHI..." at bounding box center [559, 363] width 261 height 15
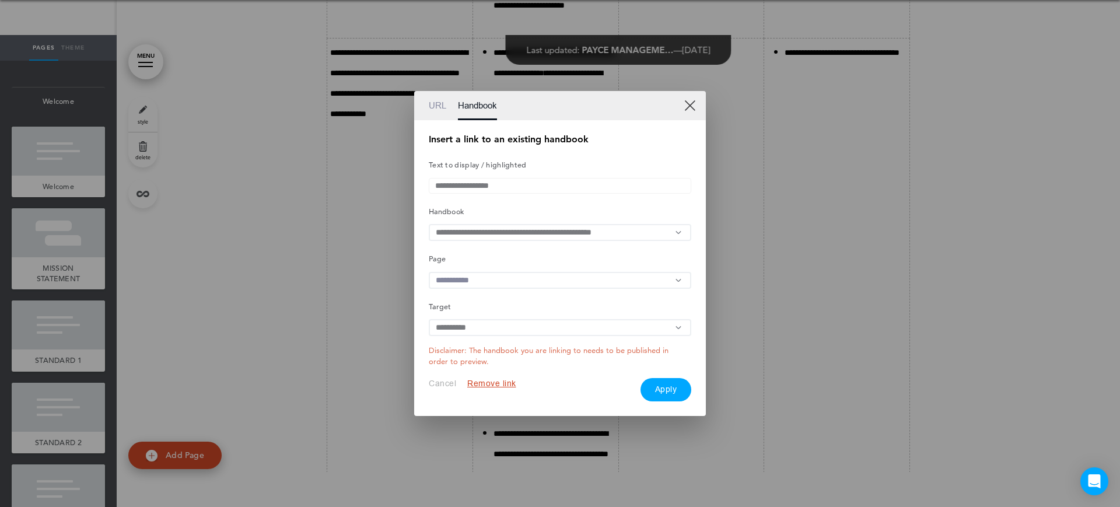
click at [494, 277] on input "text" at bounding box center [560, 280] width 262 height 17
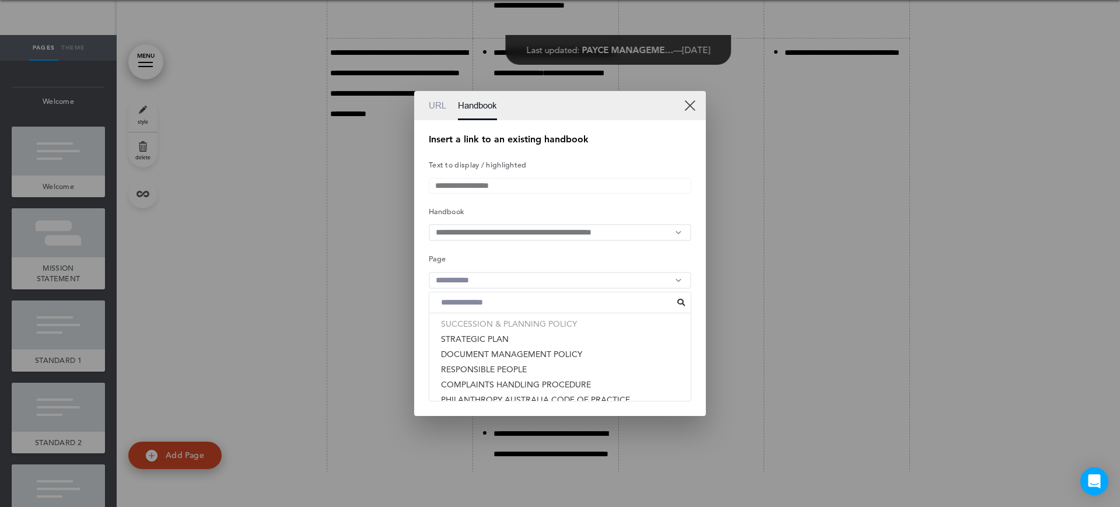
scroll to position [264, 0]
click at [481, 352] on li "RESPONSIBLE PEOPLE" at bounding box center [559, 344] width 261 height 15
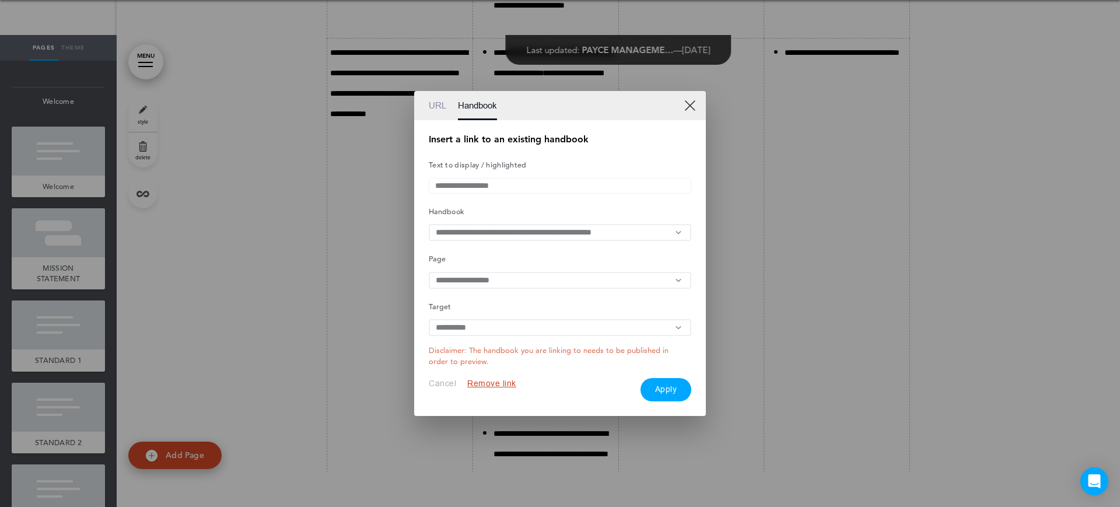
click at [648, 392] on button "Apply" at bounding box center [665, 389] width 51 height 23
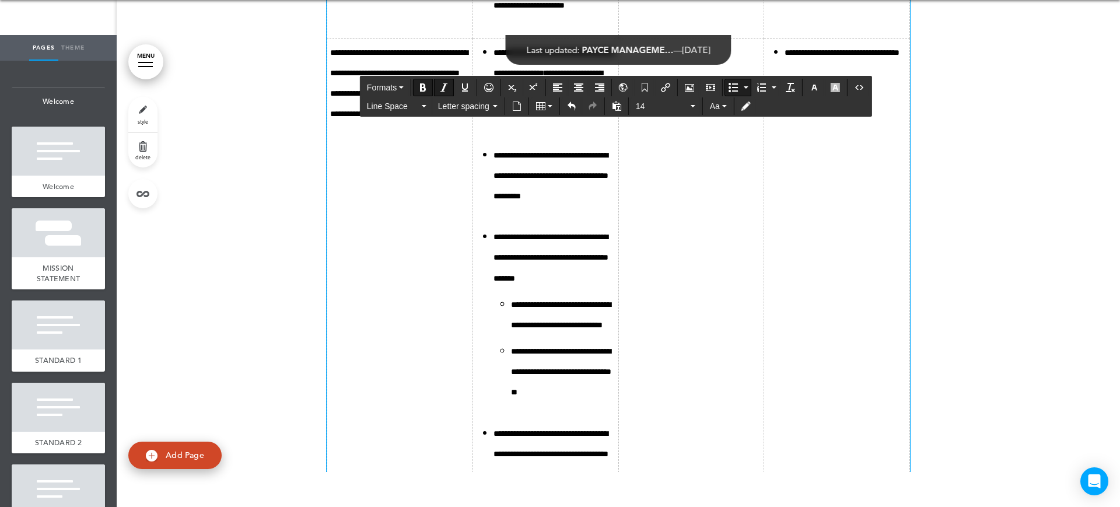
drag, startPoint x: 607, startPoint y: 297, endPoint x: 562, endPoint y: 298, distance: 44.9
click at [657, 83] on button "Insert/edit airmason link" at bounding box center [665, 87] width 19 height 16
type input "**********"
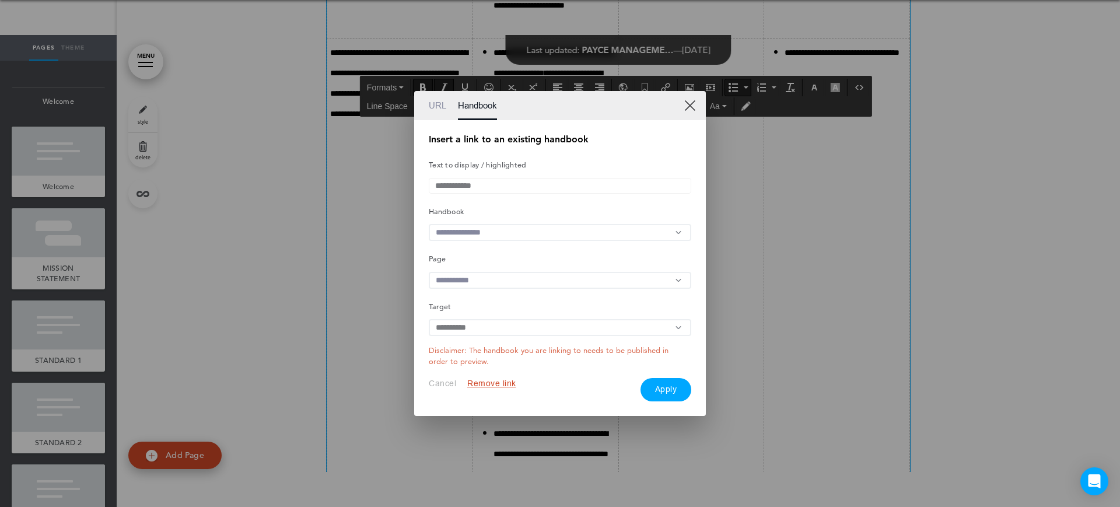
click at [468, 233] on input "text" at bounding box center [560, 232] width 262 height 17
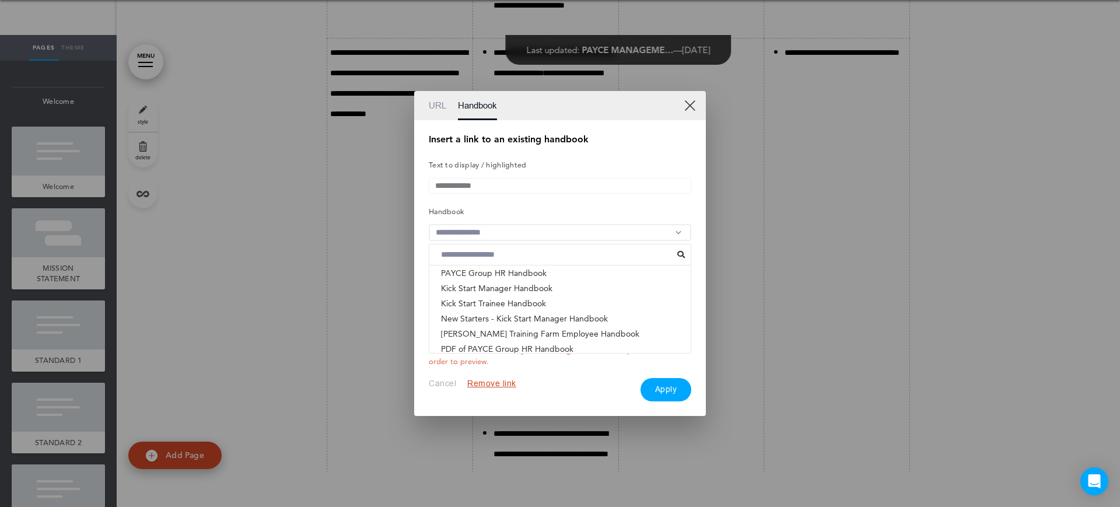
click at [508, 356] on li "ACNC GOVERNANCE STANDARDS - PAYCE FOUNDATION & PHI..." at bounding box center [559, 363] width 261 height 15
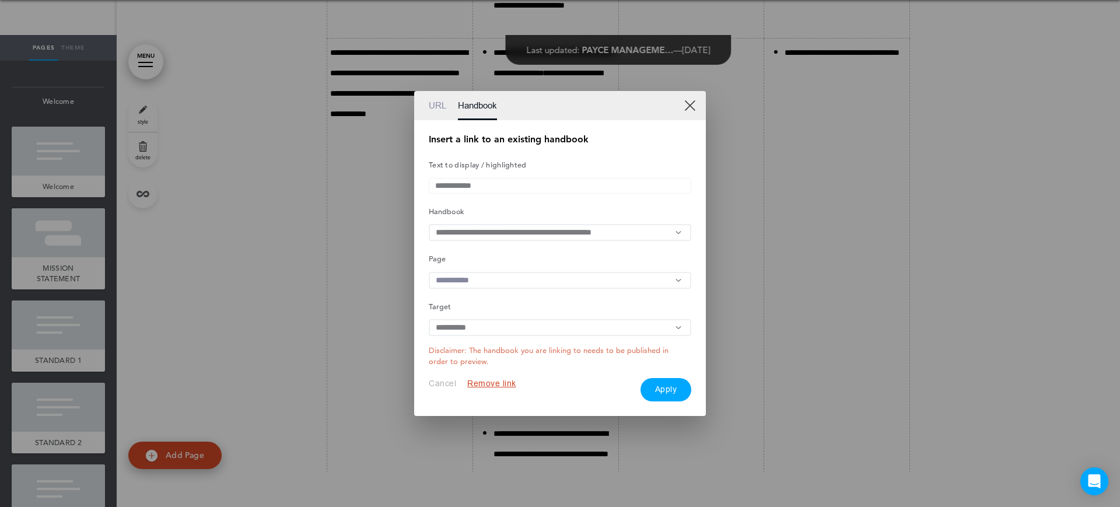
click at [485, 277] on input "text" at bounding box center [560, 280] width 262 height 17
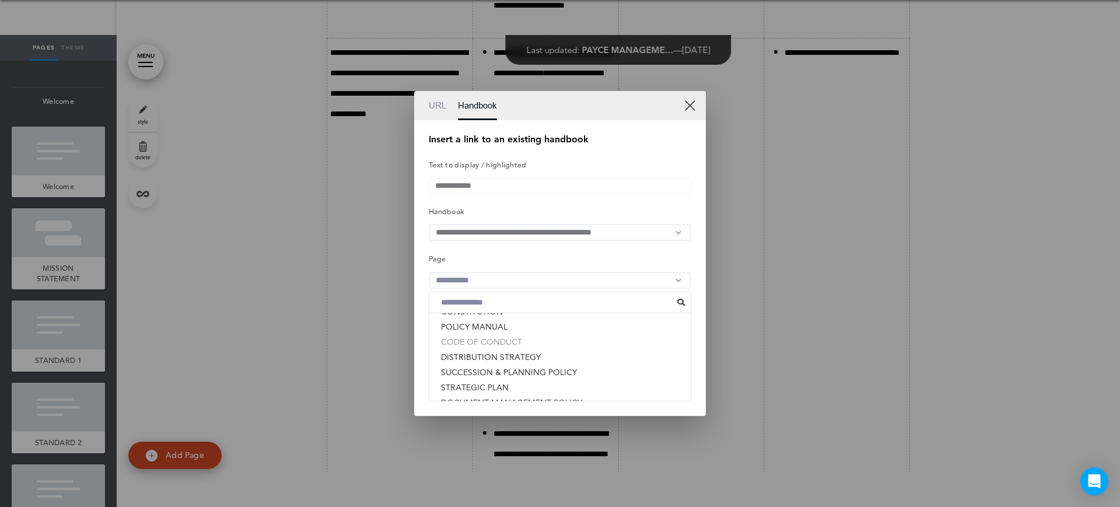
scroll to position [118, 0]
click at [507, 387] on li "CONSTITUTION" at bounding box center [559, 384] width 261 height 15
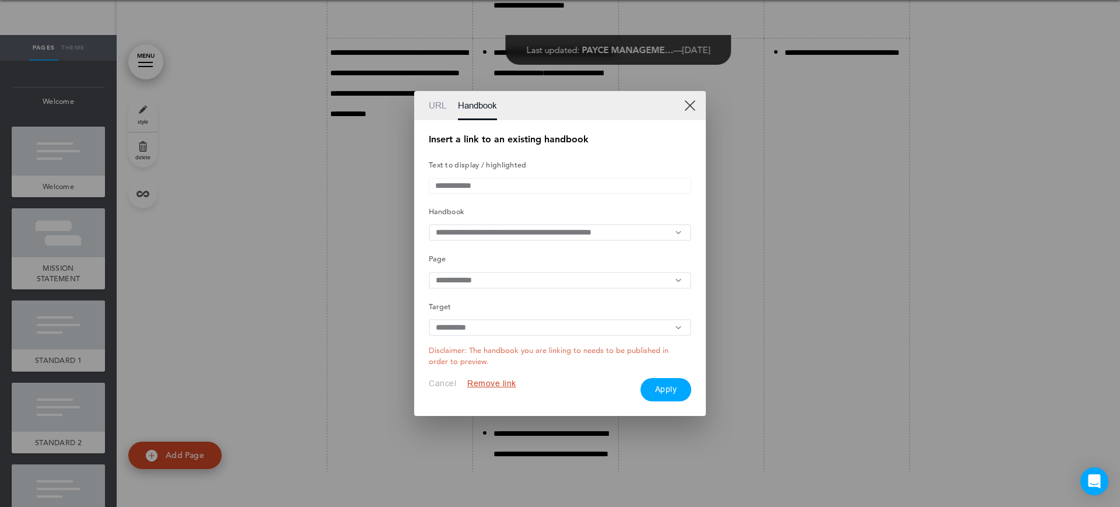
click at [672, 394] on button "Apply" at bounding box center [665, 389] width 51 height 23
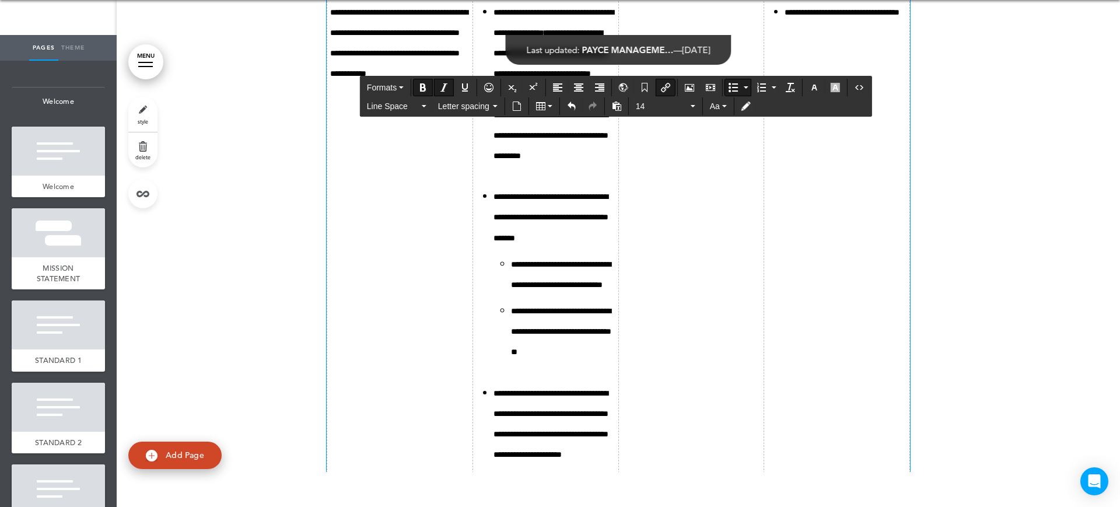
scroll to position [10145, 0]
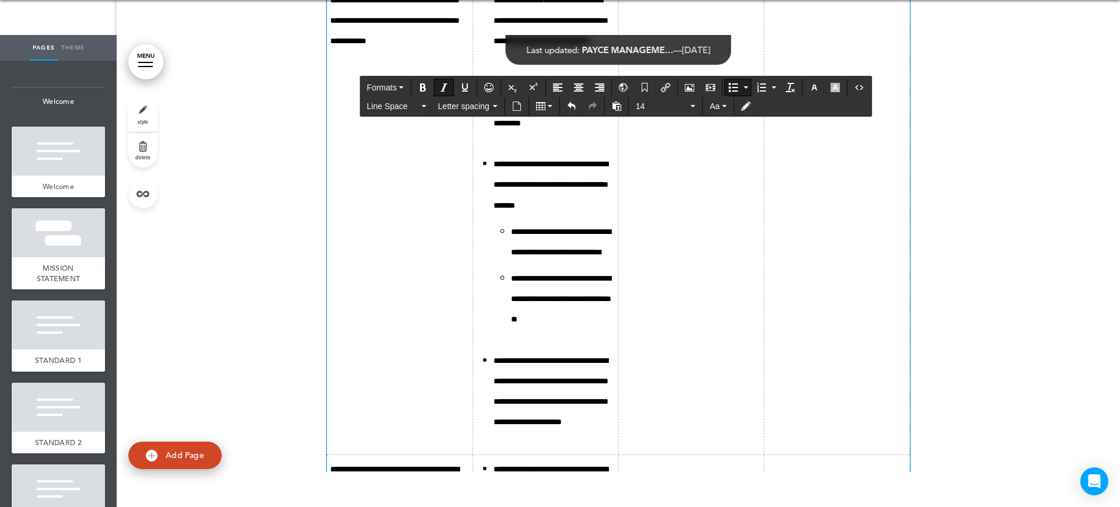
drag, startPoint x: 575, startPoint y: 294, endPoint x: 504, endPoint y: 299, distance: 71.3
click at [664, 93] on button "Insert/edit airmason link" at bounding box center [665, 87] width 19 height 16
type input "**********"
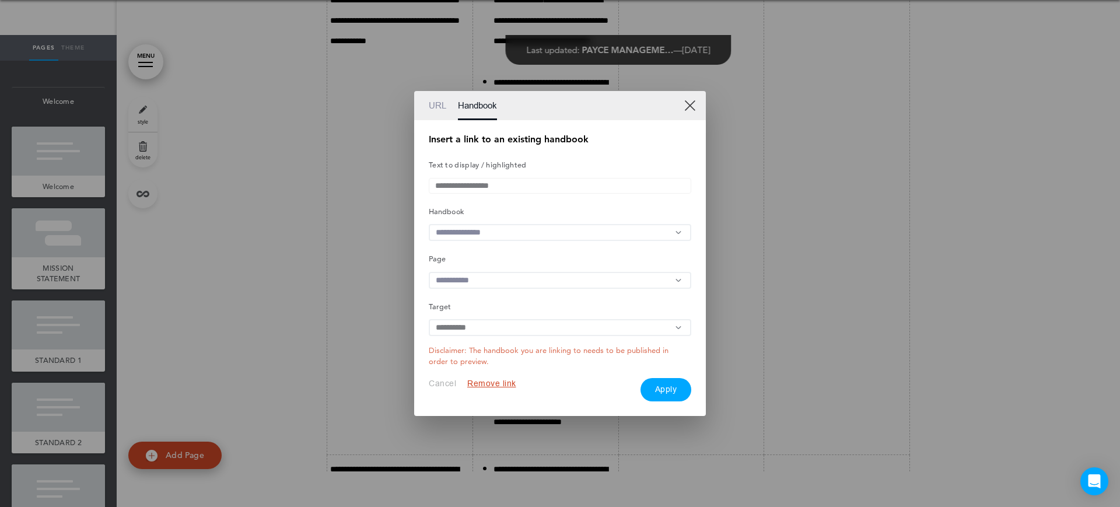
click at [499, 232] on input "text" at bounding box center [560, 232] width 262 height 17
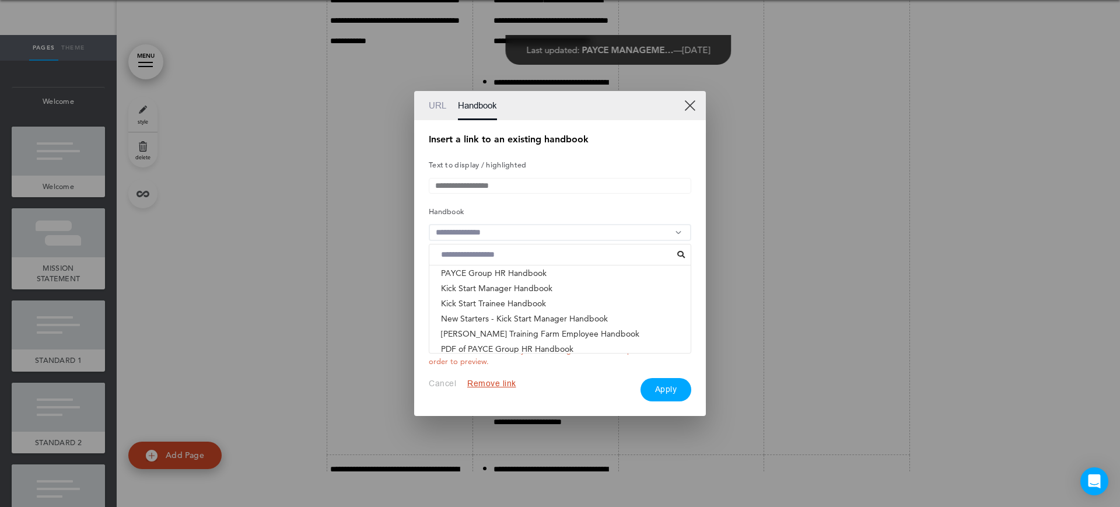
click at [507, 356] on li "ACNC GOVERNANCE STANDARDS - PAYCE FOUNDATION & PHI..." at bounding box center [559, 363] width 261 height 15
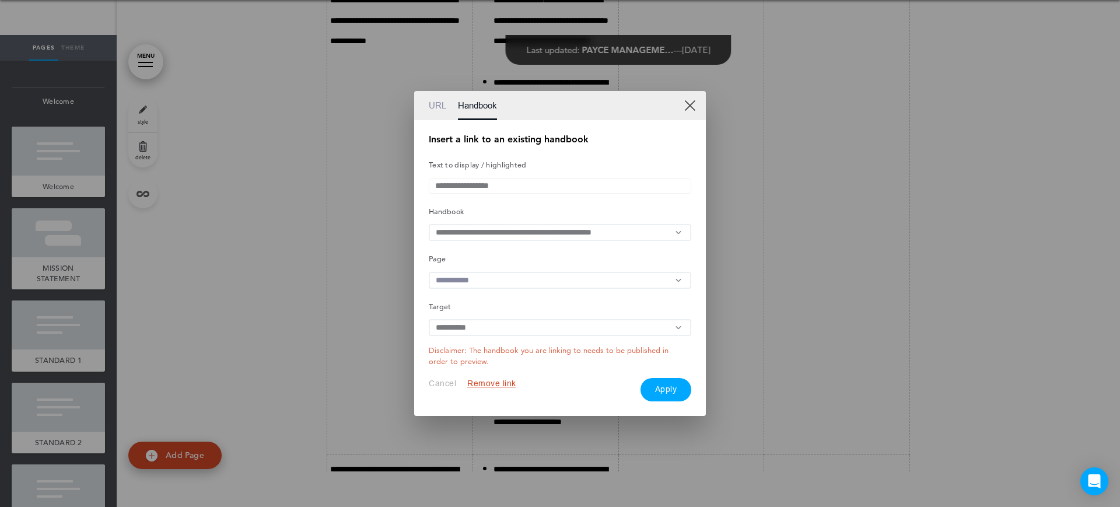
click at [474, 281] on input "text" at bounding box center [560, 280] width 262 height 17
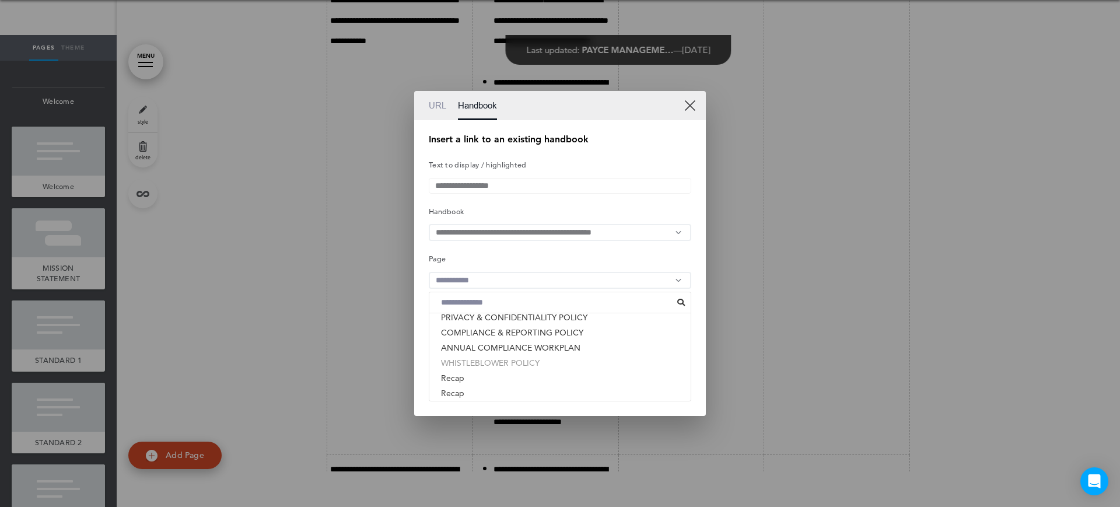
scroll to position [264, 0]
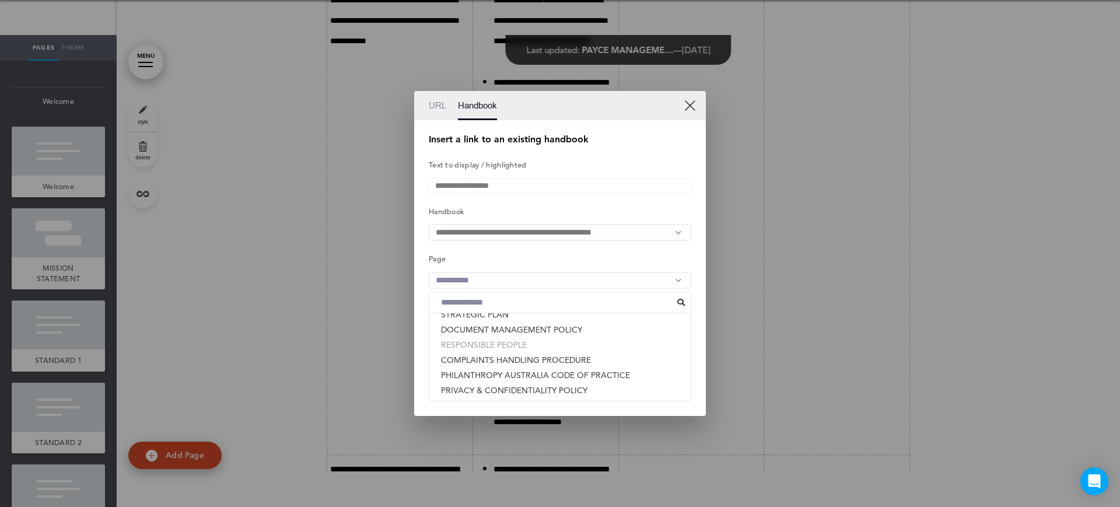
click at [517, 349] on li "RESPONSIBLE PEOPLE" at bounding box center [559, 344] width 261 height 15
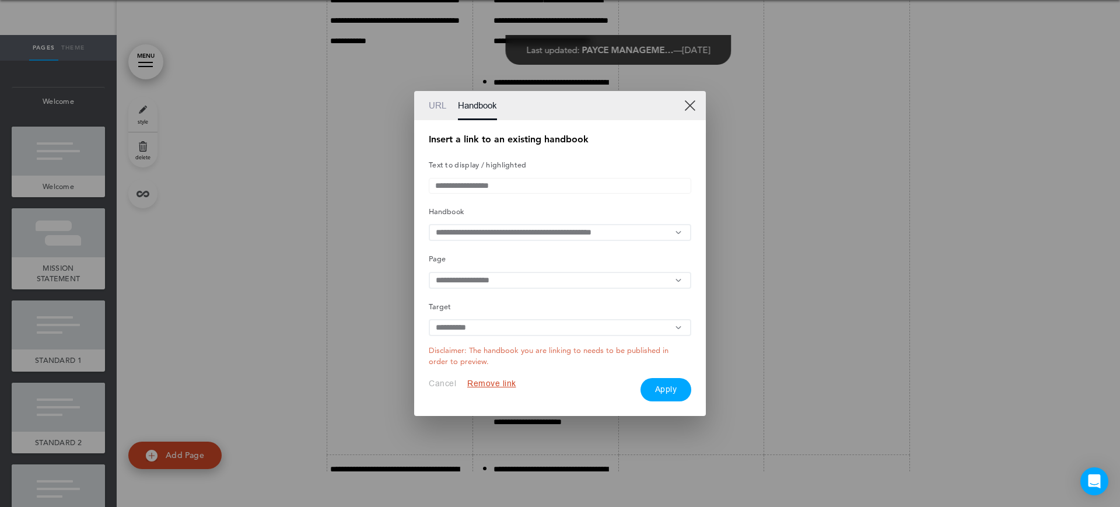
click at [672, 394] on button "Apply" at bounding box center [665, 389] width 51 height 23
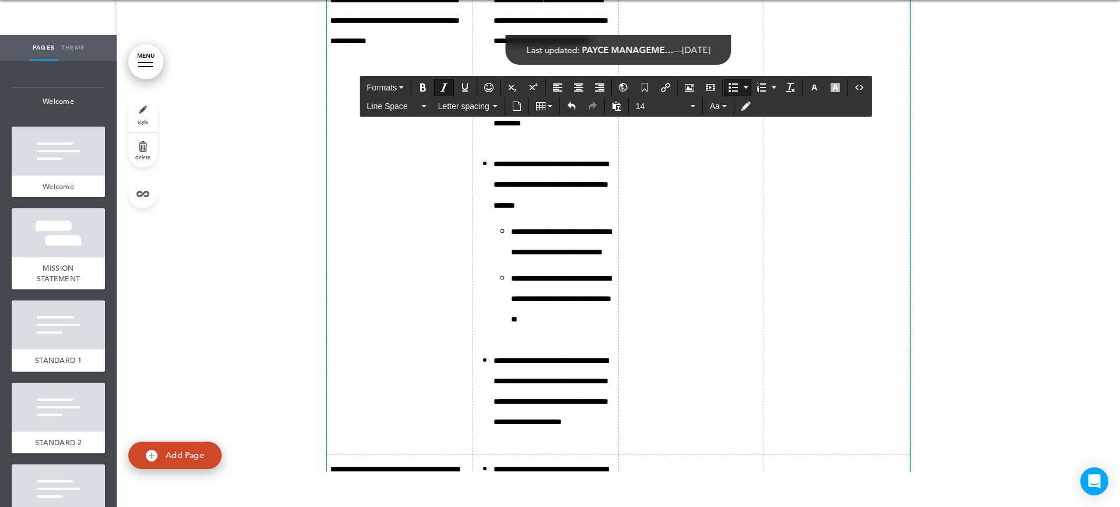
drag, startPoint x: 515, startPoint y: 398, endPoint x: 560, endPoint y: 399, distance: 44.9
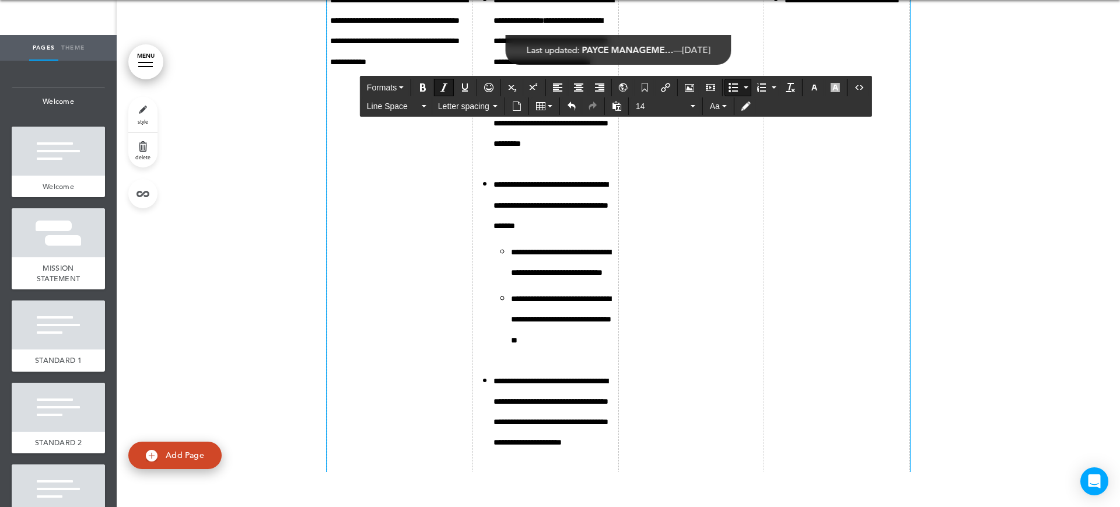
drag, startPoint x: 606, startPoint y: 397, endPoint x: 640, endPoint y: 384, distance: 36.0
drag, startPoint x: 552, startPoint y: 399, endPoint x: 521, endPoint y: 398, distance: 30.9
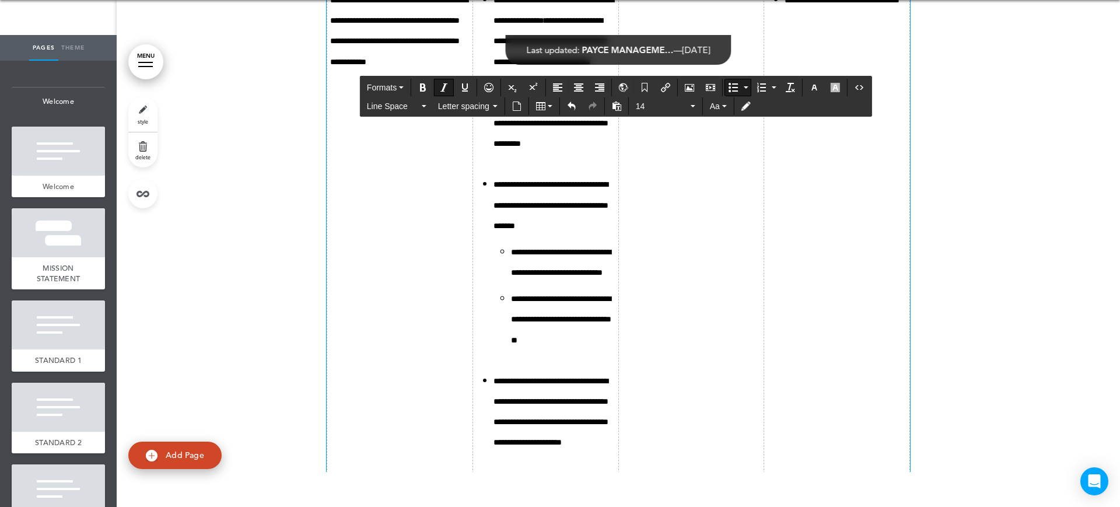
drag, startPoint x: 536, startPoint y: 415, endPoint x: 517, endPoint y: 394, distance: 28.5
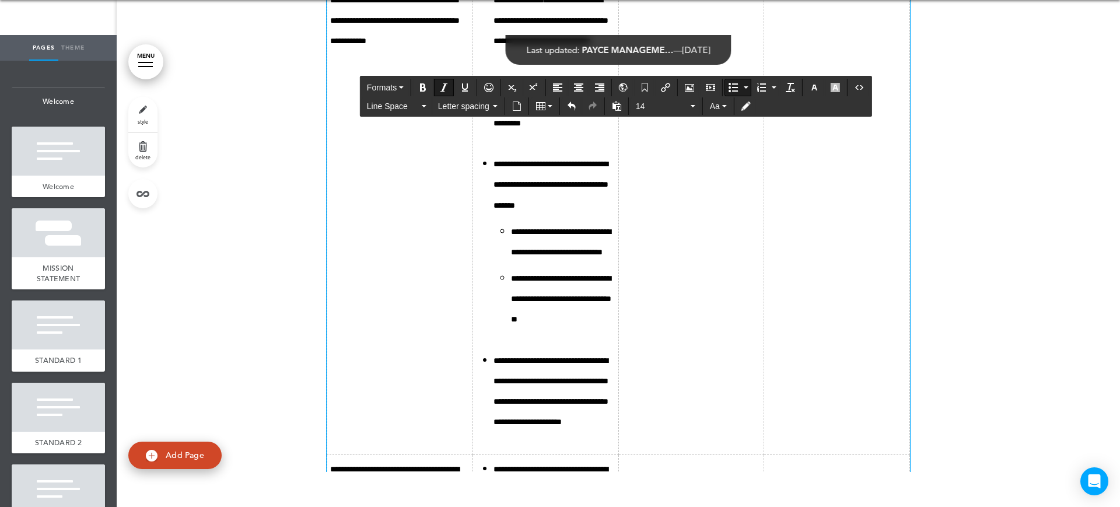
drag, startPoint x: 511, startPoint y: 418, endPoint x: 543, endPoint y: 399, distance: 36.9
click at [668, 86] on icon "Insert/edit airmason link" at bounding box center [665, 87] width 9 height 9
type input "**********"
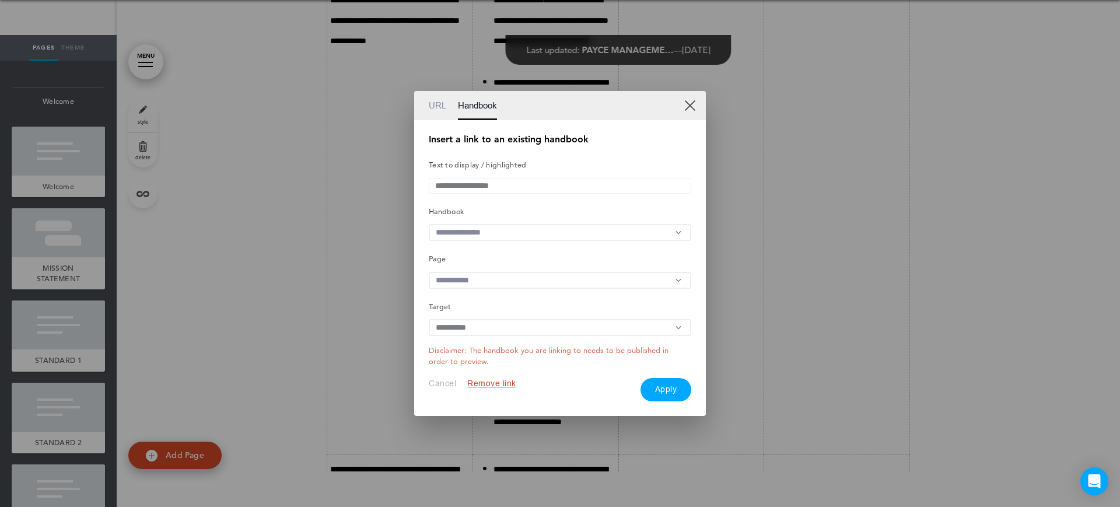
click at [504, 225] on input "text" at bounding box center [560, 232] width 262 height 17
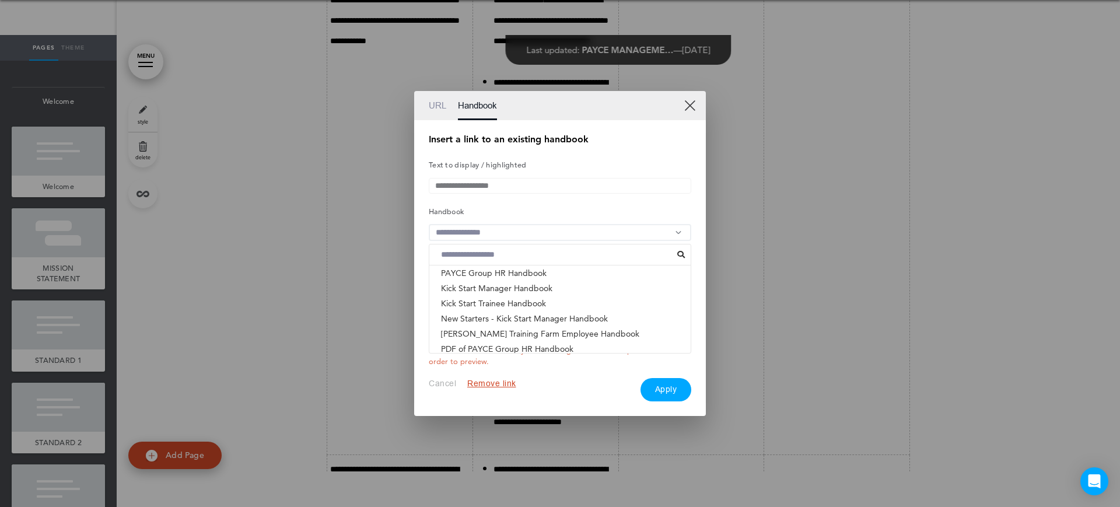
click at [492, 356] on li "ACNC GOVERNANCE STANDARDS - PAYCE FOUNDATION & PHI..." at bounding box center [559, 363] width 261 height 15
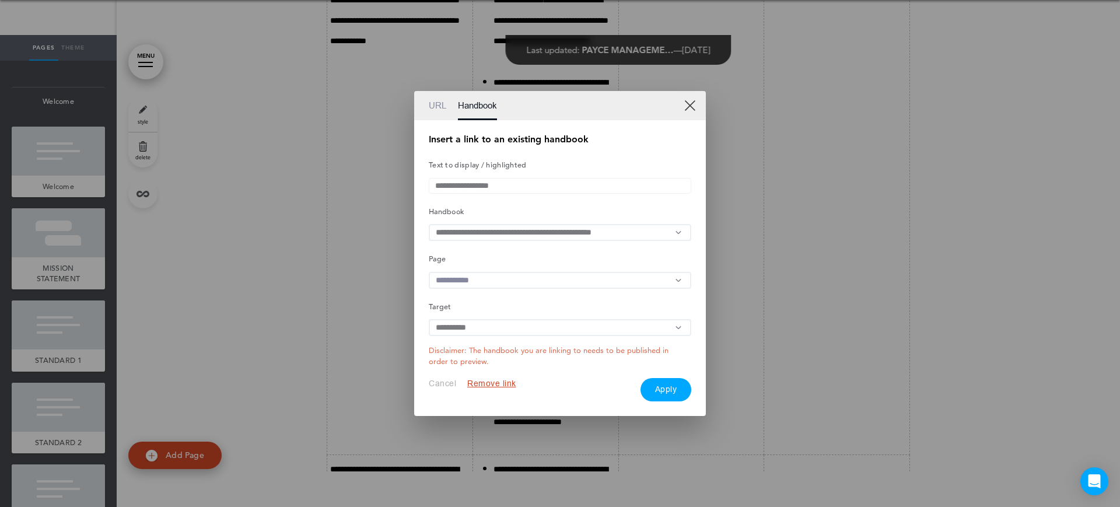
click at [514, 283] on input "text" at bounding box center [560, 280] width 262 height 17
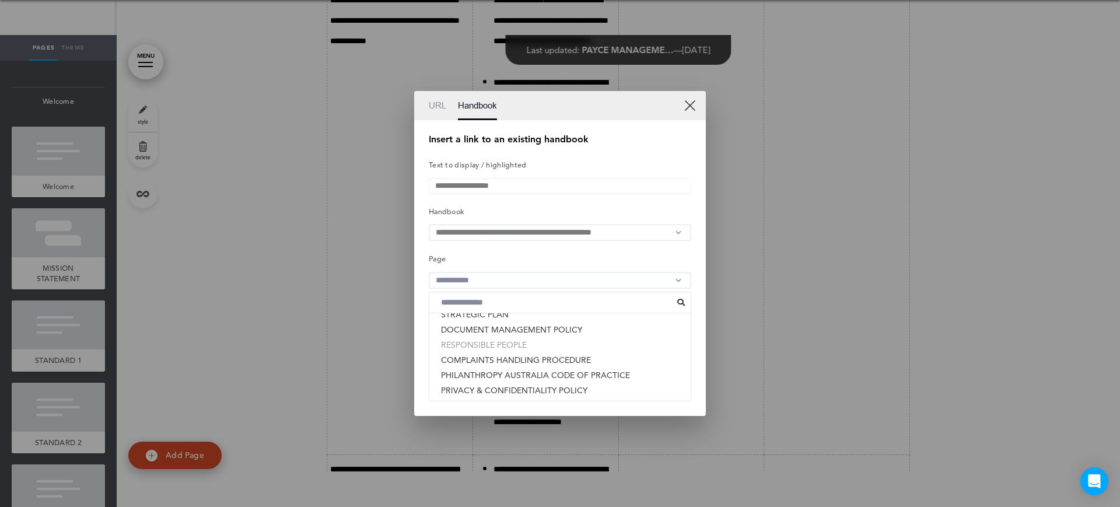
click at [492, 349] on li "RESPONSIBLE PEOPLE" at bounding box center [559, 344] width 261 height 15
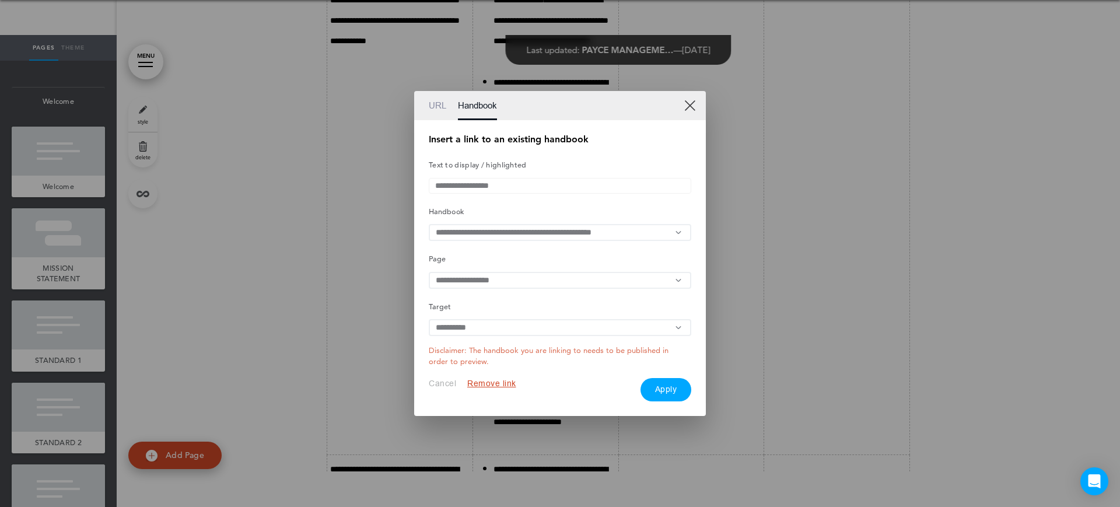
click at [683, 394] on button "Apply" at bounding box center [665, 389] width 51 height 23
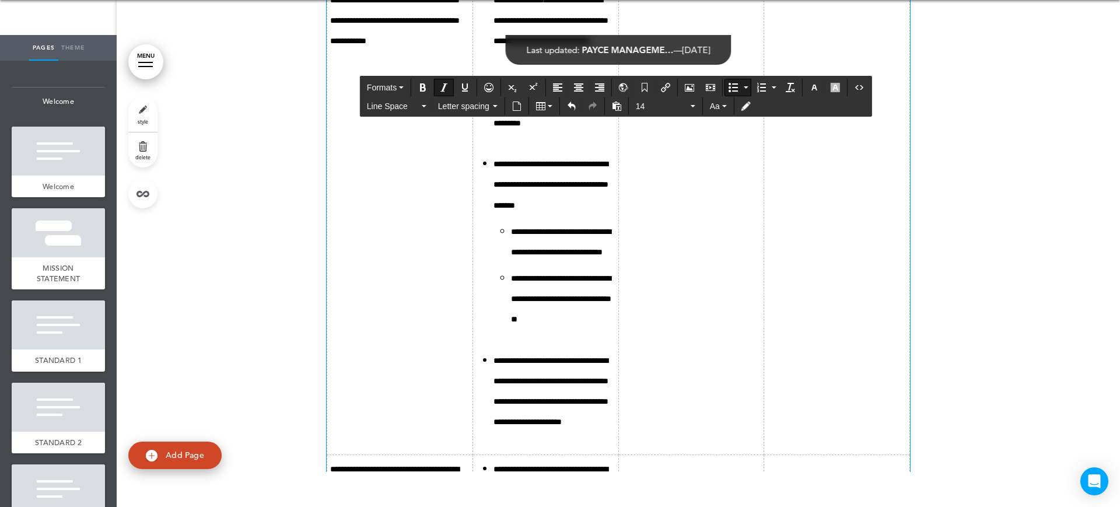
drag, startPoint x: 515, startPoint y: 394, endPoint x: 563, endPoint y: 374, distance: 52.0
click at [424, 85] on icon "Bold" at bounding box center [422, 87] width 9 height 9
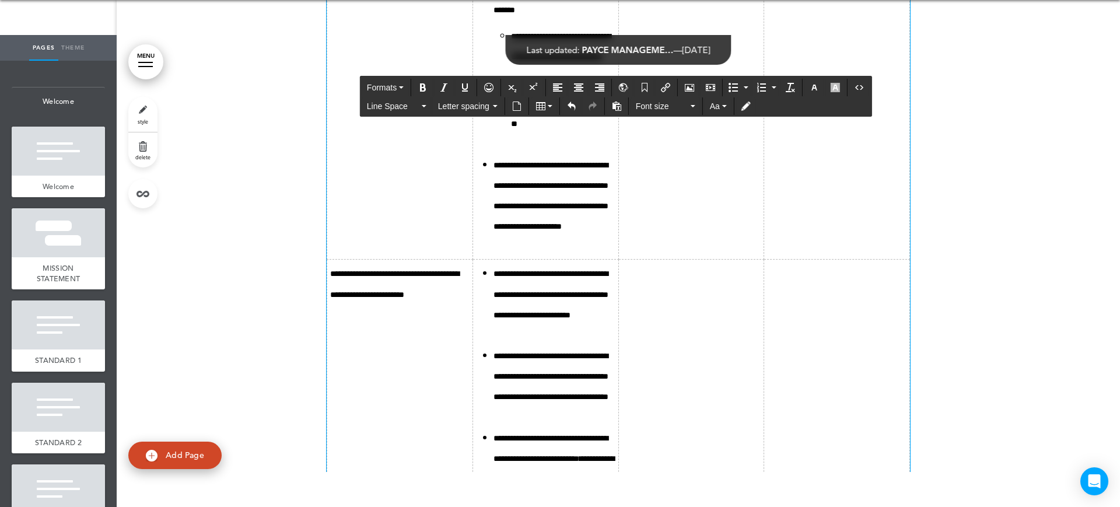
scroll to position [10363, 0]
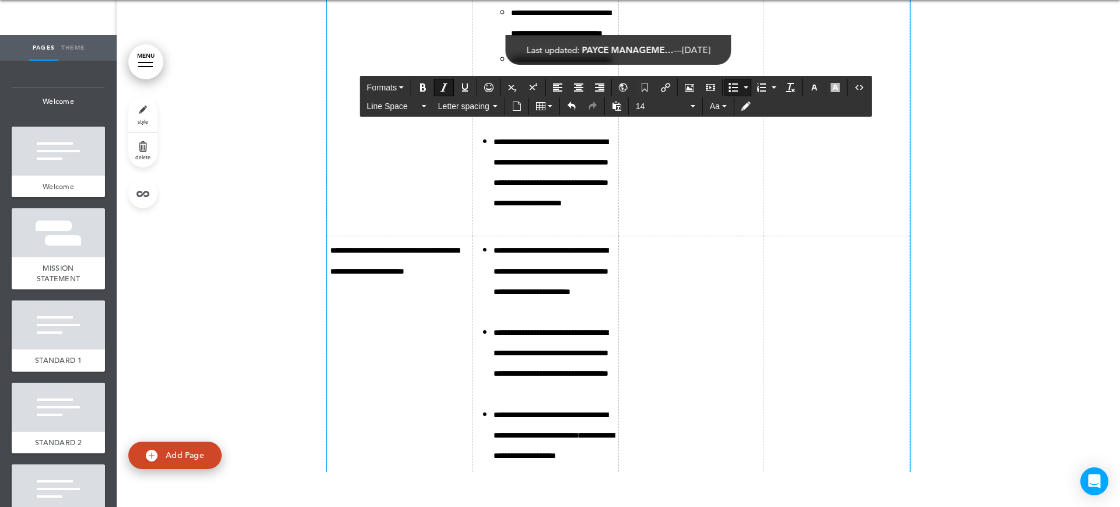
drag, startPoint x: 576, startPoint y: 245, endPoint x: 506, endPoint y: 248, distance: 70.1
click at [669, 86] on icon "Insert/edit airmason link" at bounding box center [665, 87] width 9 height 9
type input "**********"
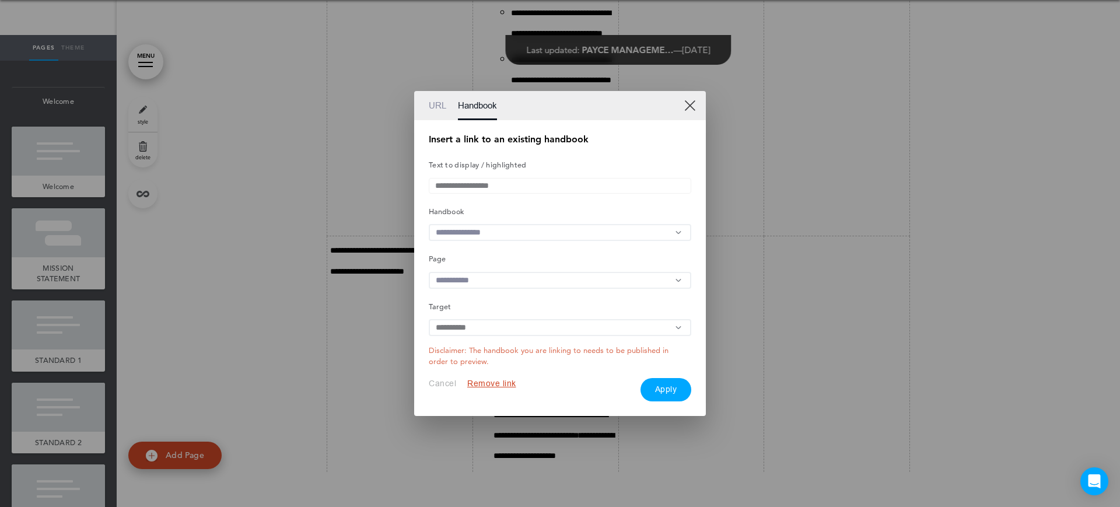
click at [499, 241] on div "**********" at bounding box center [560, 268] width 262 height 266
click at [503, 234] on input "text" at bounding box center [560, 232] width 262 height 17
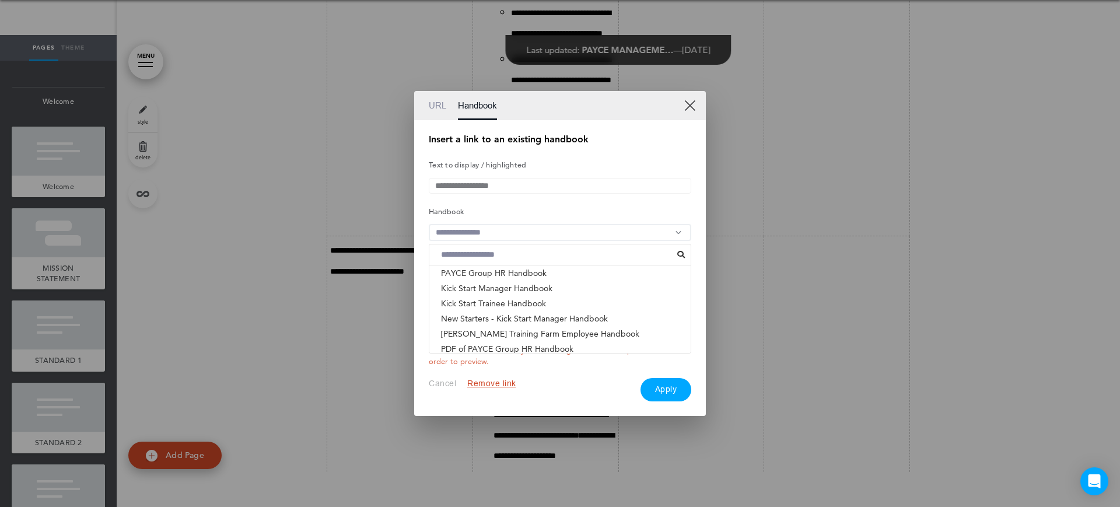
click at [513, 356] on li "ACNC GOVERNANCE STANDARDS - PAYCE FOUNDATION & PHI..." at bounding box center [559, 363] width 261 height 15
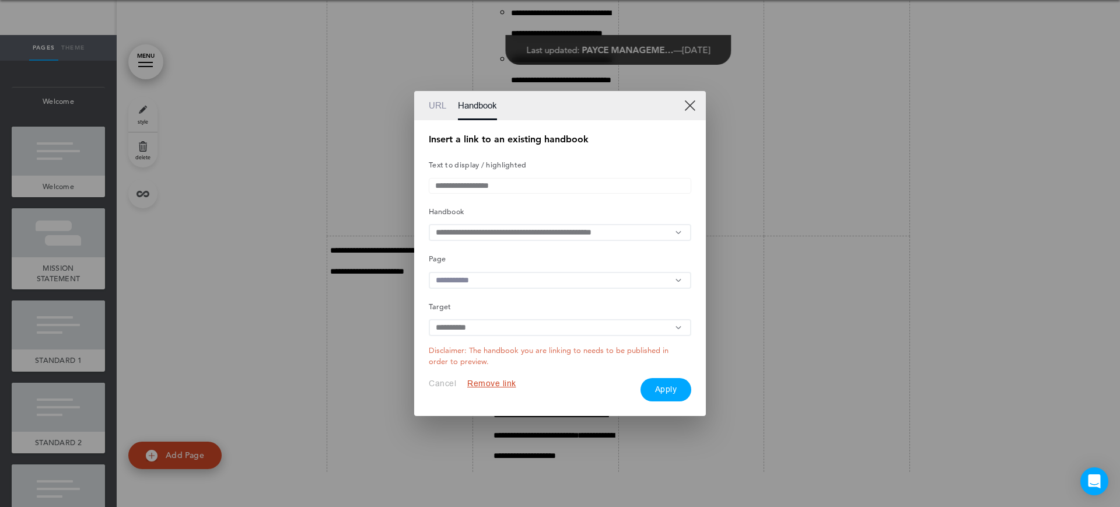
click at [530, 272] on input "text" at bounding box center [560, 280] width 262 height 17
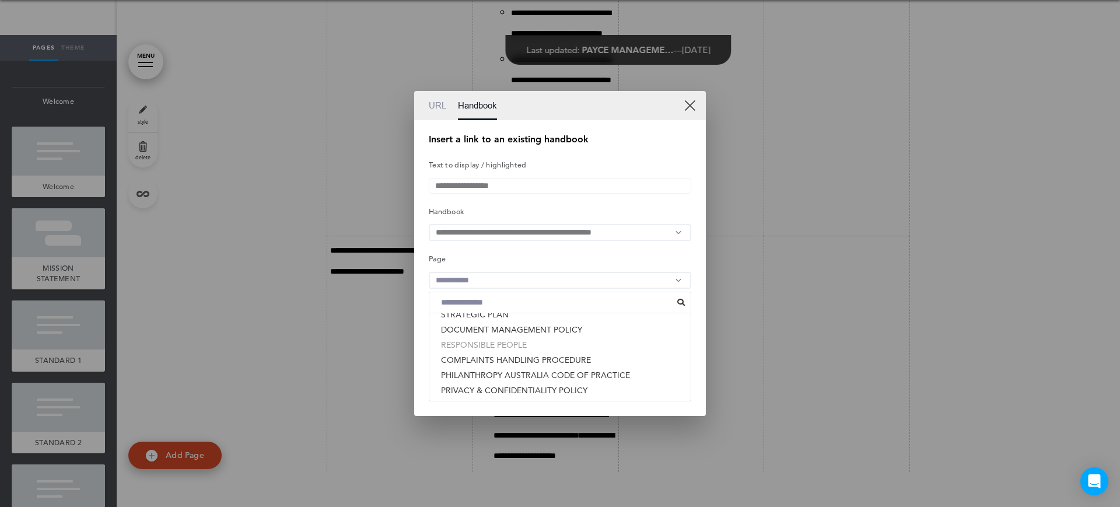
drag, startPoint x: 516, startPoint y: 350, endPoint x: 670, endPoint y: 331, distance: 155.2
click at [517, 350] on li "RESPONSIBLE PEOPLE" at bounding box center [559, 344] width 261 height 15
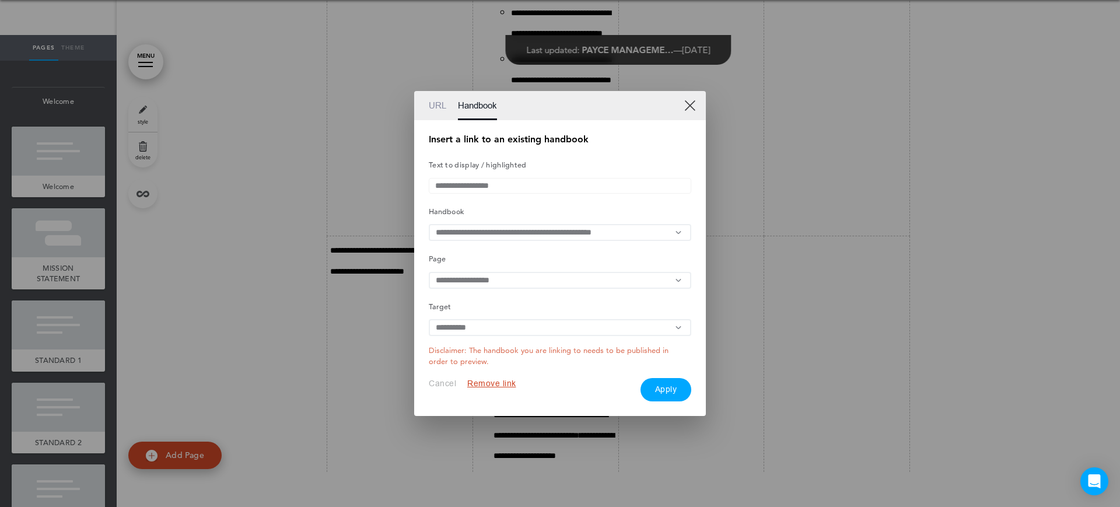
click at [665, 395] on button "Apply" at bounding box center [665, 389] width 51 height 23
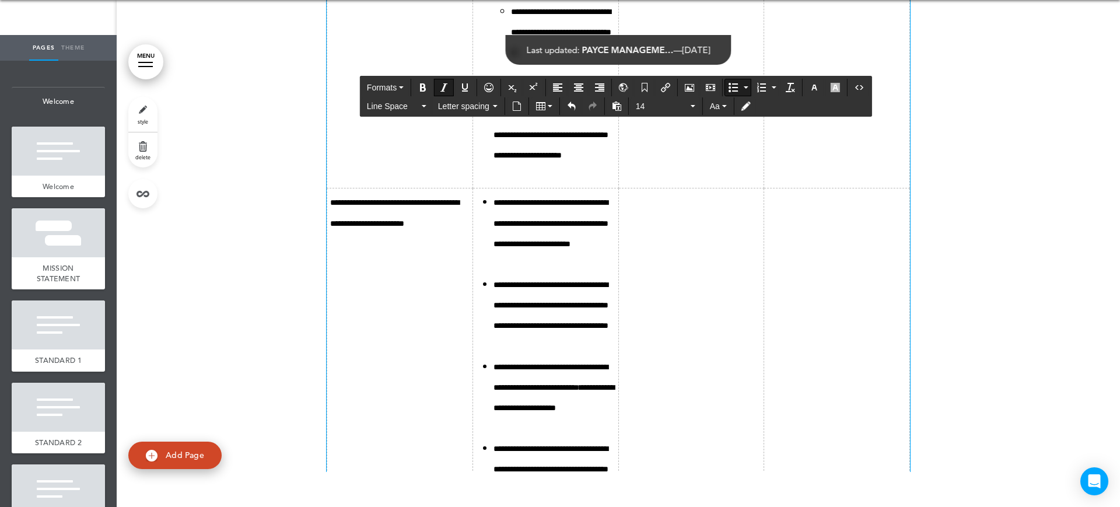
scroll to position [10436, 0]
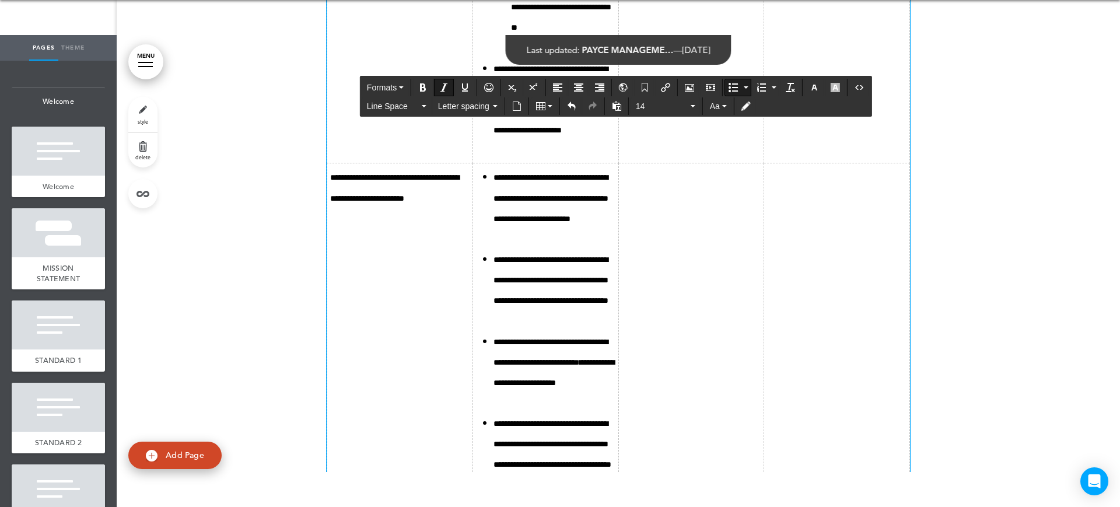
drag, startPoint x: 574, startPoint y: 314, endPoint x: 506, endPoint y: 321, distance: 68.6
click at [670, 88] on icon "Insert/edit airmason link" at bounding box center [665, 87] width 9 height 9
type input "**********"
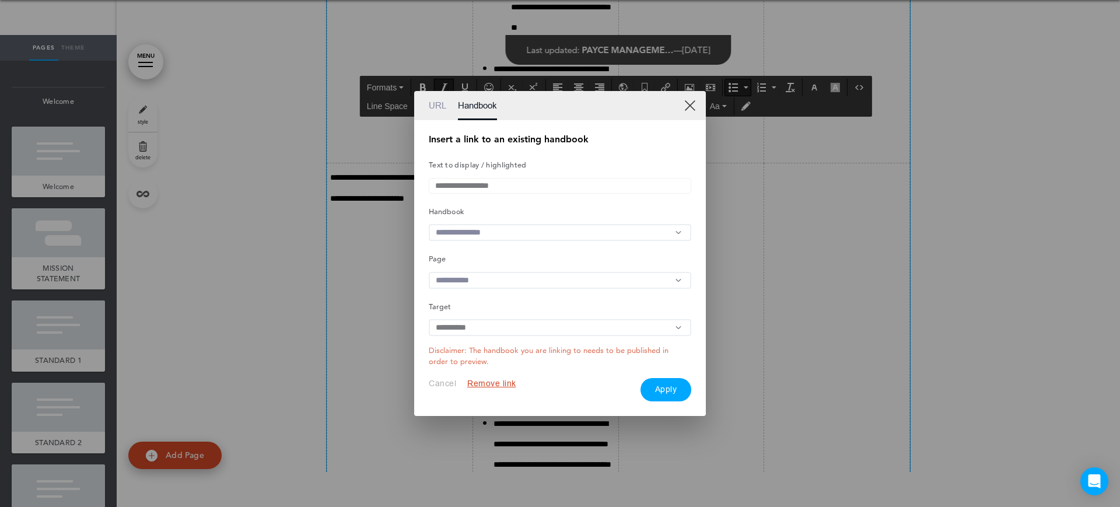
click at [505, 233] on input "text" at bounding box center [560, 232] width 262 height 17
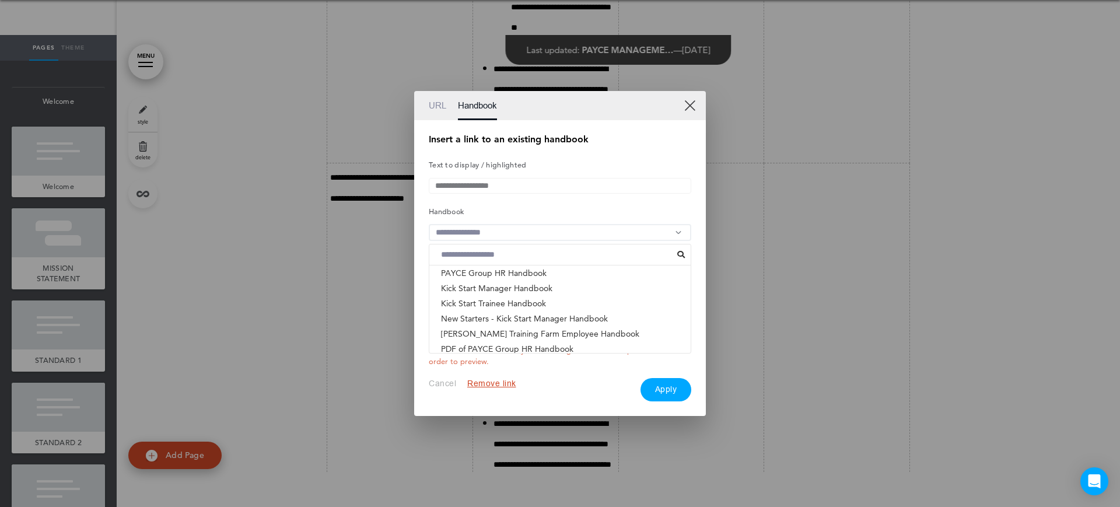
click at [499, 356] on li "ACNC GOVERNANCE STANDARDS - PAYCE FOUNDATION & PHI..." at bounding box center [559, 363] width 261 height 15
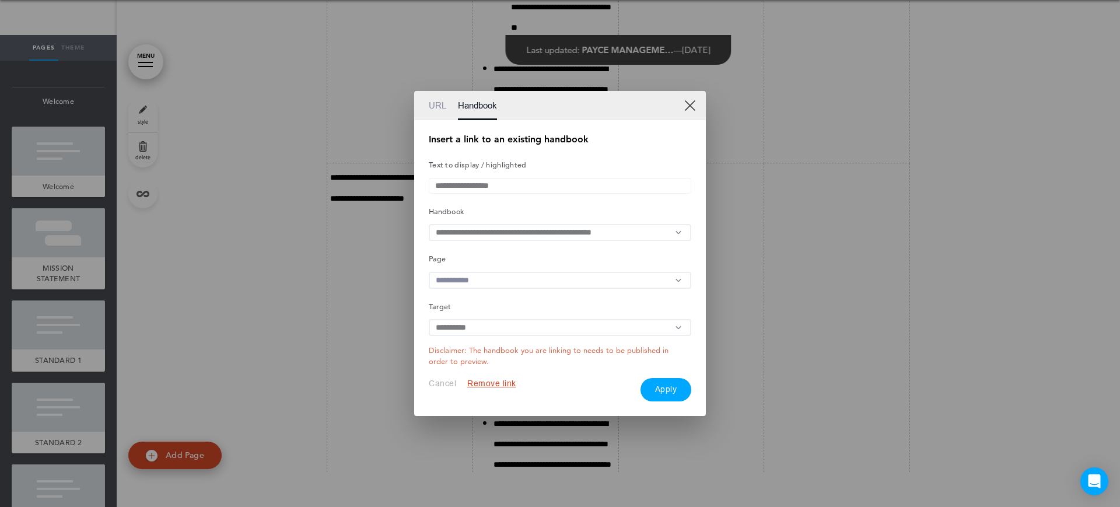
click at [570, 289] on input "text" at bounding box center [560, 280] width 262 height 17
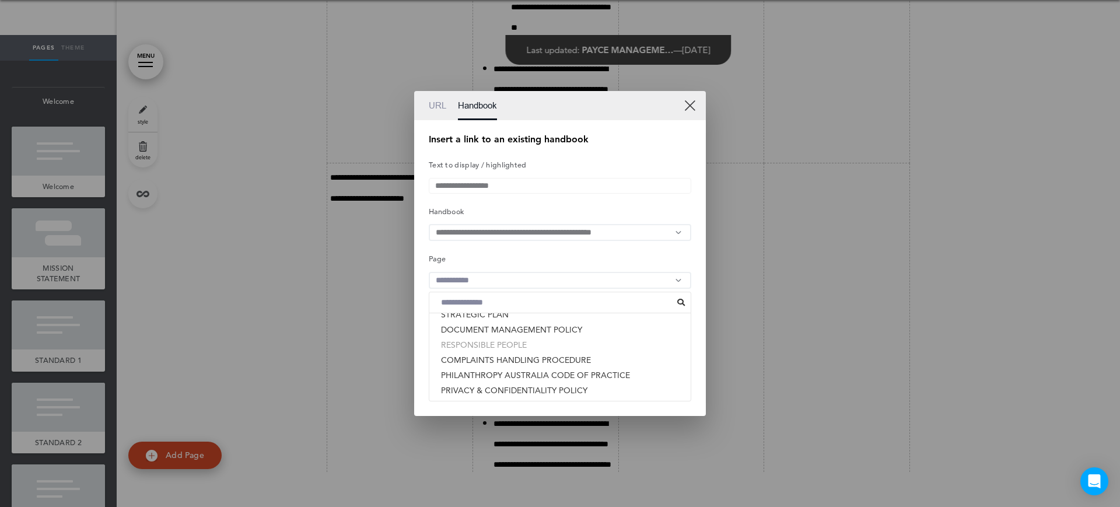
click at [524, 348] on li "RESPONSIBLE PEOPLE" at bounding box center [559, 344] width 261 height 15
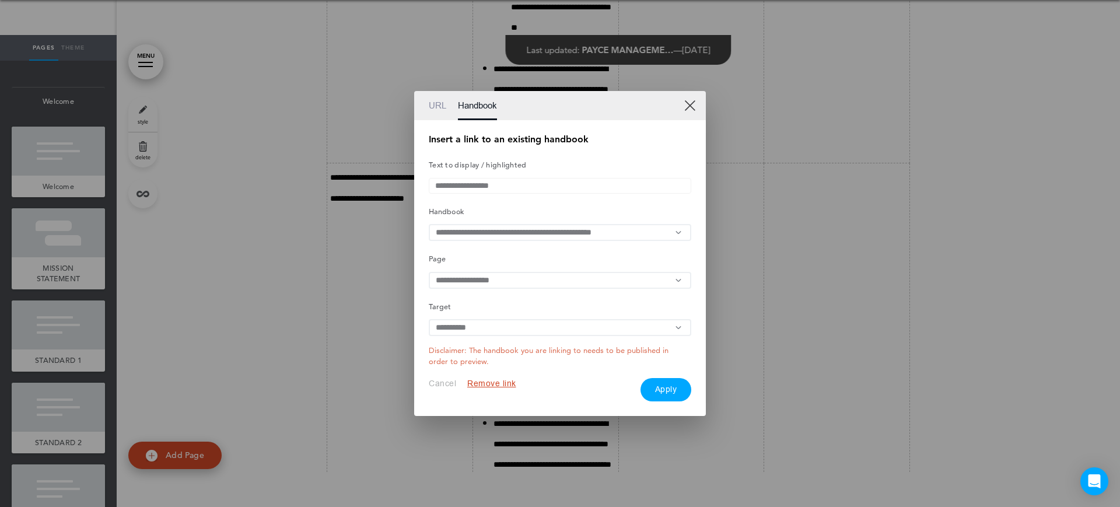
click at [668, 396] on button "Apply" at bounding box center [665, 389] width 51 height 23
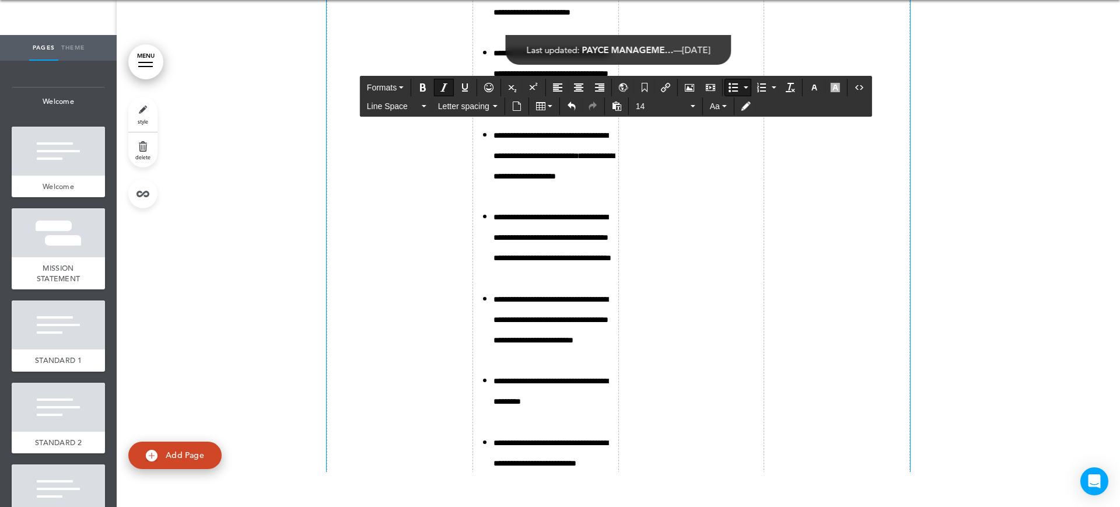
scroll to position [10655, 0]
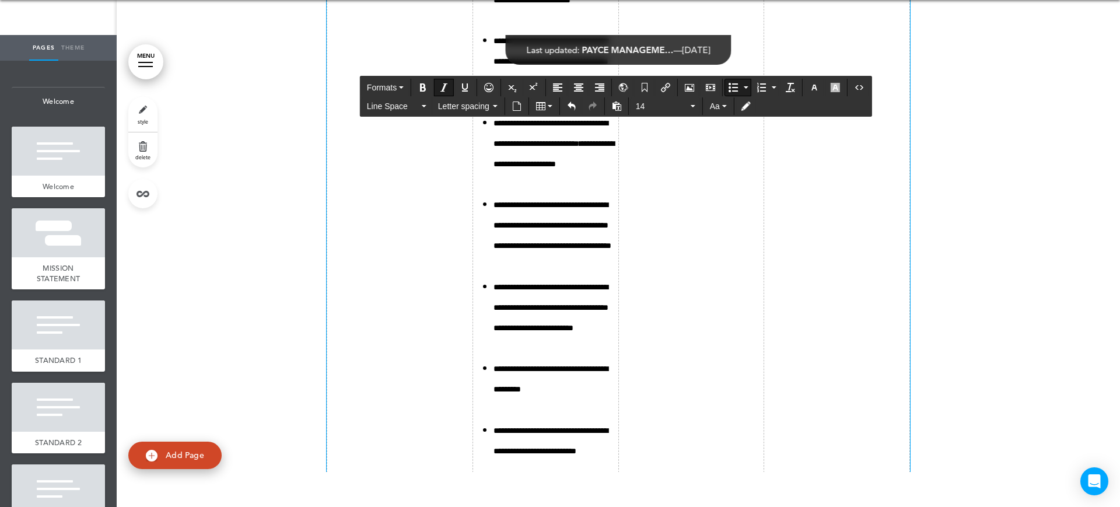
drag, startPoint x: 575, startPoint y: 180, endPoint x: 504, endPoint y: 182, distance: 71.2
click at [672, 84] on button "Insert/edit airmason link" at bounding box center [665, 87] width 19 height 16
type input "**********"
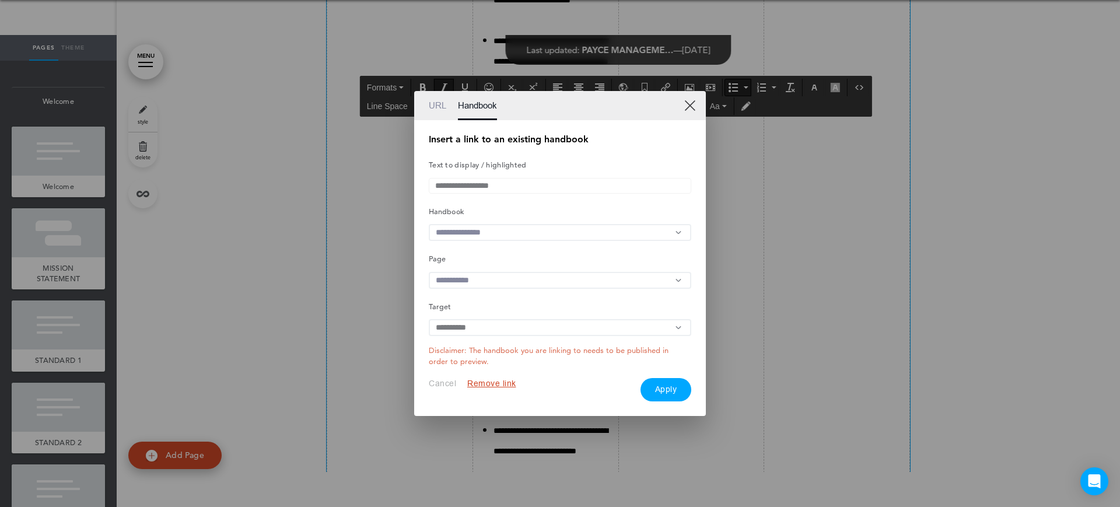
click at [534, 229] on input "text" at bounding box center [560, 232] width 262 height 17
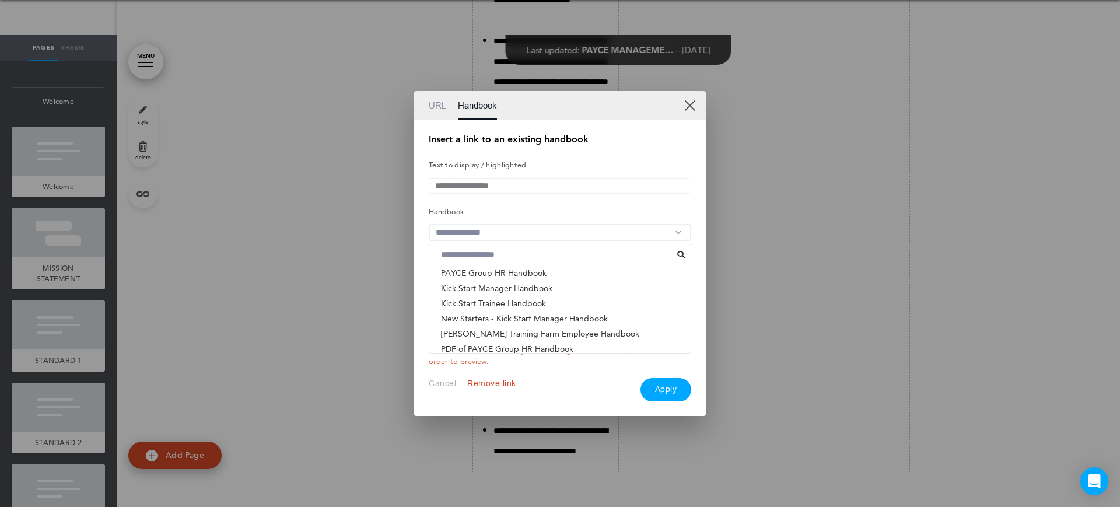
click at [450, 356] on li "ACNC GOVERNANCE STANDARDS - PAYCE FOUNDATION & PHI..." at bounding box center [559, 363] width 261 height 15
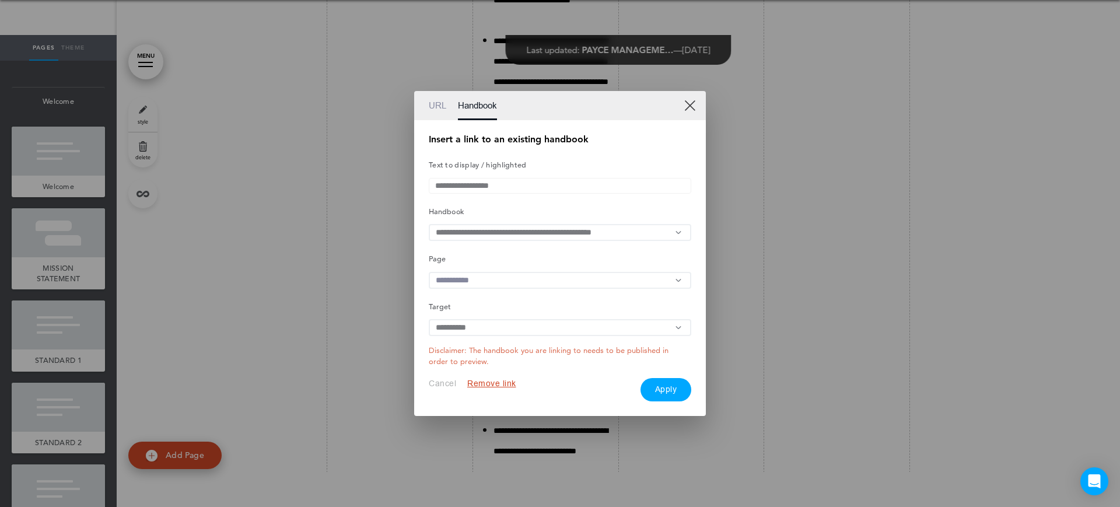
click at [525, 282] on input "text" at bounding box center [560, 280] width 262 height 17
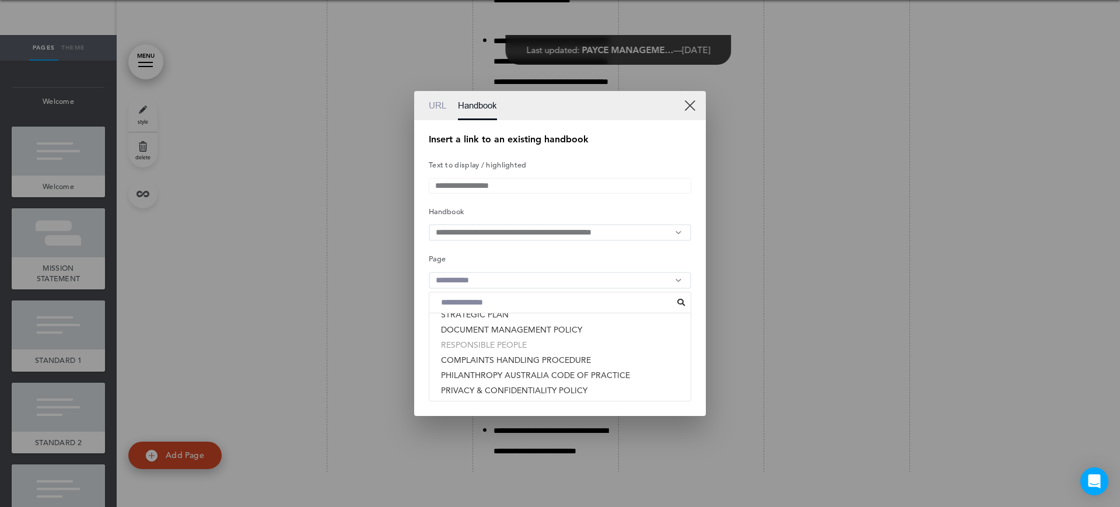
click at [485, 346] on li "RESPONSIBLE PEOPLE" at bounding box center [559, 344] width 261 height 15
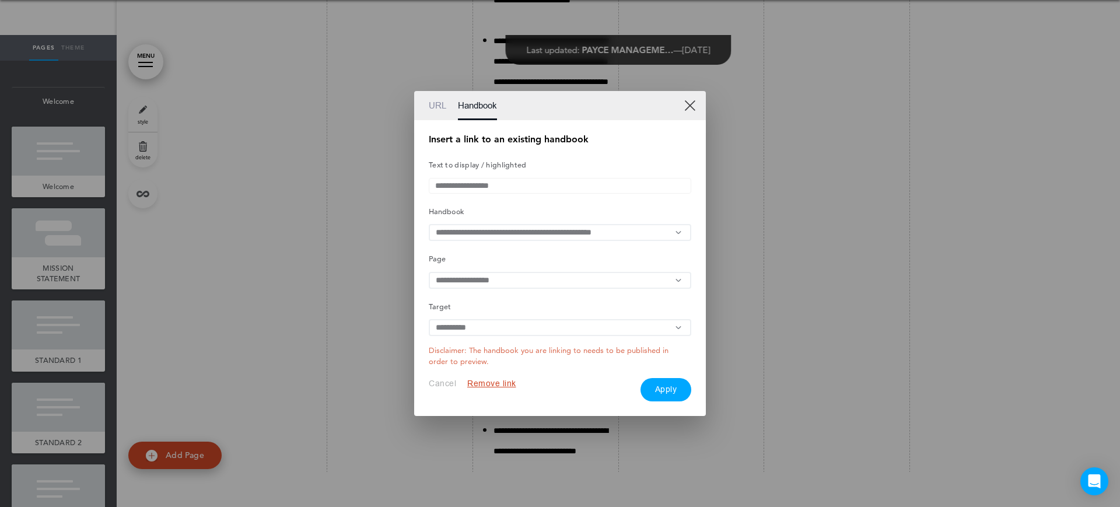
click at [666, 391] on button "Apply" at bounding box center [665, 389] width 51 height 23
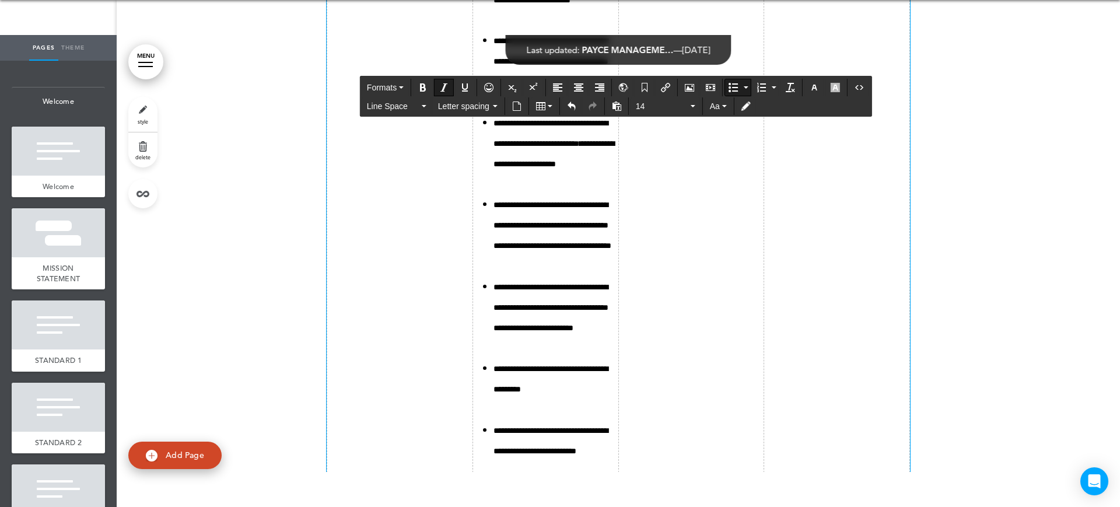
drag, startPoint x: 573, startPoint y: 285, endPoint x: 549, endPoint y: 285, distance: 23.9
drag, startPoint x: 574, startPoint y: 287, endPoint x: 503, endPoint y: 287, distance: 71.1
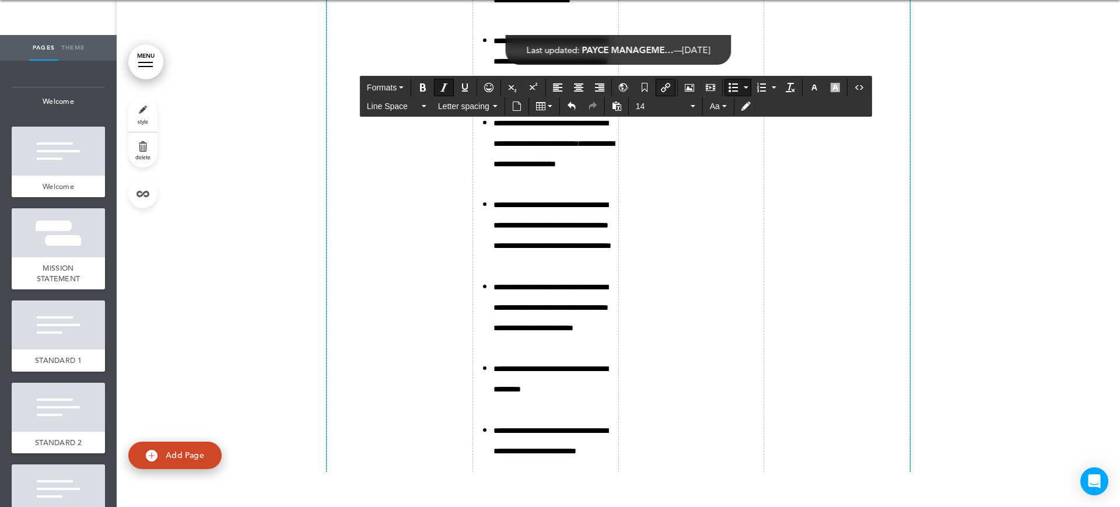
click at [669, 88] on icon "Insert/edit airmason link" at bounding box center [665, 87] width 9 height 9
type input "**********"
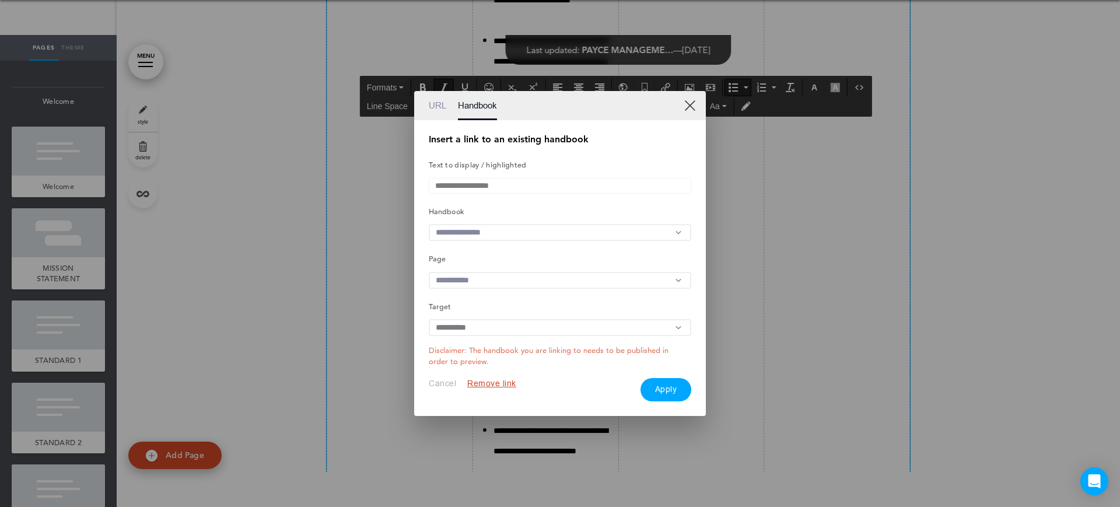
click at [538, 220] on div "**********" at bounding box center [560, 268] width 262 height 266
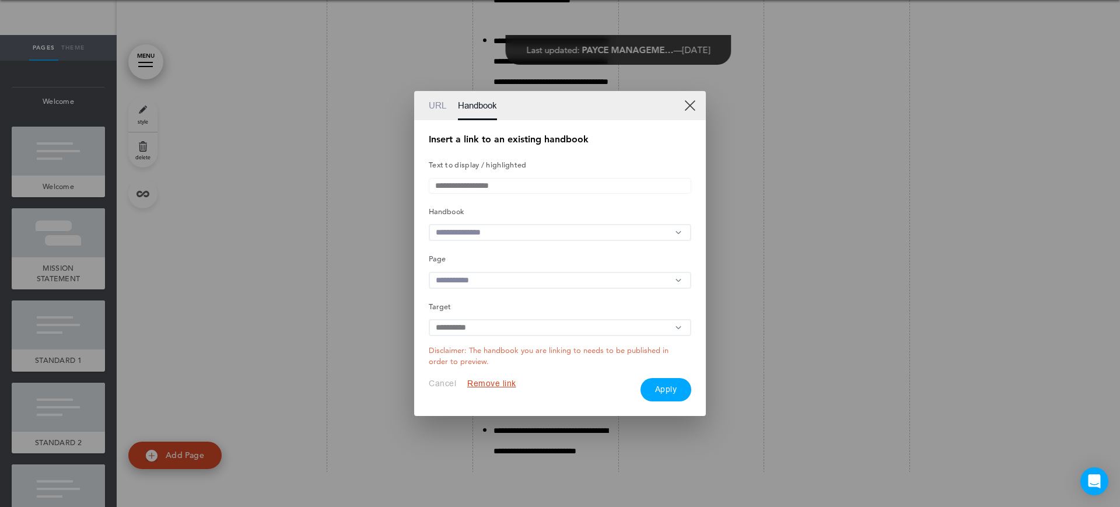
click at [463, 239] on input "text" at bounding box center [560, 232] width 262 height 17
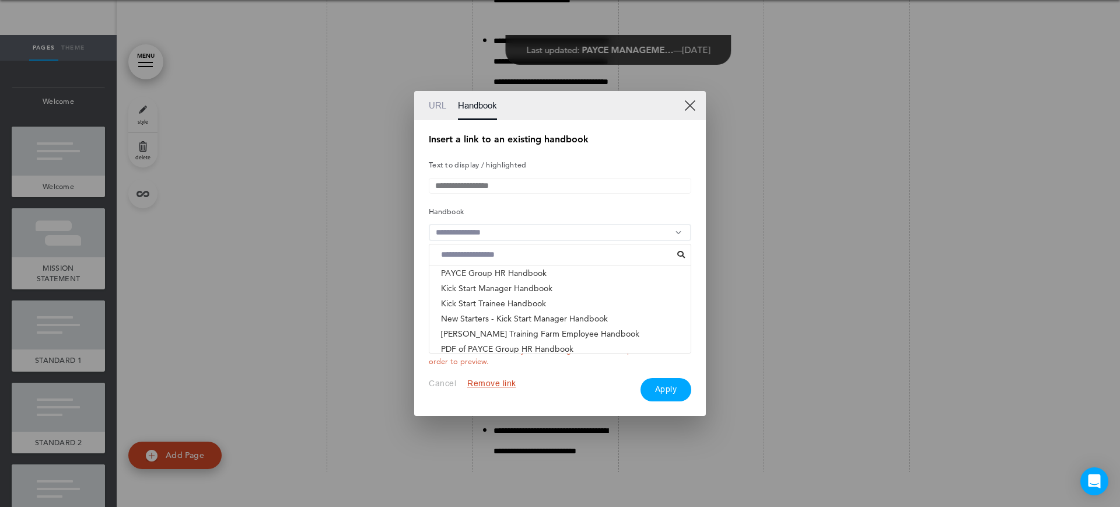
click at [471, 356] on li "ACNC GOVERNANCE STANDARDS - PAYCE FOUNDATION & PHI..." at bounding box center [559, 363] width 261 height 15
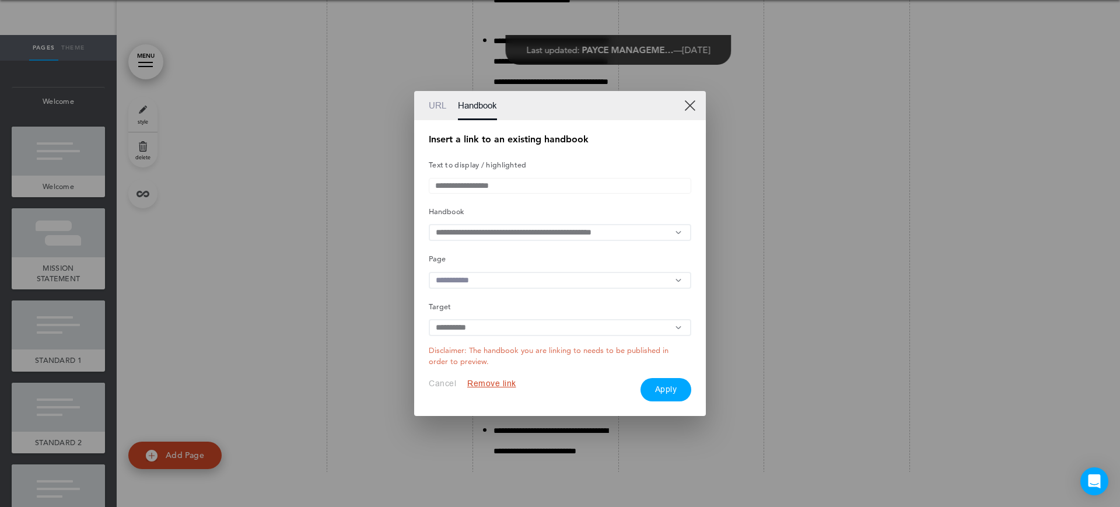
click at [531, 278] on input "text" at bounding box center [560, 280] width 262 height 17
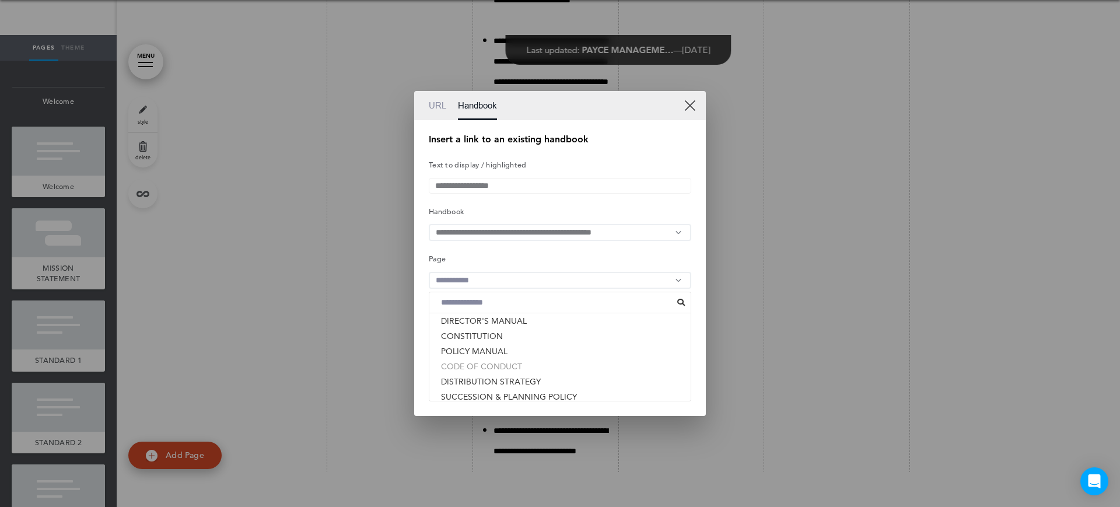
scroll to position [191, 0]
click at [497, 329] on li "POLICY MANUAL" at bounding box center [559, 326] width 261 height 15
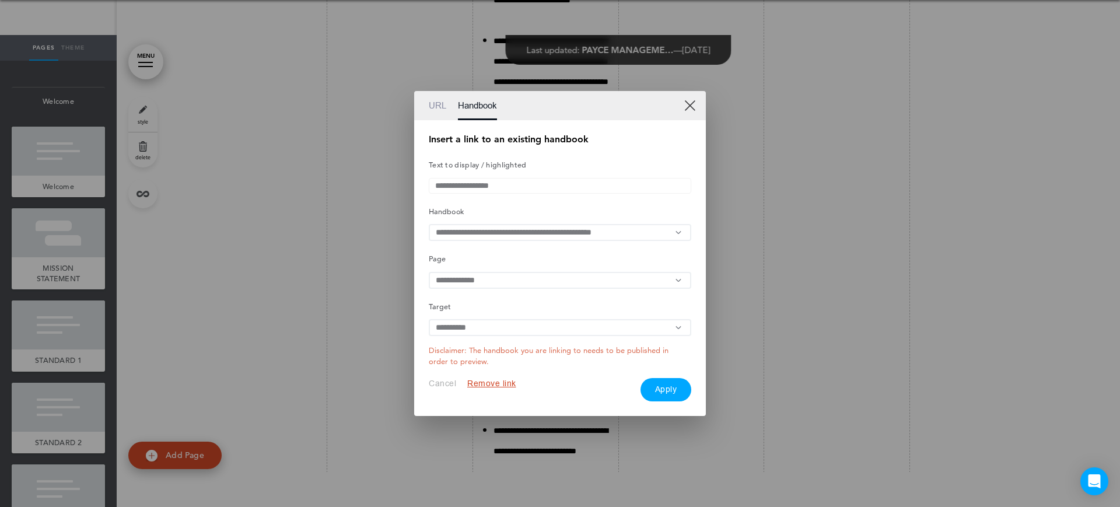
click at [671, 392] on button "Apply" at bounding box center [665, 389] width 51 height 23
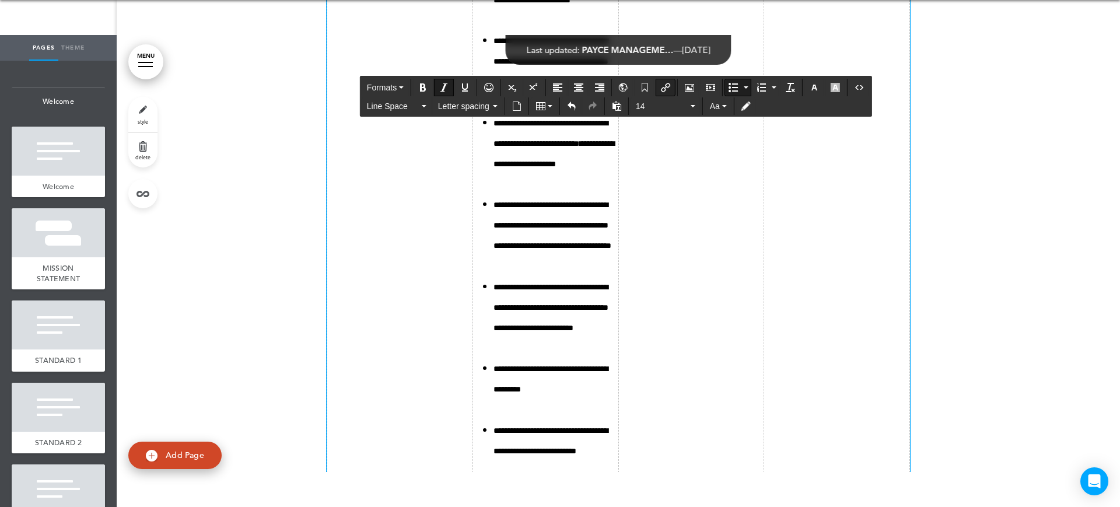
click at [674, 82] on button "Insert/edit airmason link" at bounding box center [665, 87] width 19 height 16
type input "**********"
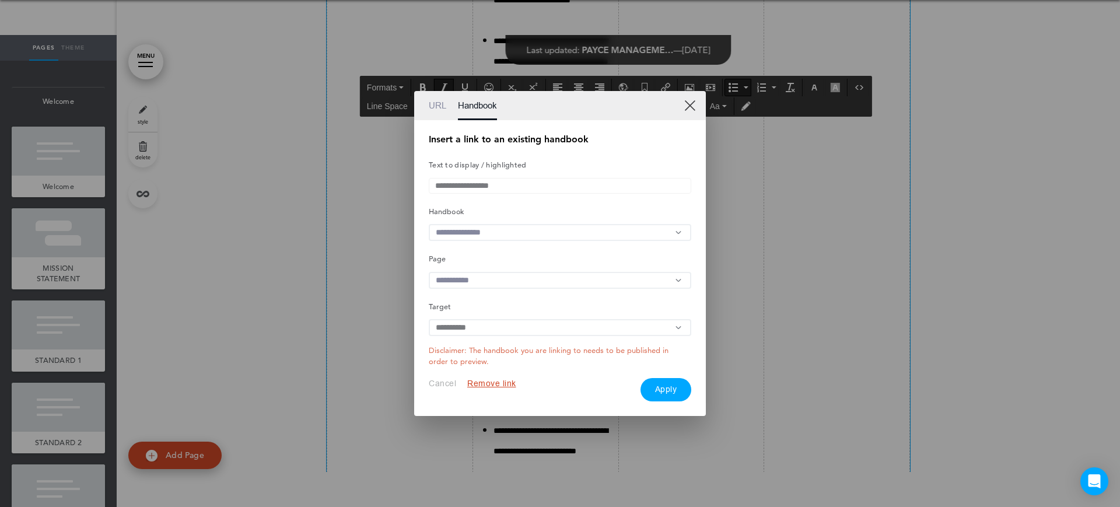
click at [506, 224] on input "text" at bounding box center [560, 232] width 262 height 17
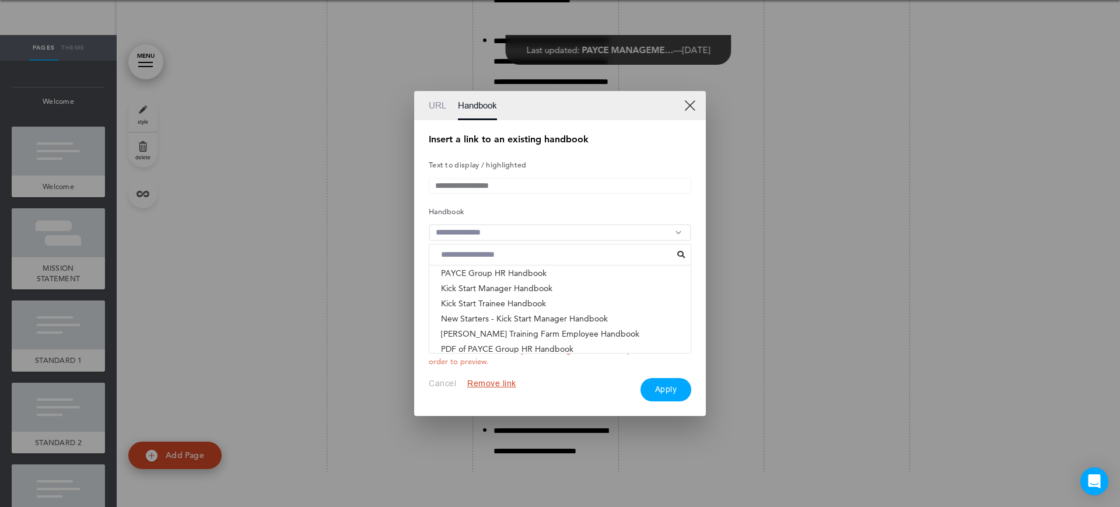
click at [493, 356] on li "ACNC GOVERNANCE STANDARDS - PAYCE FOUNDATION & PHI..." at bounding box center [559, 363] width 261 height 15
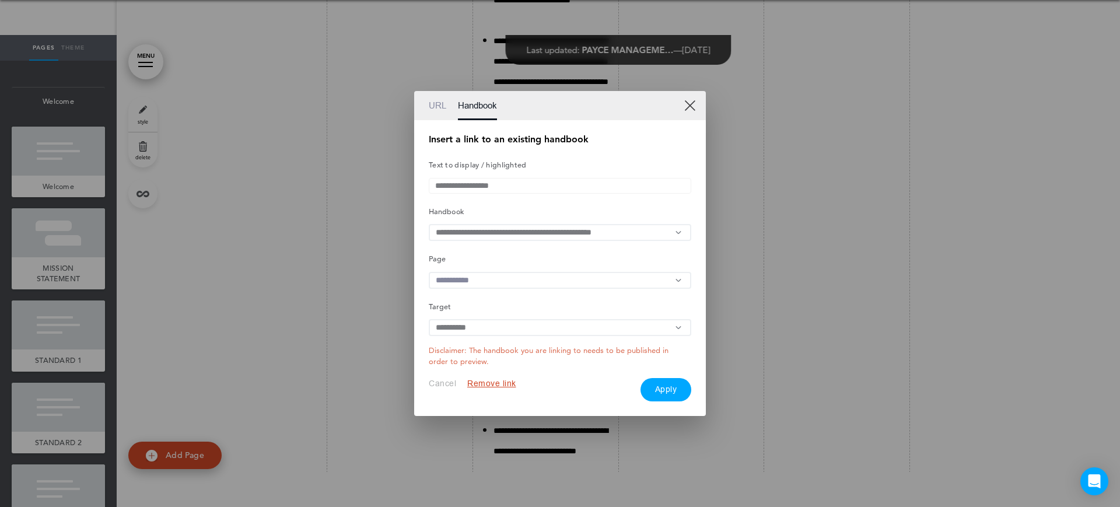
click at [507, 285] on input "text" at bounding box center [560, 280] width 262 height 17
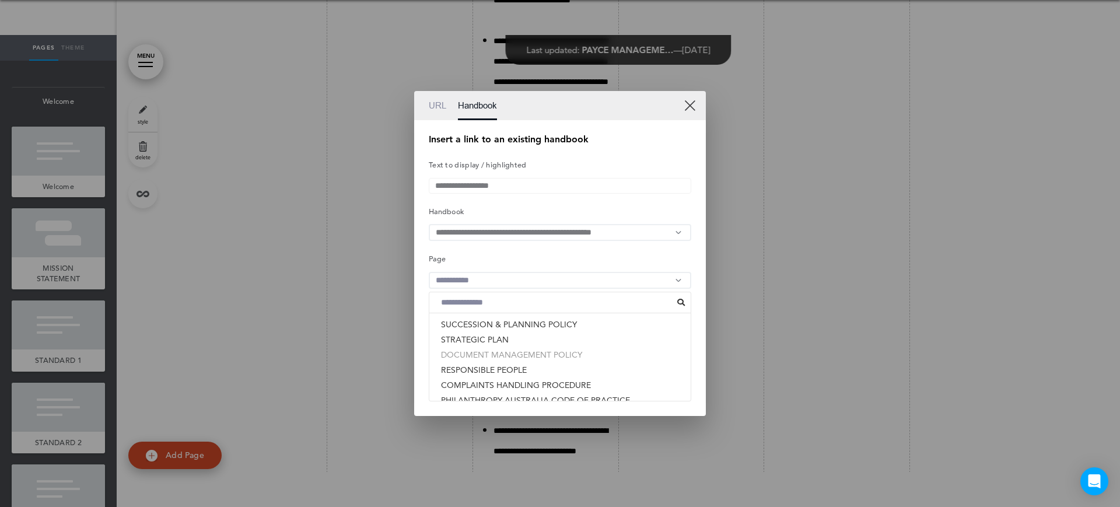
scroll to position [264, 0]
click at [501, 351] on li "RESPONSIBLE PEOPLE" at bounding box center [559, 344] width 261 height 15
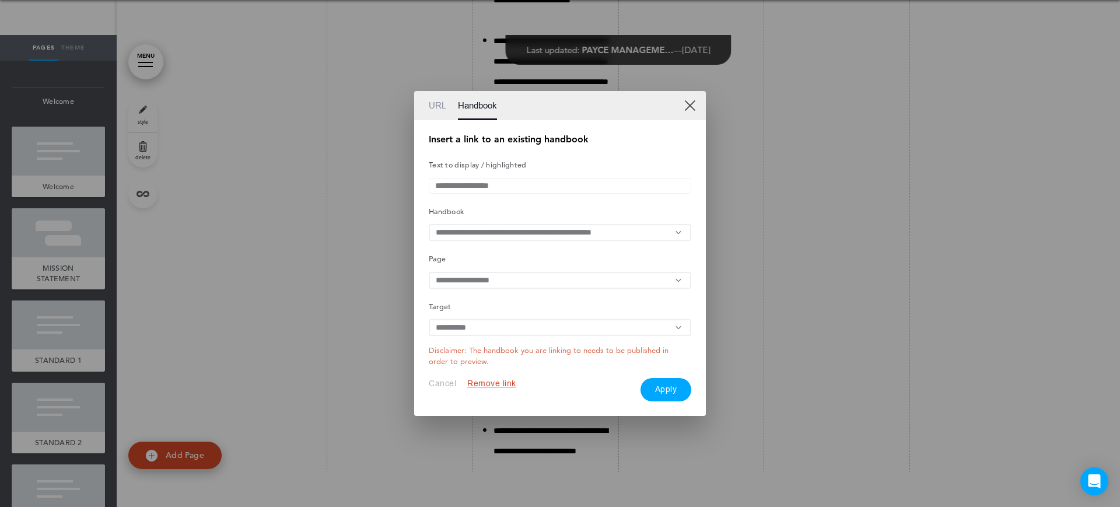
click at [682, 384] on button "Apply" at bounding box center [665, 389] width 51 height 23
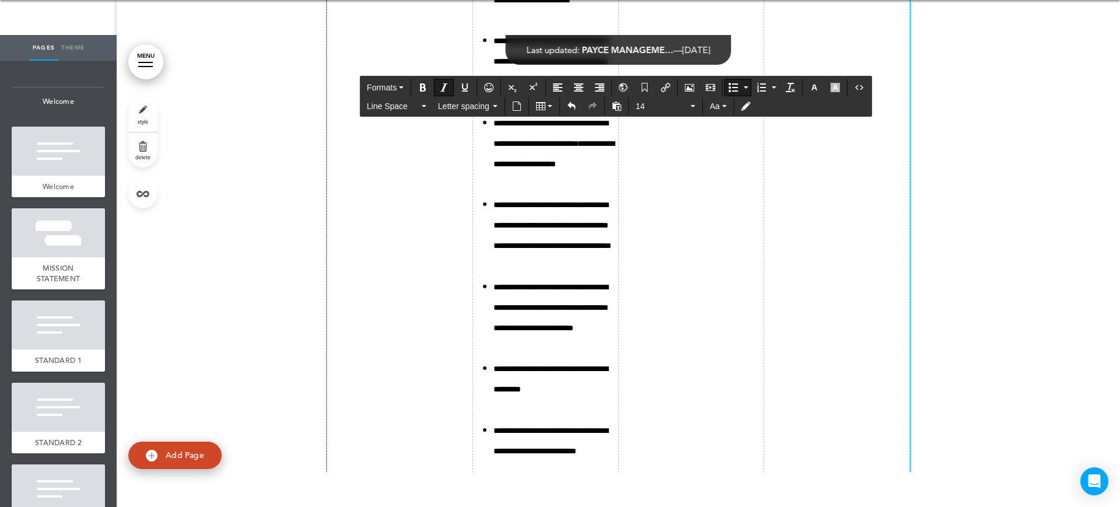
drag, startPoint x: 602, startPoint y: 308, endPoint x: 537, endPoint y: 306, distance: 64.8
click at [673, 88] on button "Insert/edit airmason link" at bounding box center [665, 87] width 19 height 16
type input "**********"
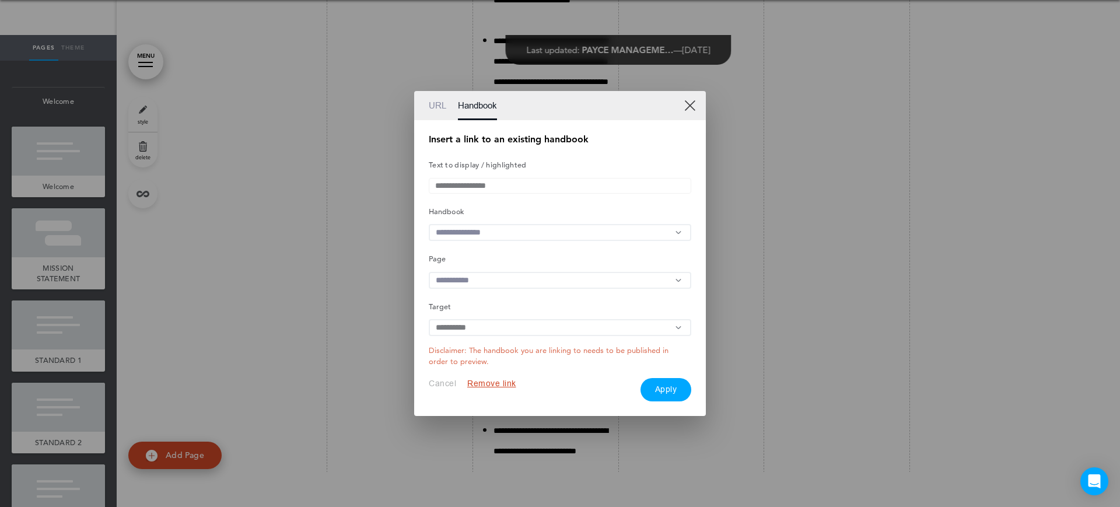
click at [527, 229] on input "text" at bounding box center [560, 232] width 262 height 17
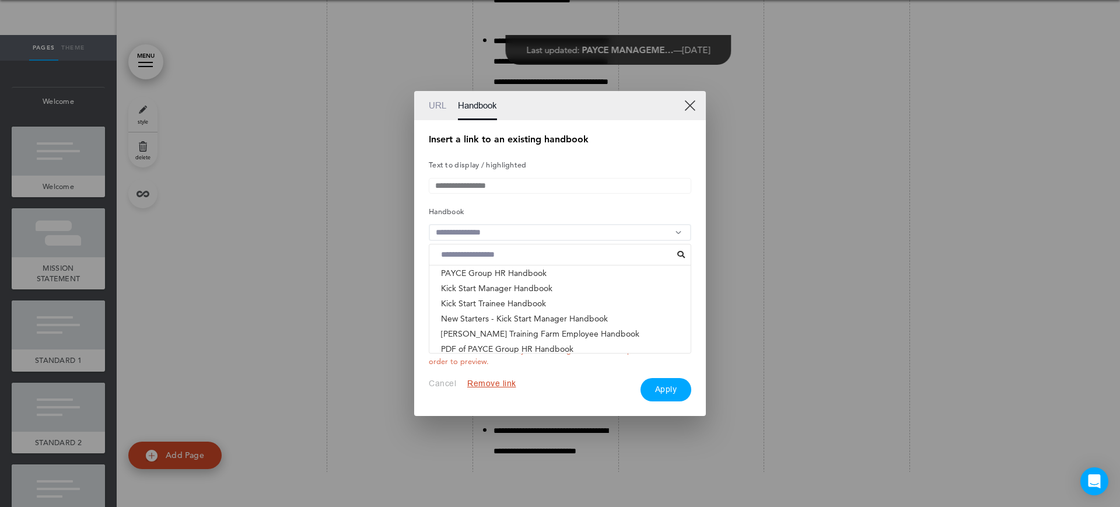
click at [500, 356] on li "ACNC GOVERNANCE STANDARDS - PAYCE FOUNDATION & PHI..." at bounding box center [559, 363] width 261 height 15
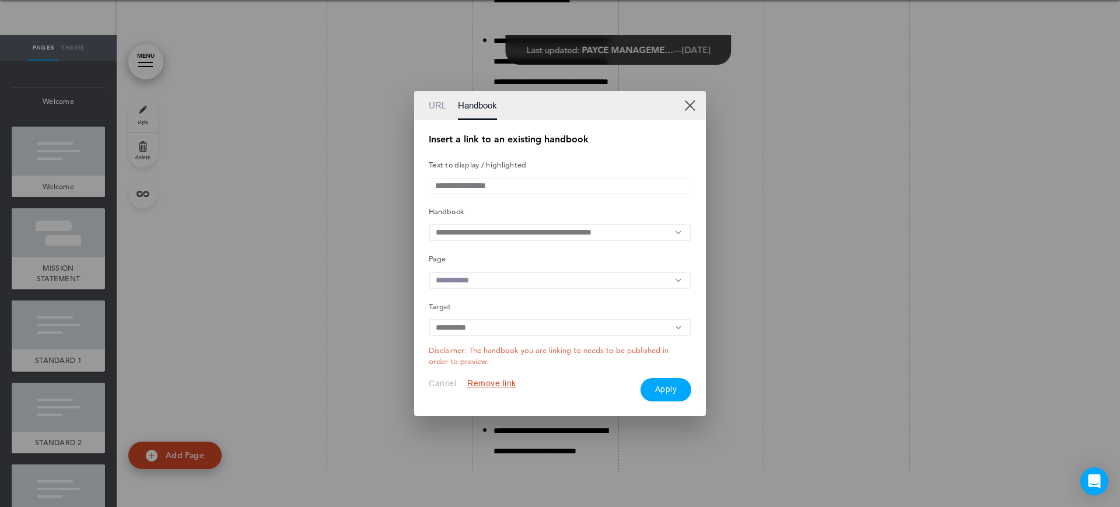
click at [482, 268] on div "**********" at bounding box center [560, 268] width 262 height 266
click at [486, 280] on input "text" at bounding box center [560, 280] width 262 height 17
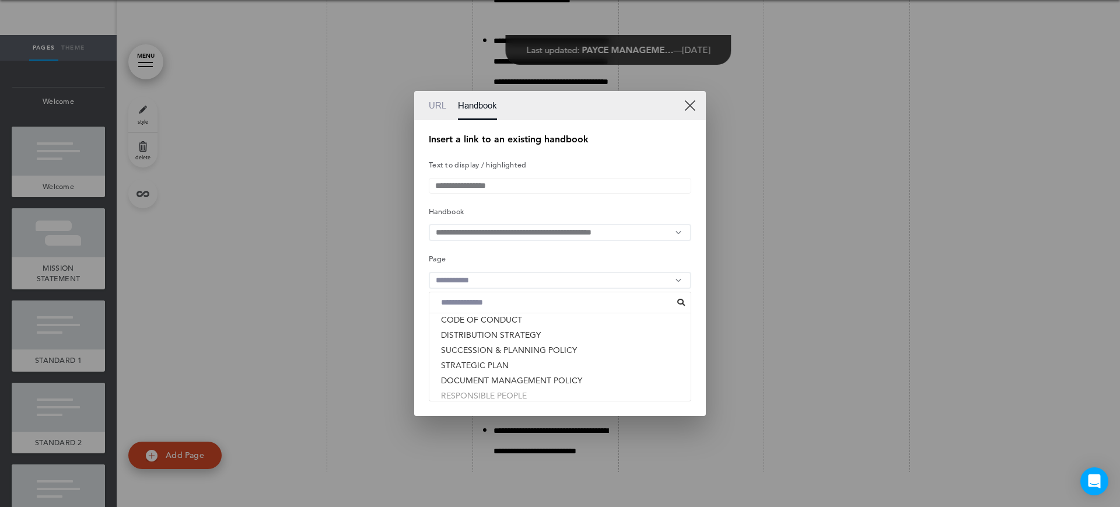
scroll to position [191, 0]
click at [495, 329] on li "POLICY MANUAL" at bounding box center [559, 326] width 261 height 15
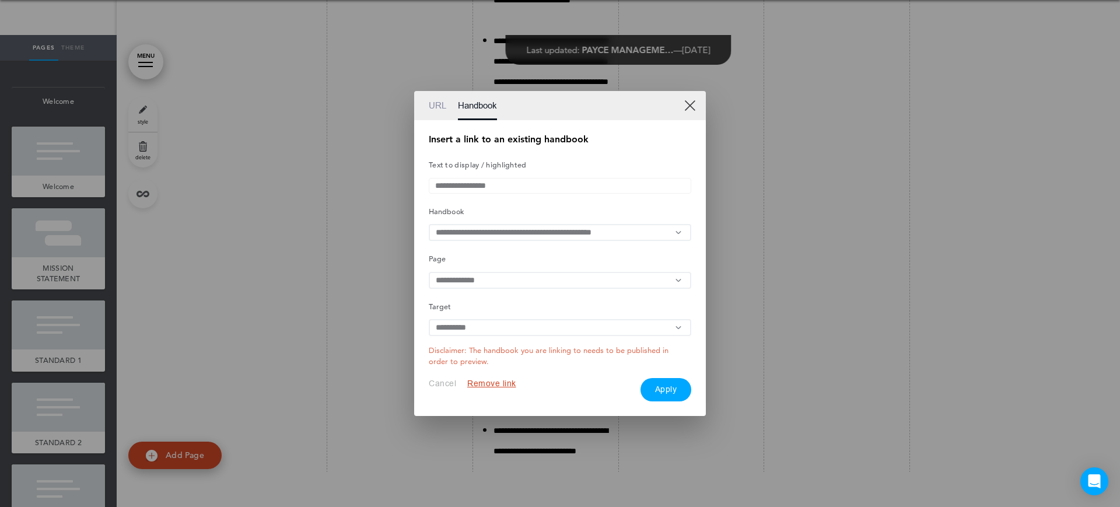
click at [660, 395] on button "Apply" at bounding box center [665, 389] width 51 height 23
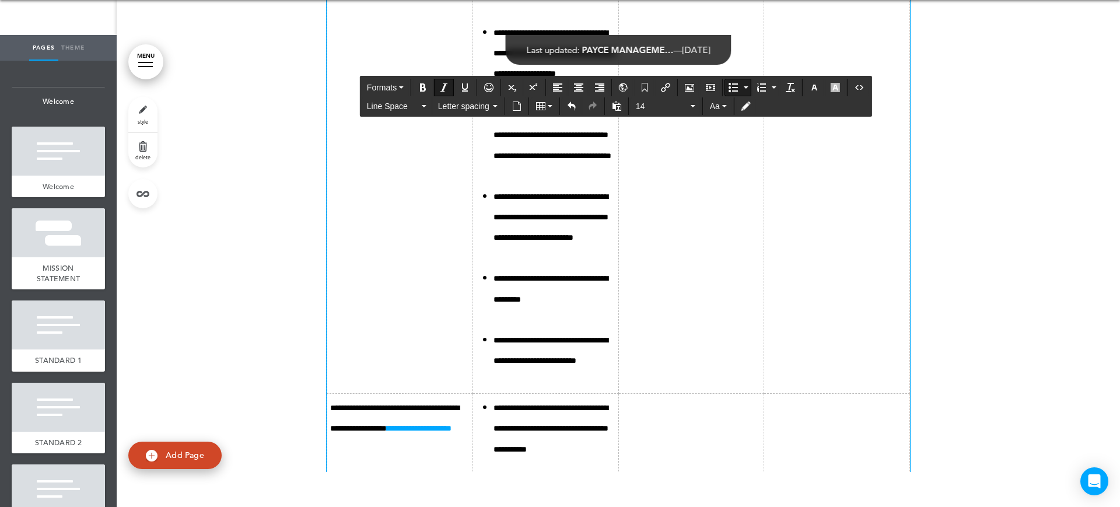
scroll to position [10801, 0]
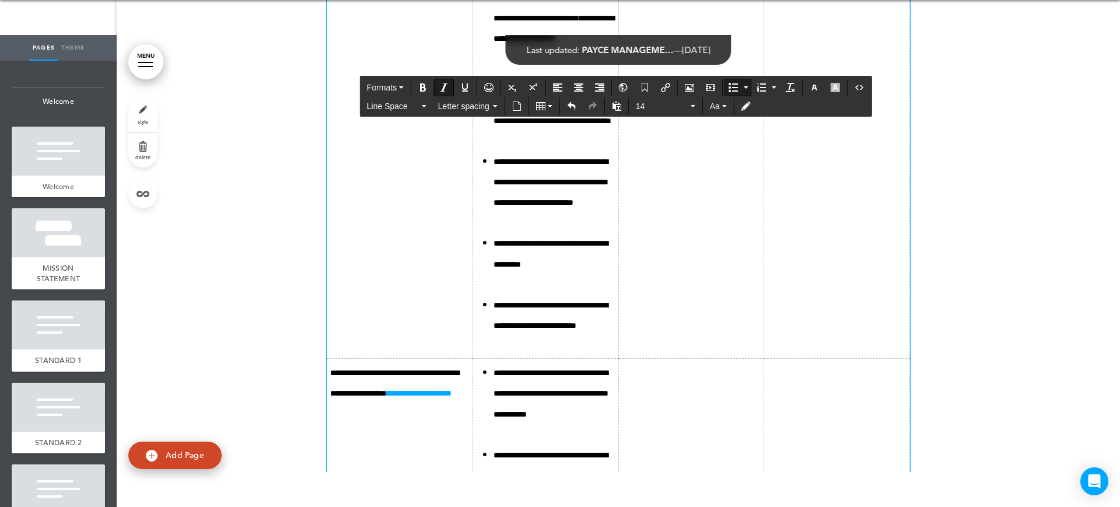
drag, startPoint x: 575, startPoint y: 284, endPoint x: 504, endPoint y: 283, distance: 71.1
click at [662, 88] on icon "Insert/edit airmason link" at bounding box center [665, 87] width 9 height 9
type input "**********"
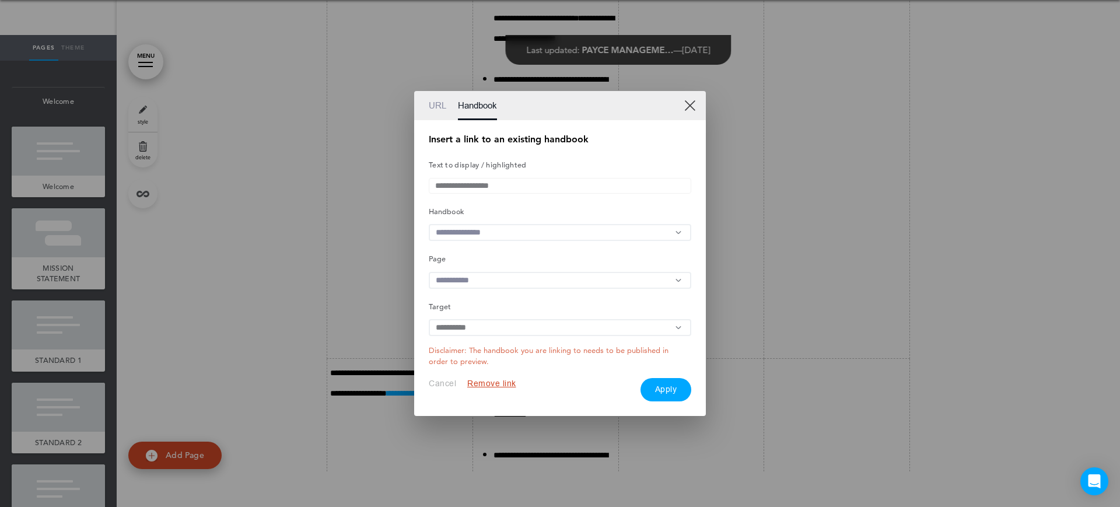
click at [516, 231] on input "text" at bounding box center [560, 232] width 262 height 17
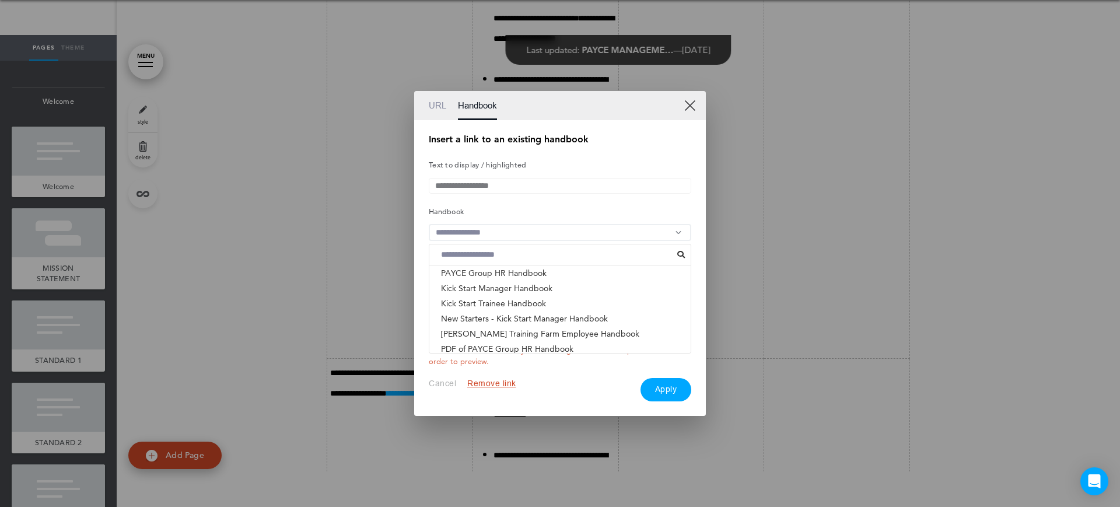
click at [519, 356] on li "ACNC GOVERNANCE STANDARDS - PAYCE FOUNDATION & PHI..." at bounding box center [559, 363] width 261 height 15
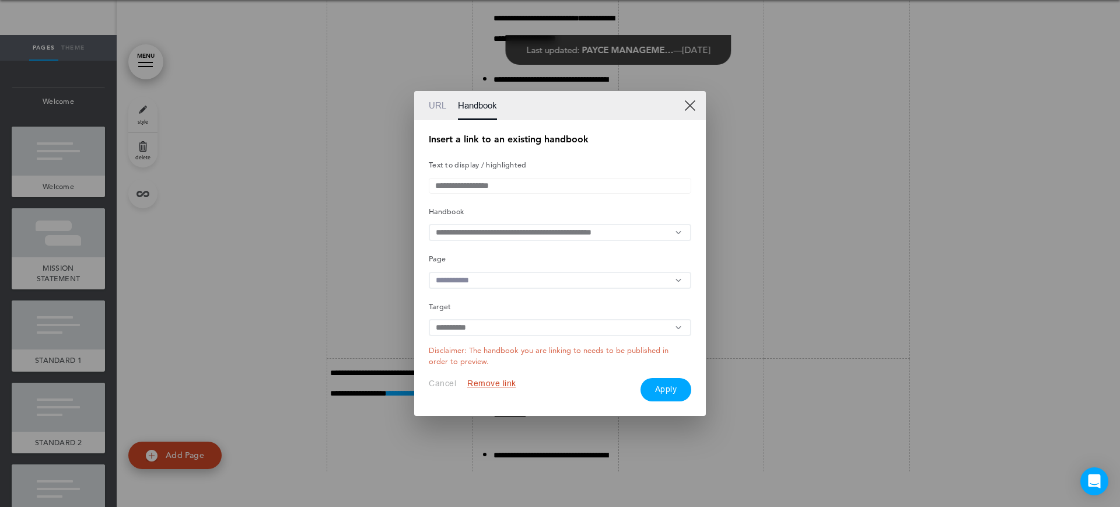
click at [515, 288] on input "text" at bounding box center [560, 280] width 262 height 17
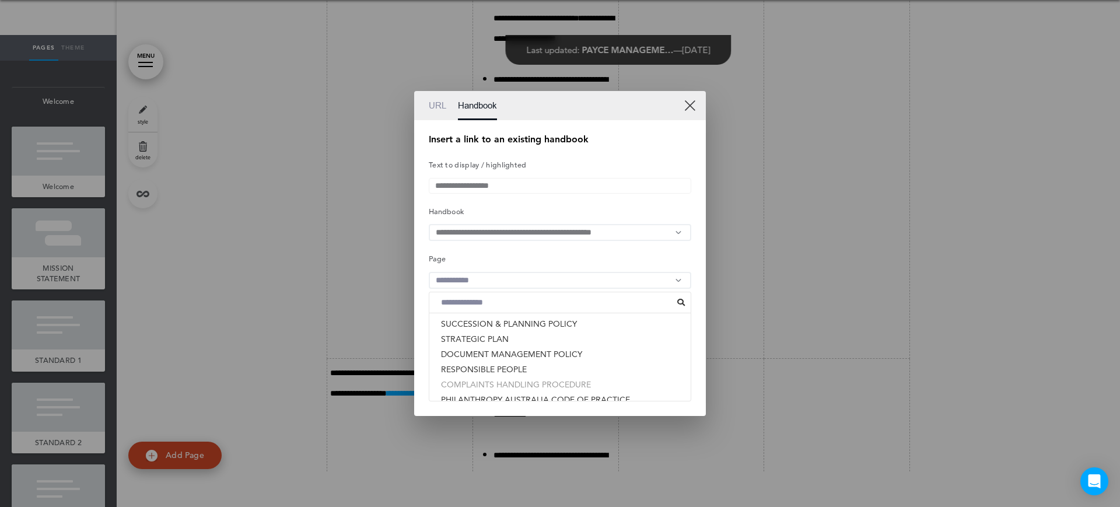
scroll to position [264, 0]
click at [528, 352] on li "RESPONSIBLE PEOPLE" at bounding box center [559, 344] width 261 height 15
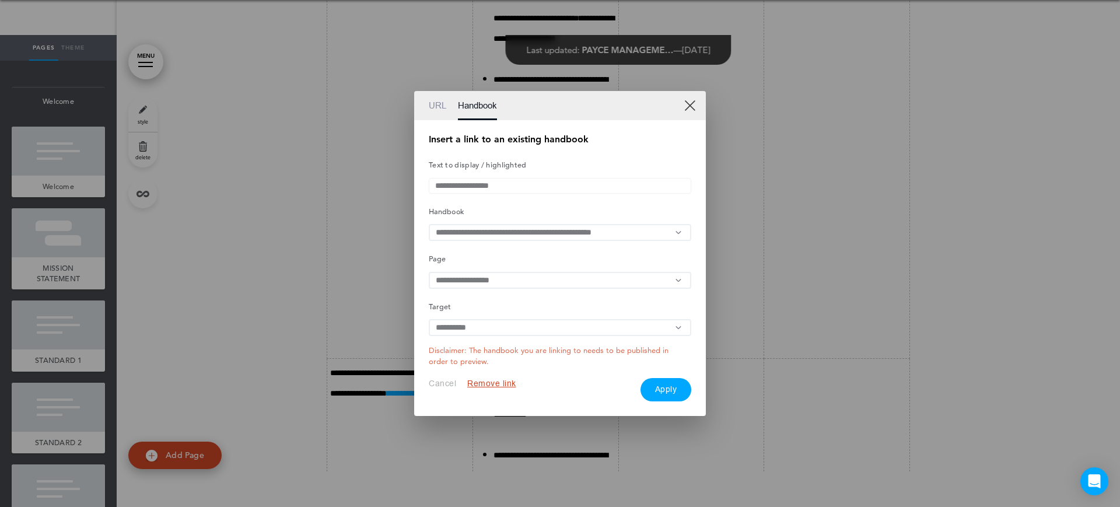
click at [661, 395] on button "Apply" at bounding box center [665, 389] width 51 height 23
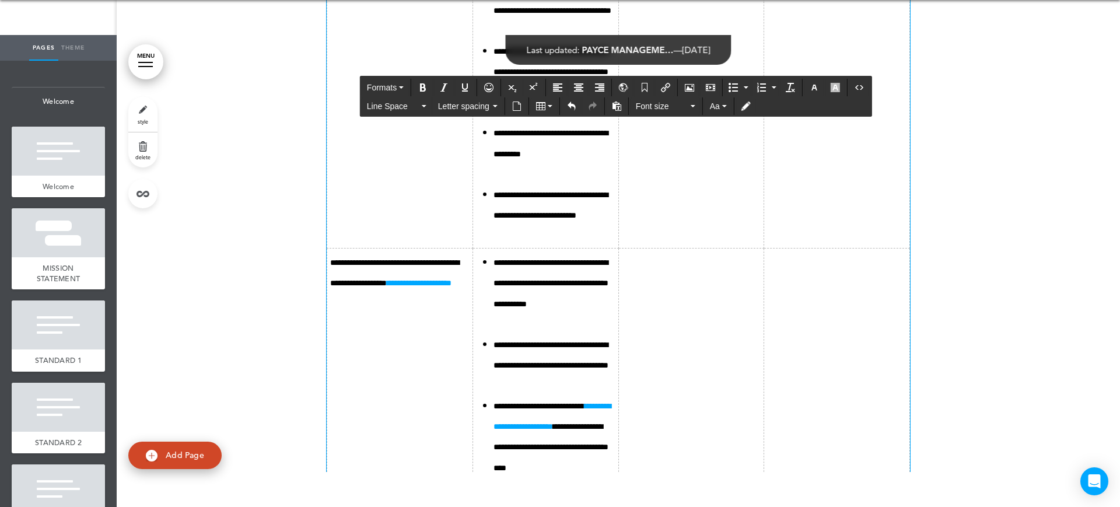
scroll to position [10946, 0]
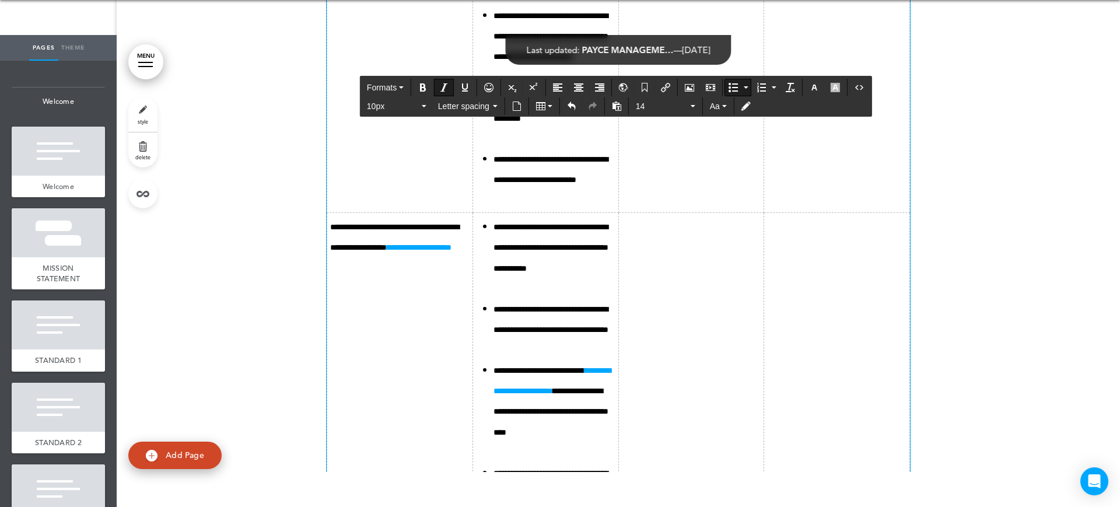
drag, startPoint x: 590, startPoint y: 328, endPoint x: 577, endPoint y: 328, distance: 12.8
click at [423, 86] on icon "Bold" at bounding box center [422, 87] width 9 height 9
drag, startPoint x: 598, startPoint y: 399, endPoint x: 583, endPoint y: 402, distance: 15.3
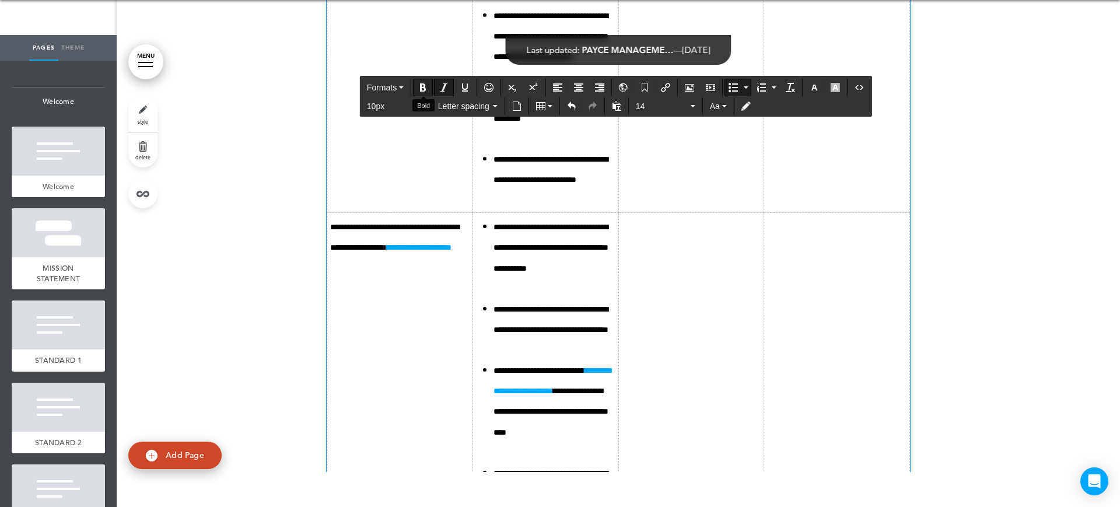
click at [420, 87] on icon "Bold" at bounding box center [422, 87] width 9 height 9
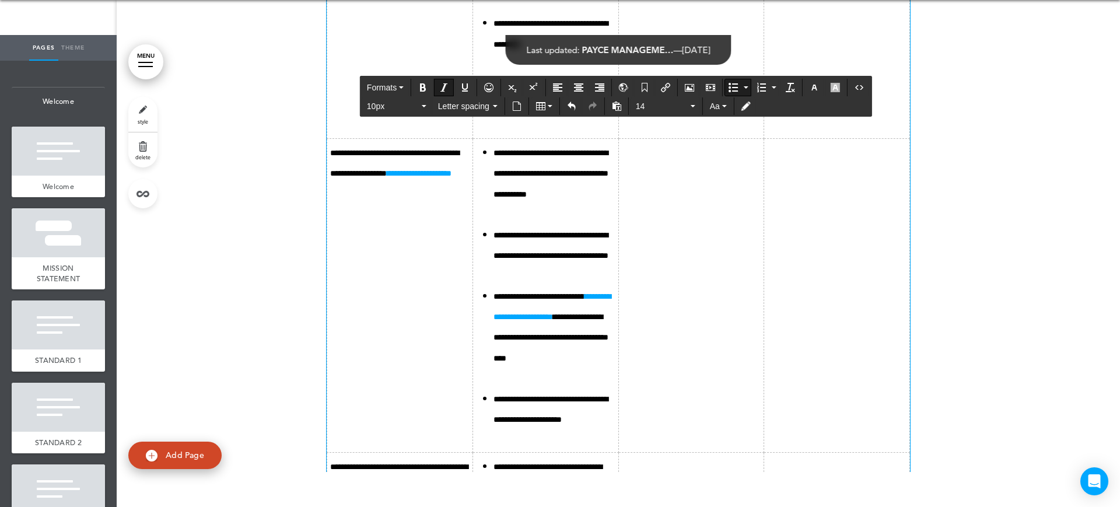
scroll to position [11092, 0]
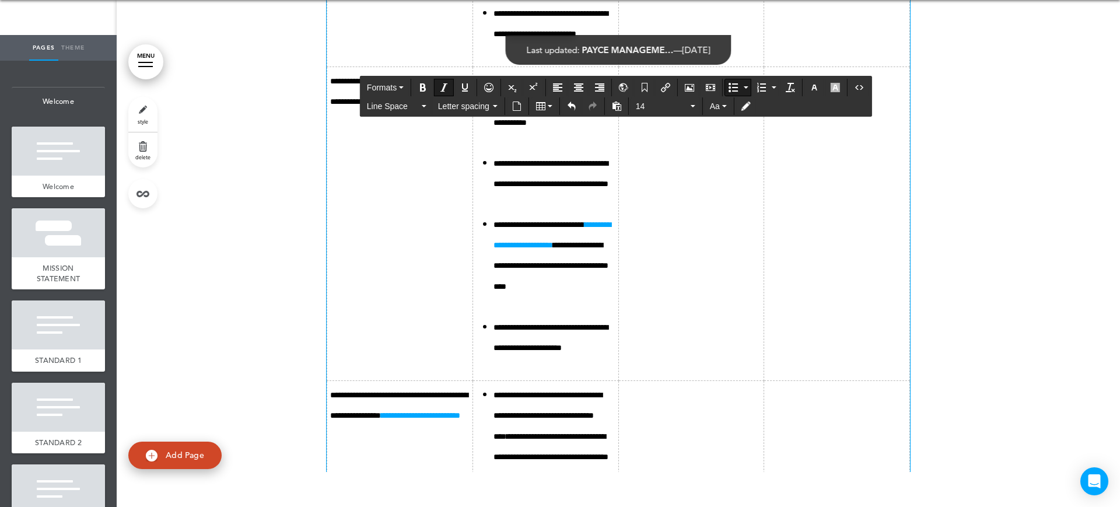
drag, startPoint x: 568, startPoint y: 357, endPoint x: 488, endPoint y: 363, distance: 80.1
click at [659, 85] on button "Insert/edit airmason link" at bounding box center [665, 87] width 19 height 16
type input "**********"
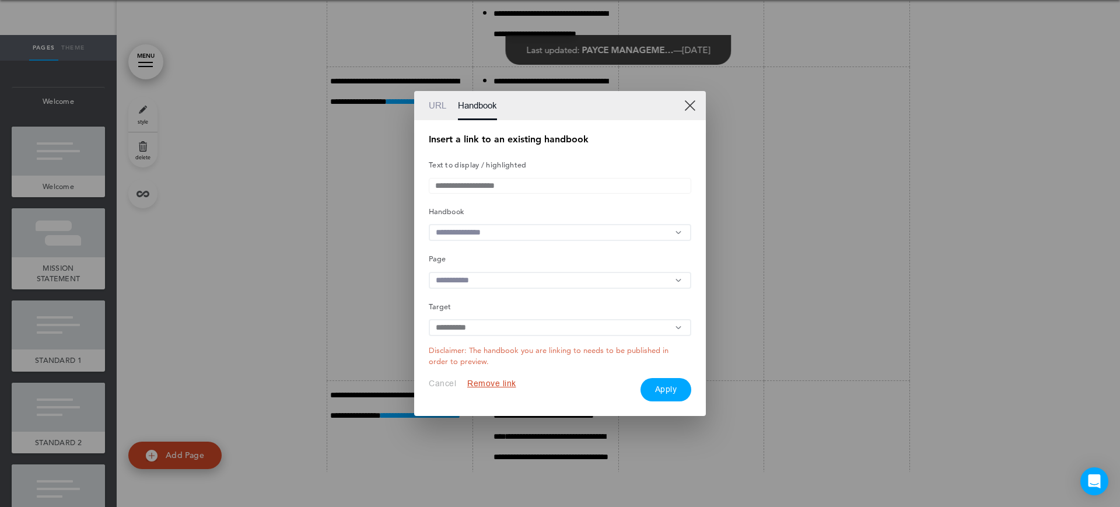
click at [489, 234] on input "text" at bounding box center [560, 232] width 262 height 17
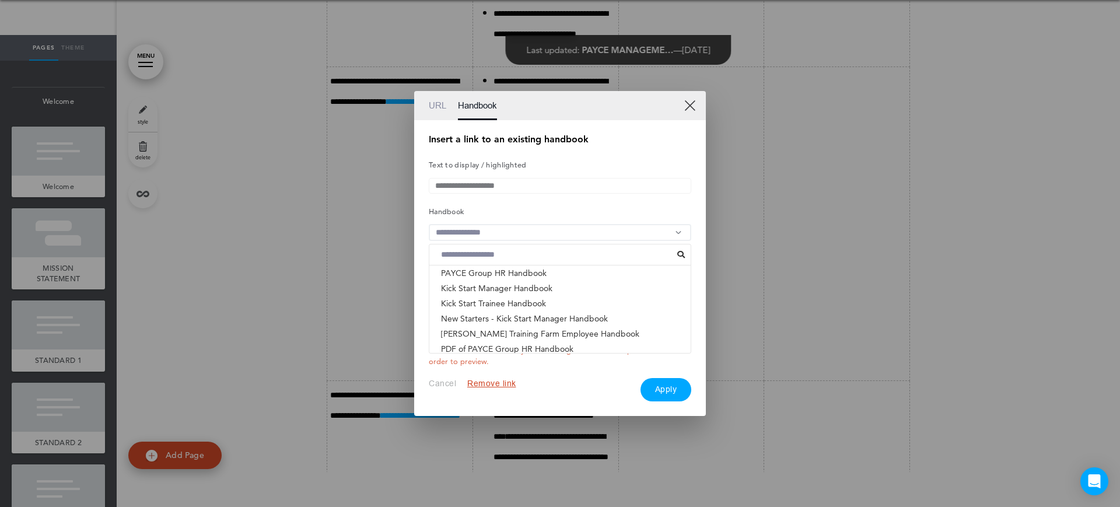
click at [483, 356] on li "ACNC GOVERNANCE STANDARDS - PAYCE FOUNDATION & PHI..." at bounding box center [559, 363] width 261 height 15
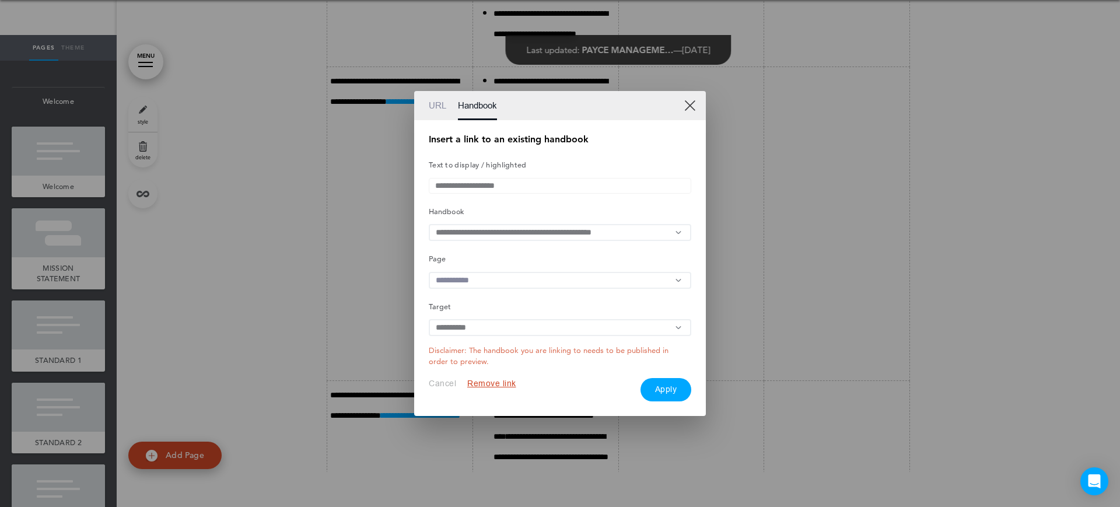
click at [485, 283] on input "text" at bounding box center [560, 280] width 262 height 17
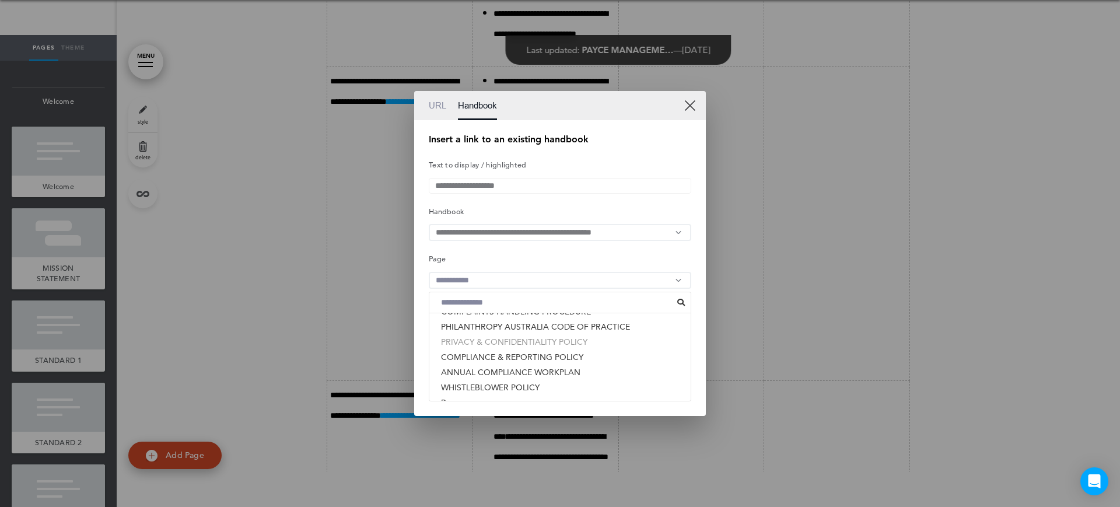
scroll to position [337, 0]
click at [438, 98] on link "URL" at bounding box center [437, 105] width 17 height 29
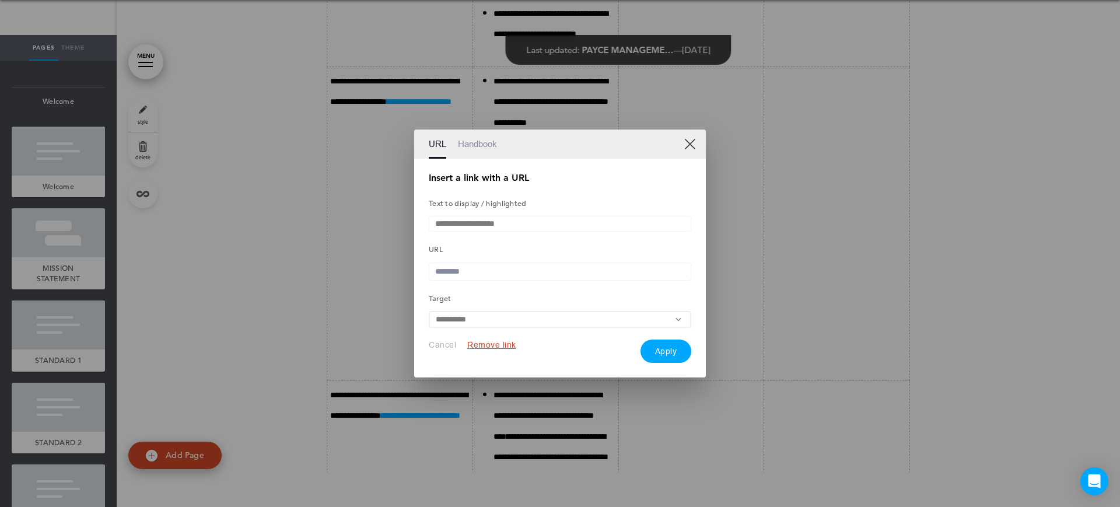
click at [480, 269] on input "text" at bounding box center [560, 271] width 262 height 18
paste input "**********"
type input "**********"
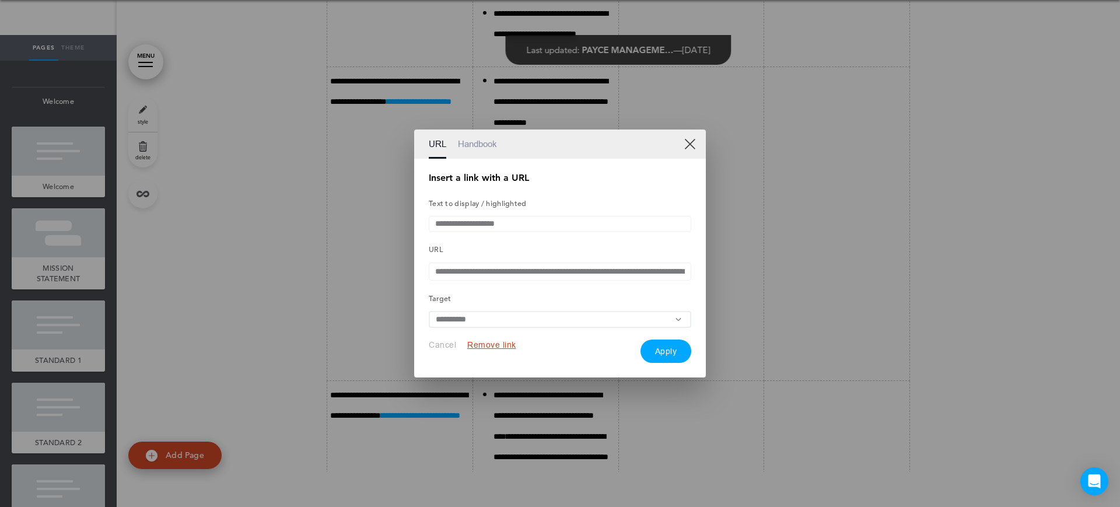
click at [687, 350] on button "Apply" at bounding box center [665, 350] width 51 height 23
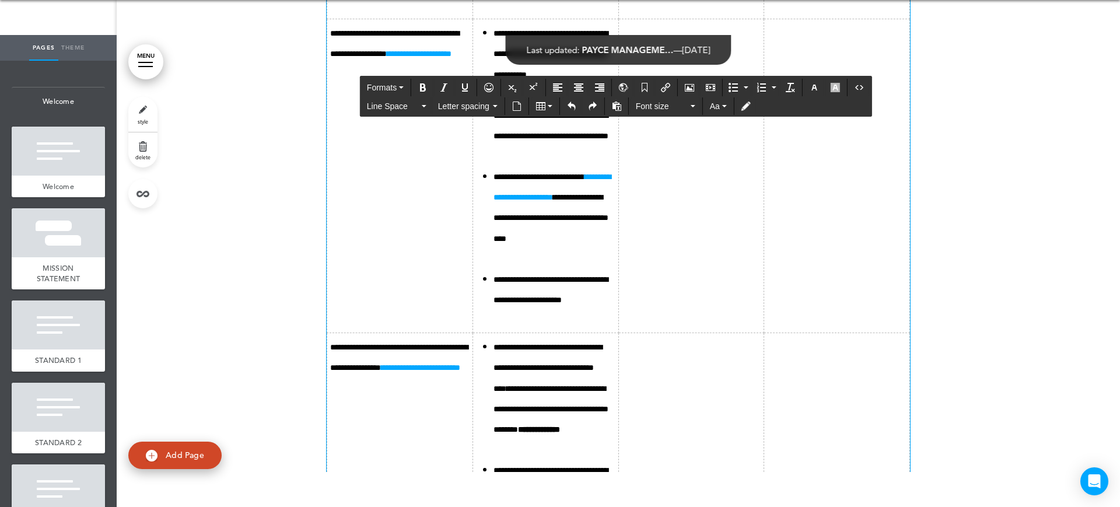
scroll to position [11165, 0]
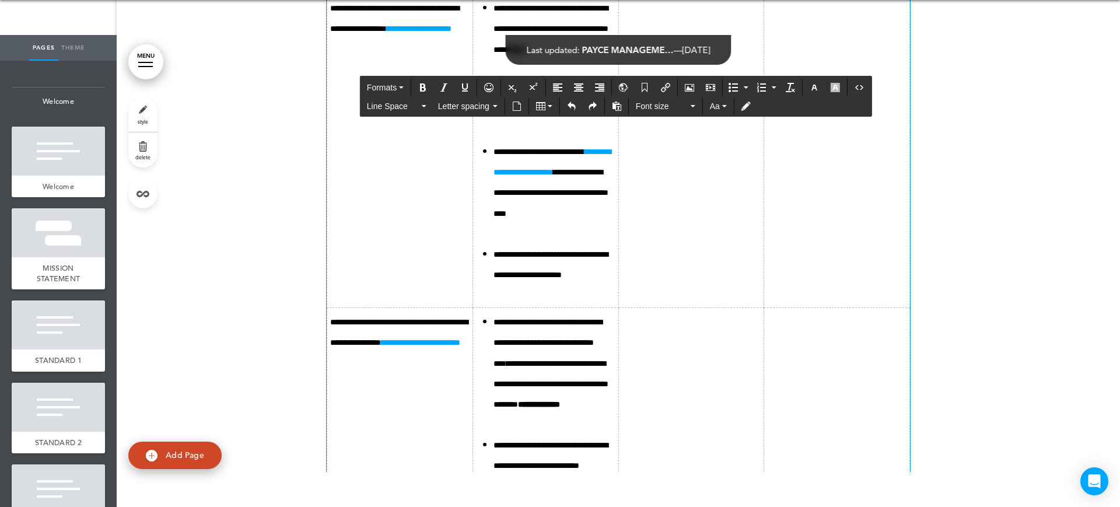
drag, startPoint x: 577, startPoint y: 349, endPoint x: 500, endPoint y: 354, distance: 77.7
click at [663, 80] on button "Insert/edit airmason link" at bounding box center [665, 87] width 19 height 16
type input "**********"
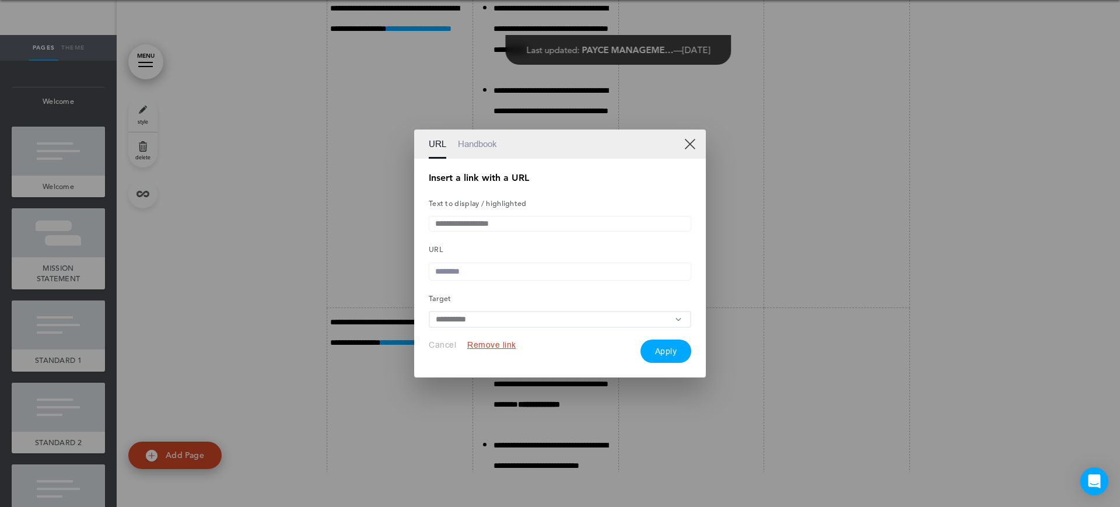
click at [482, 138] on link "Handbook" at bounding box center [477, 143] width 39 height 29
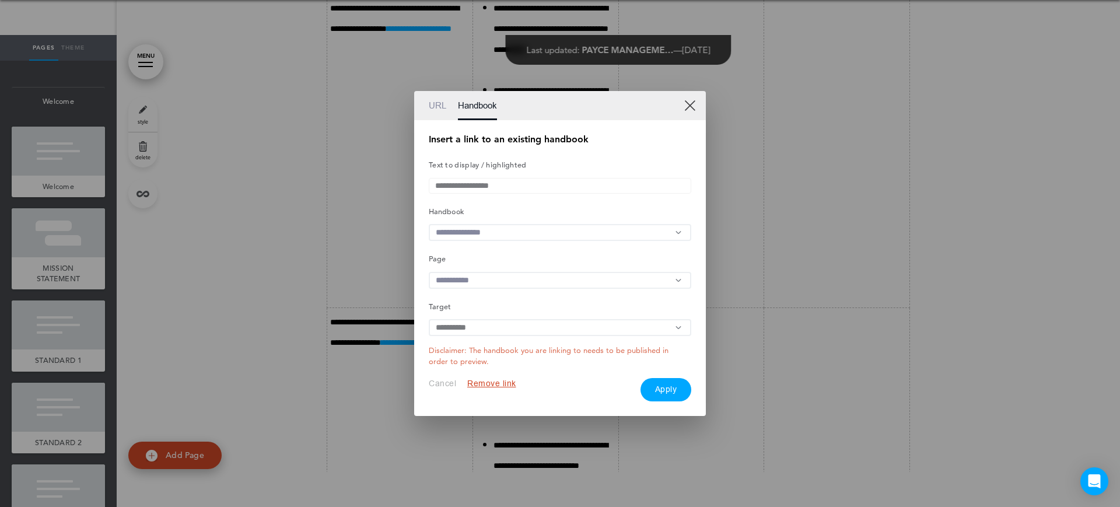
click at [528, 230] on input "text" at bounding box center [560, 232] width 262 height 17
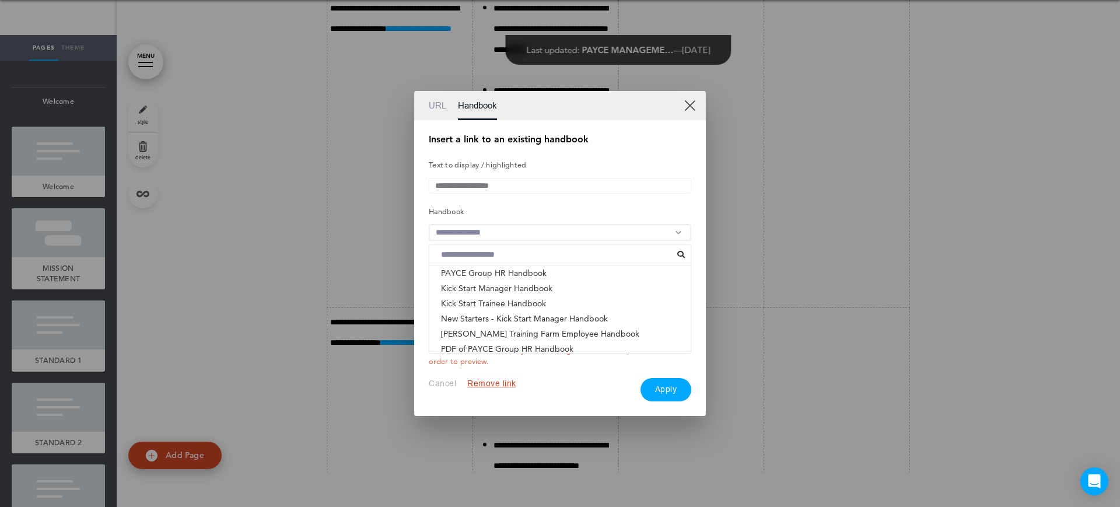
click at [472, 356] on li "ACNC GOVERNANCE STANDARDS - PAYCE FOUNDATION & PHI..." at bounding box center [559, 363] width 261 height 15
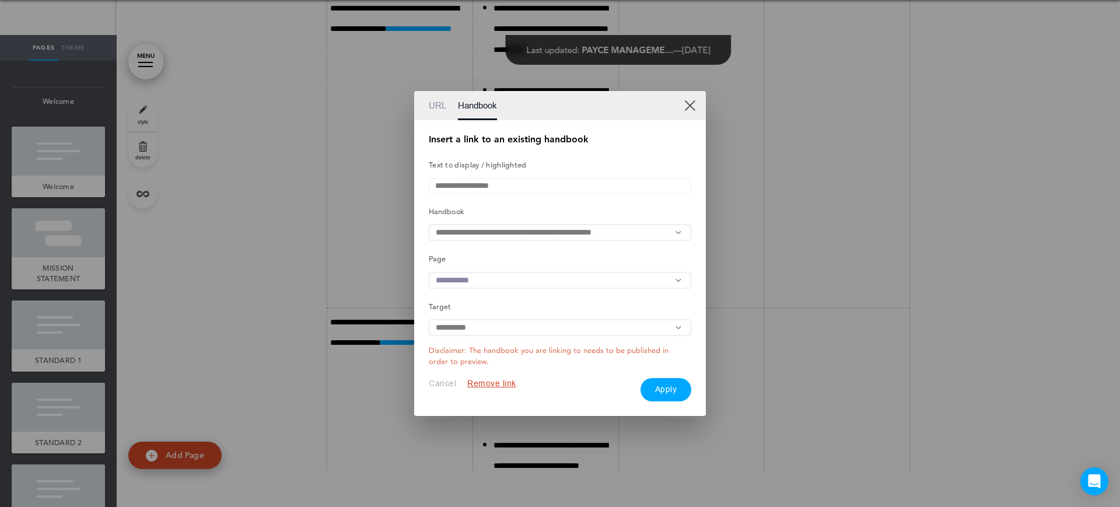
click at [492, 280] on input "text" at bounding box center [560, 280] width 262 height 17
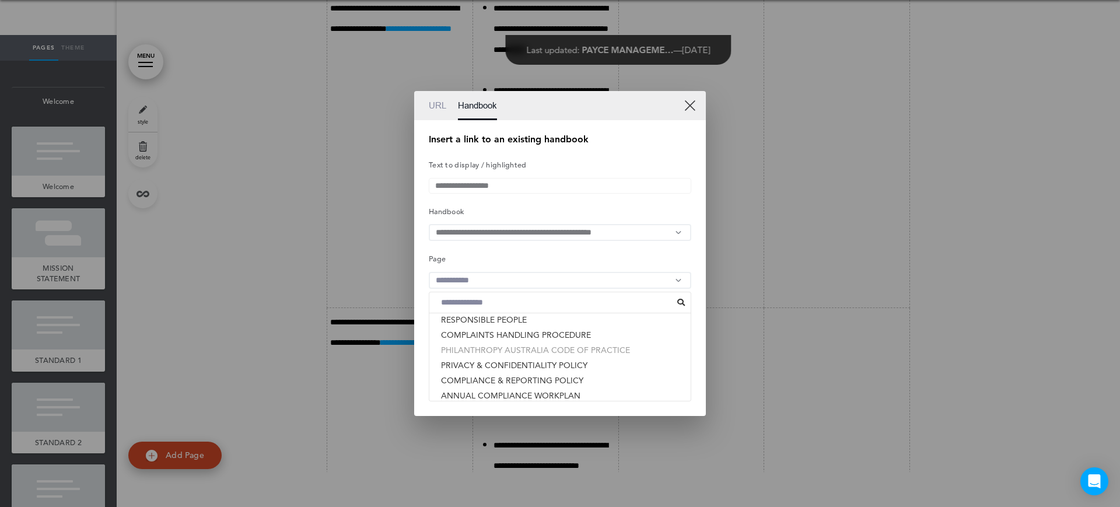
scroll to position [264, 0]
click at [503, 345] on li "RESPONSIBLE PEOPLE" at bounding box center [559, 344] width 261 height 15
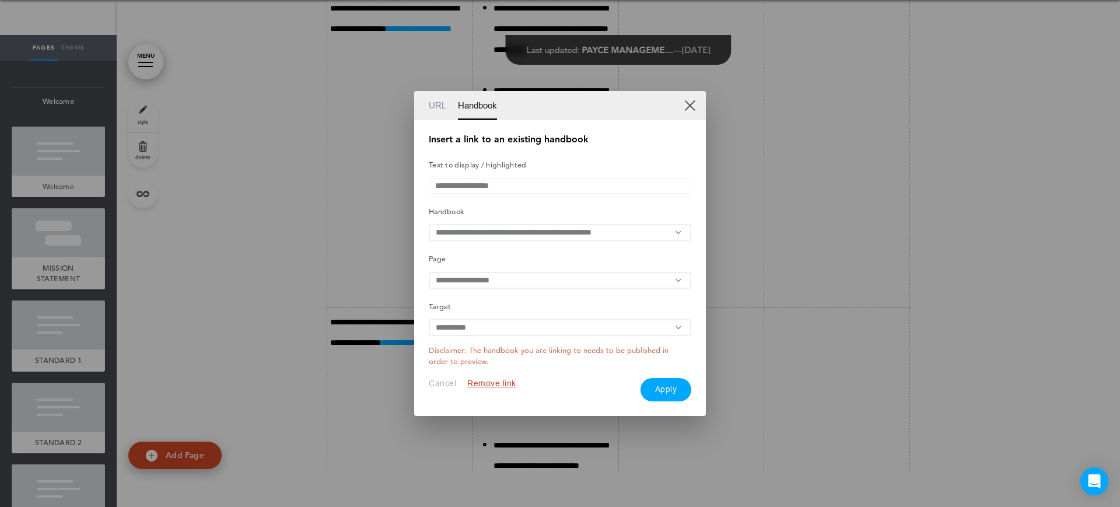
click at [674, 386] on button "Apply" at bounding box center [665, 389] width 51 height 23
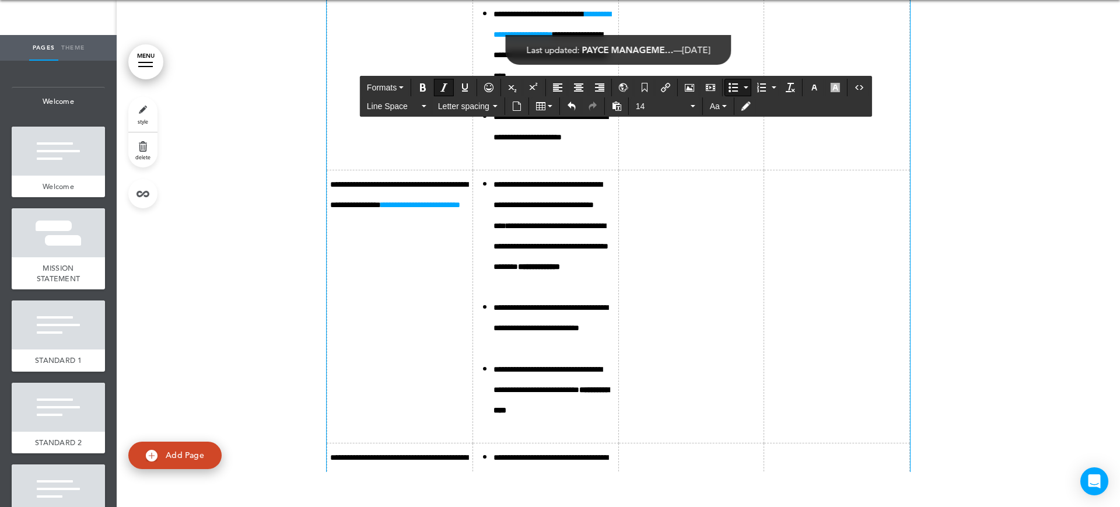
scroll to position [11311, 0]
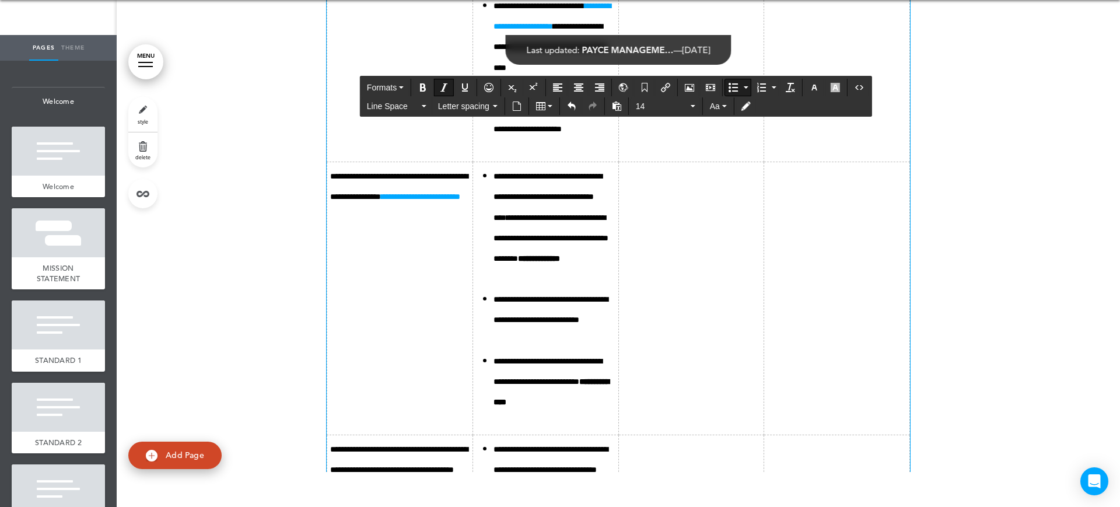
drag, startPoint x: 576, startPoint y: 304, endPoint x: 504, endPoint y: 305, distance: 71.7
click at [670, 86] on icon "Insert/edit airmason link" at bounding box center [665, 87] width 9 height 9
type input "**********"
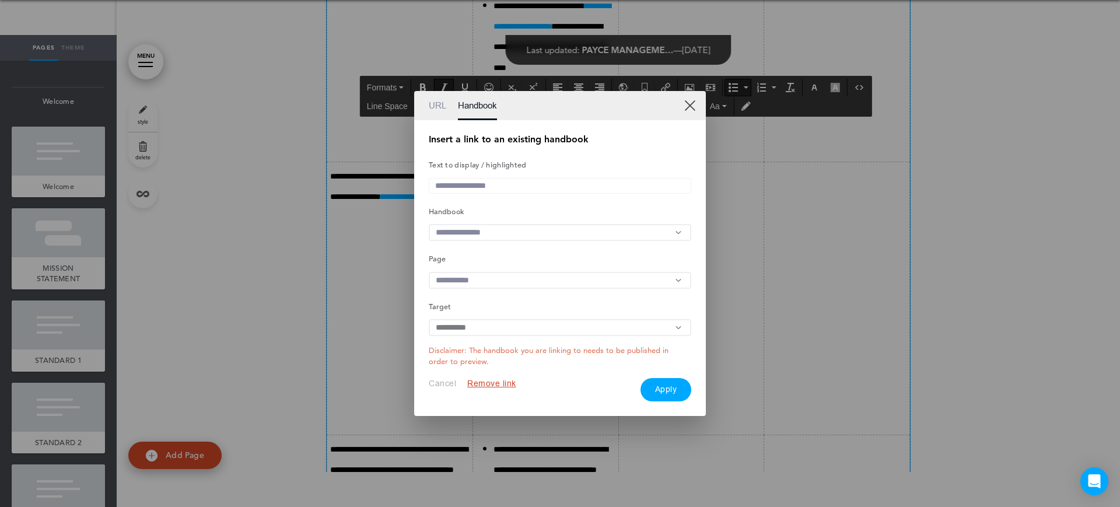
click at [501, 228] on input "text" at bounding box center [560, 232] width 262 height 17
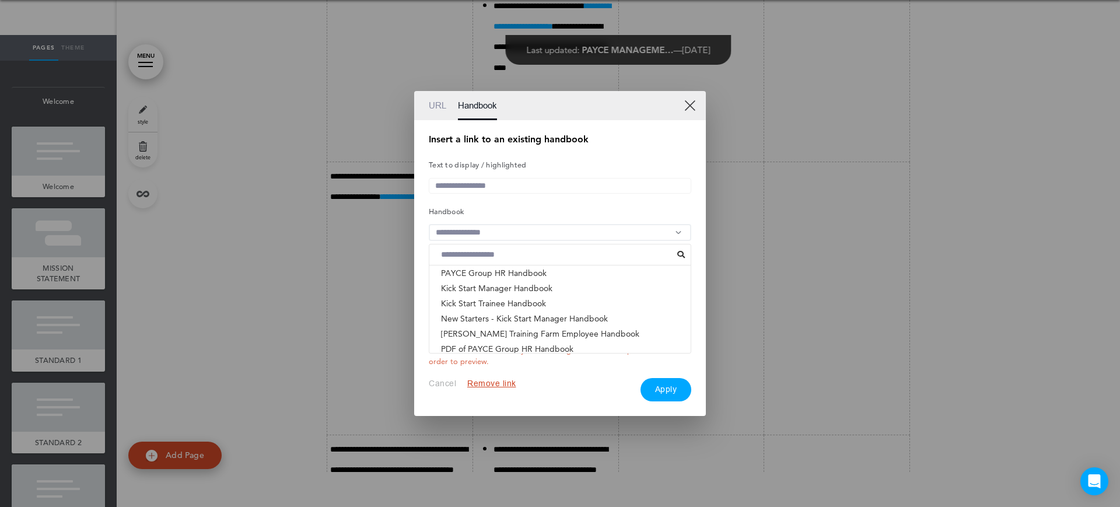
click at [496, 356] on li "ACNC GOVERNANCE STANDARDS - PAYCE FOUNDATION & PHI..." at bounding box center [559, 363] width 261 height 15
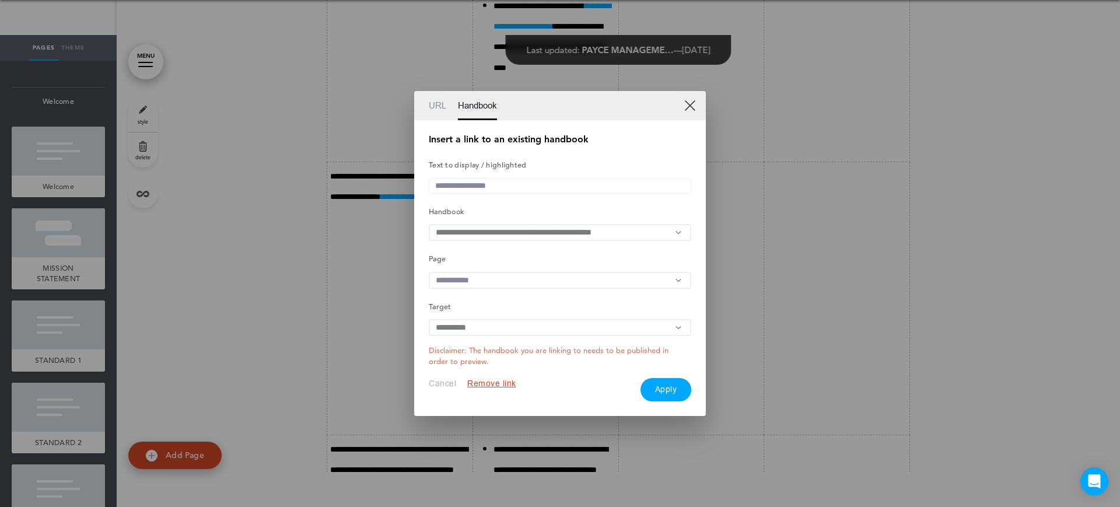
click at [504, 283] on input "text" at bounding box center [560, 280] width 262 height 17
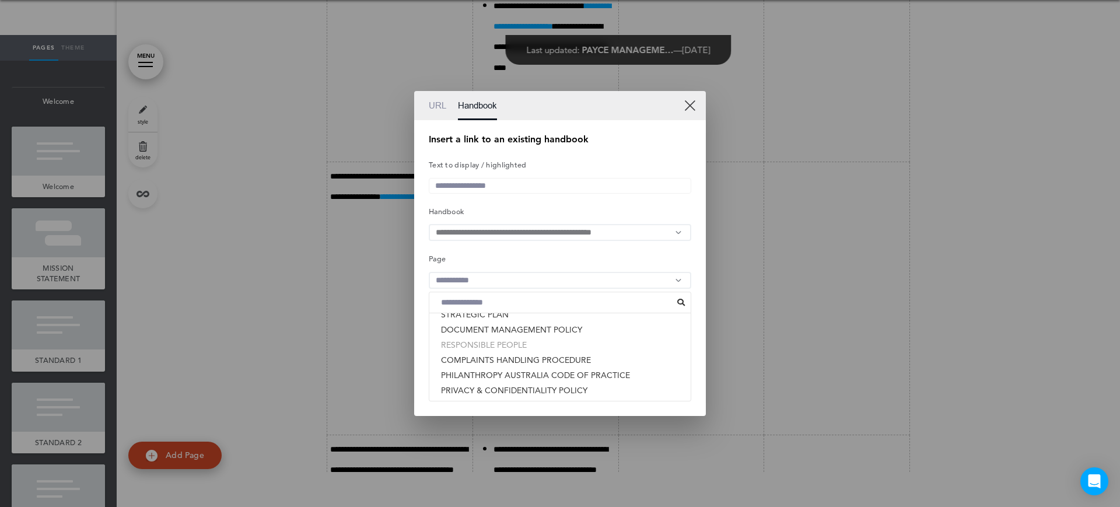
drag, startPoint x: 476, startPoint y: 345, endPoint x: 569, endPoint y: 352, distance: 92.4
click at [478, 345] on li "RESPONSIBLE PEOPLE" at bounding box center [559, 344] width 261 height 15
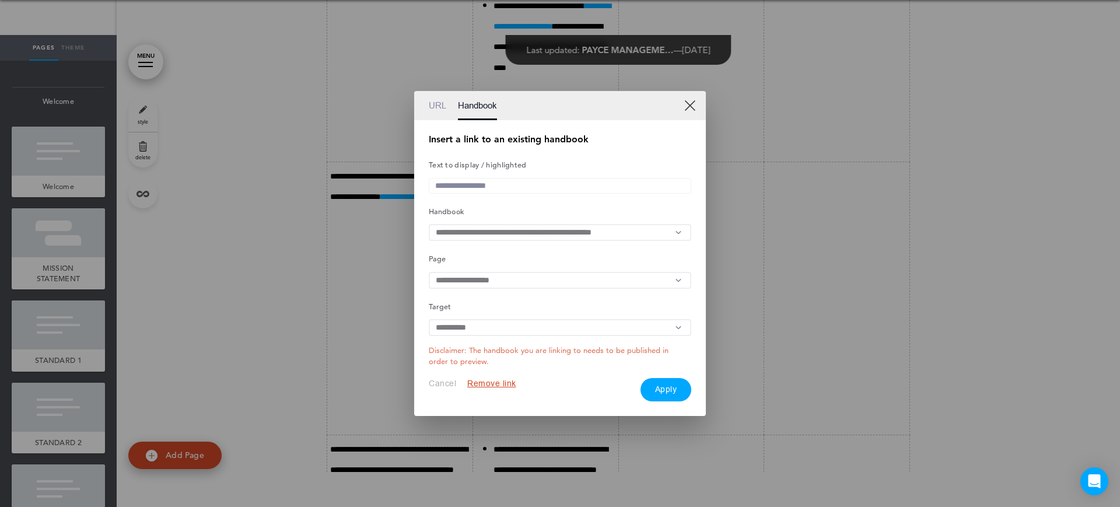
click at [689, 396] on button "Apply" at bounding box center [665, 389] width 51 height 23
